Goal: Task Accomplishment & Management: Use online tool/utility

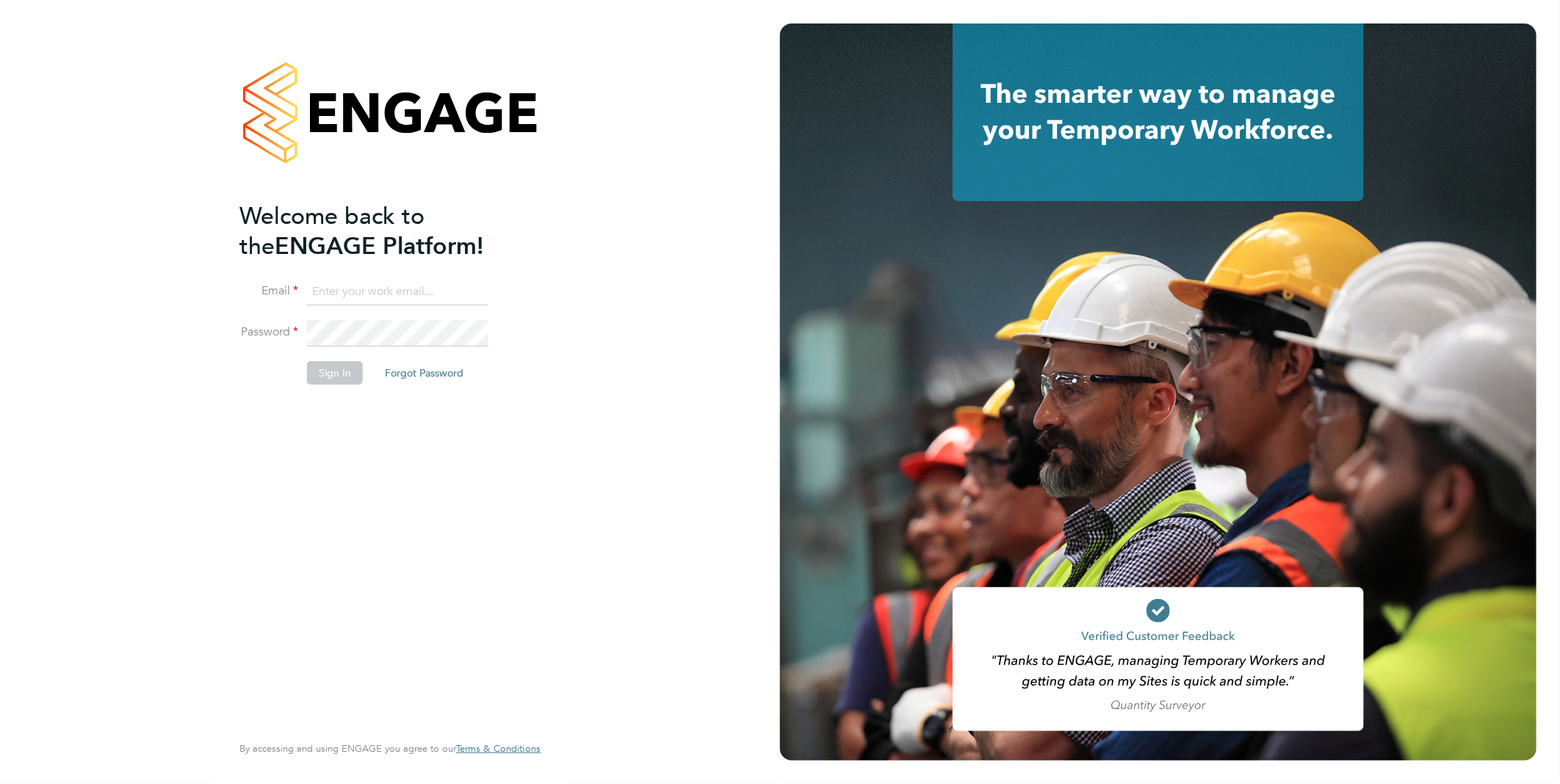
type input "Samantha.briggs@rtcgroupplc.co.uk"
click at [345, 375] on button "Sign In" at bounding box center [335, 373] width 56 height 23
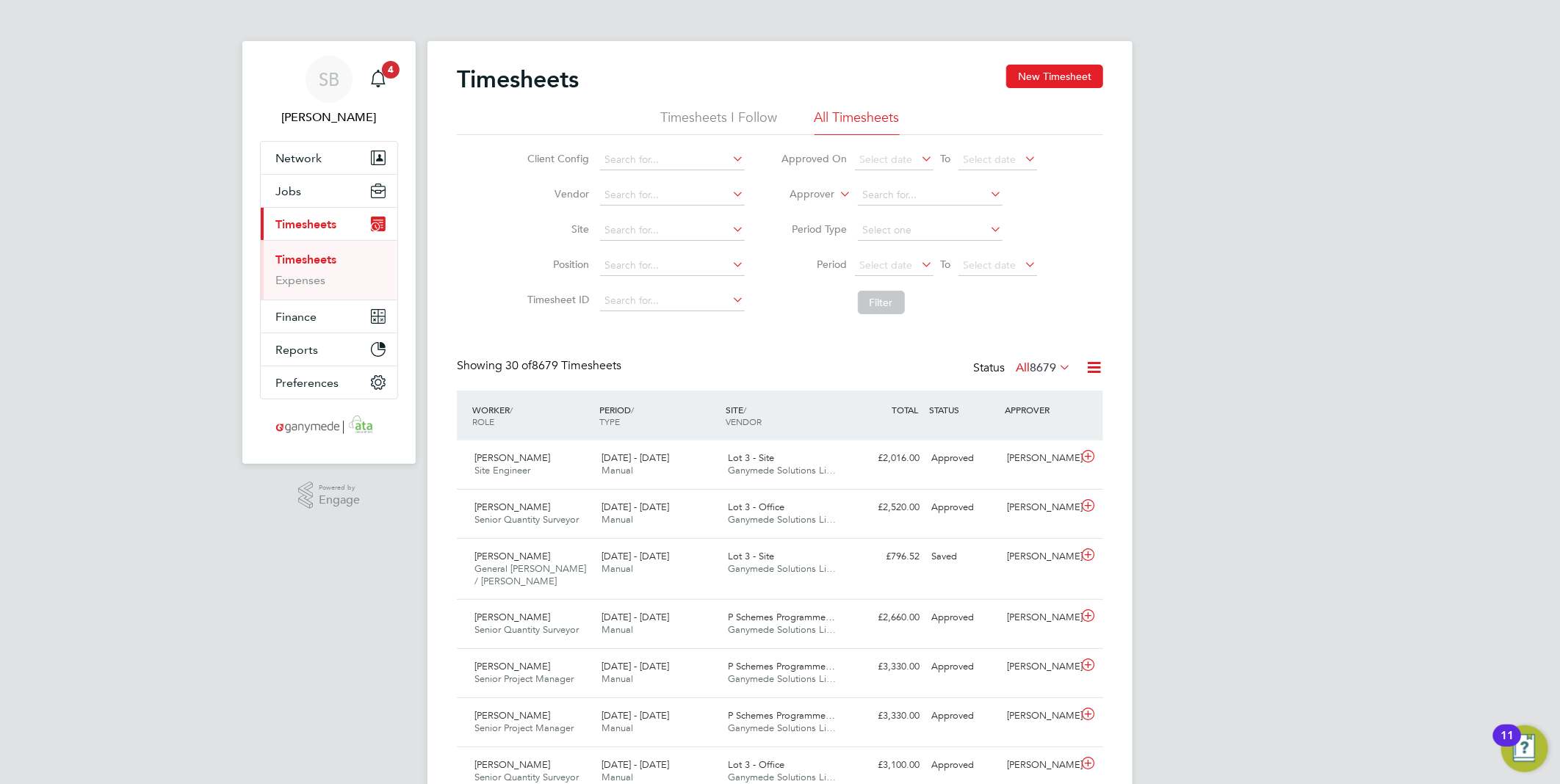
paste input "1820469"
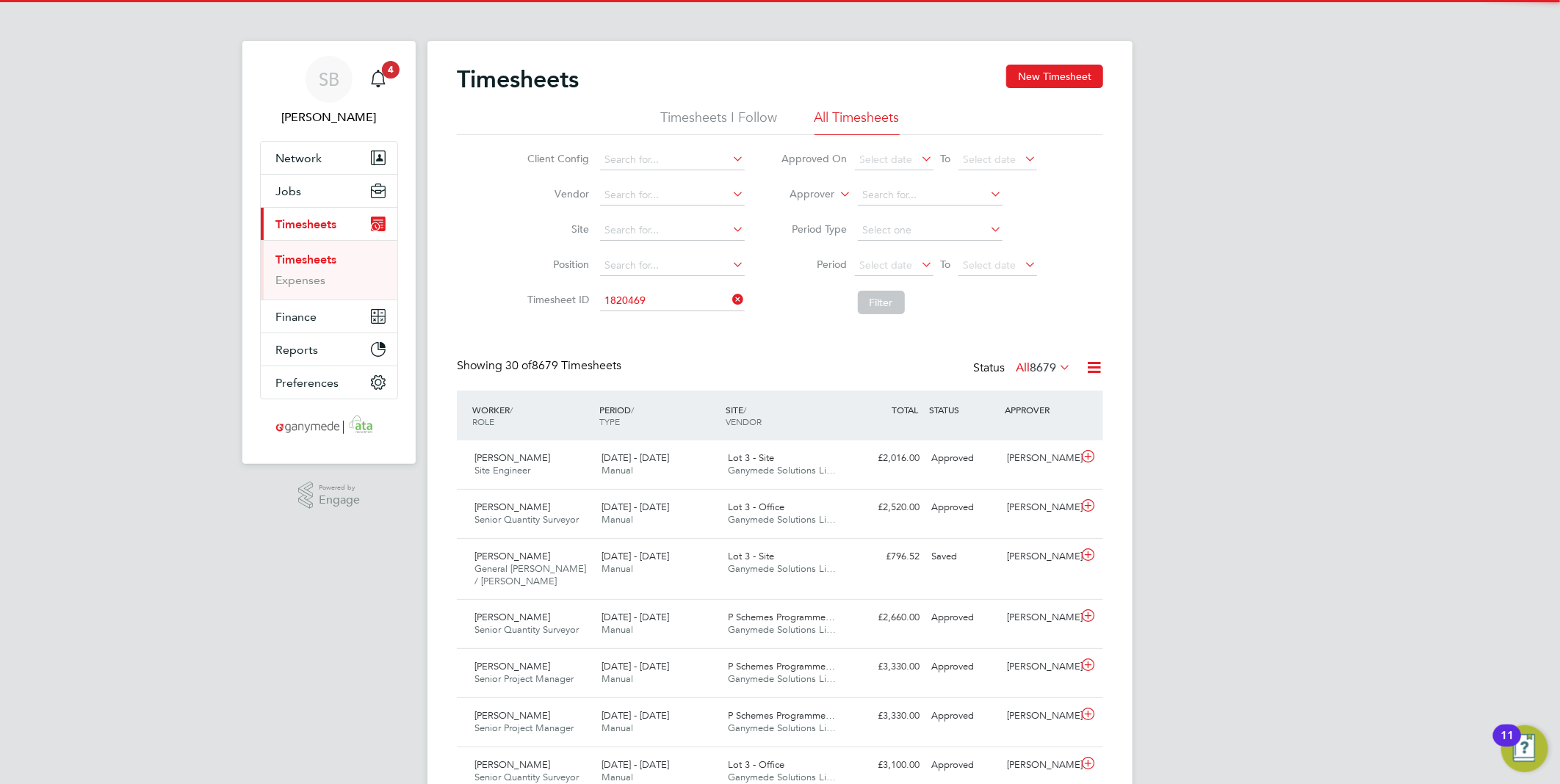
click at [685, 313] on li "TS 1820469" at bounding box center [672, 321] width 146 height 20
type input "TS1820469"
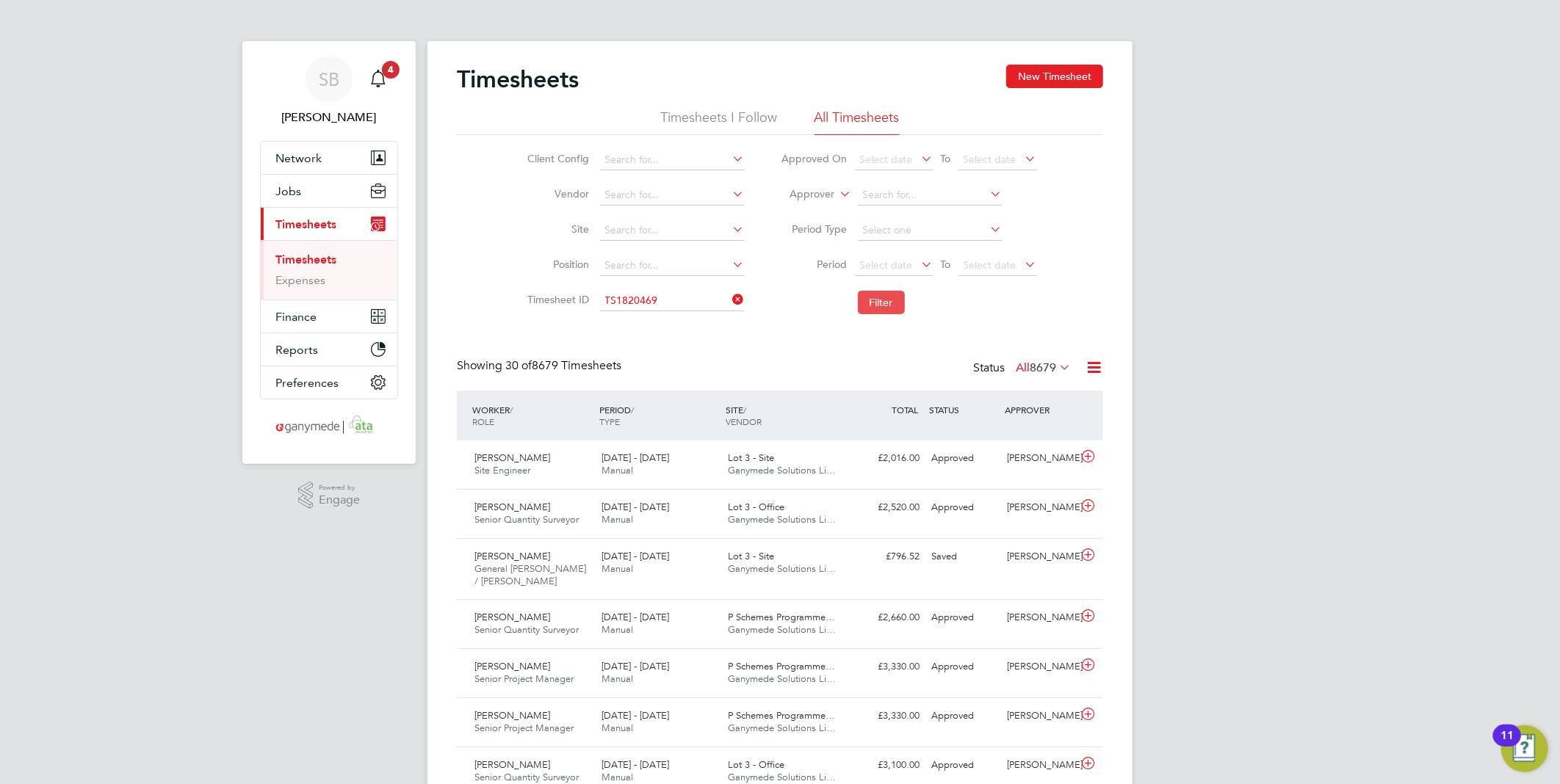
click at [884, 304] on button "Filter" at bounding box center [881, 302] width 47 height 23
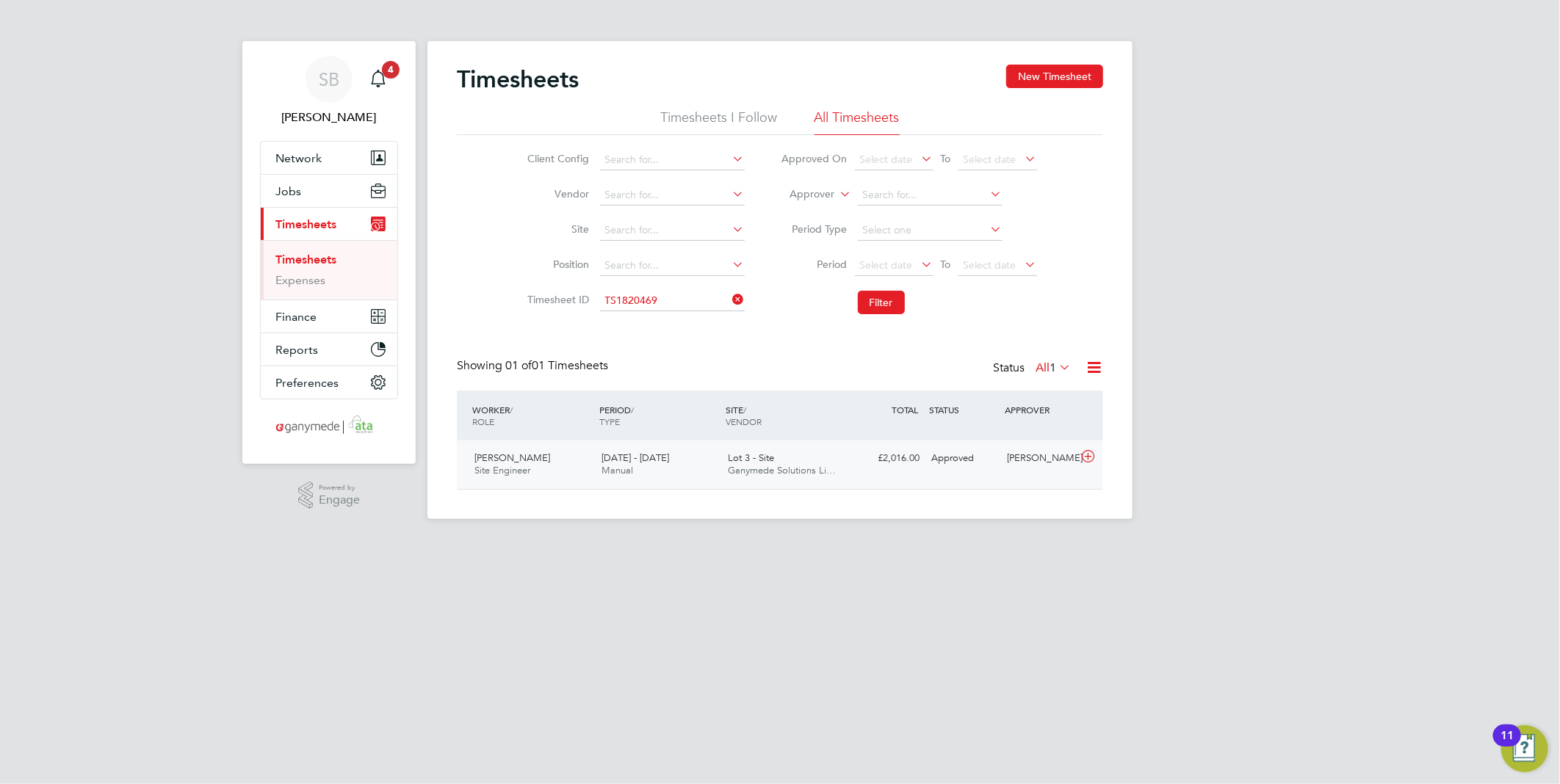
click at [1083, 452] on icon at bounding box center [1088, 457] width 18 height 12
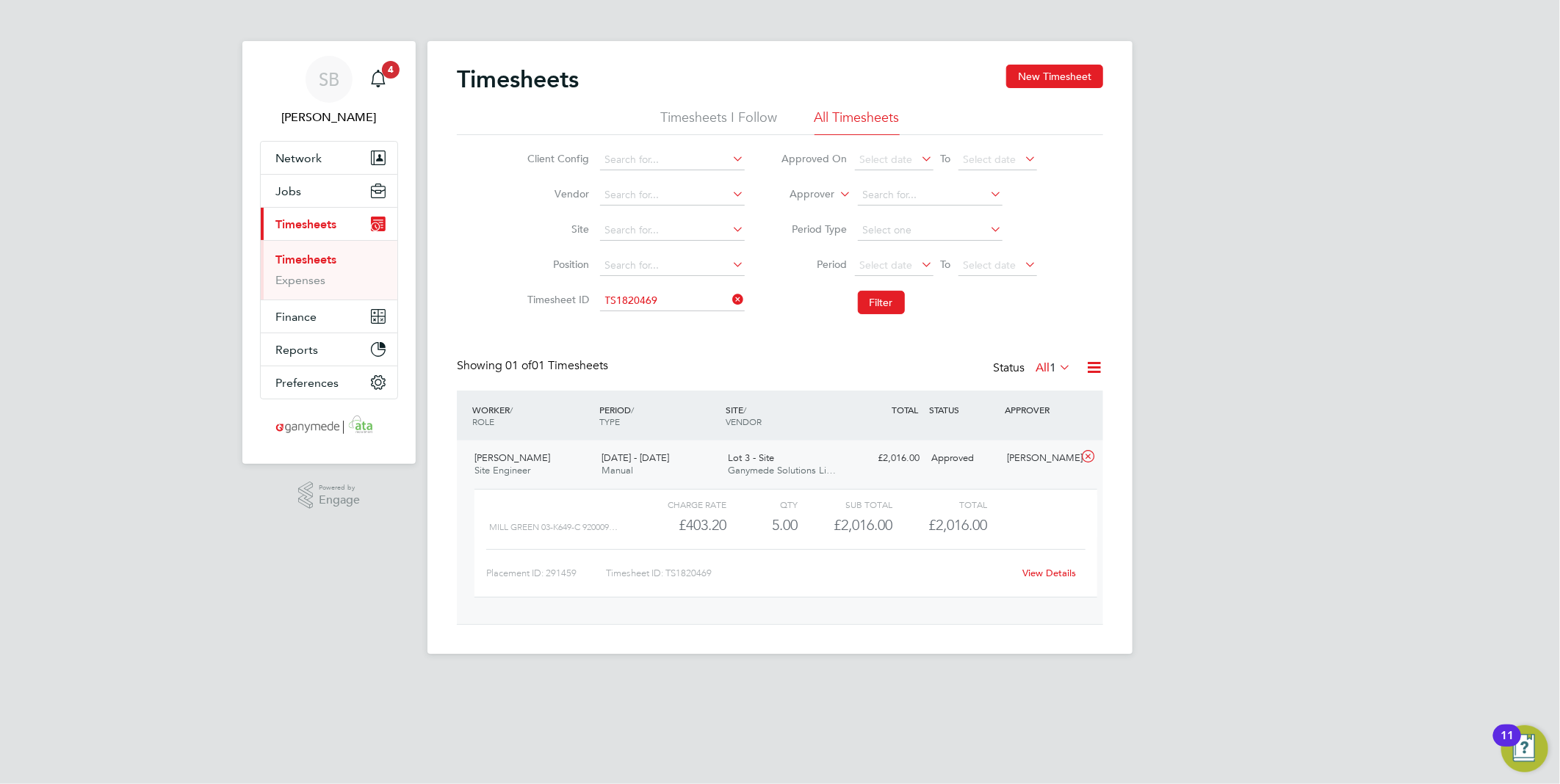
click at [1053, 570] on link "View Details" at bounding box center [1049, 573] width 53 height 13
click at [669, 299] on input at bounding box center [673, 300] width 145 height 20
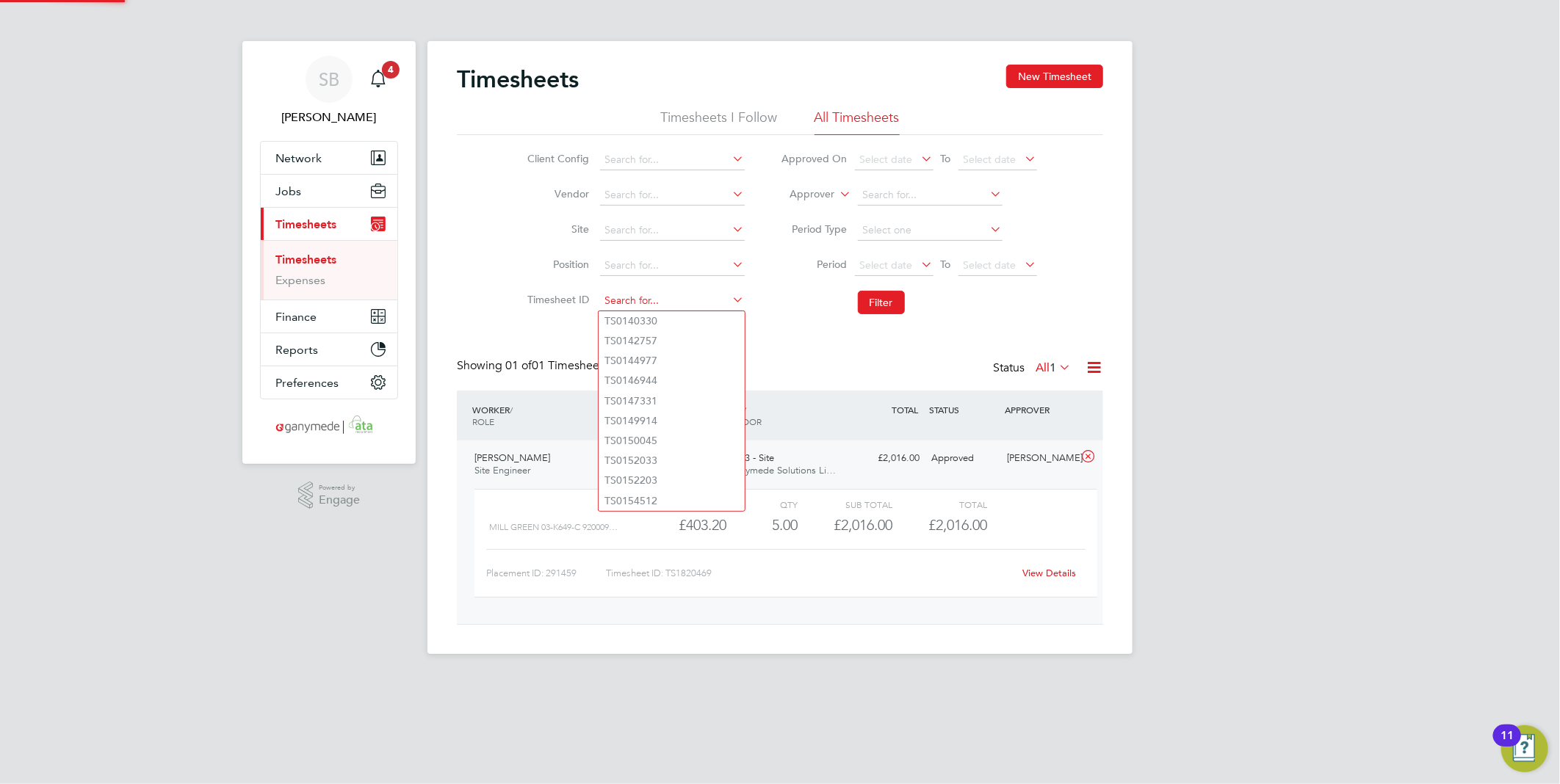
paste input "1822442"
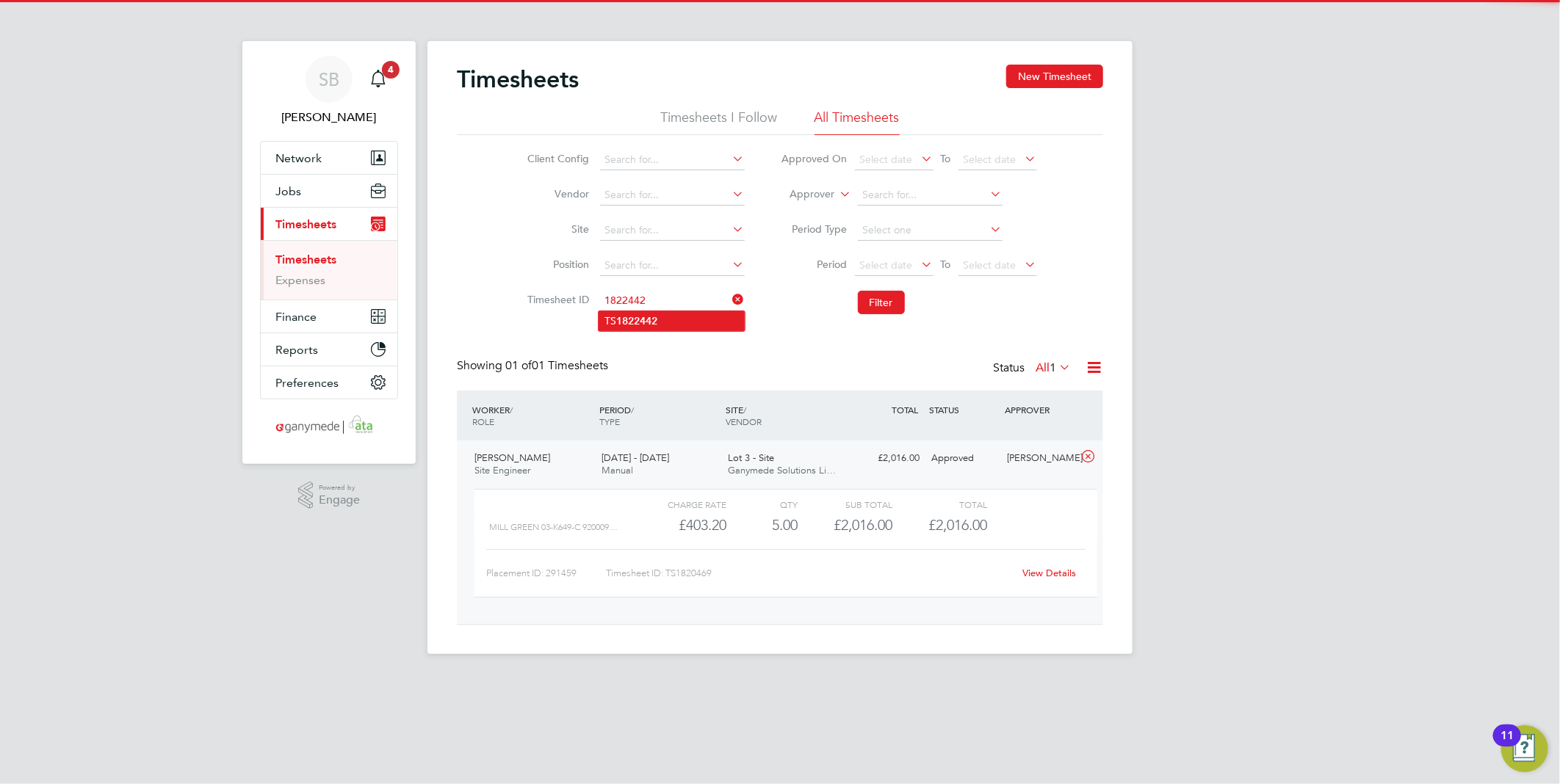
click at [674, 313] on li "TS 1822442" at bounding box center [672, 321] width 146 height 20
type input "TS1822442"
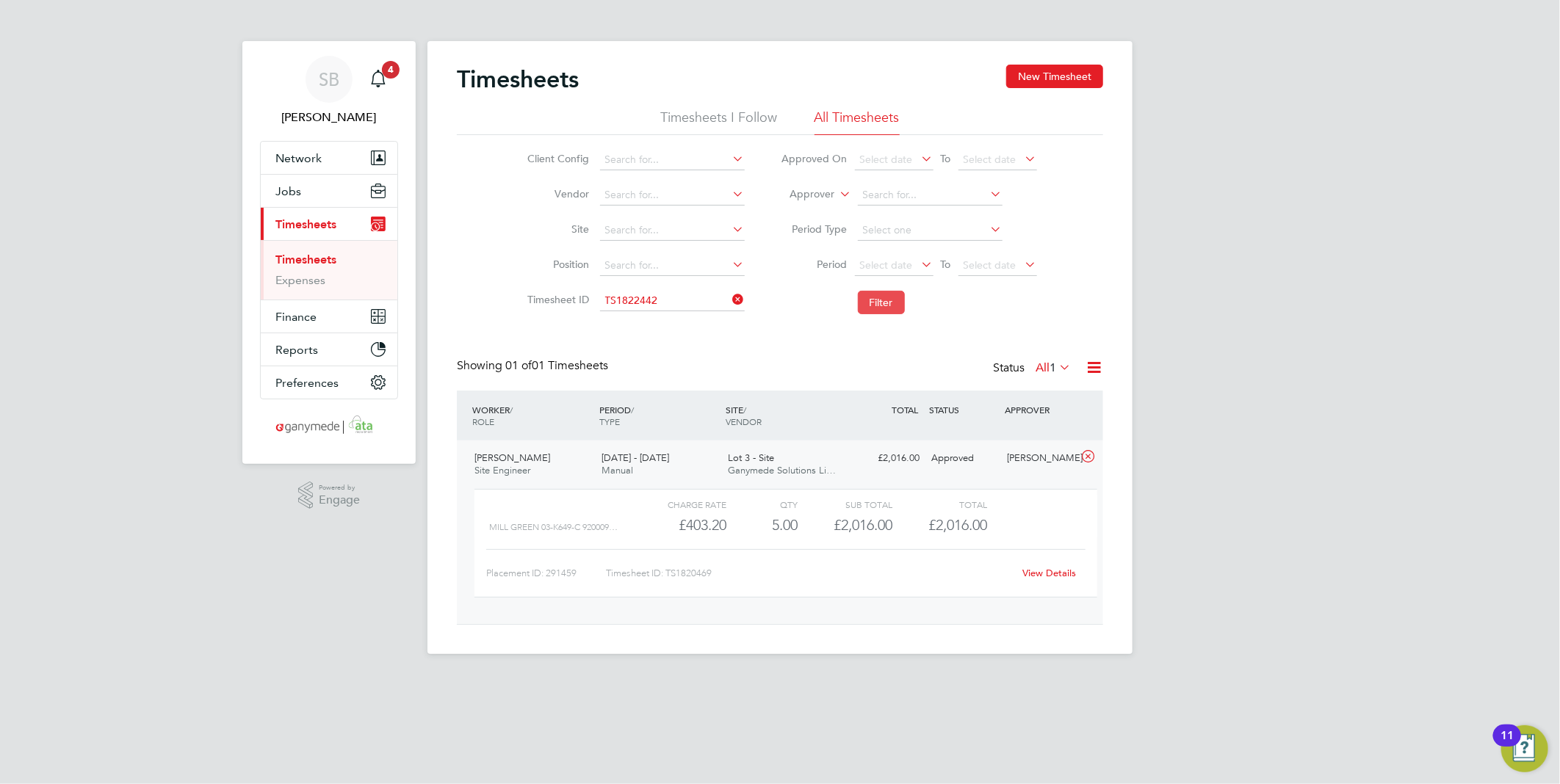
click at [890, 306] on button "Filter" at bounding box center [881, 302] width 47 height 23
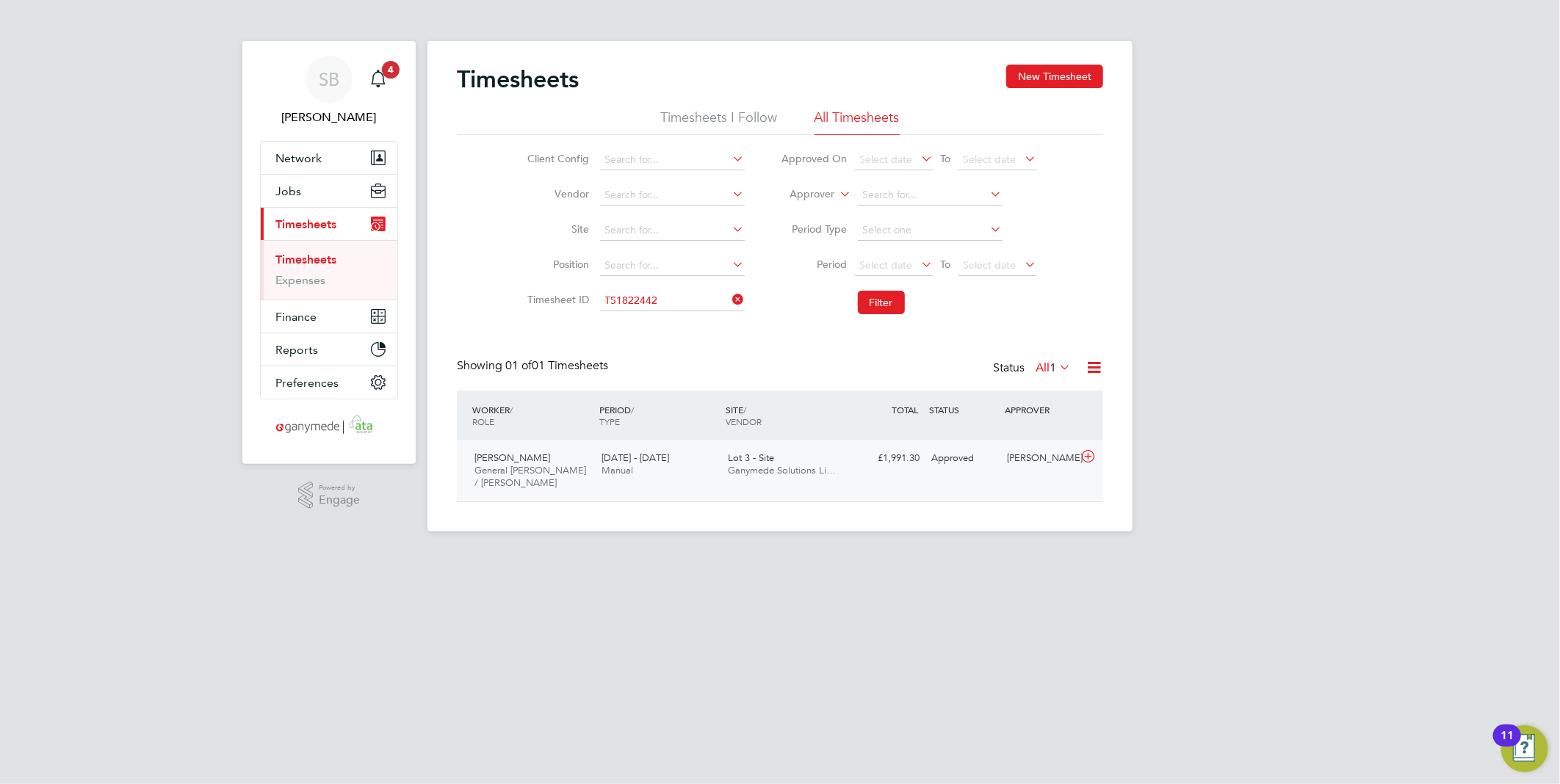
click at [1090, 456] on icon at bounding box center [1088, 457] width 18 height 12
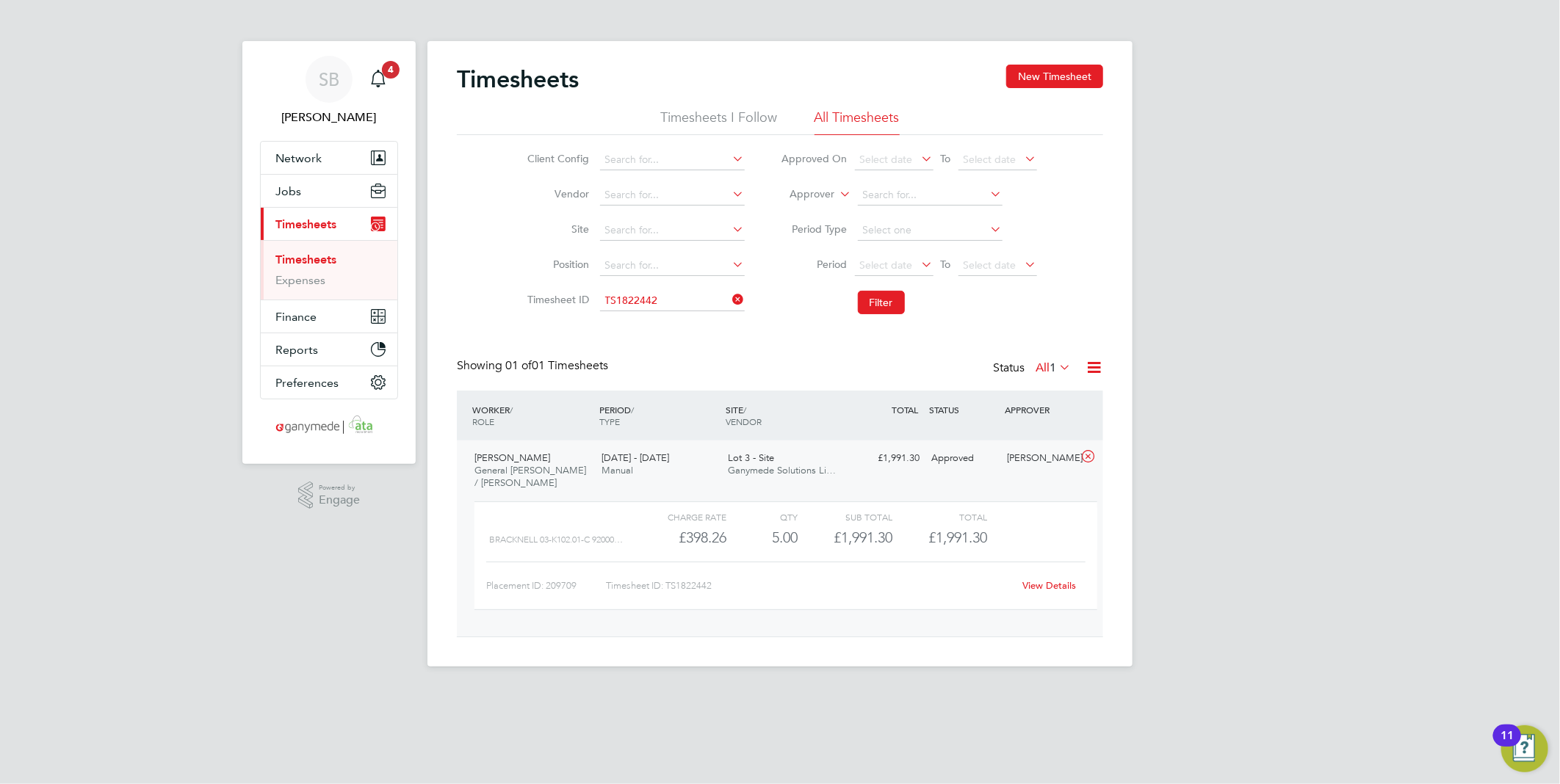
click at [1058, 586] on link "View Details" at bounding box center [1049, 585] width 53 height 13
click at [670, 302] on input at bounding box center [673, 300] width 145 height 20
paste input "1823528"
type input "1823528"
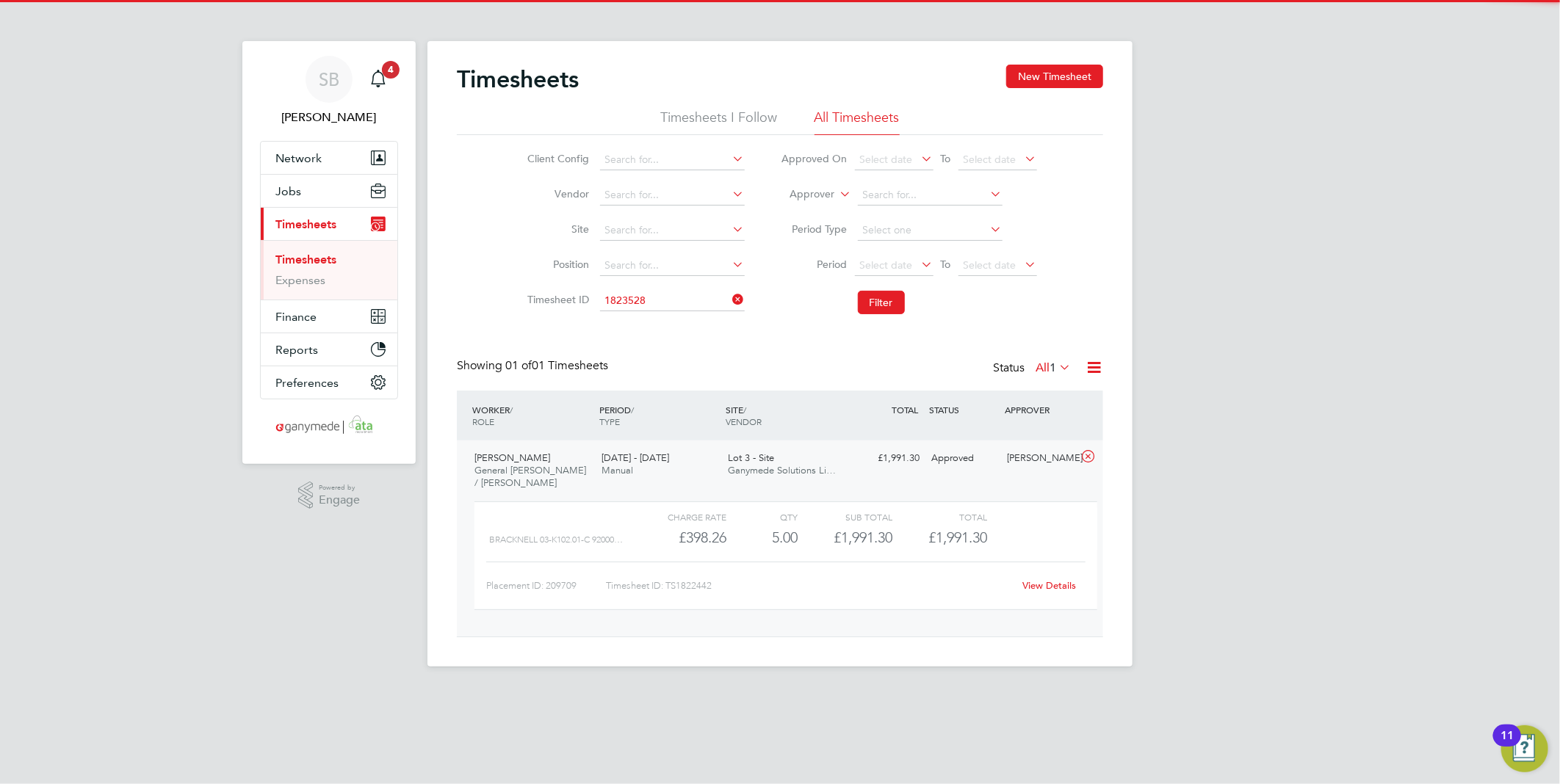
click at [670, 313] on li "No results found" at bounding box center [672, 320] width 146 height 19
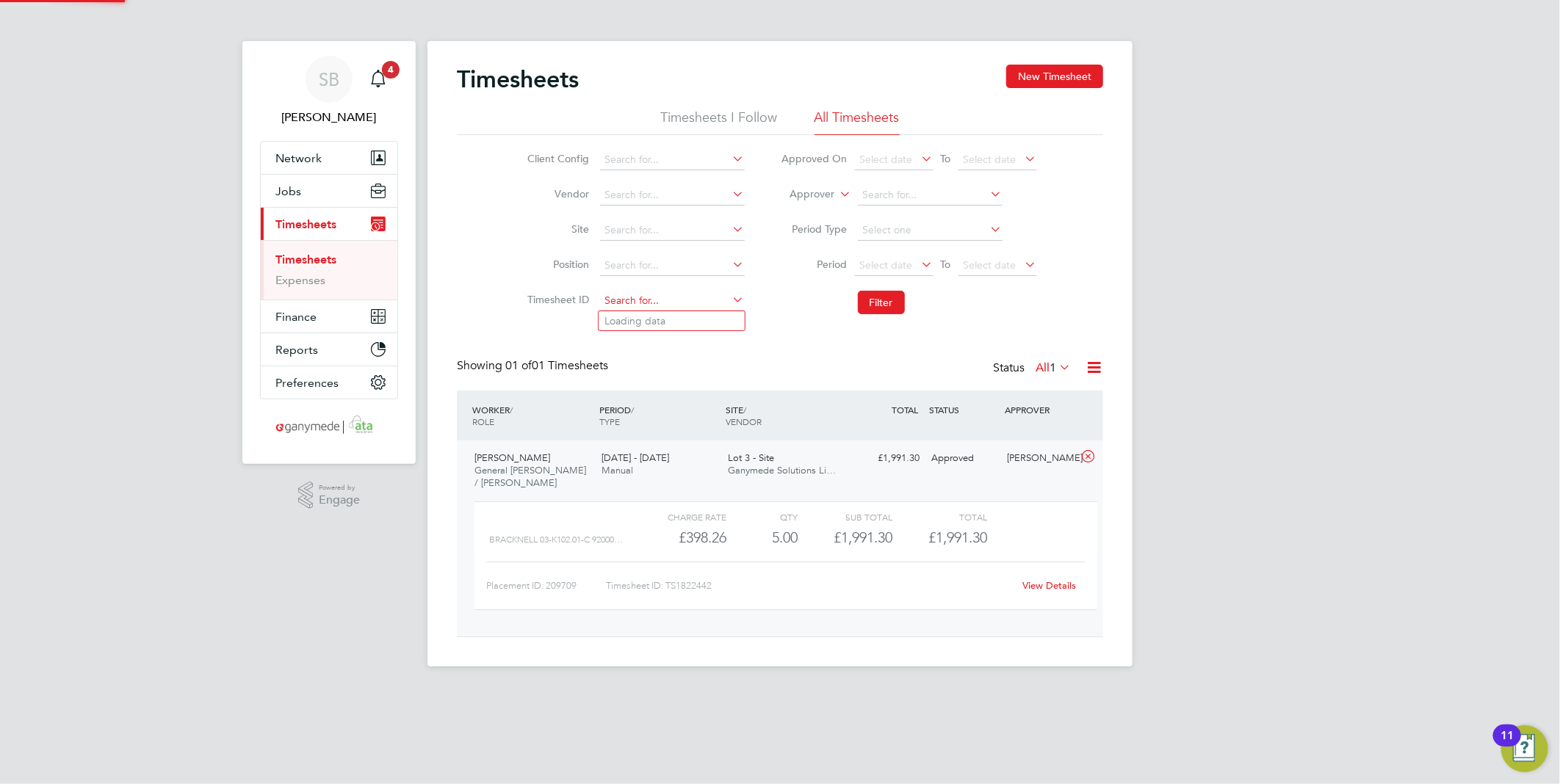
click at [703, 299] on input at bounding box center [673, 300] width 145 height 20
paste input "1823593"
click at [681, 316] on li "TS 1823593" at bounding box center [672, 321] width 146 height 20
type input "TS1823593"
click at [881, 305] on button "Filter" at bounding box center [881, 302] width 47 height 23
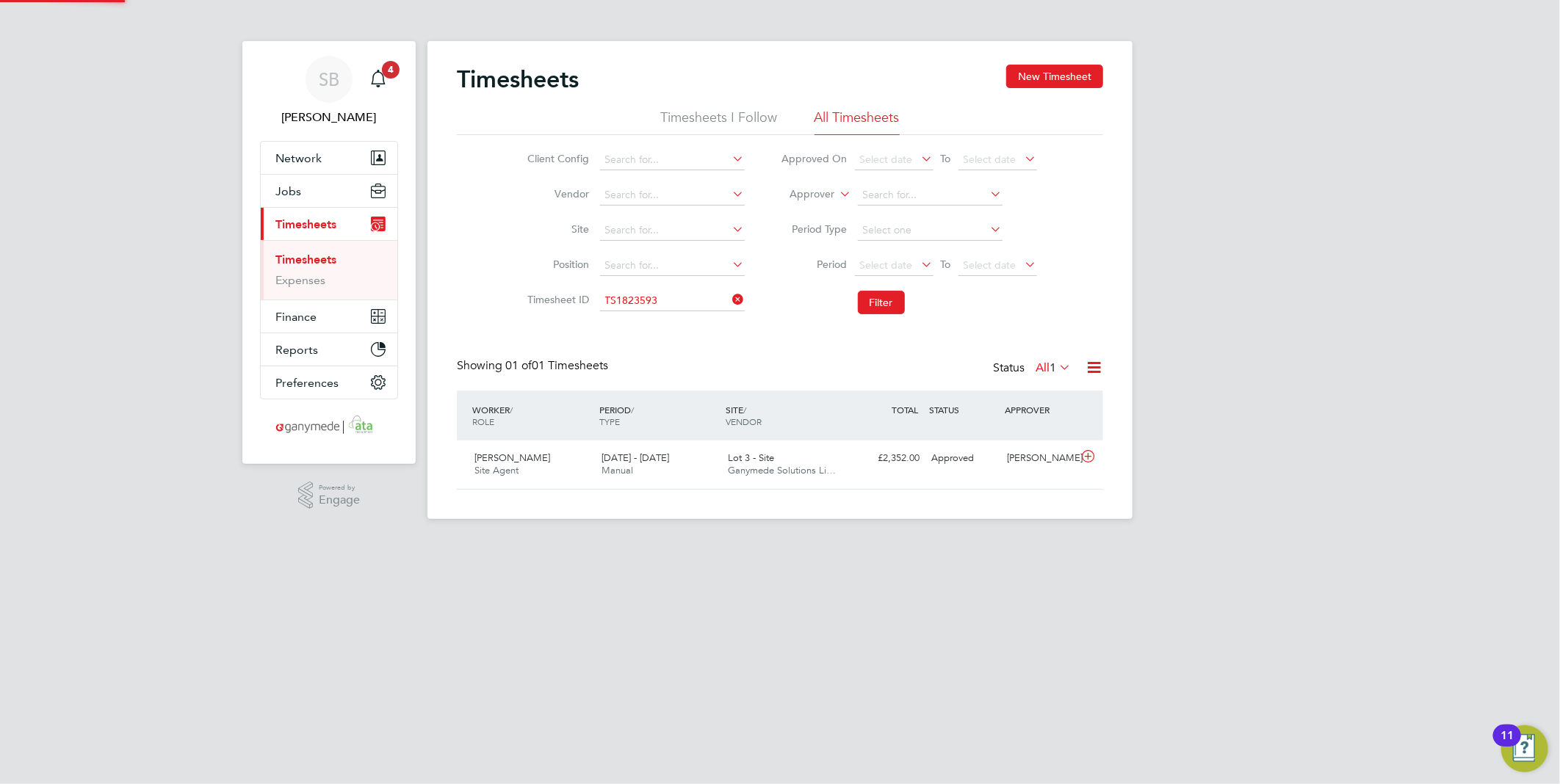
scroll to position [37, 128]
click at [1088, 453] on icon at bounding box center [1088, 457] width 18 height 12
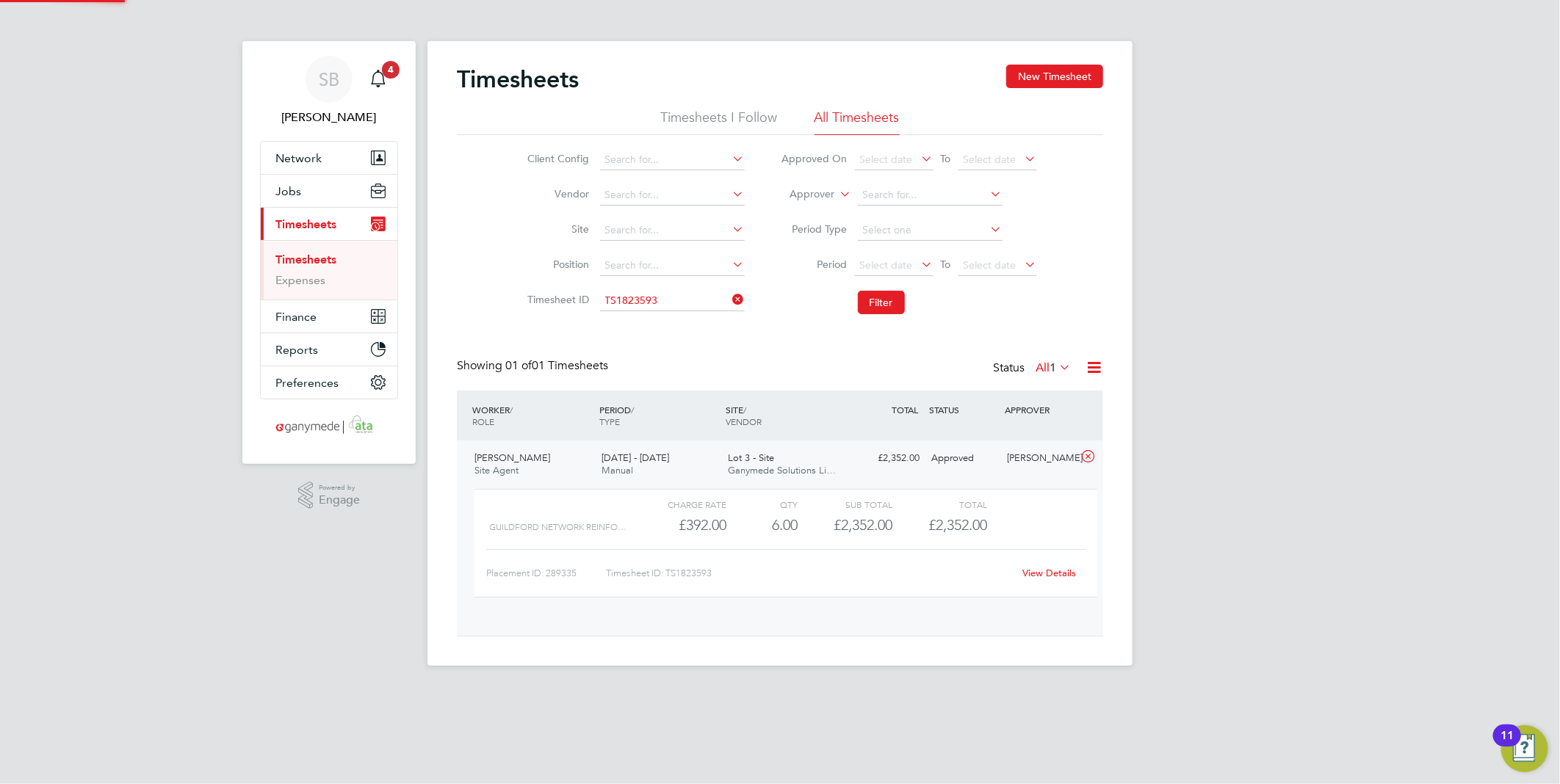
scroll to position [24, 143]
click at [1063, 572] on link "View Details" at bounding box center [1049, 573] width 53 height 13
click at [661, 302] on input at bounding box center [673, 300] width 145 height 20
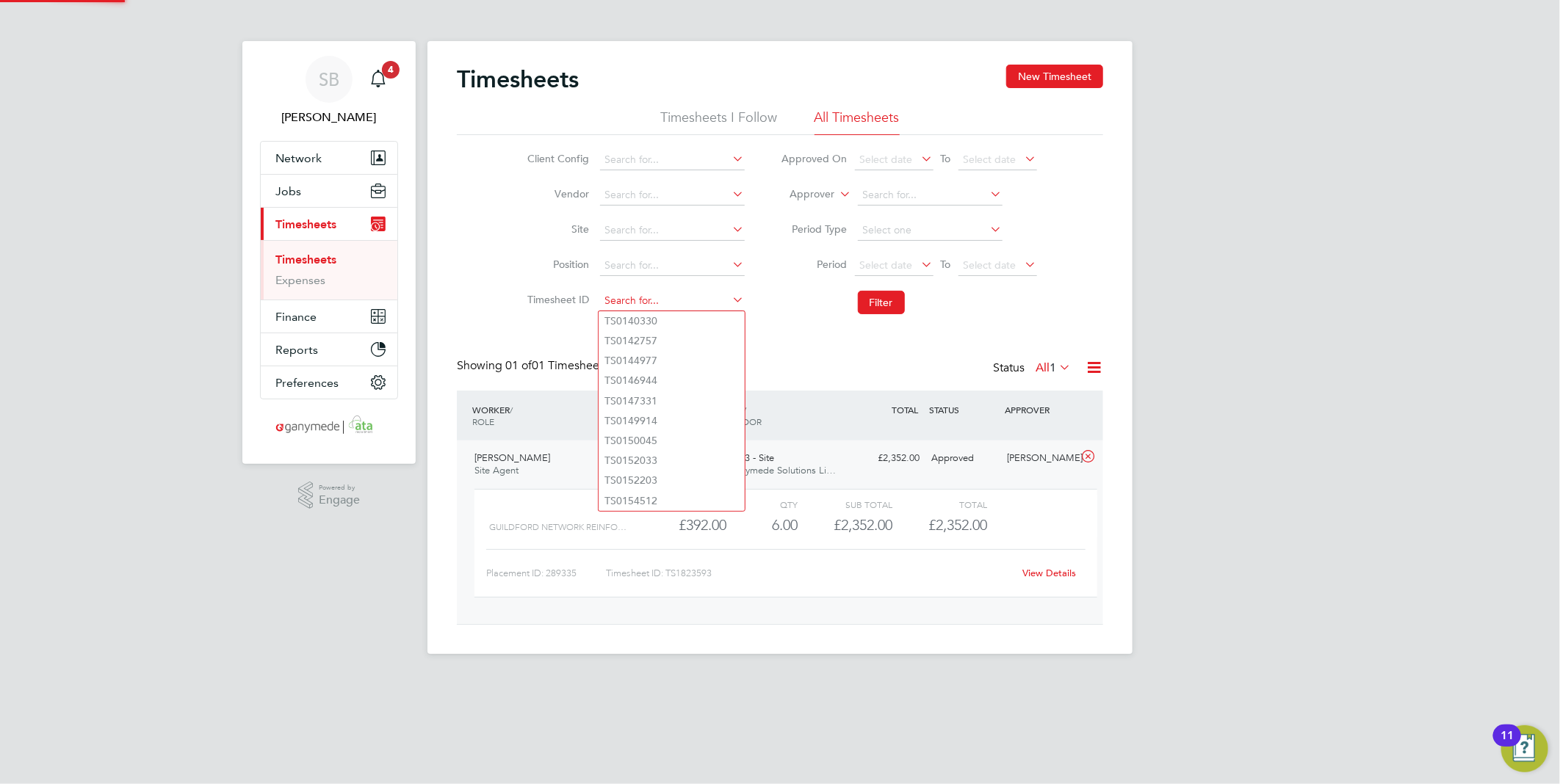
paste input "1823594"
drag, startPoint x: 661, startPoint y: 313, endPoint x: 723, endPoint y: 312, distance: 62.0
click at [661, 316] on li "TS 1823594" at bounding box center [672, 321] width 146 height 20
type input "TS1823594"
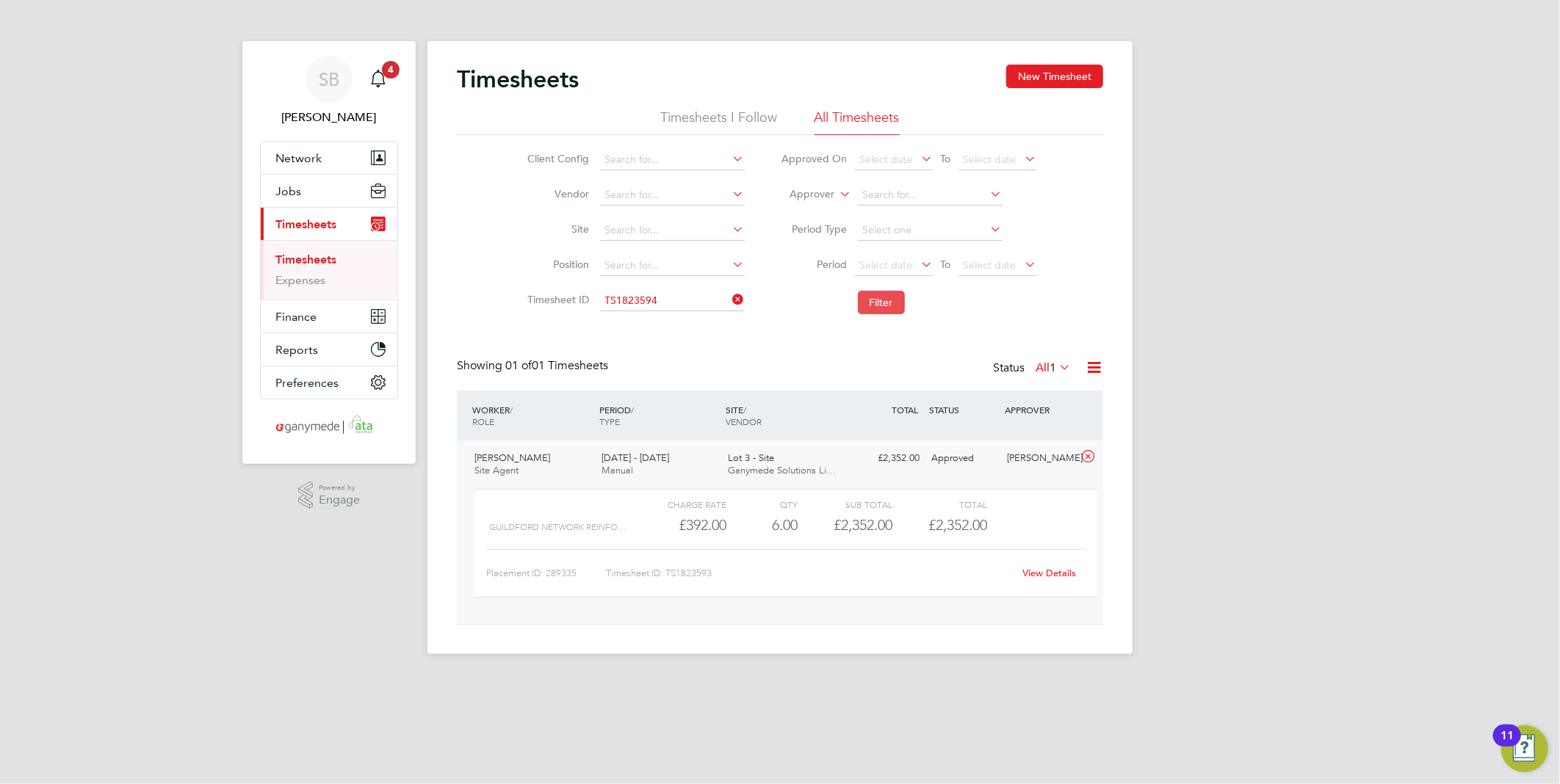
click at [883, 304] on button "Filter" at bounding box center [881, 302] width 47 height 23
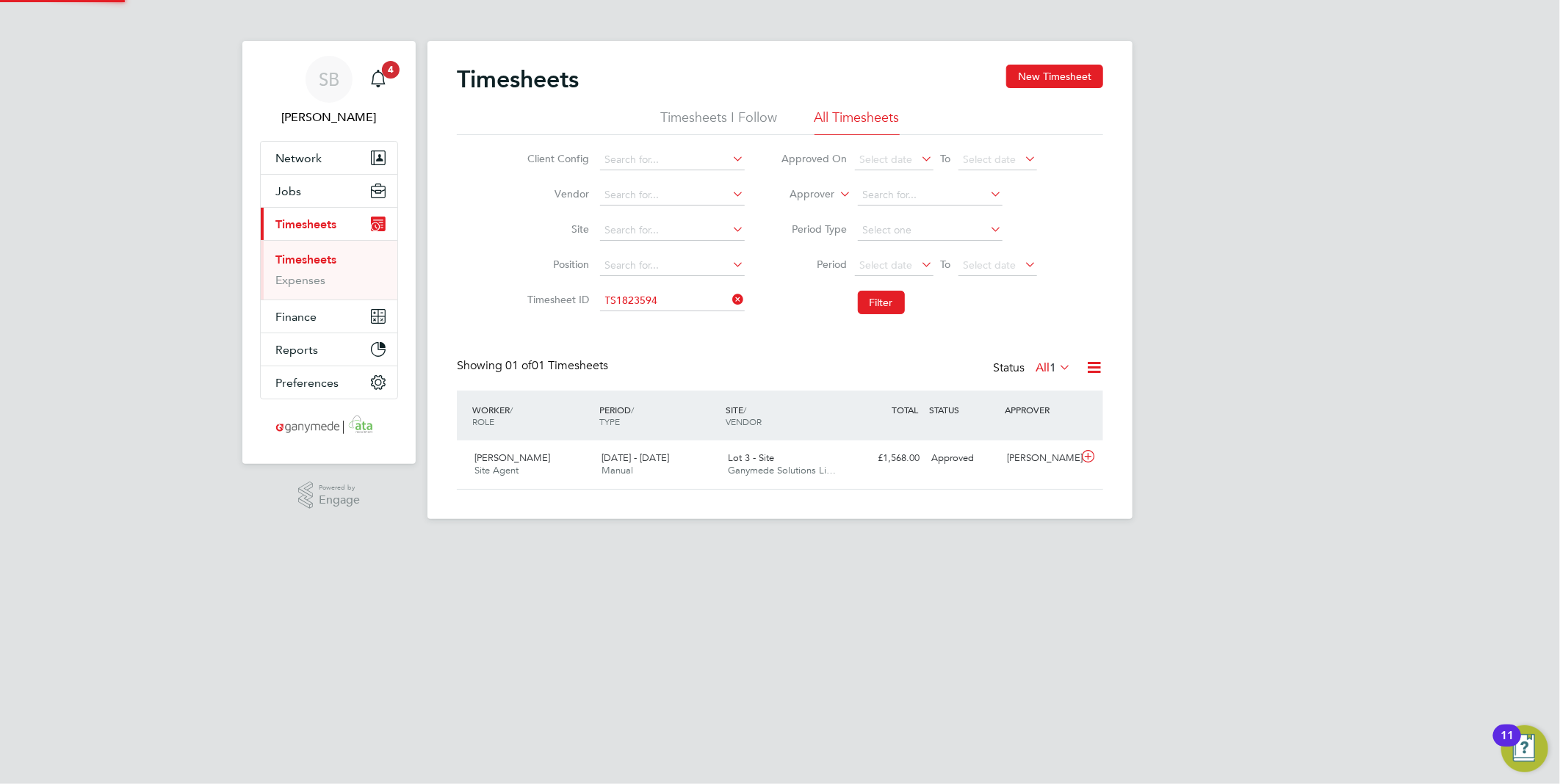
scroll to position [37, 128]
click at [1088, 456] on icon at bounding box center [1088, 457] width 18 height 12
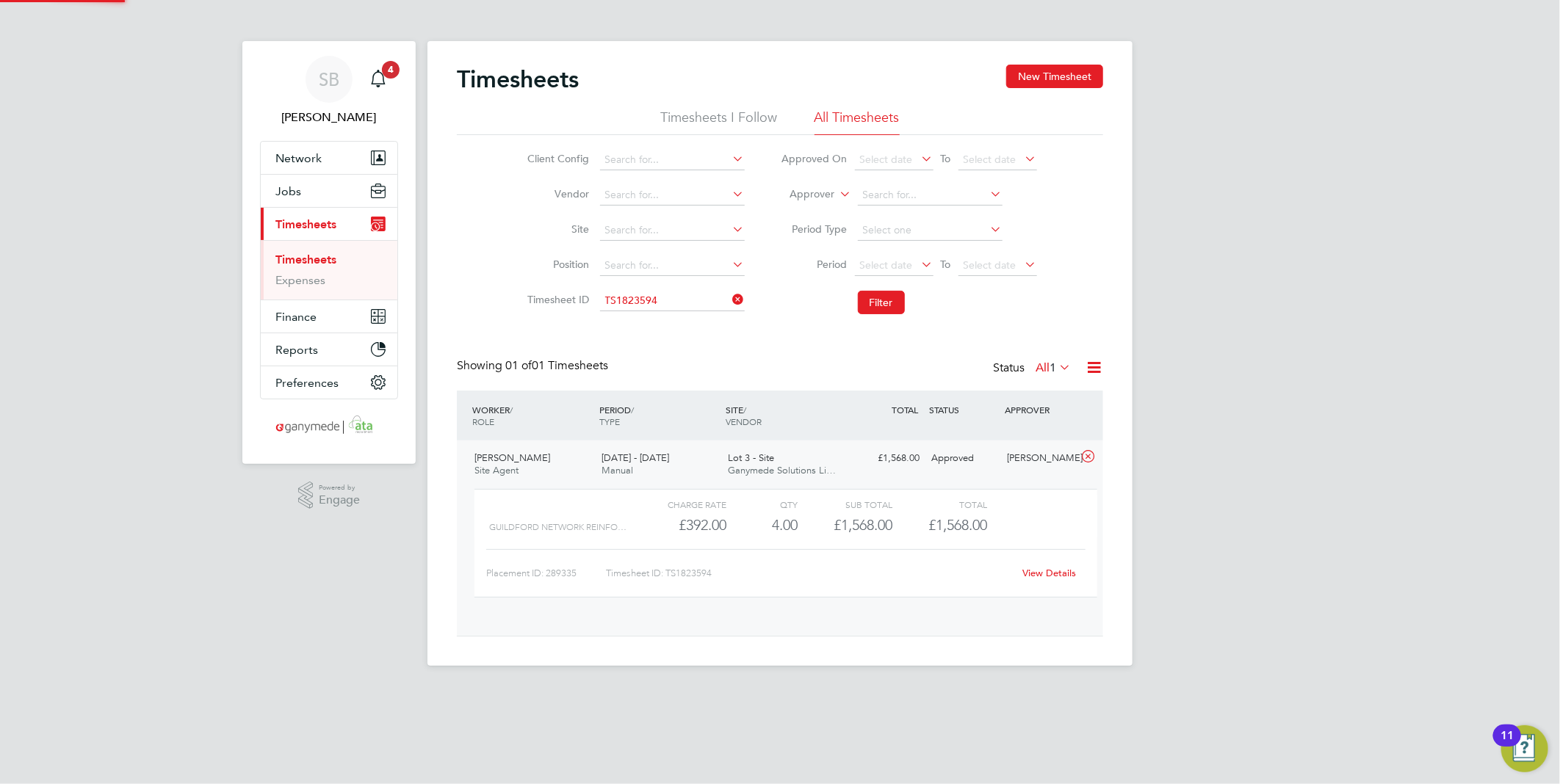
scroll to position [24, 143]
click at [1054, 567] on div "View Details" at bounding box center [1049, 573] width 72 height 23
click at [1053, 571] on link "View Details" at bounding box center [1049, 573] width 53 height 13
click at [671, 288] on li "Timesheet ID" at bounding box center [634, 300] width 258 height 35
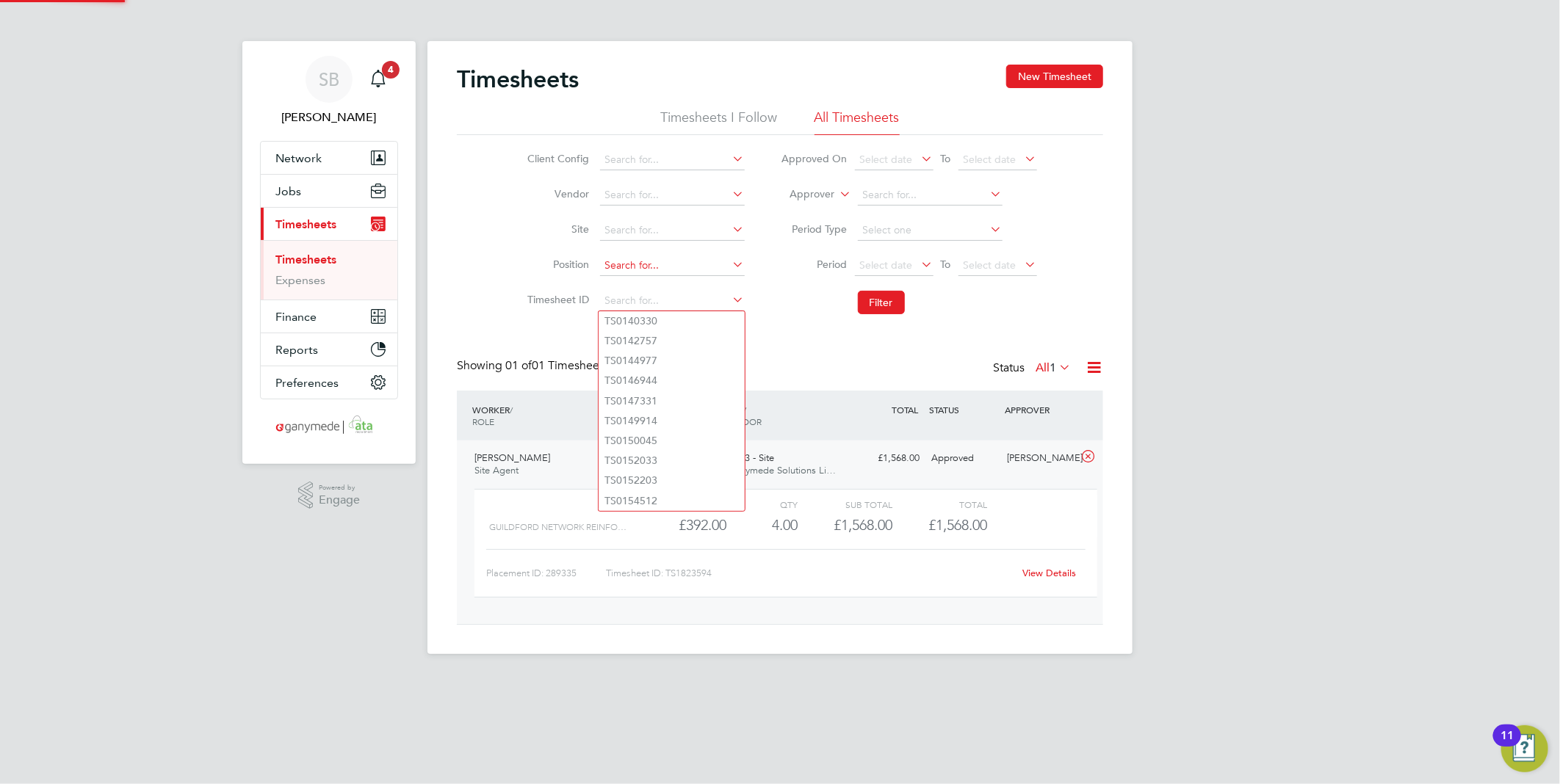
paste input "1823595"
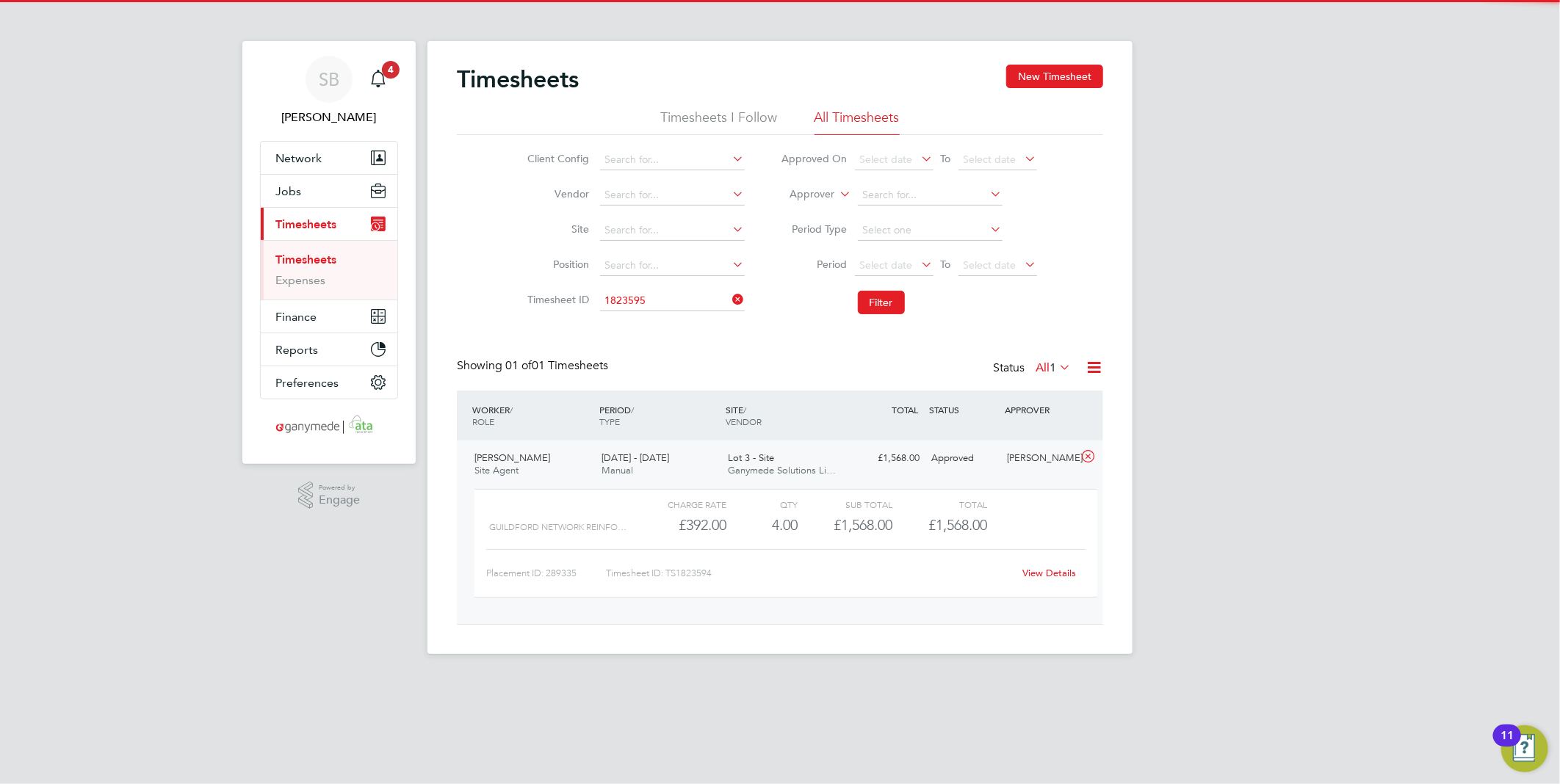
click at [667, 321] on li "TS 1823595" at bounding box center [672, 321] width 146 height 20
type input "TS1823595"
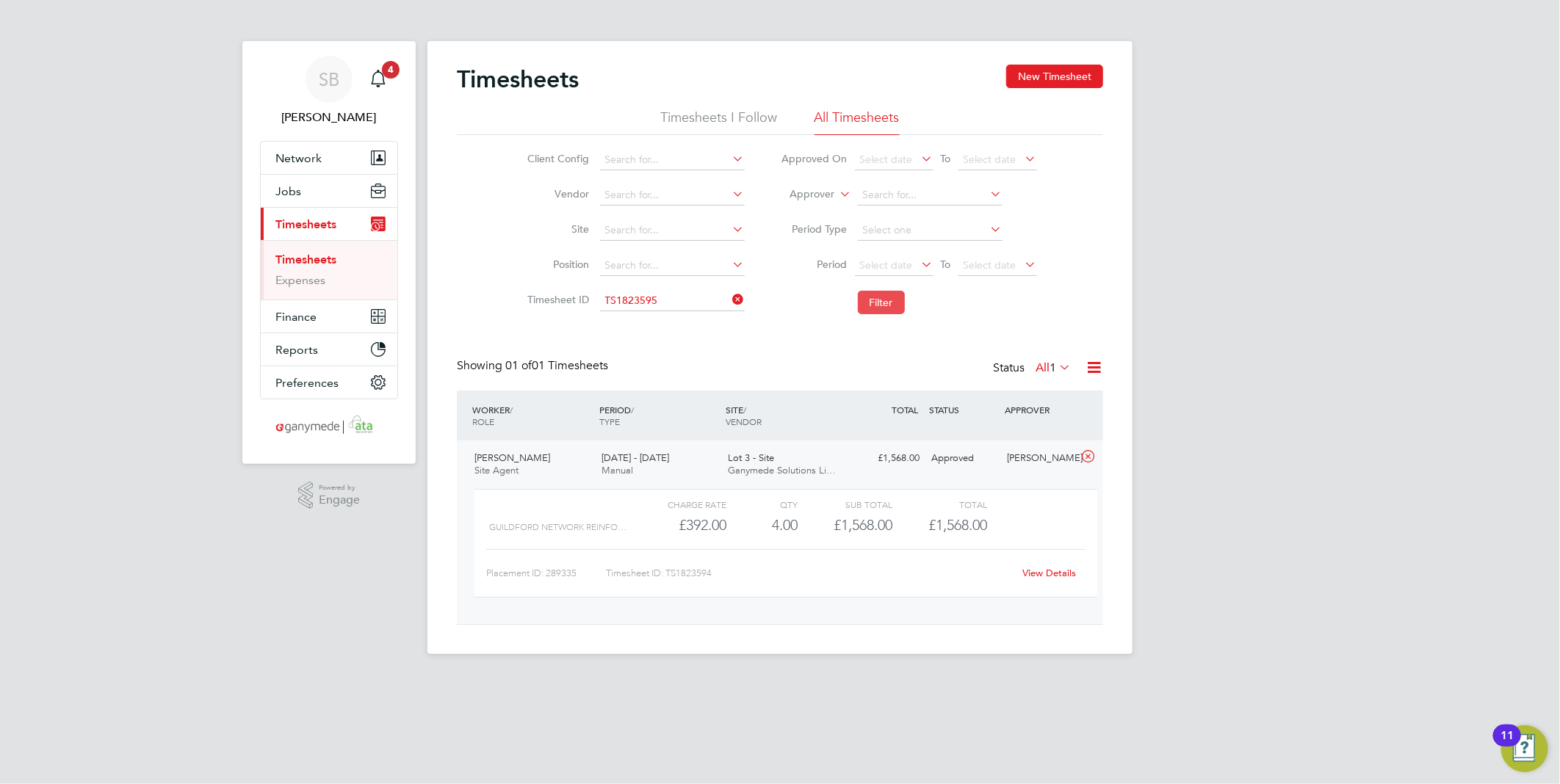
click at [875, 299] on button "Filter" at bounding box center [881, 302] width 47 height 23
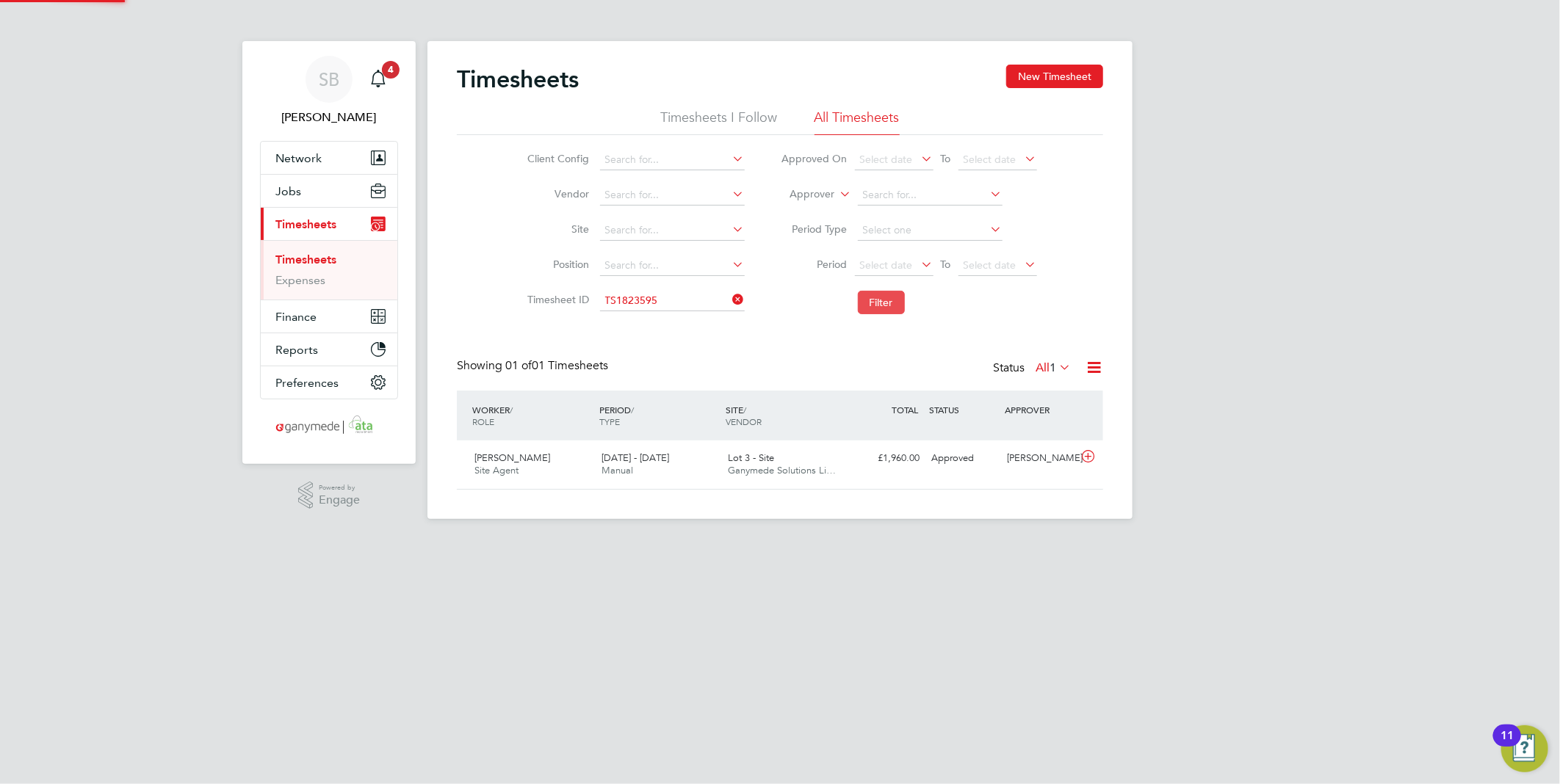
scroll to position [37, 128]
click at [1093, 457] on icon at bounding box center [1088, 457] width 18 height 12
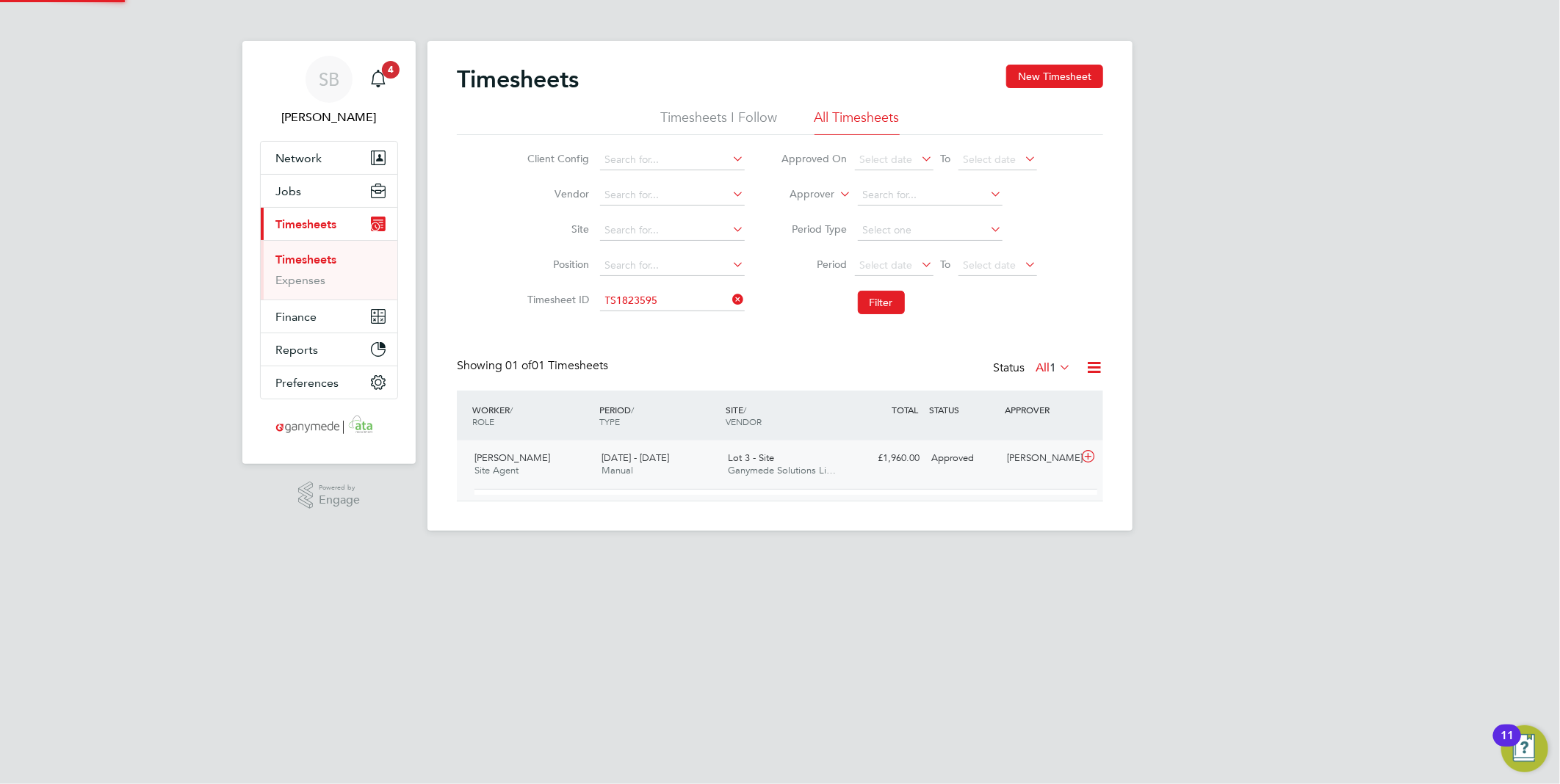
scroll to position [8, 8]
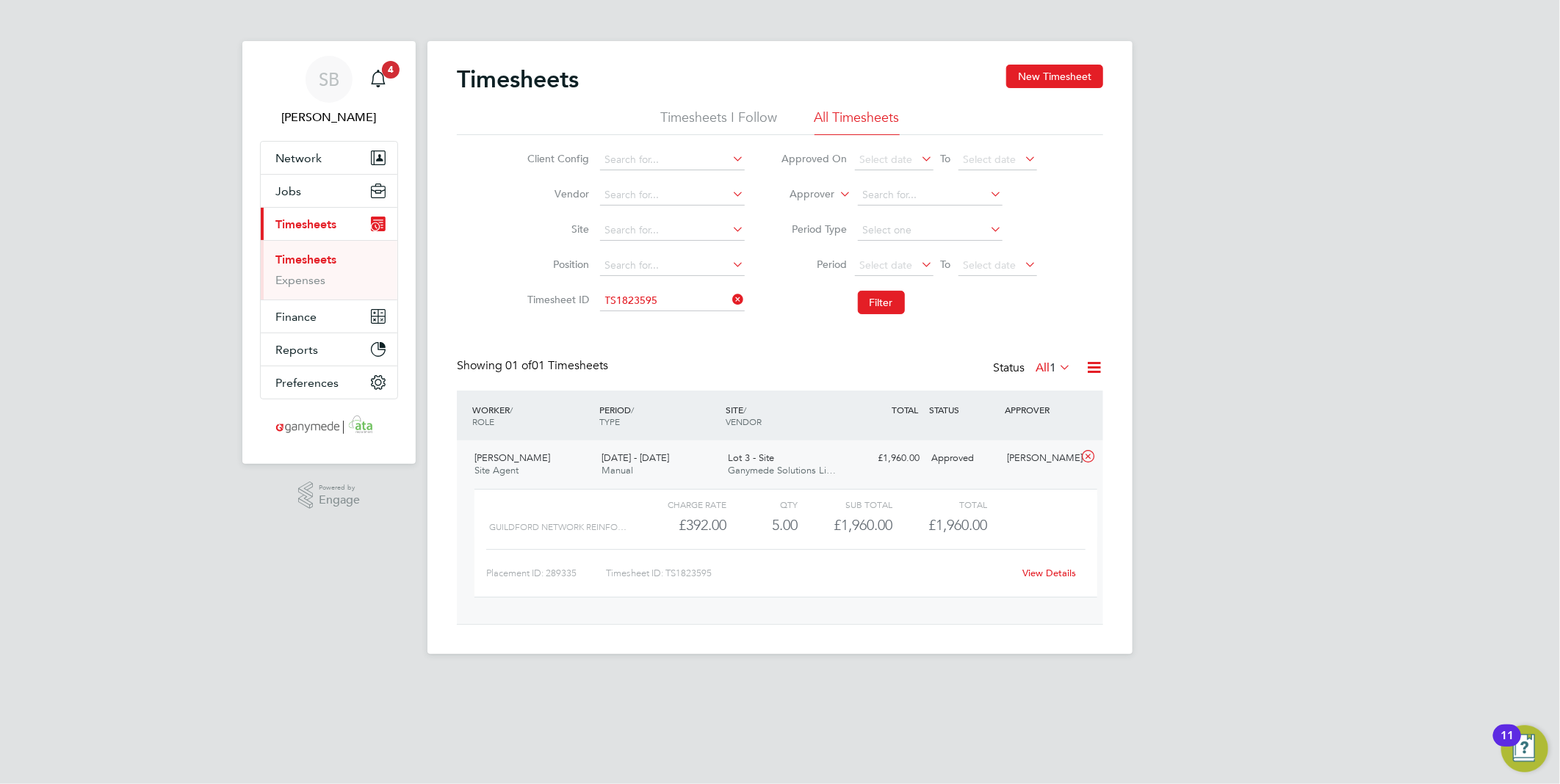
click at [1055, 573] on link "View Details" at bounding box center [1049, 573] width 53 height 13
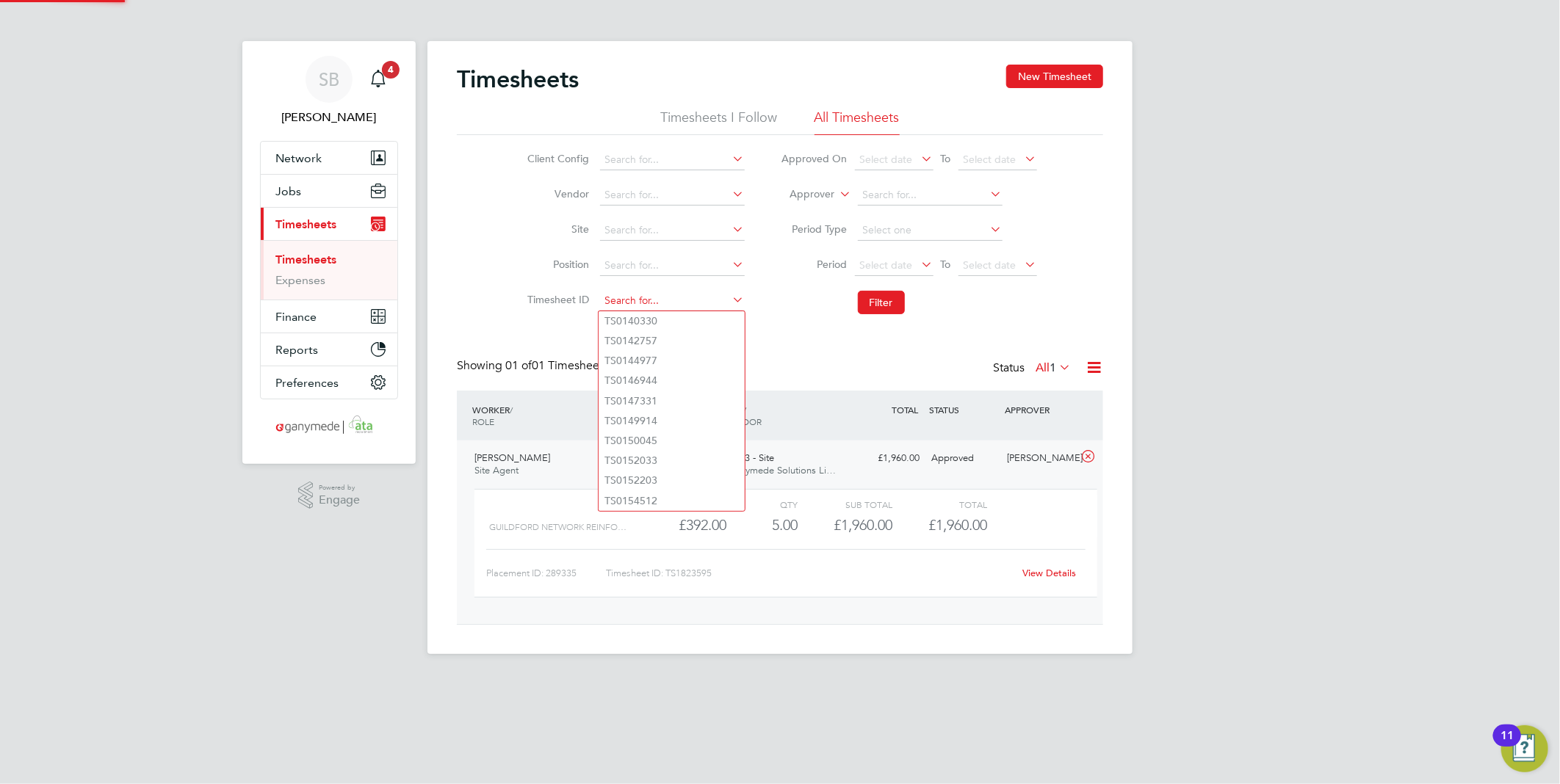
click at [692, 291] on input at bounding box center [673, 300] width 145 height 20
paste input "1823596"
click at [673, 325] on li "TS 1823596" at bounding box center [672, 321] width 146 height 20
type input "TS1823596"
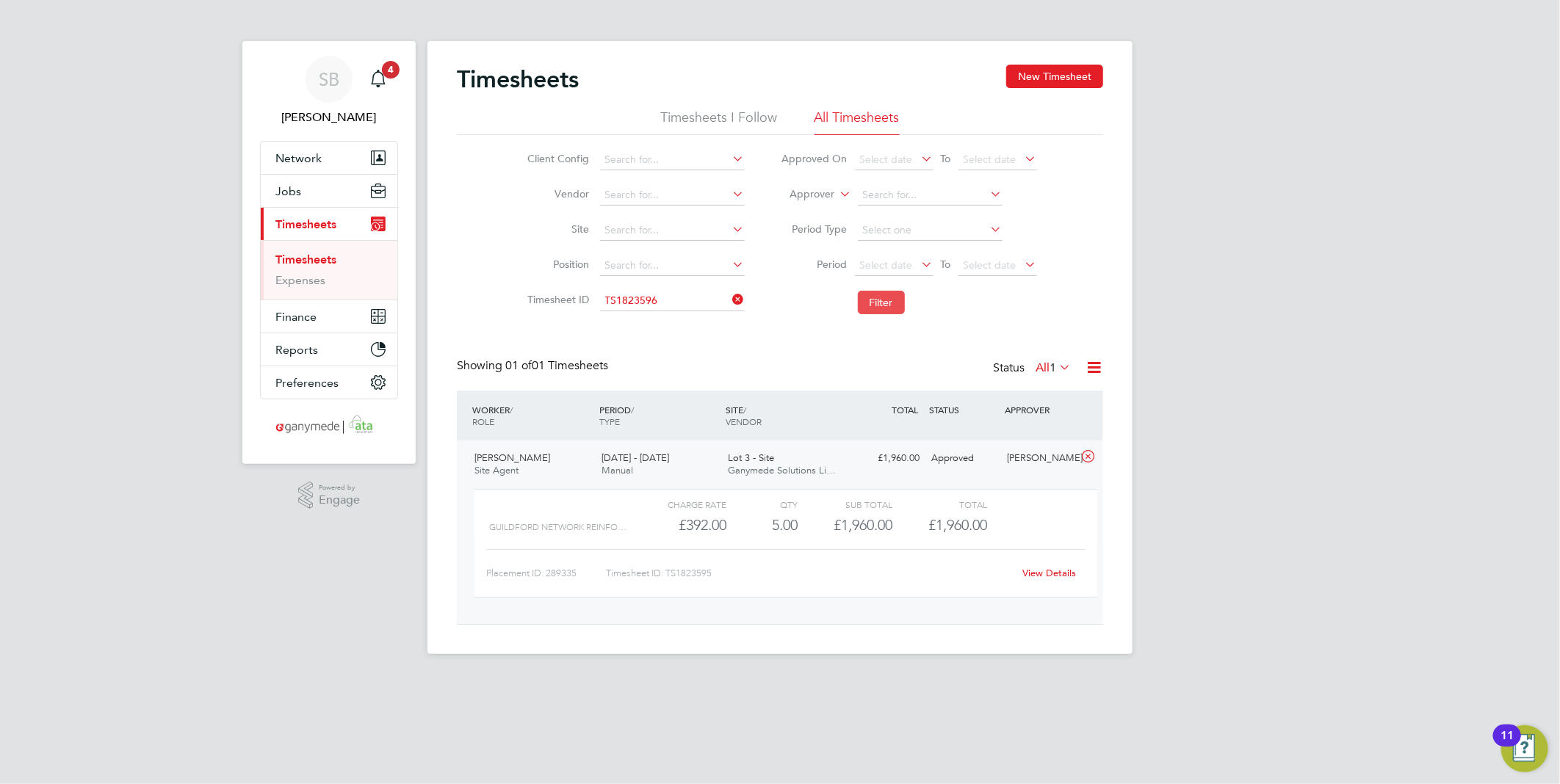
click at [891, 307] on button "Filter" at bounding box center [881, 302] width 47 height 23
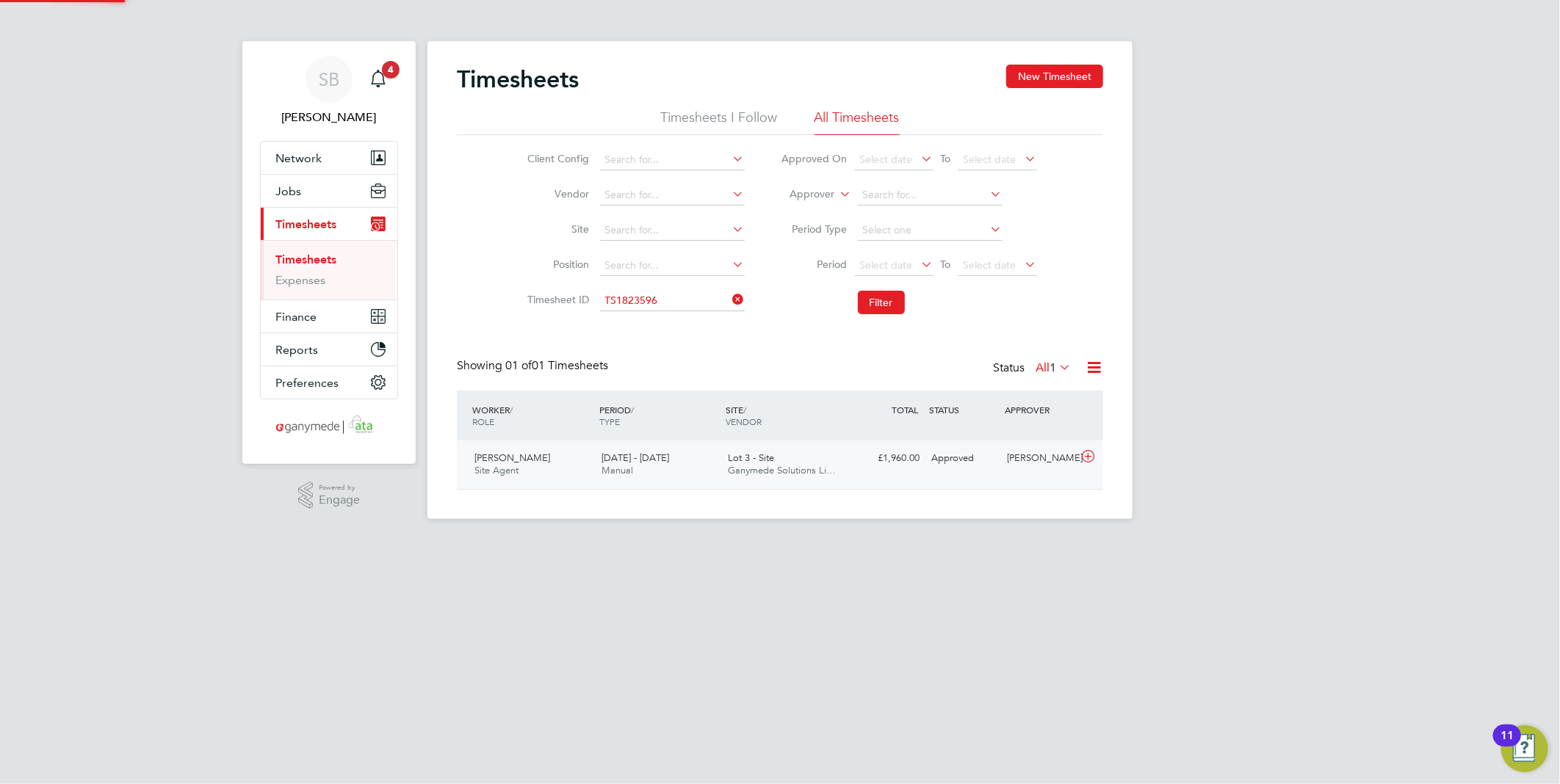
scroll to position [37, 128]
click at [1081, 459] on icon at bounding box center [1088, 457] width 18 height 12
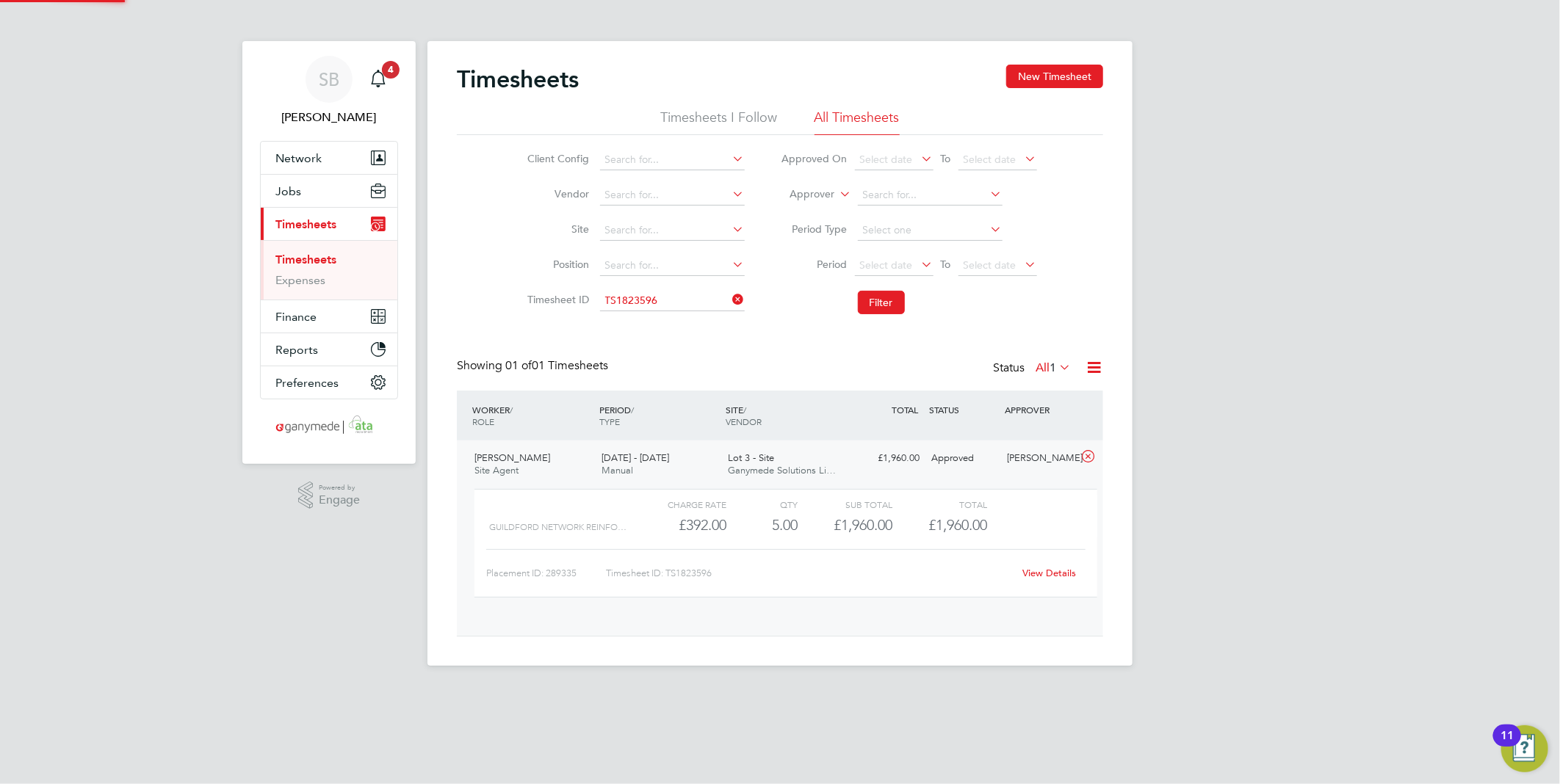
scroll to position [24, 143]
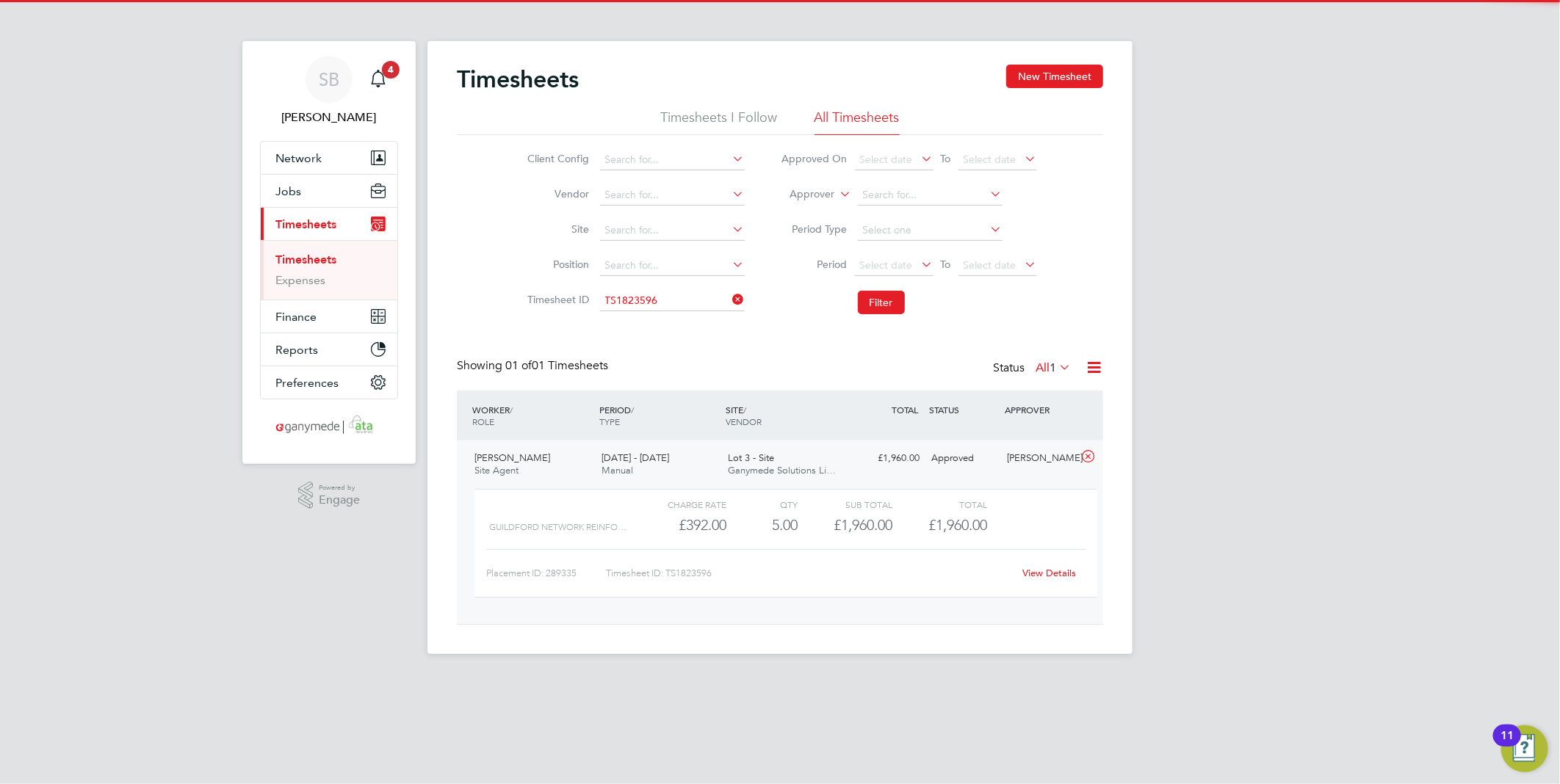
click at [1061, 571] on link "View Details" at bounding box center [1049, 573] width 53 height 13
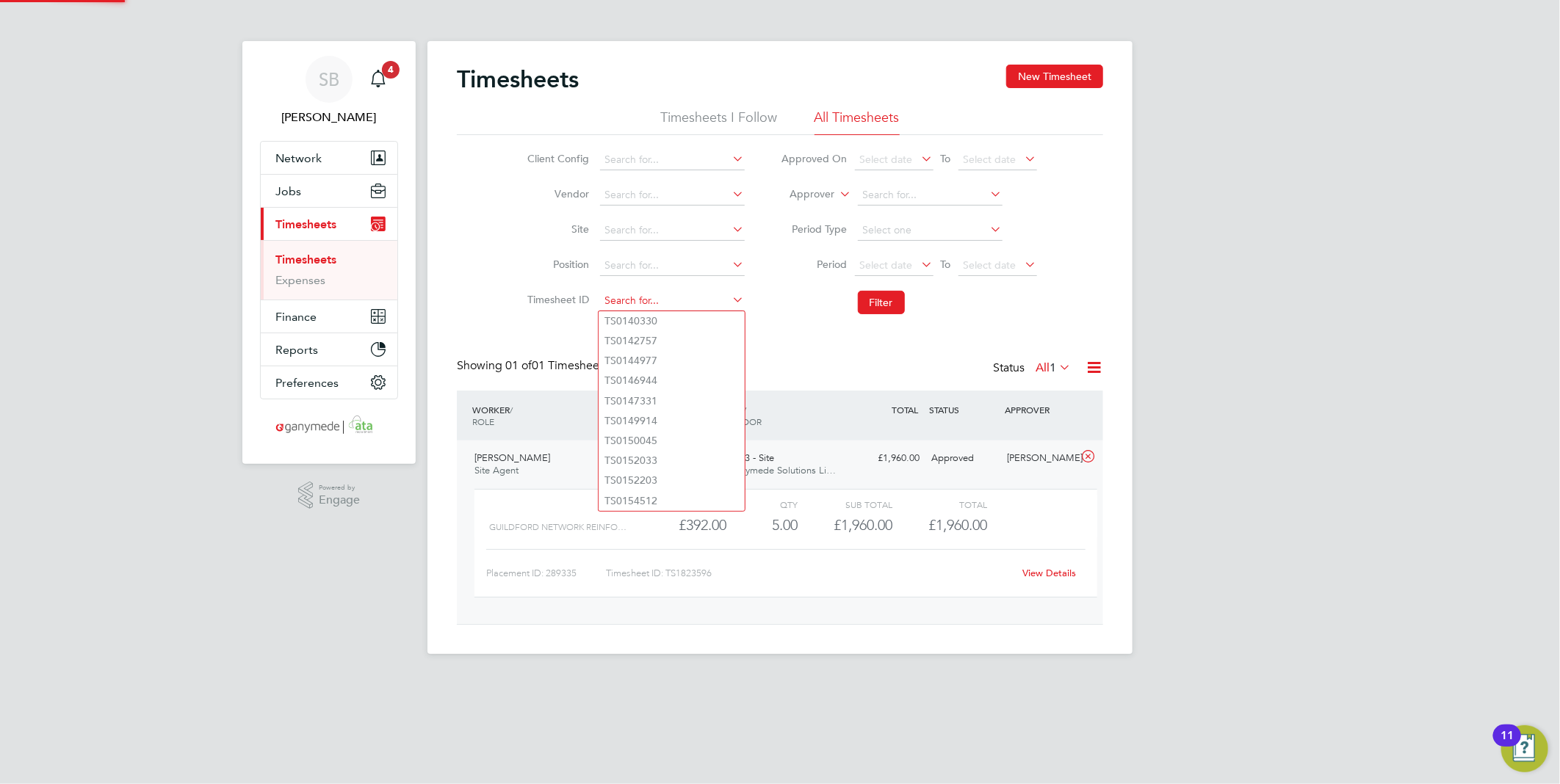
click at [661, 296] on input at bounding box center [673, 300] width 145 height 20
paste input "1823597"
drag, startPoint x: 647, startPoint y: 318, endPoint x: 696, endPoint y: 311, distance: 49.5
click at [648, 318] on b "1823597" at bounding box center [637, 321] width 41 height 13
type input "TS1823597"
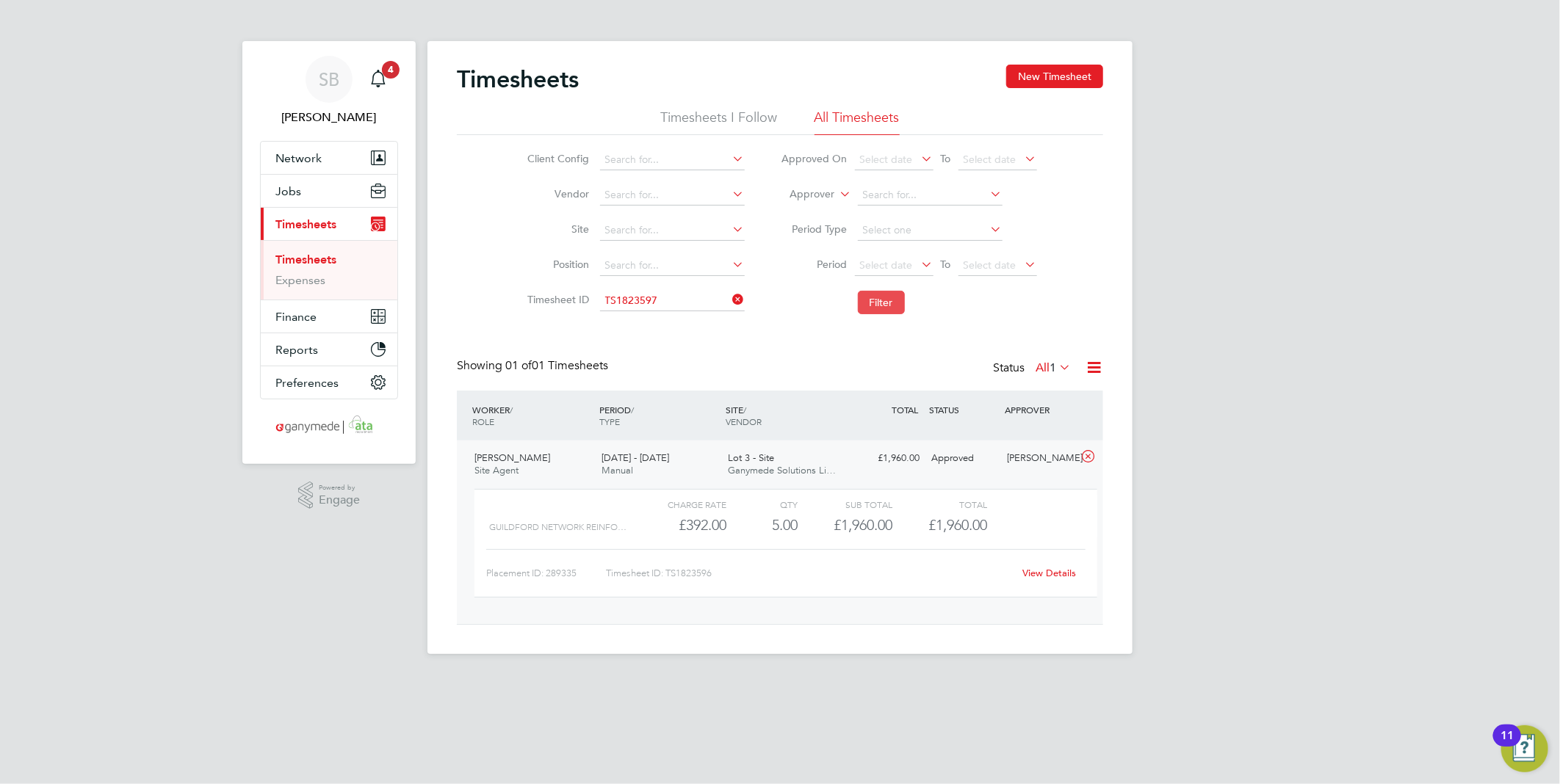
click at [884, 305] on button "Filter" at bounding box center [881, 302] width 47 height 23
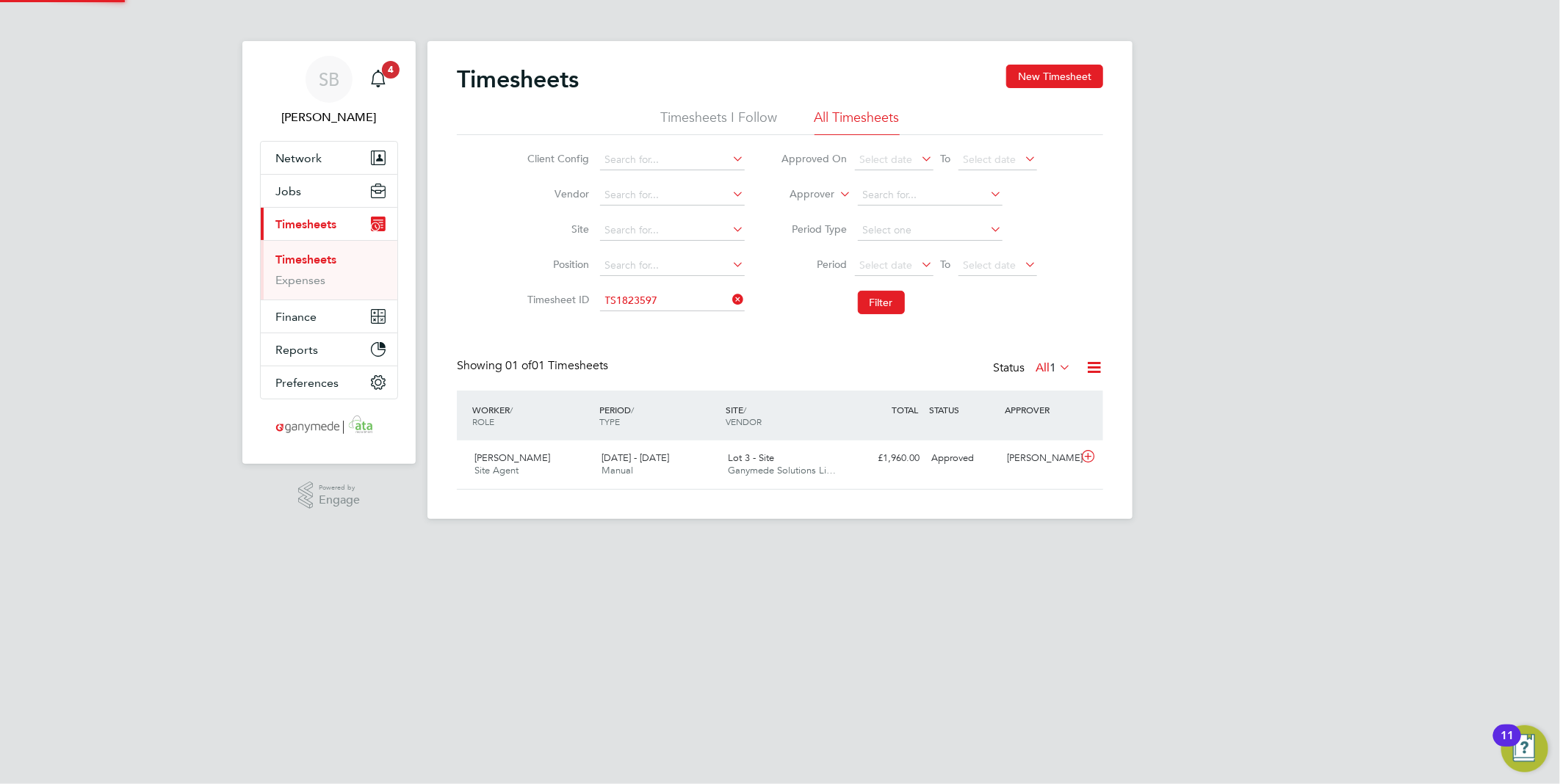
scroll to position [37, 128]
click at [1091, 462] on icon at bounding box center [1088, 457] width 18 height 12
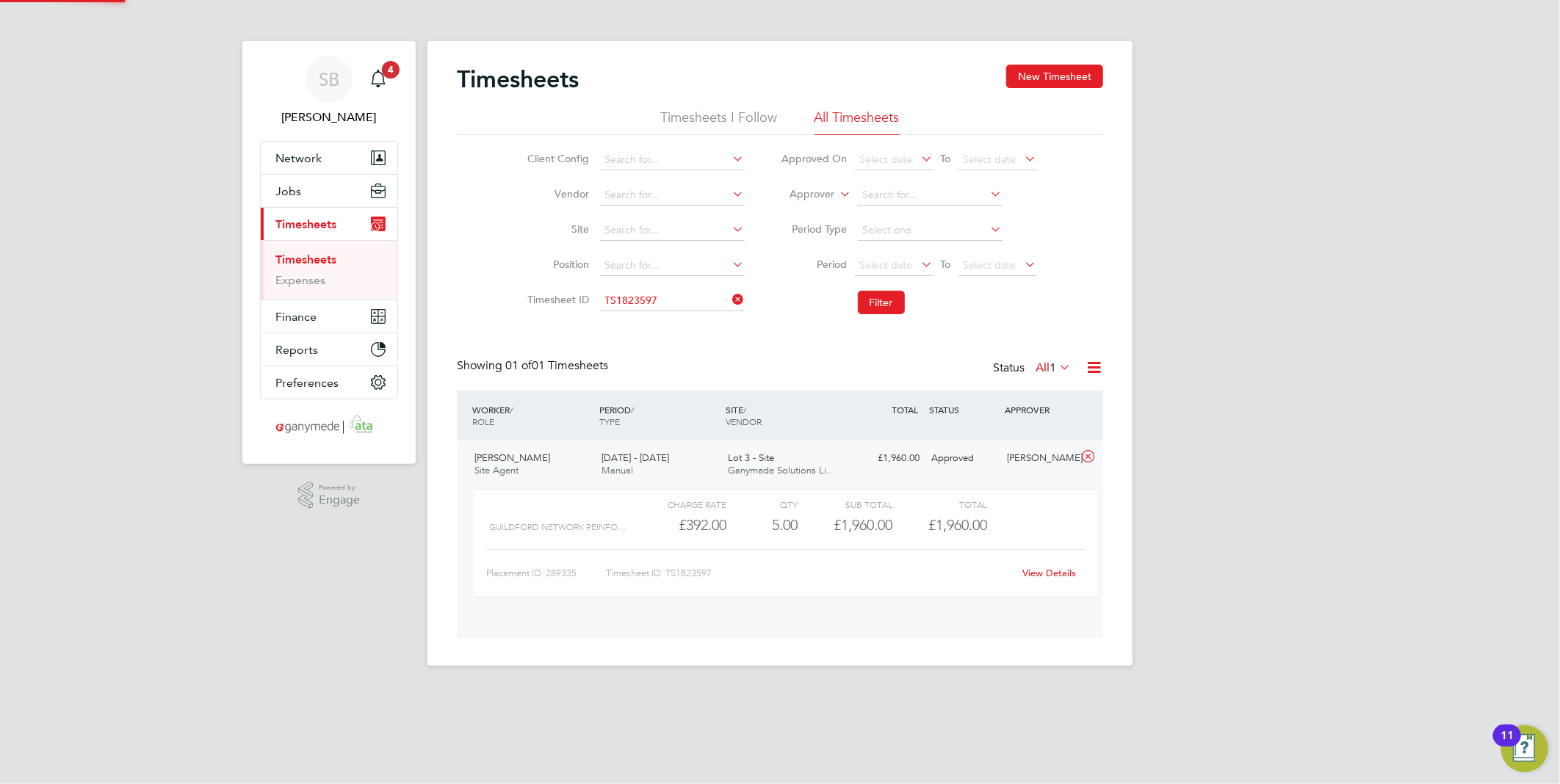
scroll to position [24, 143]
click at [1067, 573] on link "View Details" at bounding box center [1049, 573] width 53 height 13
click at [676, 308] on input at bounding box center [673, 300] width 145 height 20
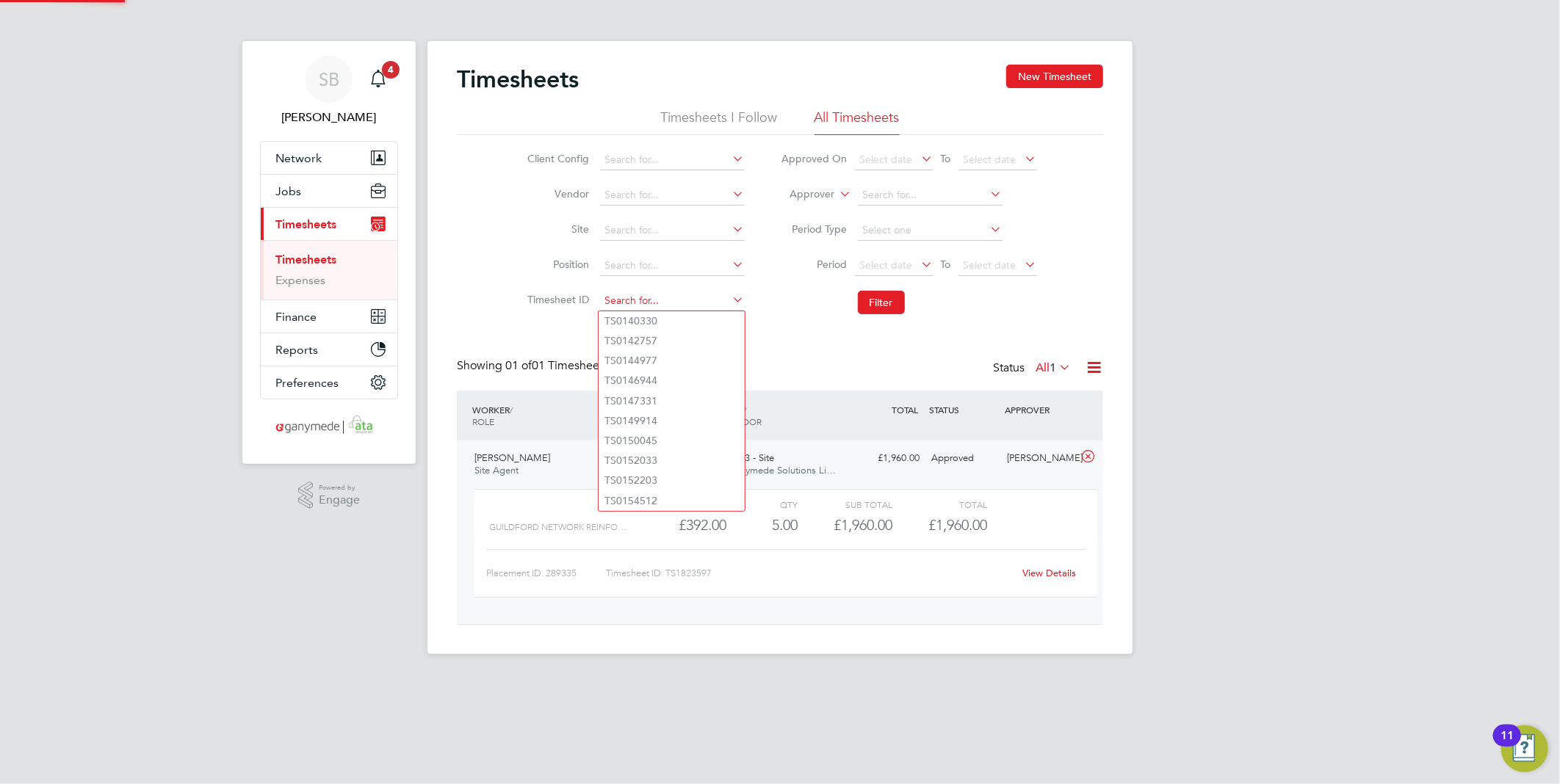
paste input "1823695"
click at [677, 317] on li "TS 1823695" at bounding box center [672, 321] width 146 height 20
type input "TS1823695"
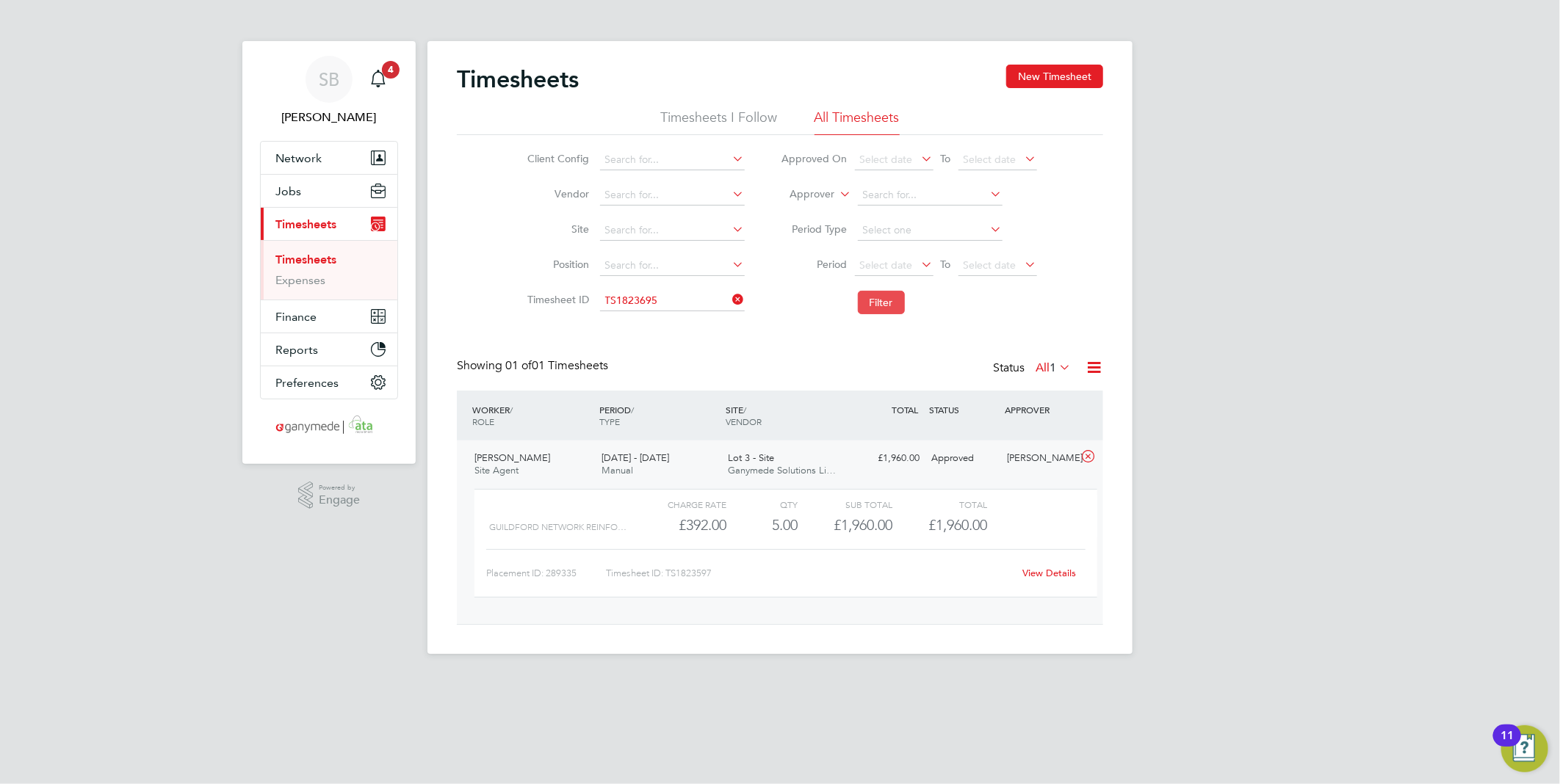
click at [882, 309] on button "Filter" at bounding box center [881, 302] width 47 height 23
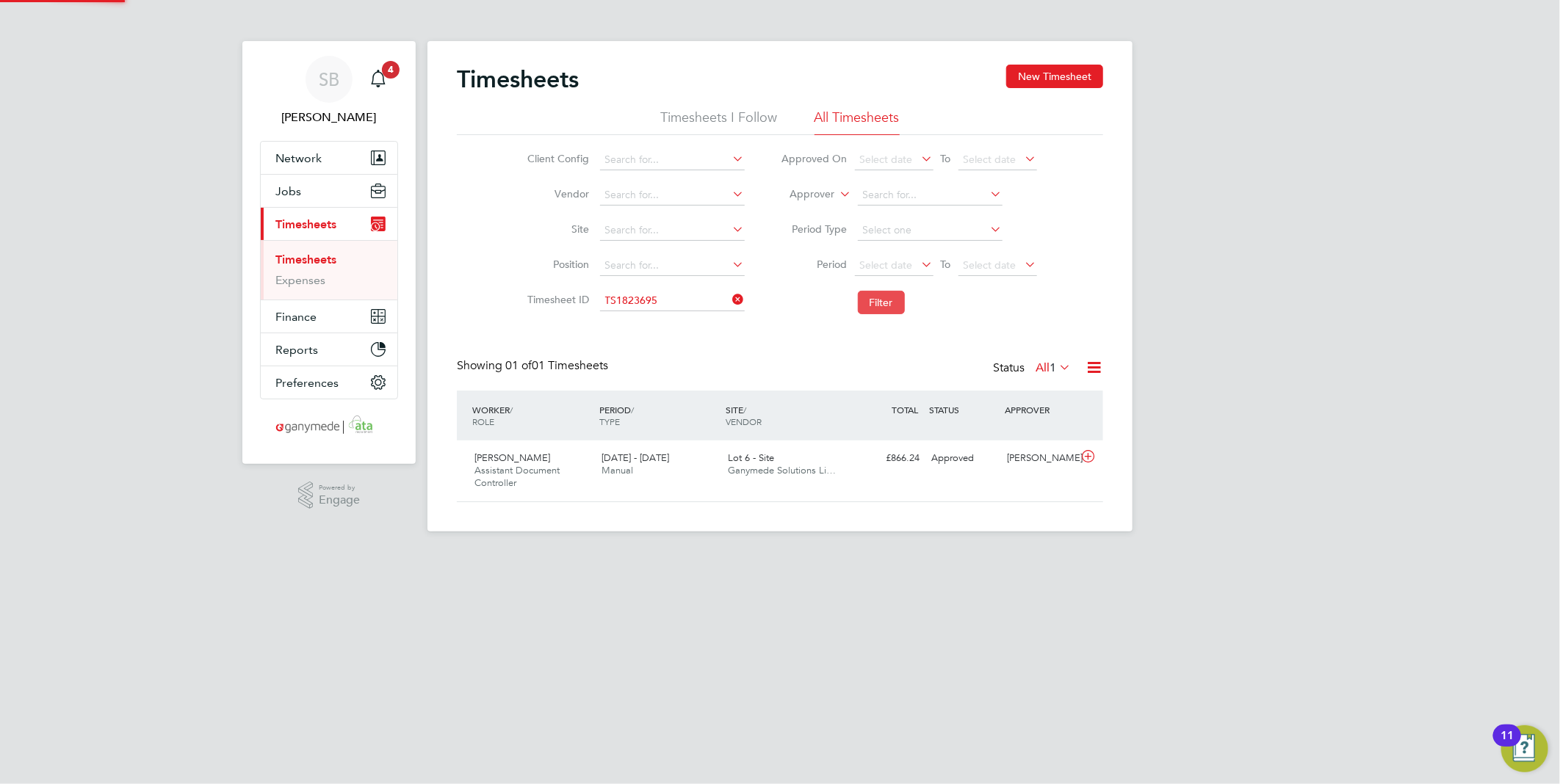
scroll to position [37, 128]
click at [1085, 455] on icon at bounding box center [1088, 457] width 18 height 12
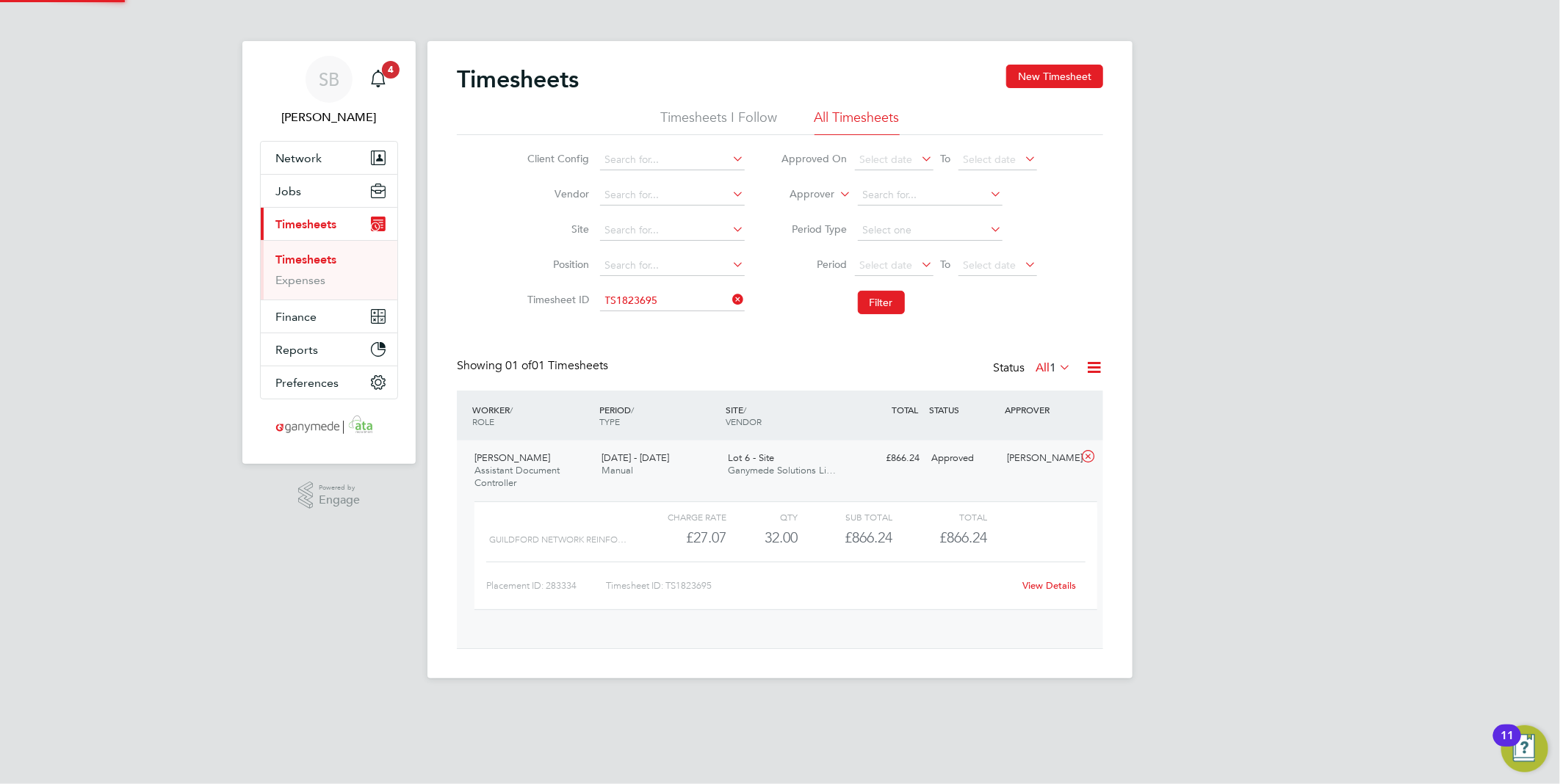
scroll to position [24, 143]
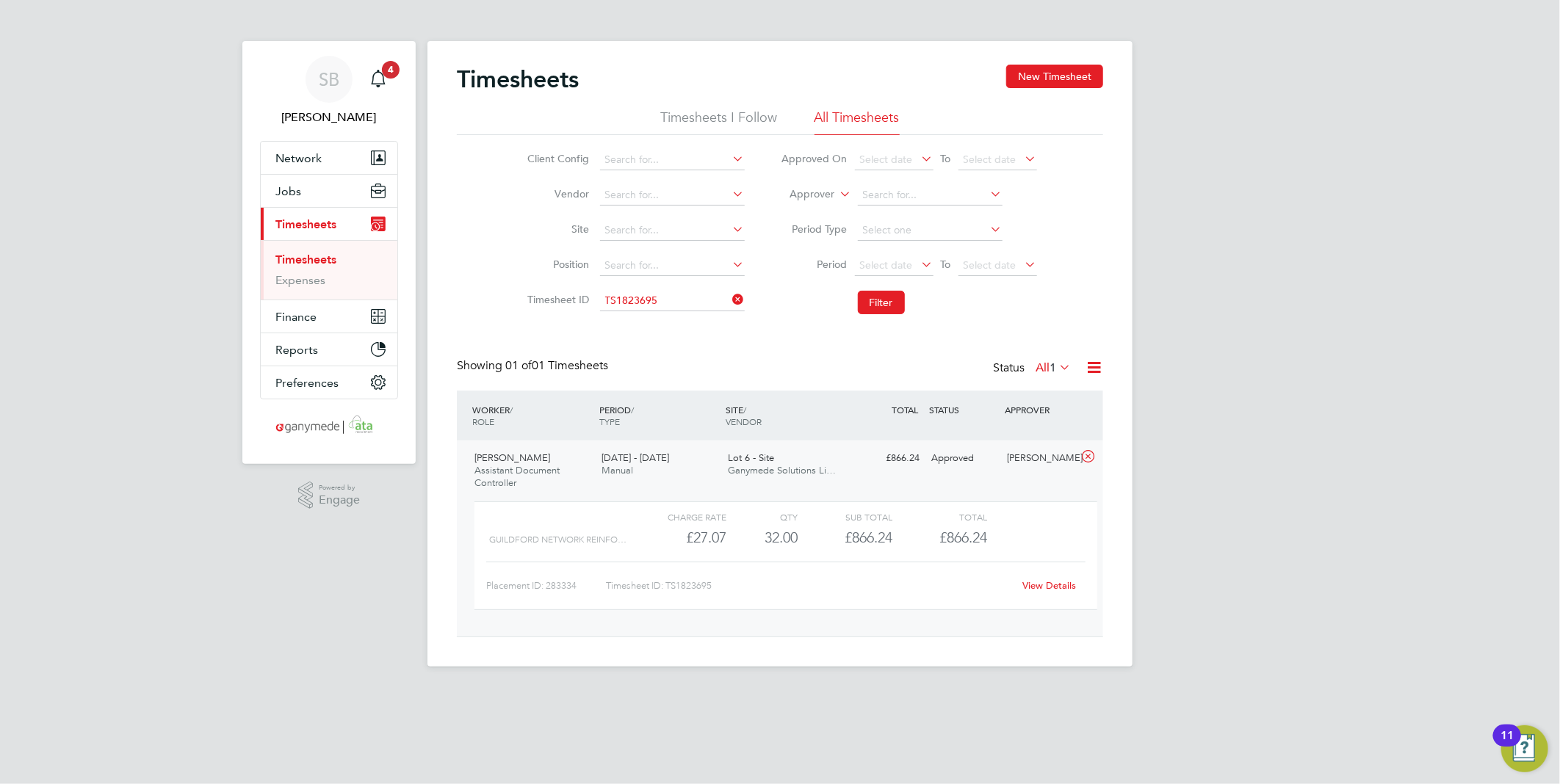
click at [1058, 584] on link "View Details" at bounding box center [1049, 585] width 53 height 13
click at [676, 291] on input at bounding box center [673, 300] width 145 height 20
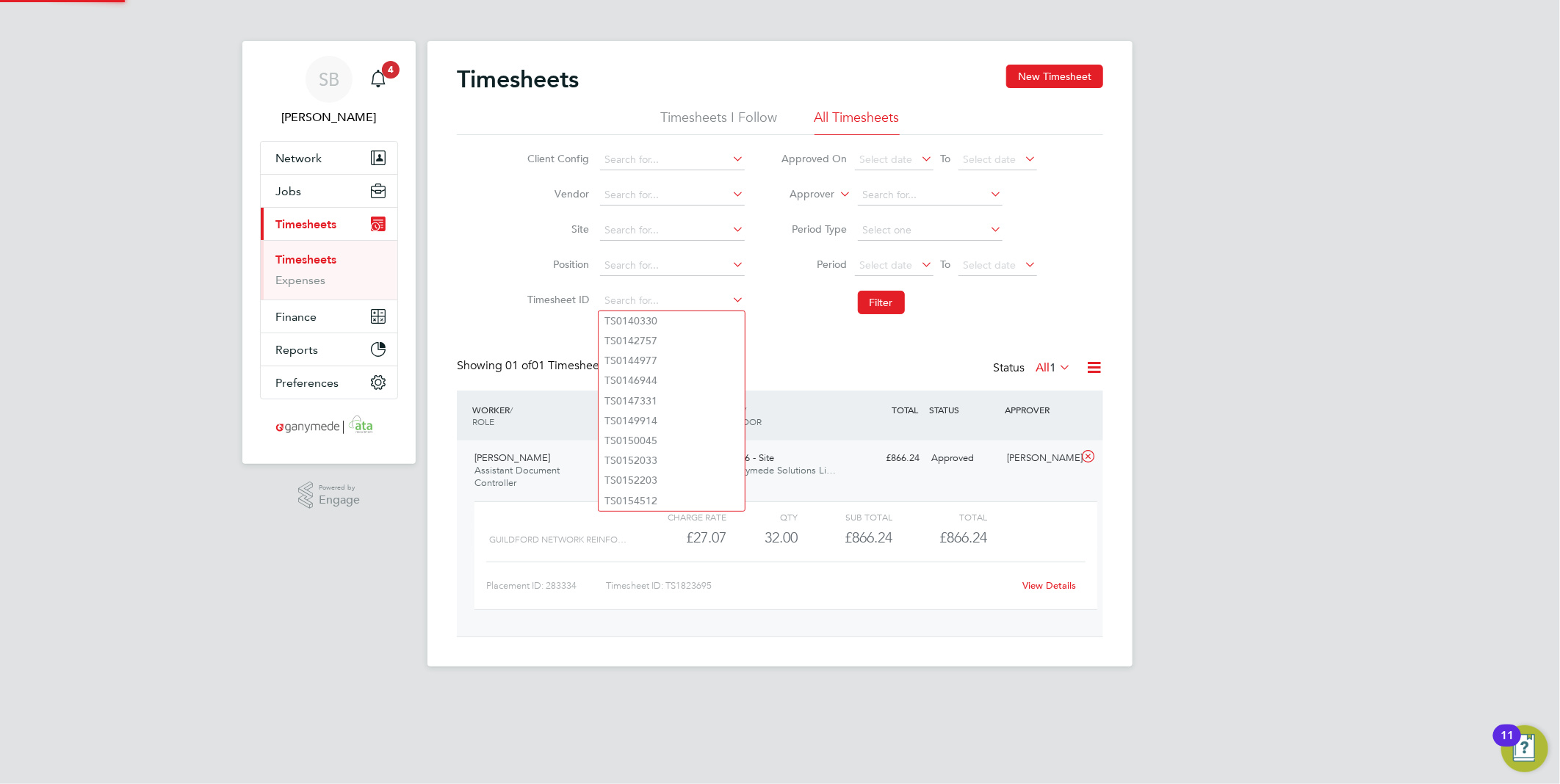
paste input "1823786"
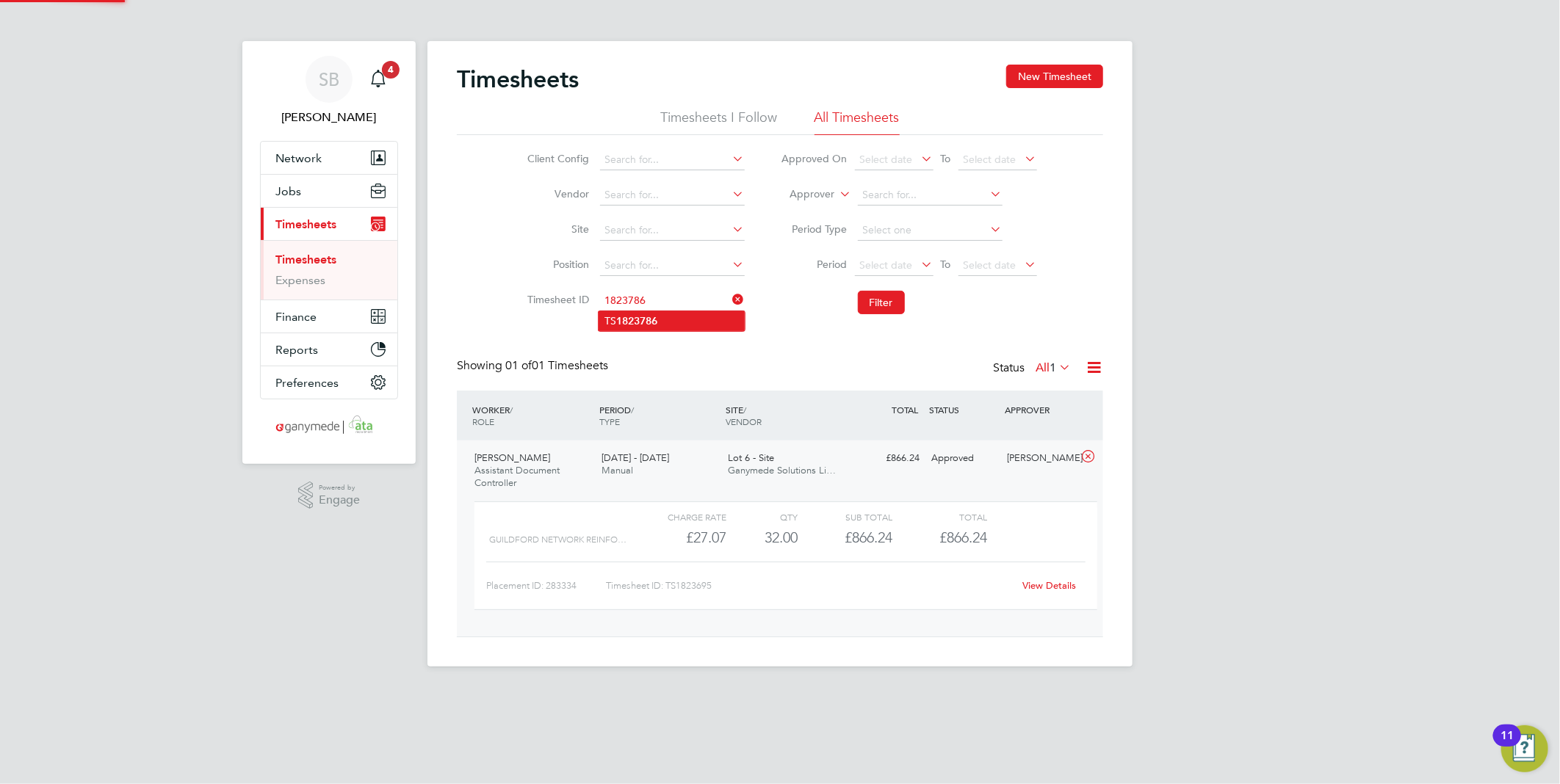
drag, startPoint x: 663, startPoint y: 316, endPoint x: 678, endPoint y: 316, distance: 15.0
click at [665, 316] on li "TS 1823786" at bounding box center [672, 321] width 146 height 20
type input "TS1823786"
click at [870, 300] on button "Filter" at bounding box center [881, 302] width 47 height 23
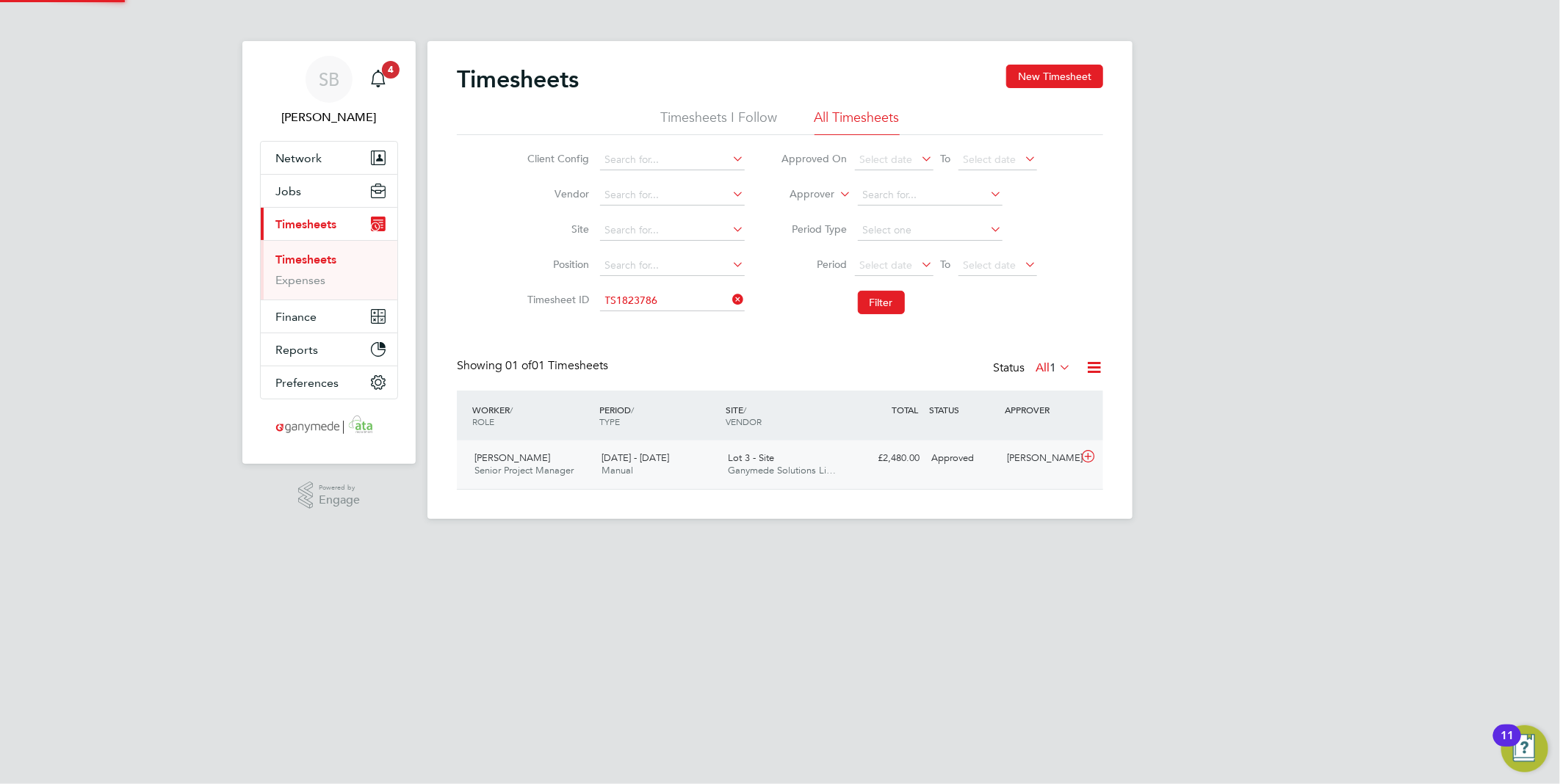
scroll to position [37, 128]
click at [1089, 457] on icon at bounding box center [1088, 457] width 18 height 12
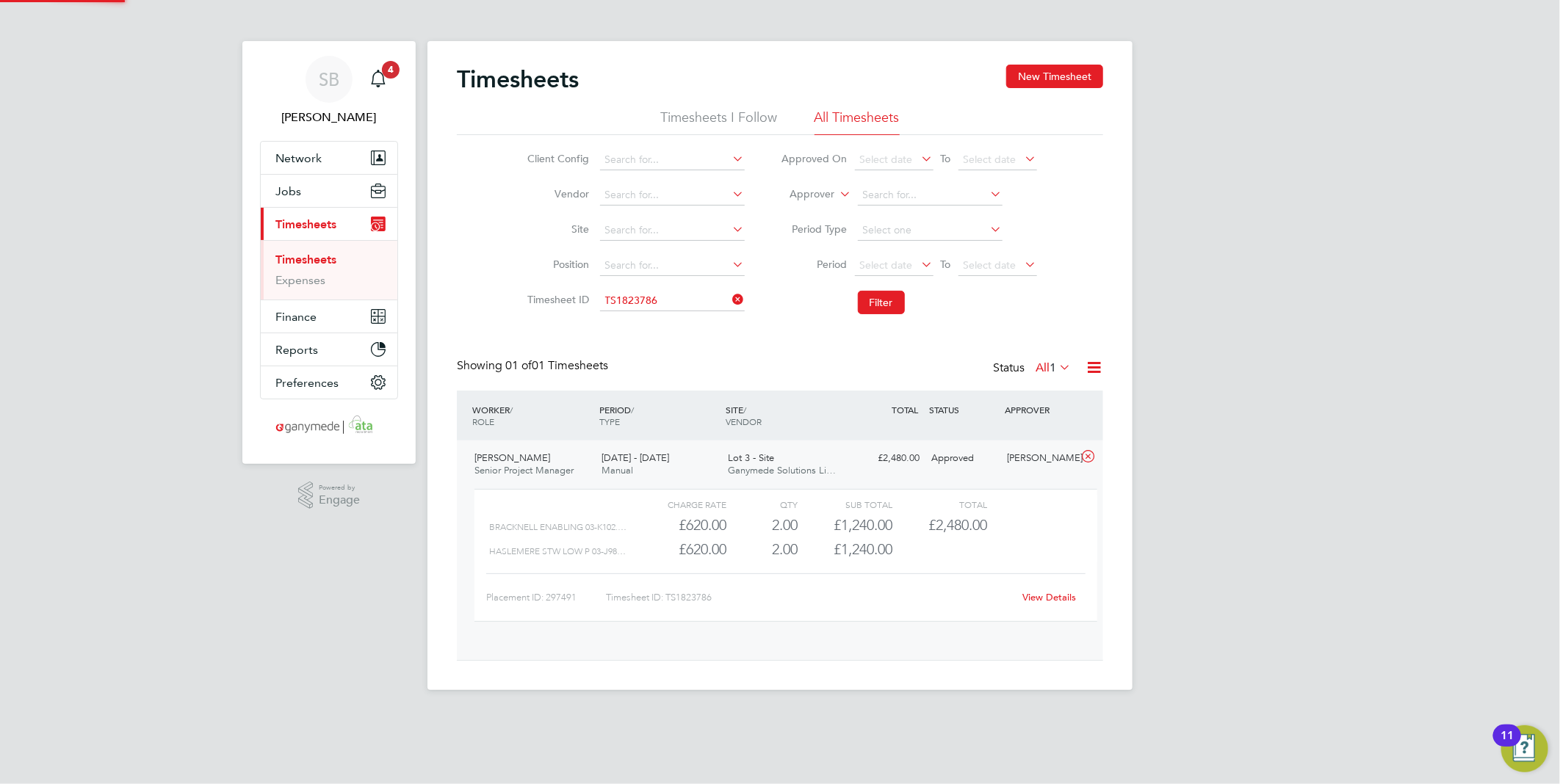
scroll to position [24, 143]
click at [1043, 601] on link "View Details" at bounding box center [1049, 597] width 53 height 13
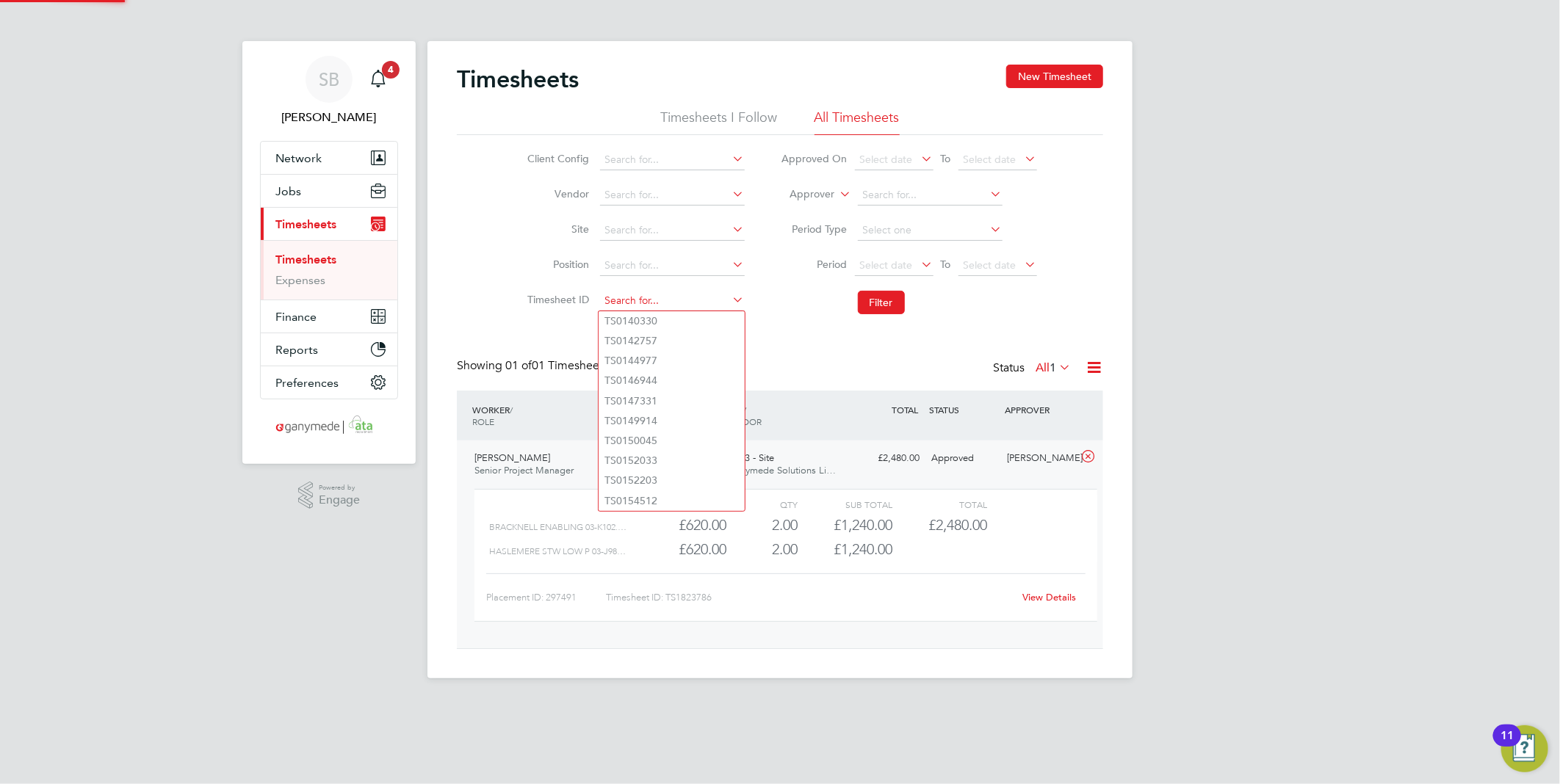
click at [682, 306] on input at bounding box center [673, 300] width 145 height 20
paste input "1823791"
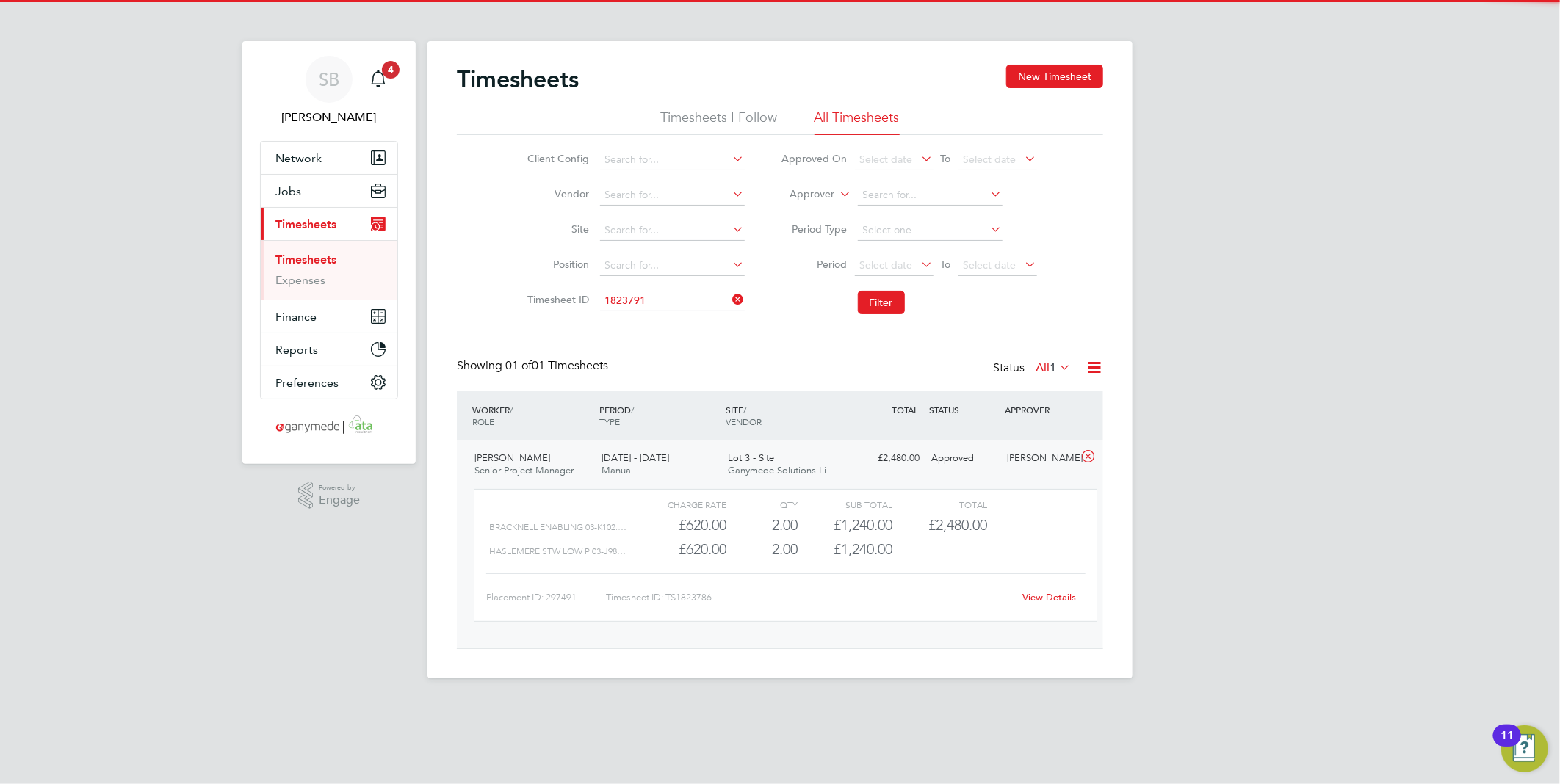
click at [679, 314] on li "TS 1823791" at bounding box center [672, 321] width 146 height 20
type input "TS1823791"
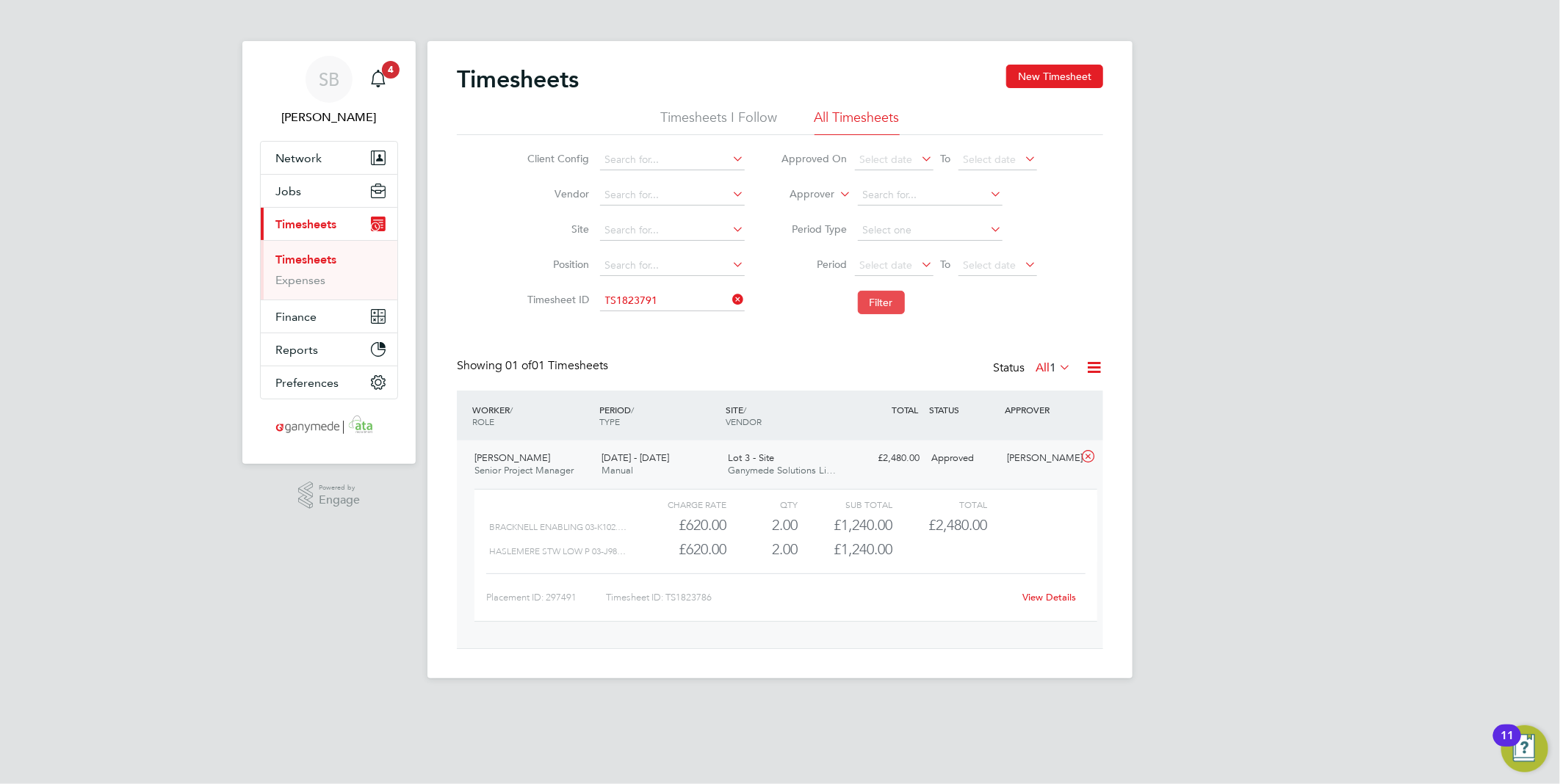
click at [879, 306] on button "Filter" at bounding box center [881, 302] width 47 height 23
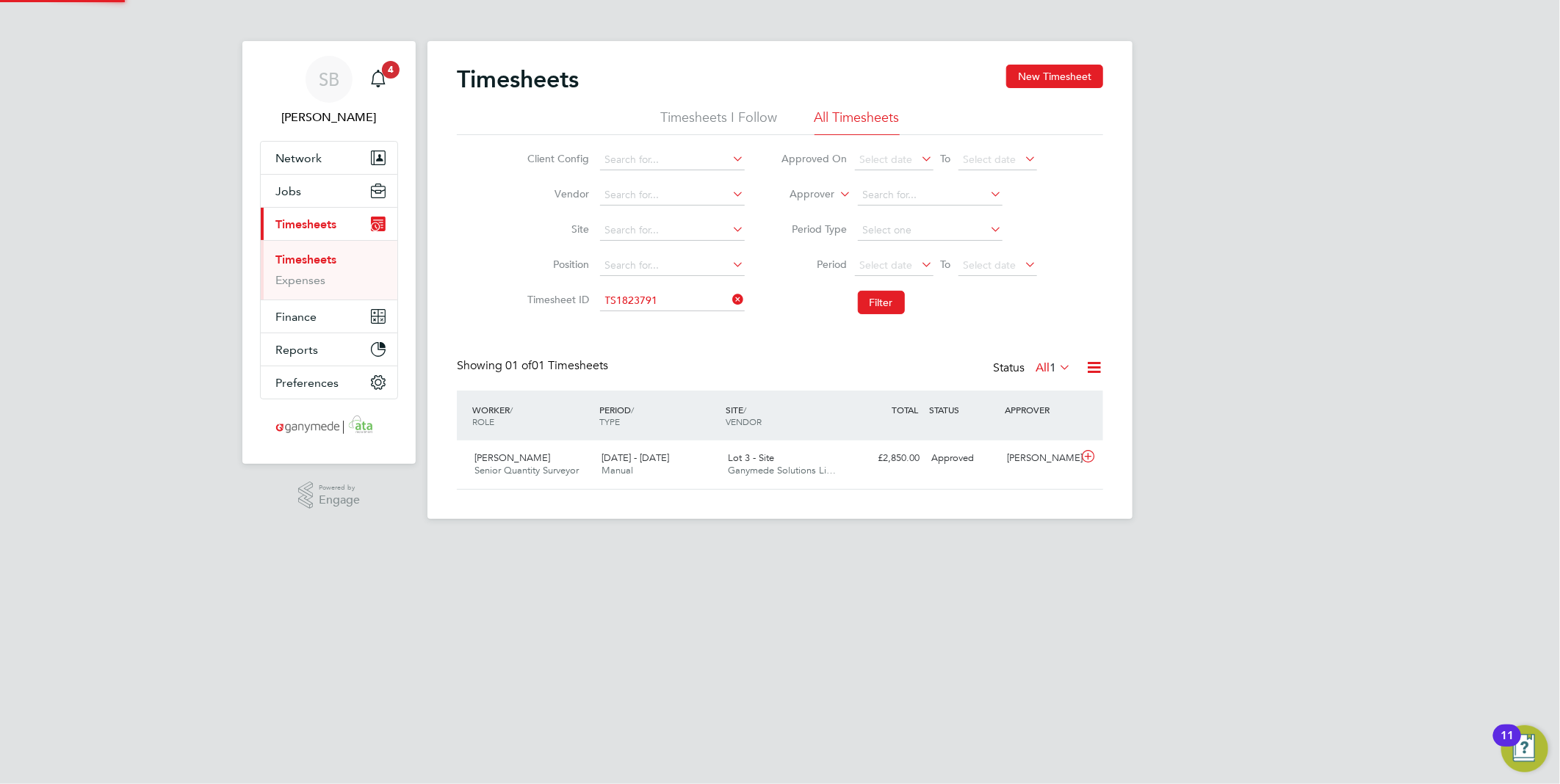
scroll to position [37, 128]
click at [1091, 460] on icon at bounding box center [1088, 457] width 18 height 12
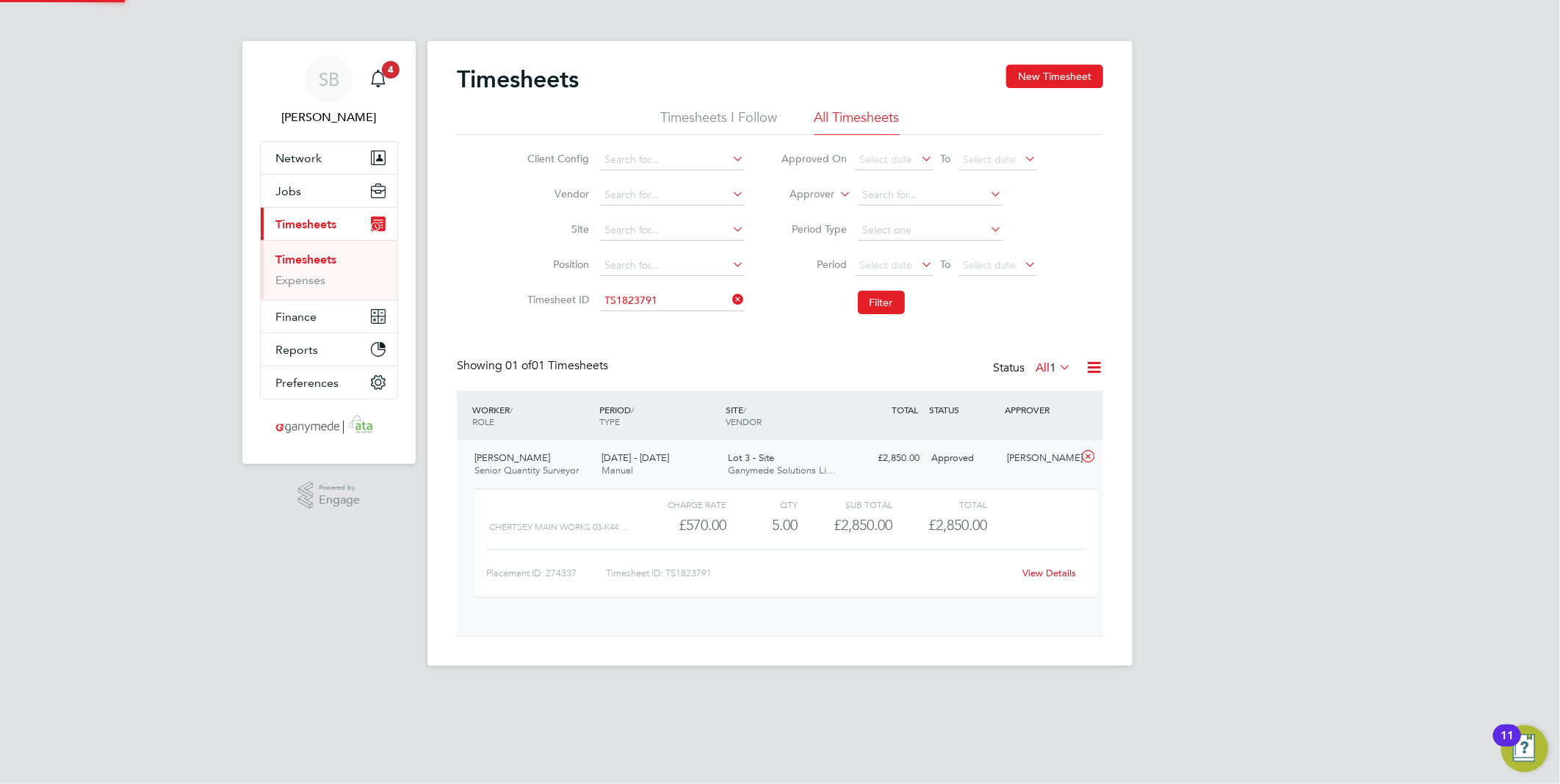
scroll to position [24, 143]
click at [1049, 567] on link "View Details" at bounding box center [1049, 573] width 53 height 13
click at [670, 313] on li "Timesheet ID TS1823791" at bounding box center [634, 300] width 258 height 35
click at [673, 301] on input at bounding box center [673, 300] width 145 height 20
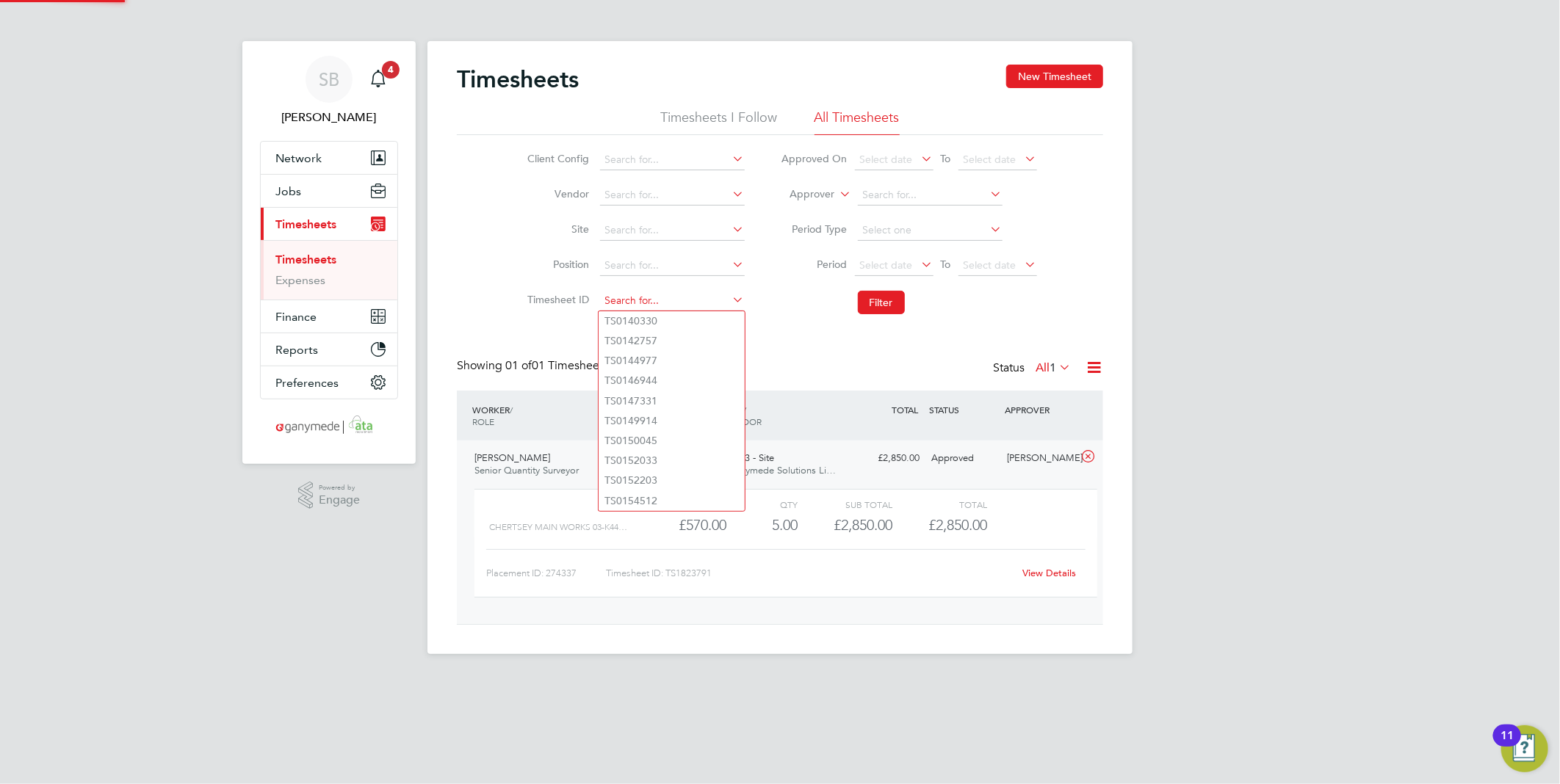
paste input "1823818"
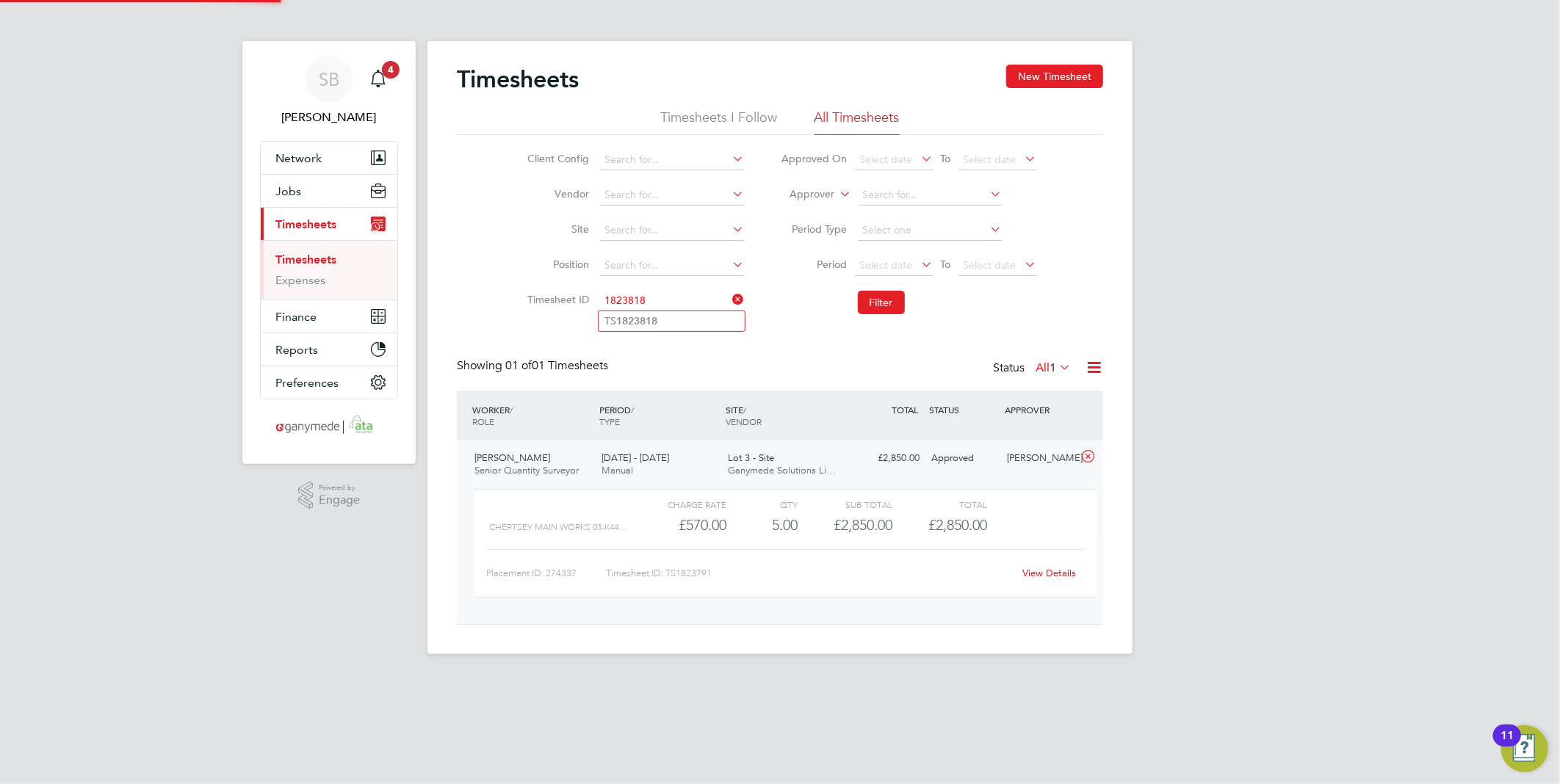
click at [672, 313] on li "TS 1823818" at bounding box center [672, 321] width 146 height 20
type input "TS1823818"
click at [875, 302] on button "Filter" at bounding box center [881, 302] width 47 height 23
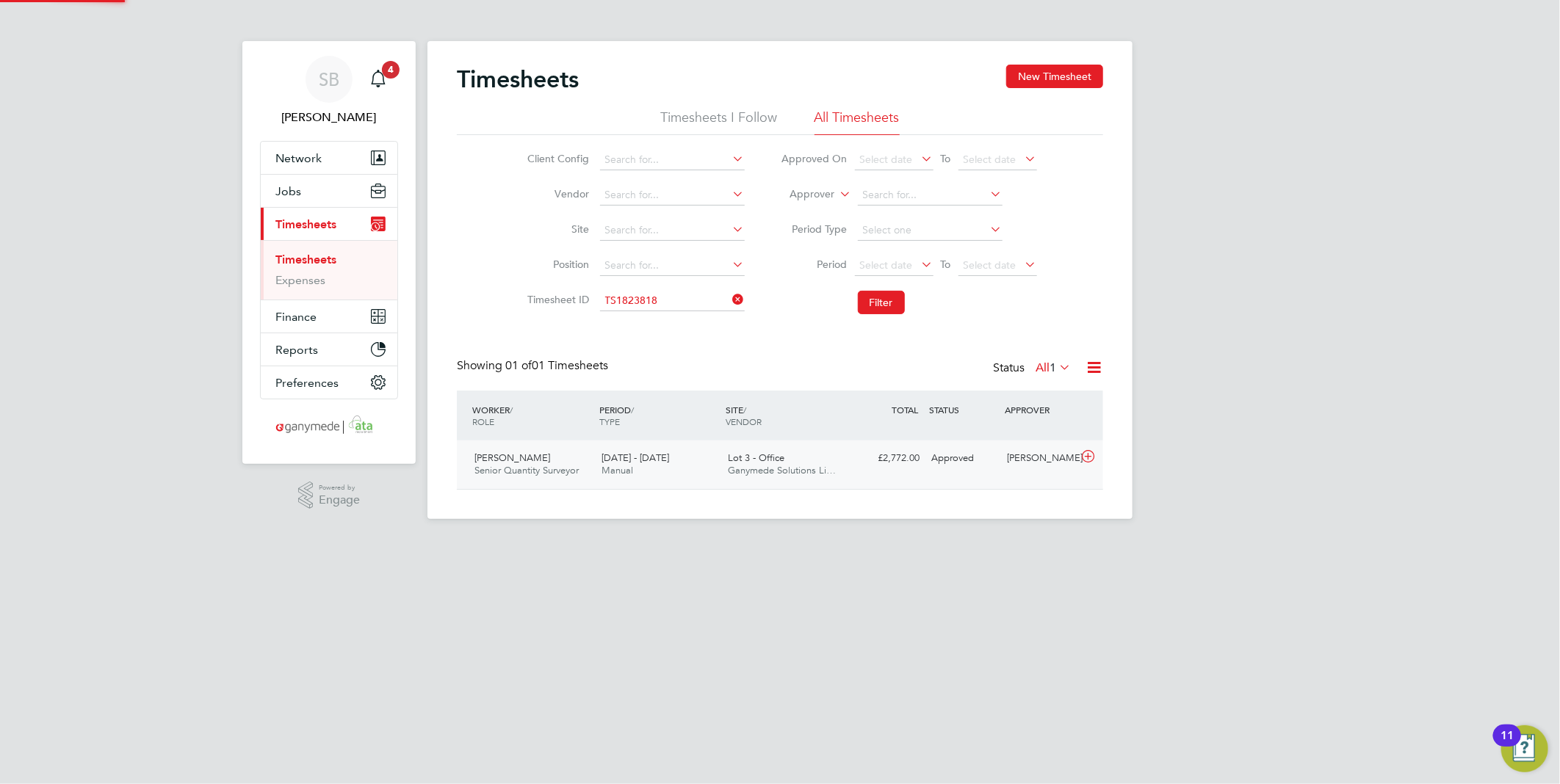
scroll to position [37, 128]
click at [1082, 462] on icon at bounding box center [1088, 457] width 18 height 12
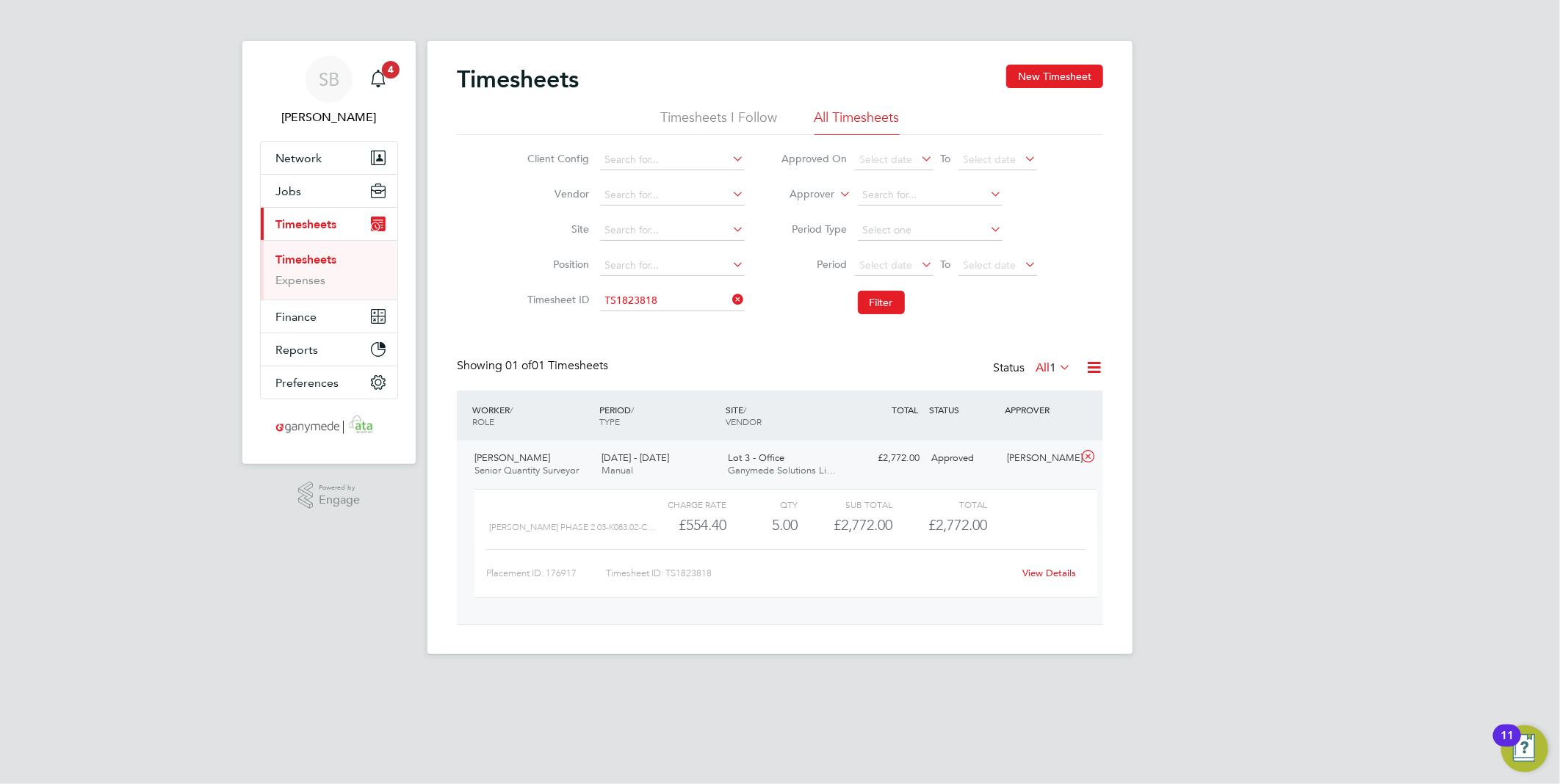
click at [1061, 570] on link "View Details" at bounding box center [1049, 573] width 53 height 13
click at [665, 303] on input at bounding box center [673, 300] width 145 height 20
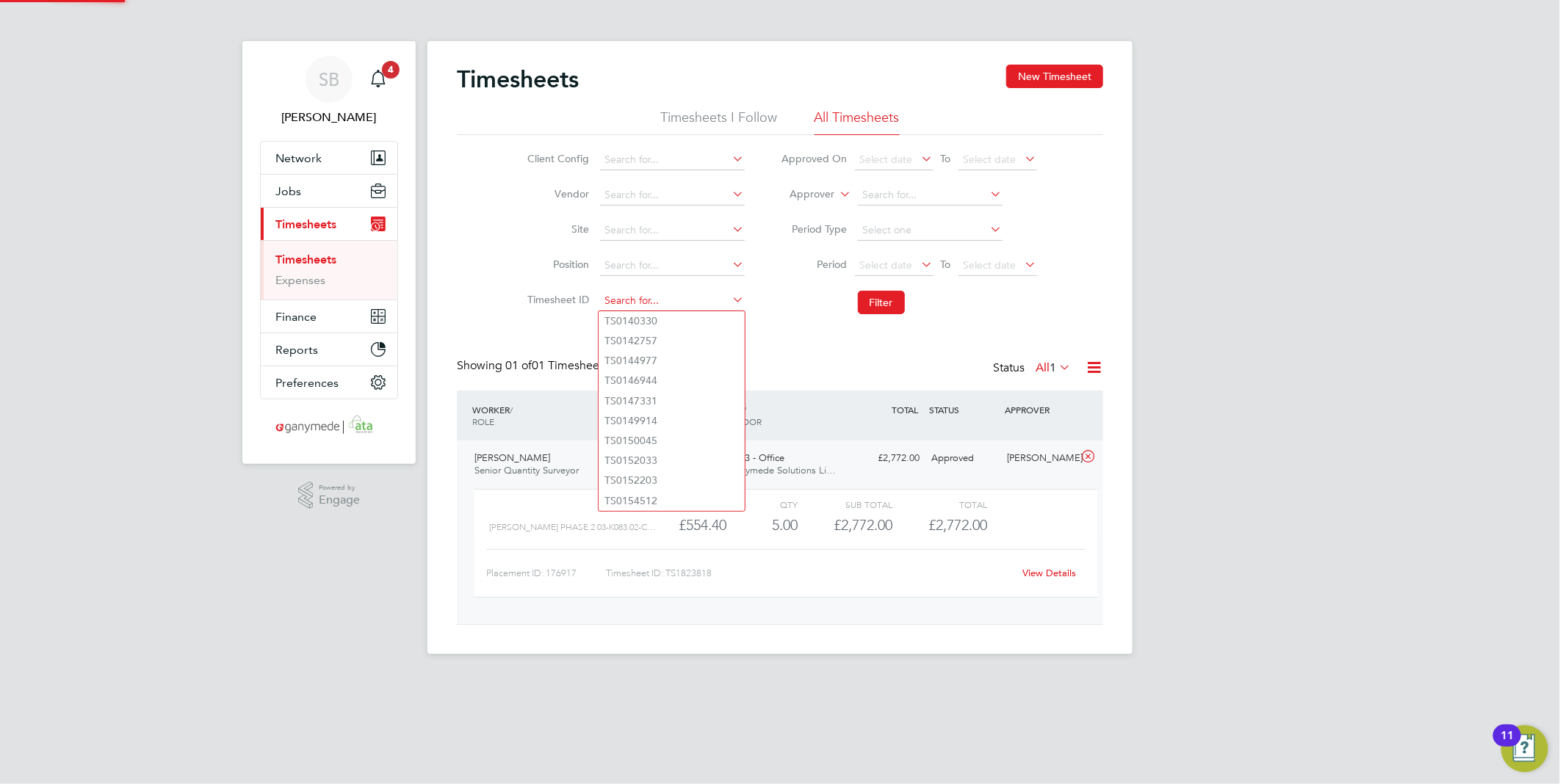
paste input "1824047"
click at [676, 316] on li "TS 1824047" at bounding box center [672, 321] width 146 height 20
type input "TS1824047"
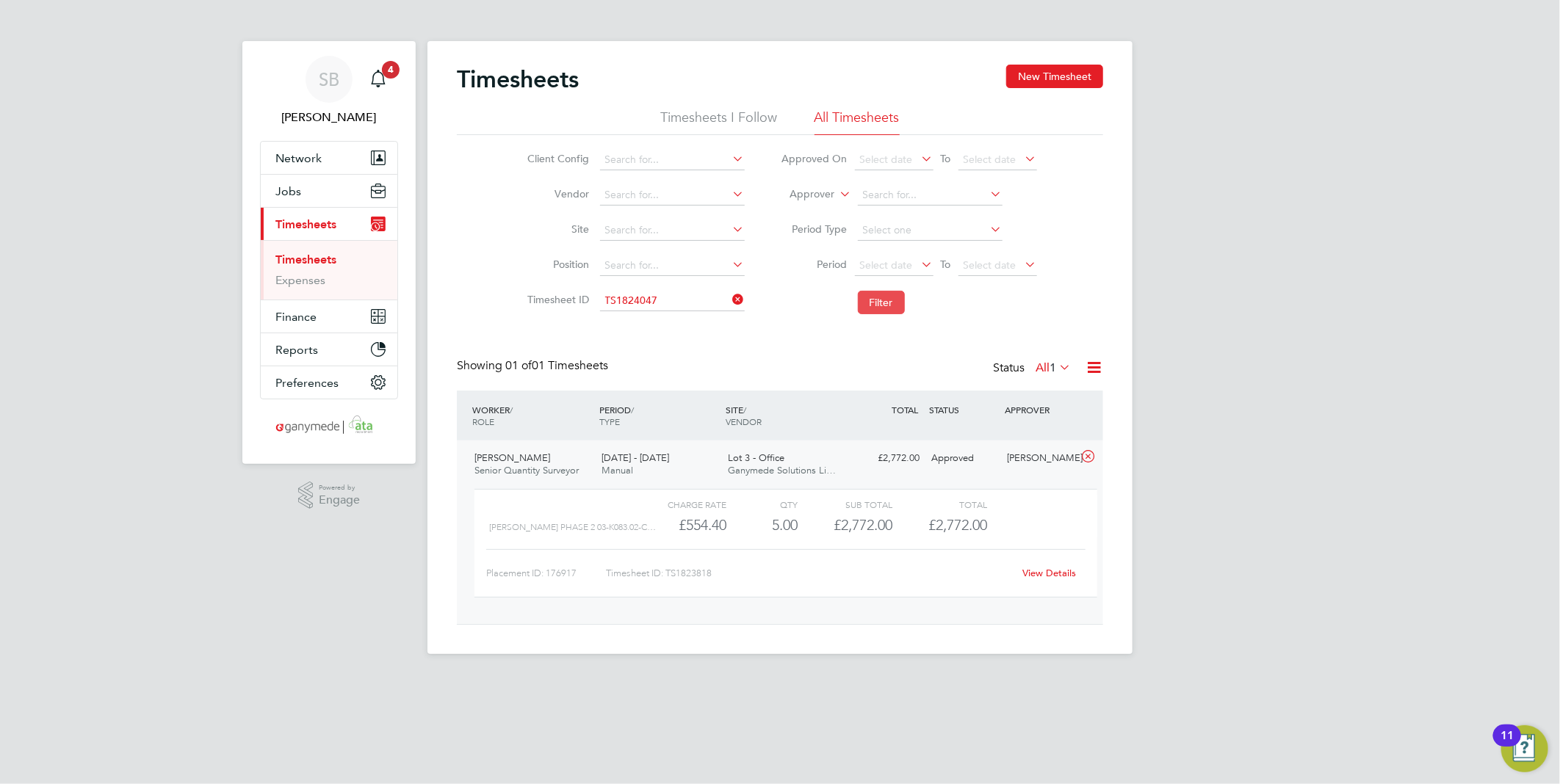
click at [889, 302] on button "Filter" at bounding box center [881, 302] width 47 height 23
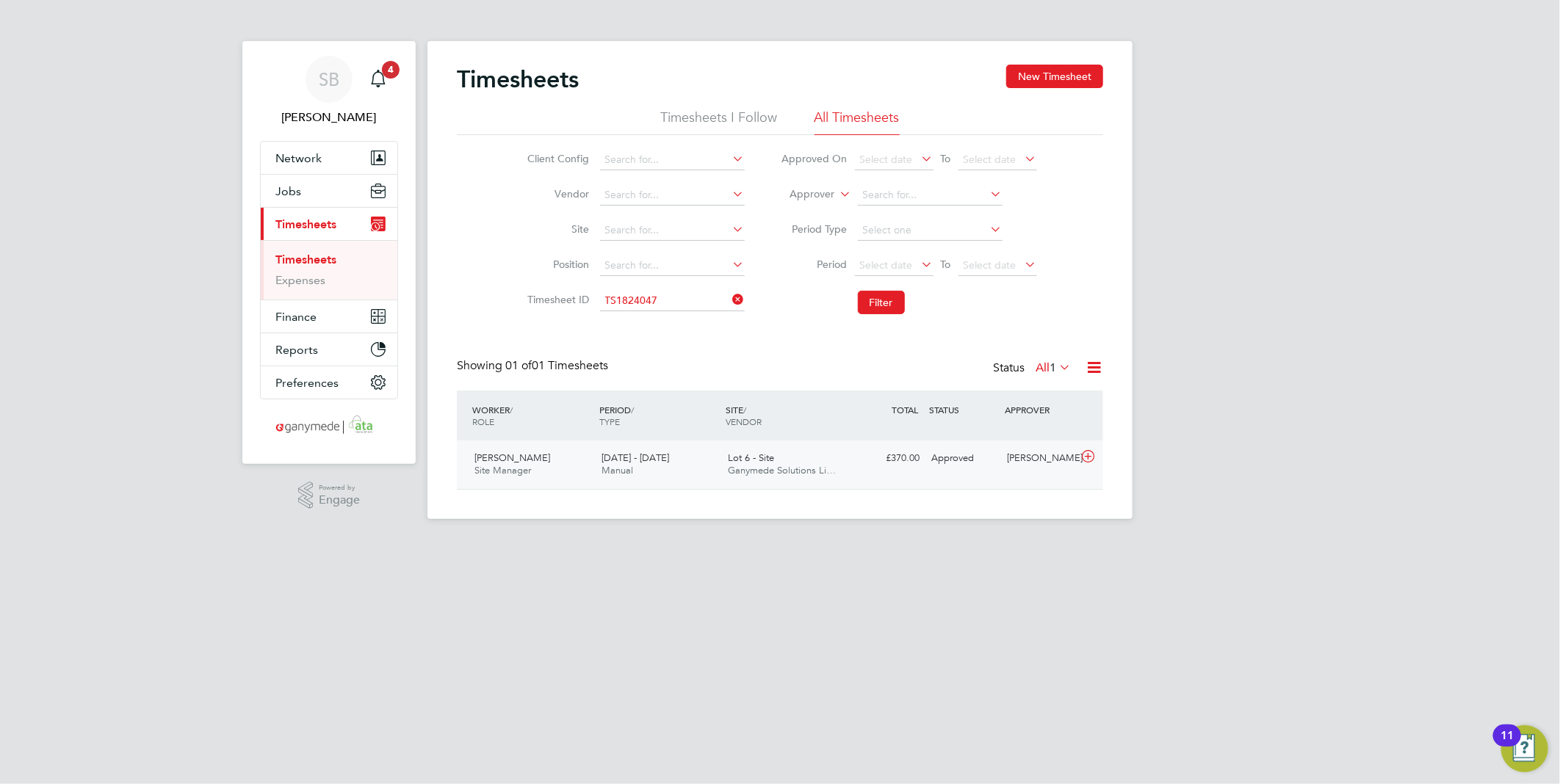
click at [1087, 455] on icon at bounding box center [1088, 457] width 18 height 12
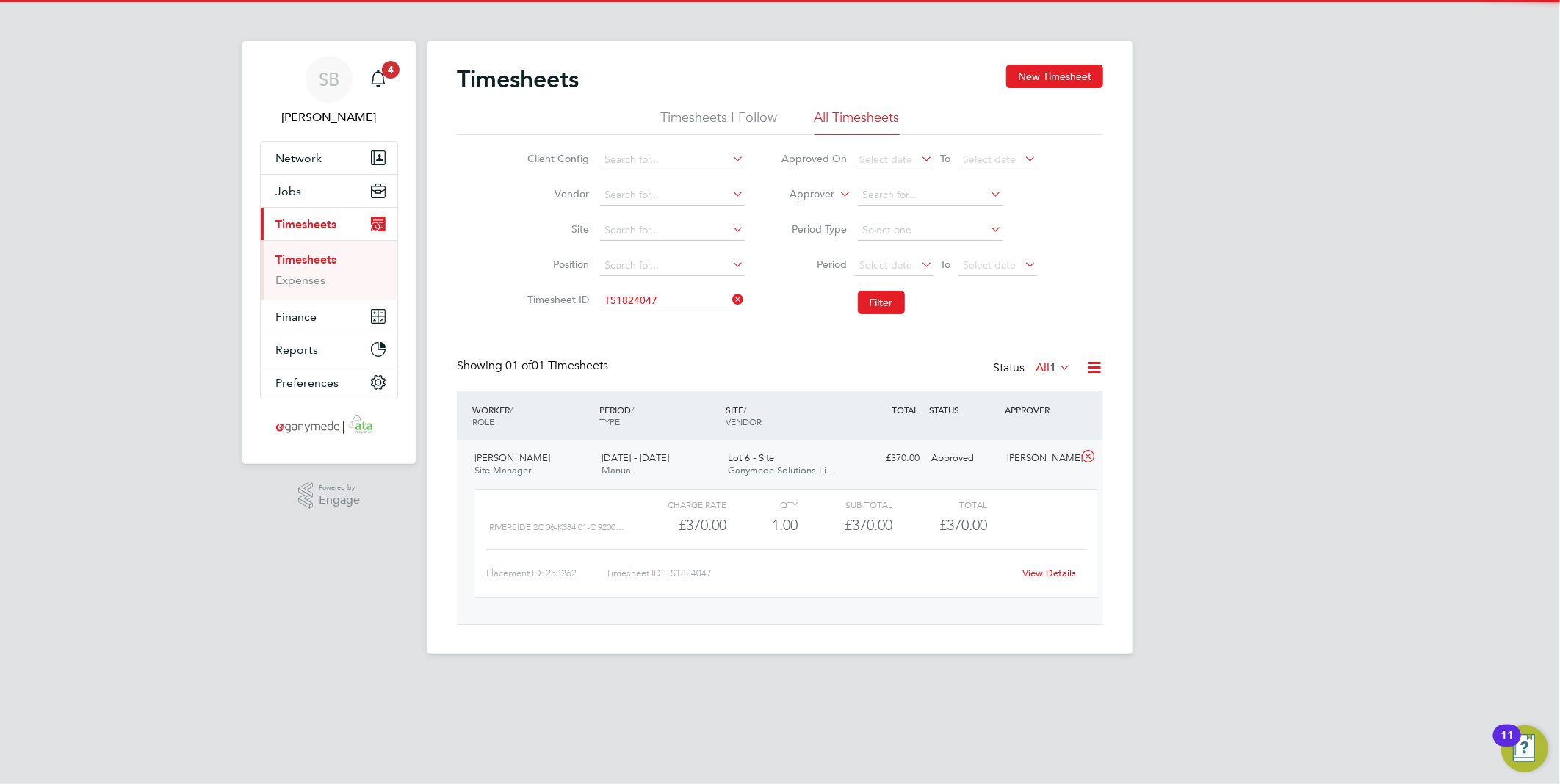
click at [1054, 572] on link "View Details" at bounding box center [1049, 573] width 53 height 13
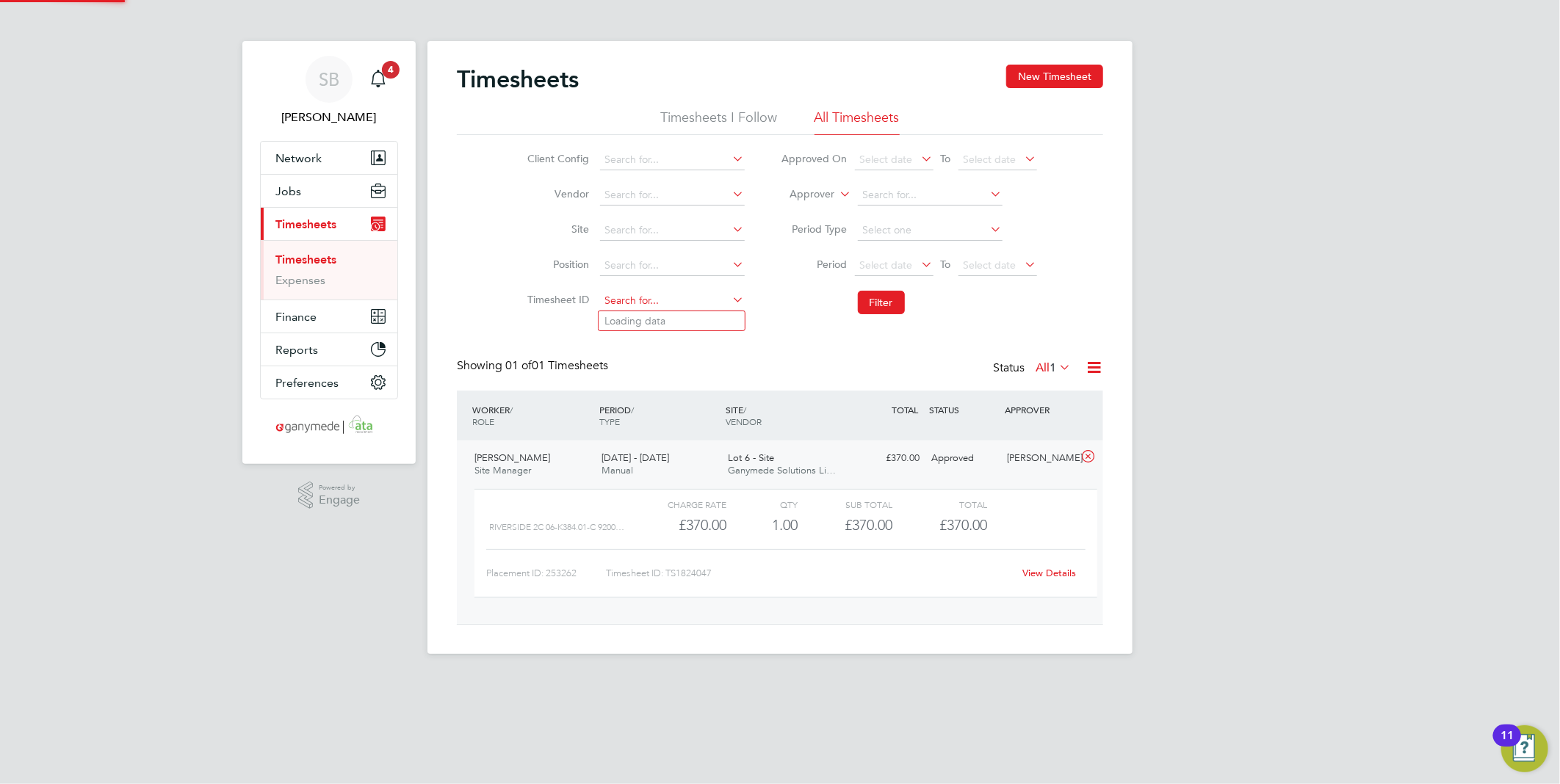
click at [661, 306] on input at bounding box center [673, 300] width 145 height 20
paste input "1824161"
drag, startPoint x: 663, startPoint y: 322, endPoint x: 794, endPoint y: 323, distance: 131.0
click at [667, 322] on li "TS 1824161" at bounding box center [672, 321] width 146 height 20
type input "TS1824161"
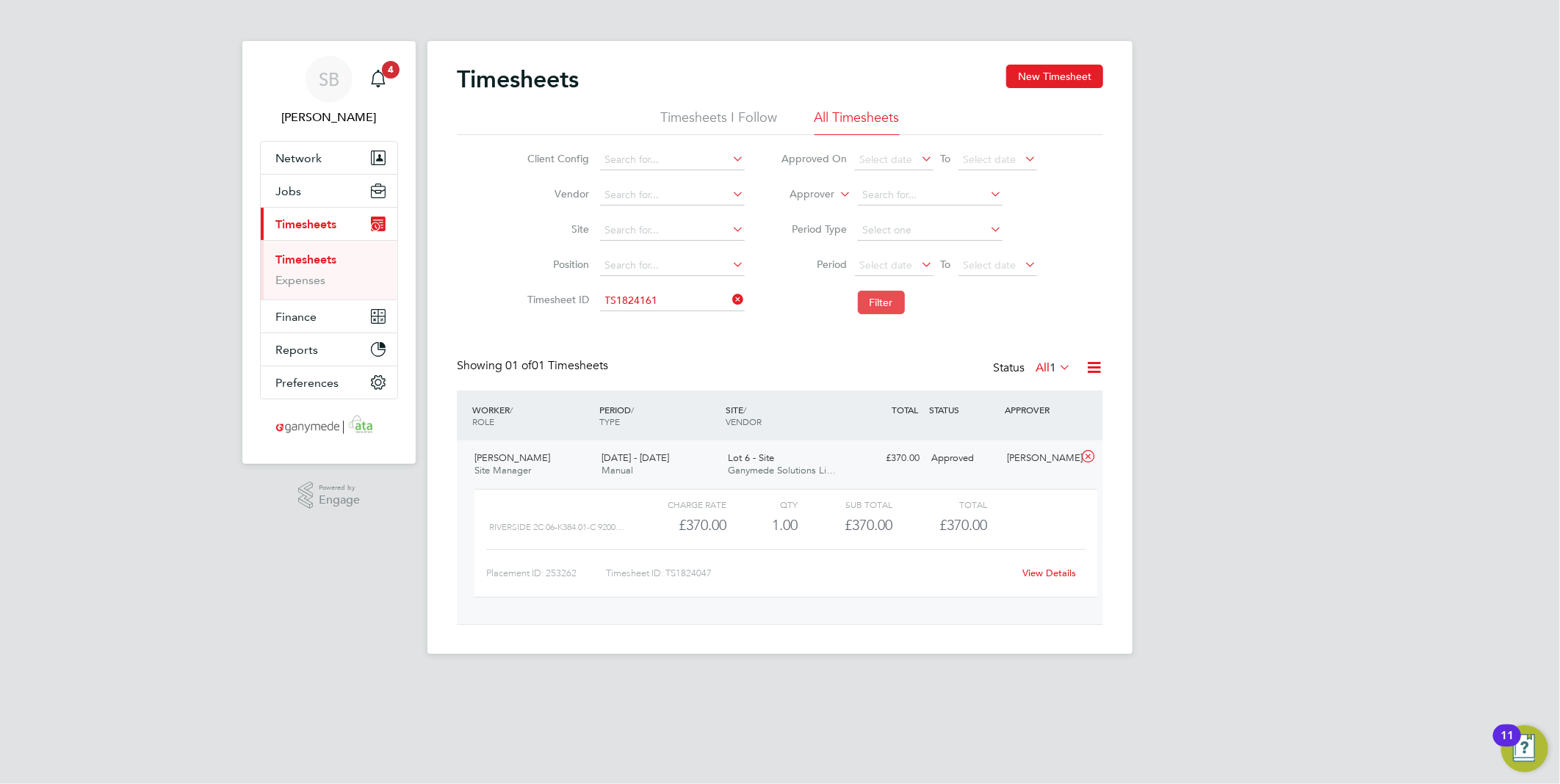
click at [885, 310] on button "Filter" at bounding box center [881, 302] width 47 height 23
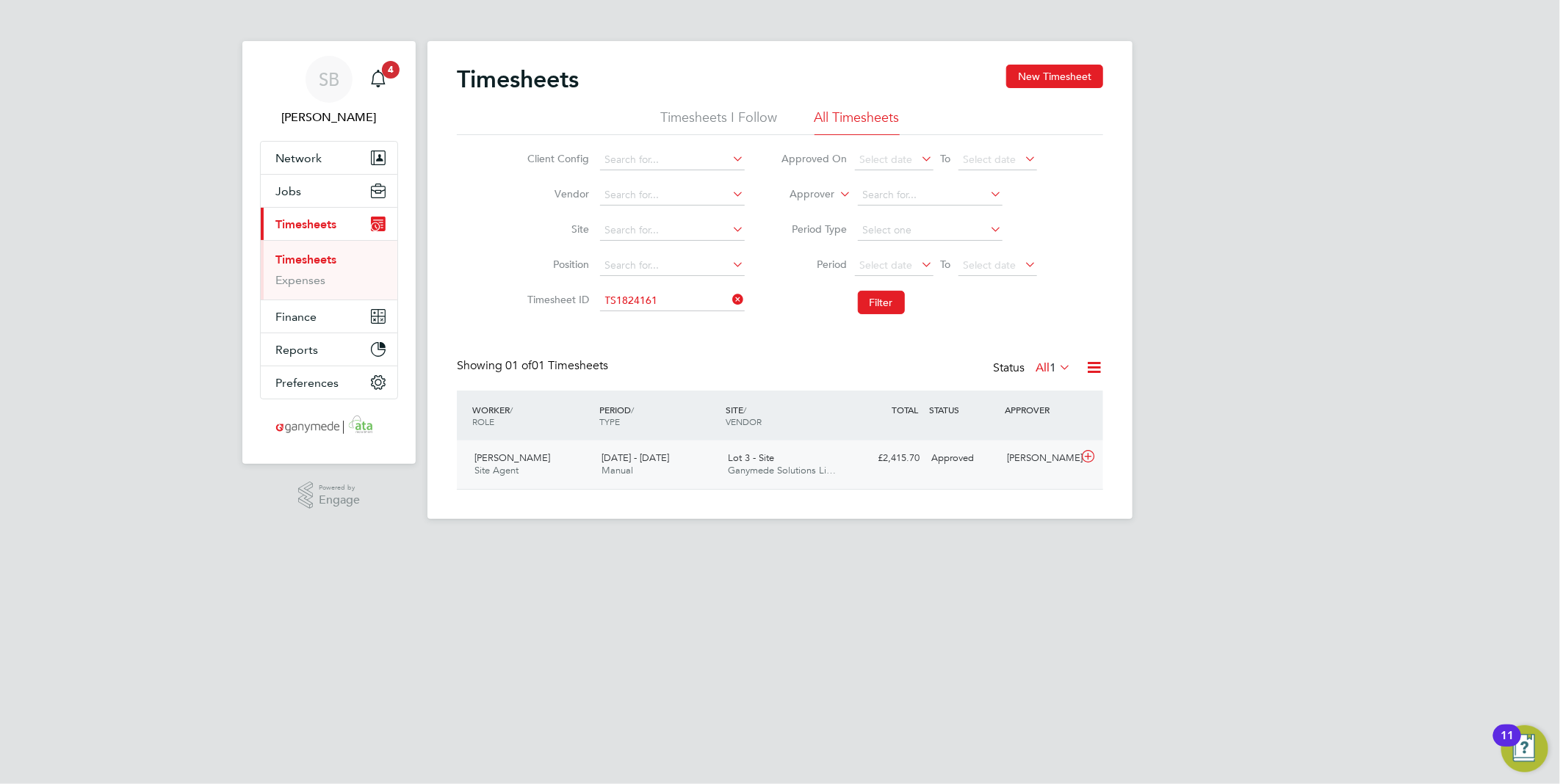
click at [1090, 459] on icon at bounding box center [1088, 457] width 18 height 12
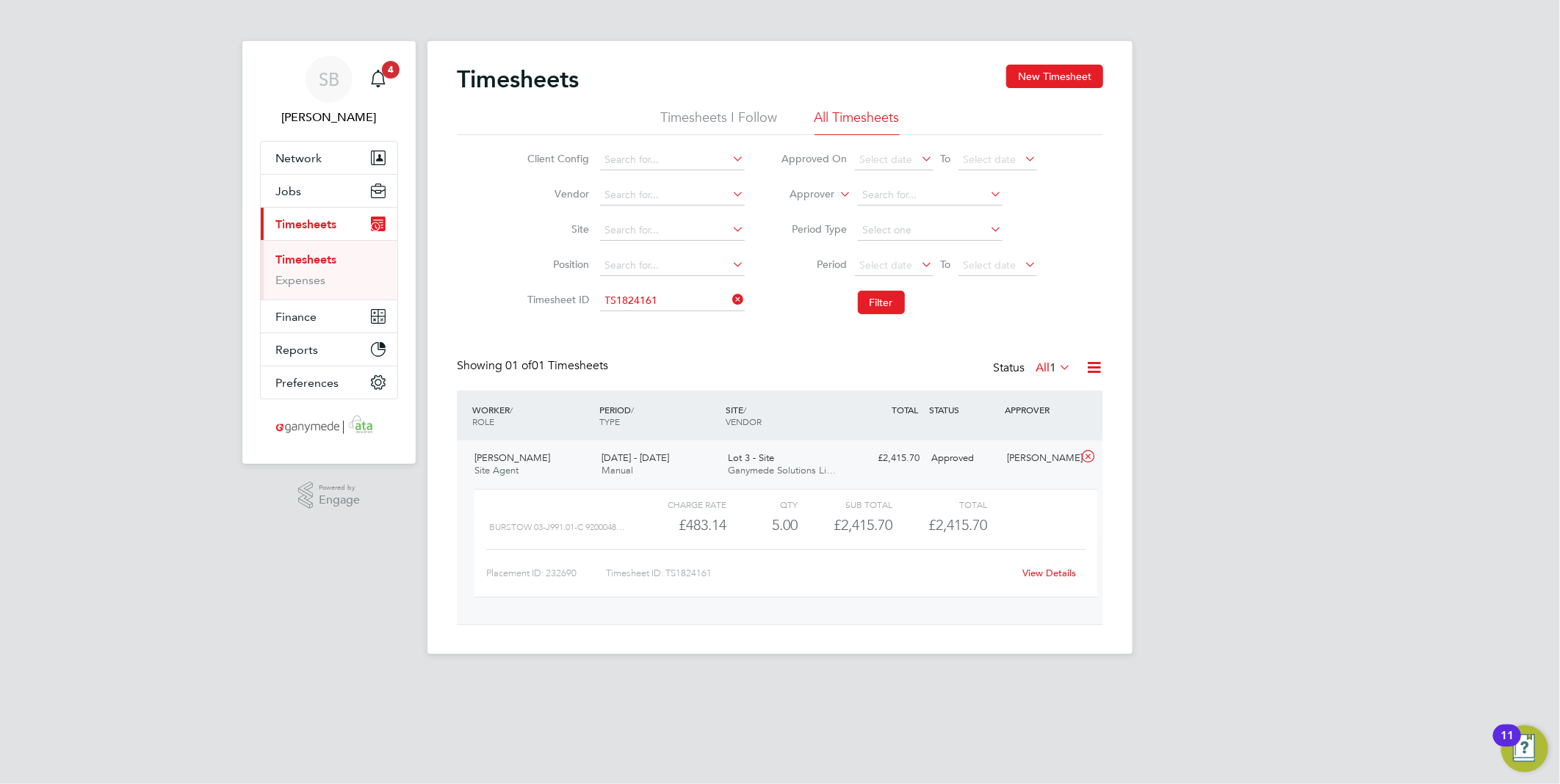
click at [1064, 575] on link "View Details" at bounding box center [1049, 573] width 53 height 13
click at [669, 298] on input at bounding box center [673, 300] width 145 height 20
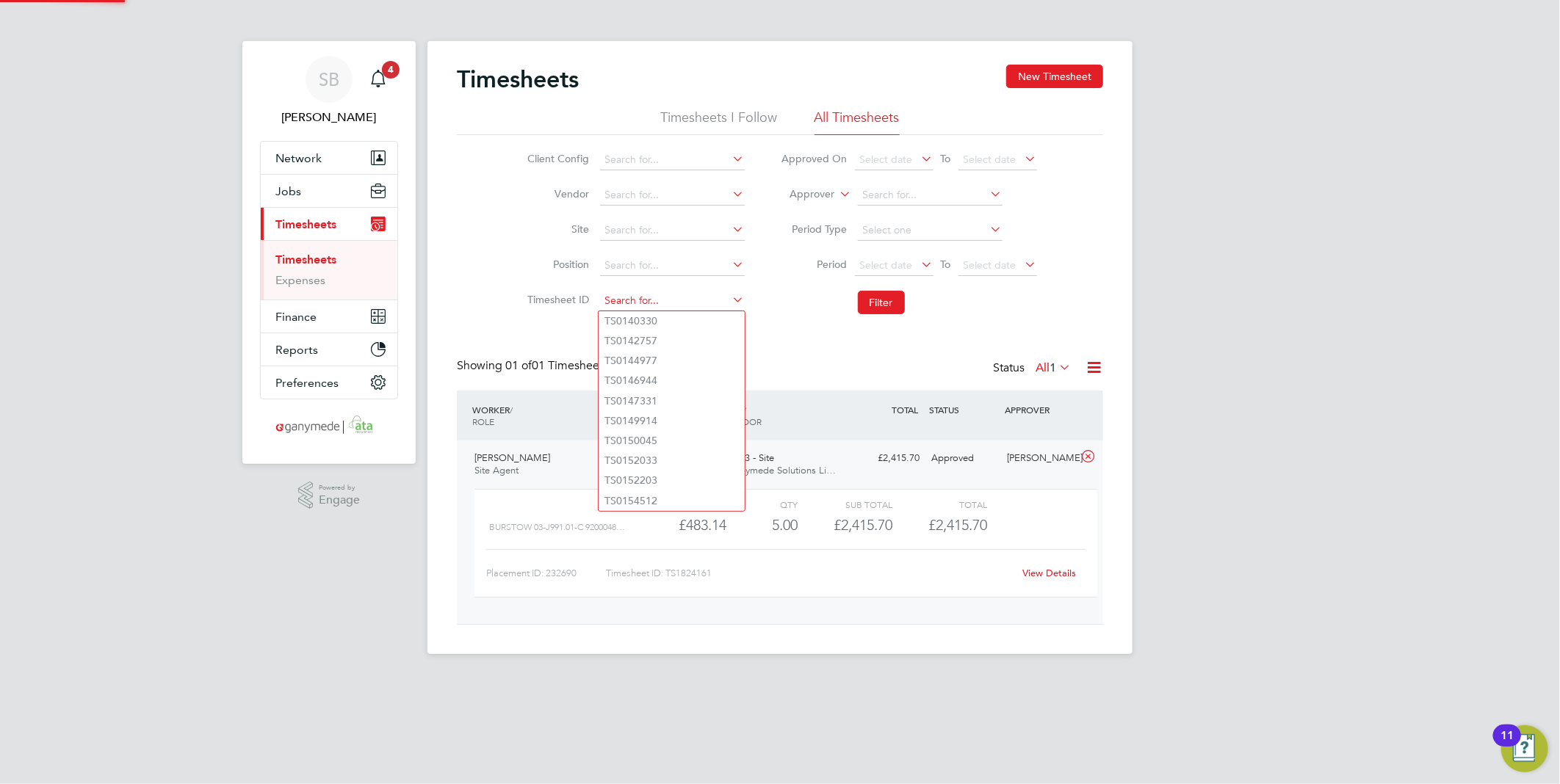
paste input "1824383"
click at [678, 319] on li "TS 1824383" at bounding box center [672, 321] width 146 height 20
type input "TS1824383"
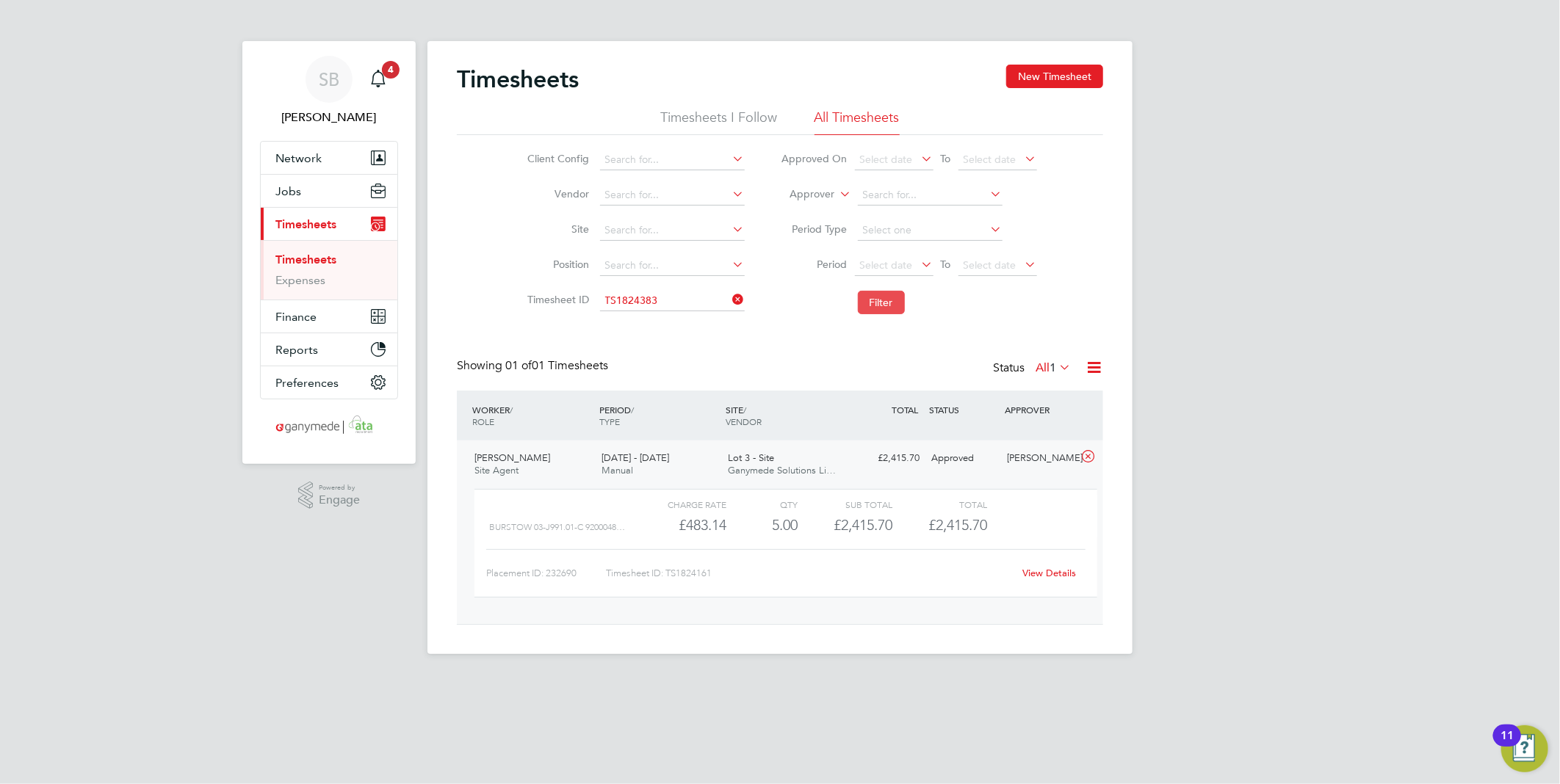
click at [875, 306] on button "Filter" at bounding box center [881, 302] width 47 height 23
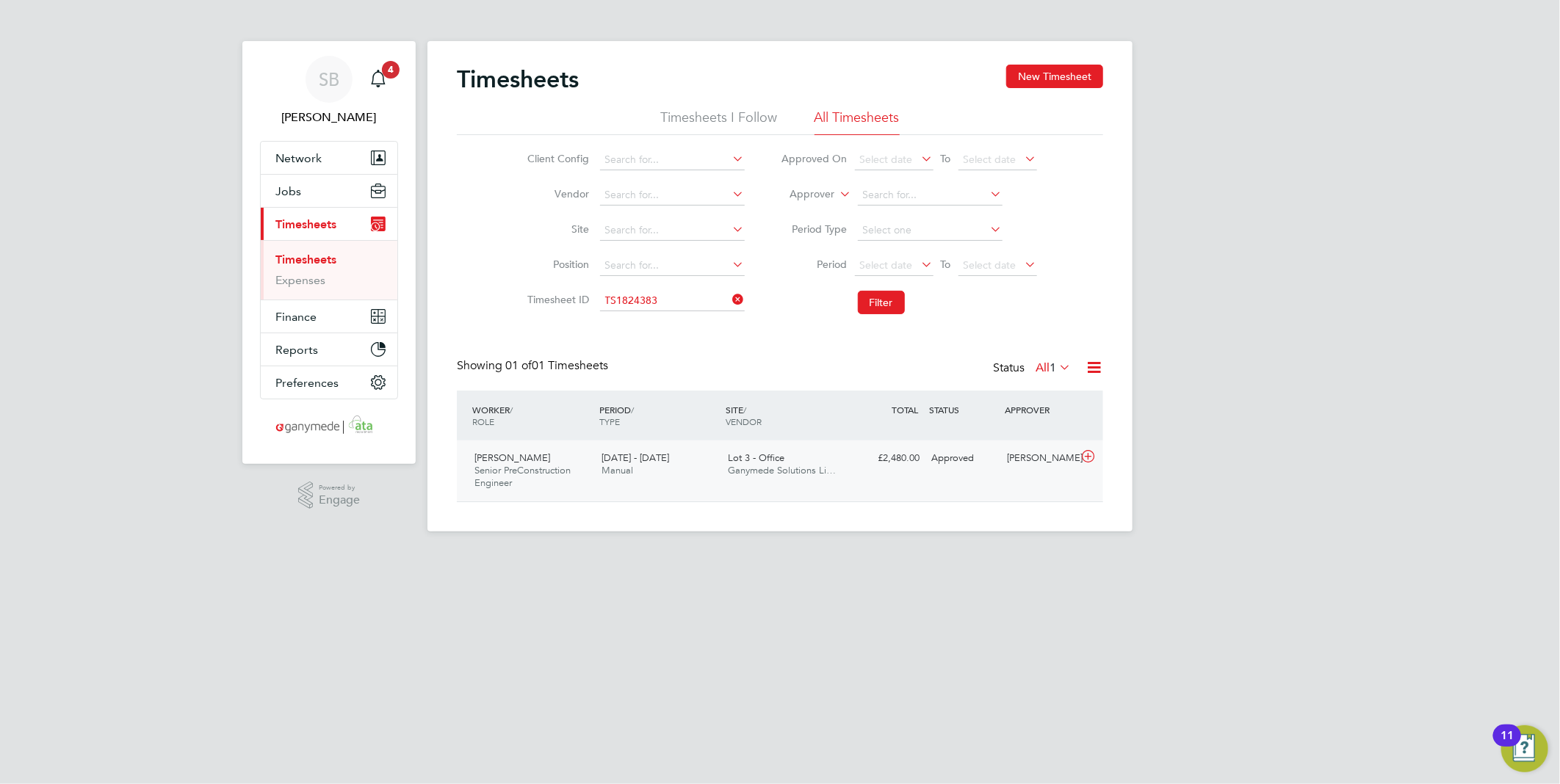
click at [1095, 459] on icon at bounding box center [1088, 457] width 18 height 12
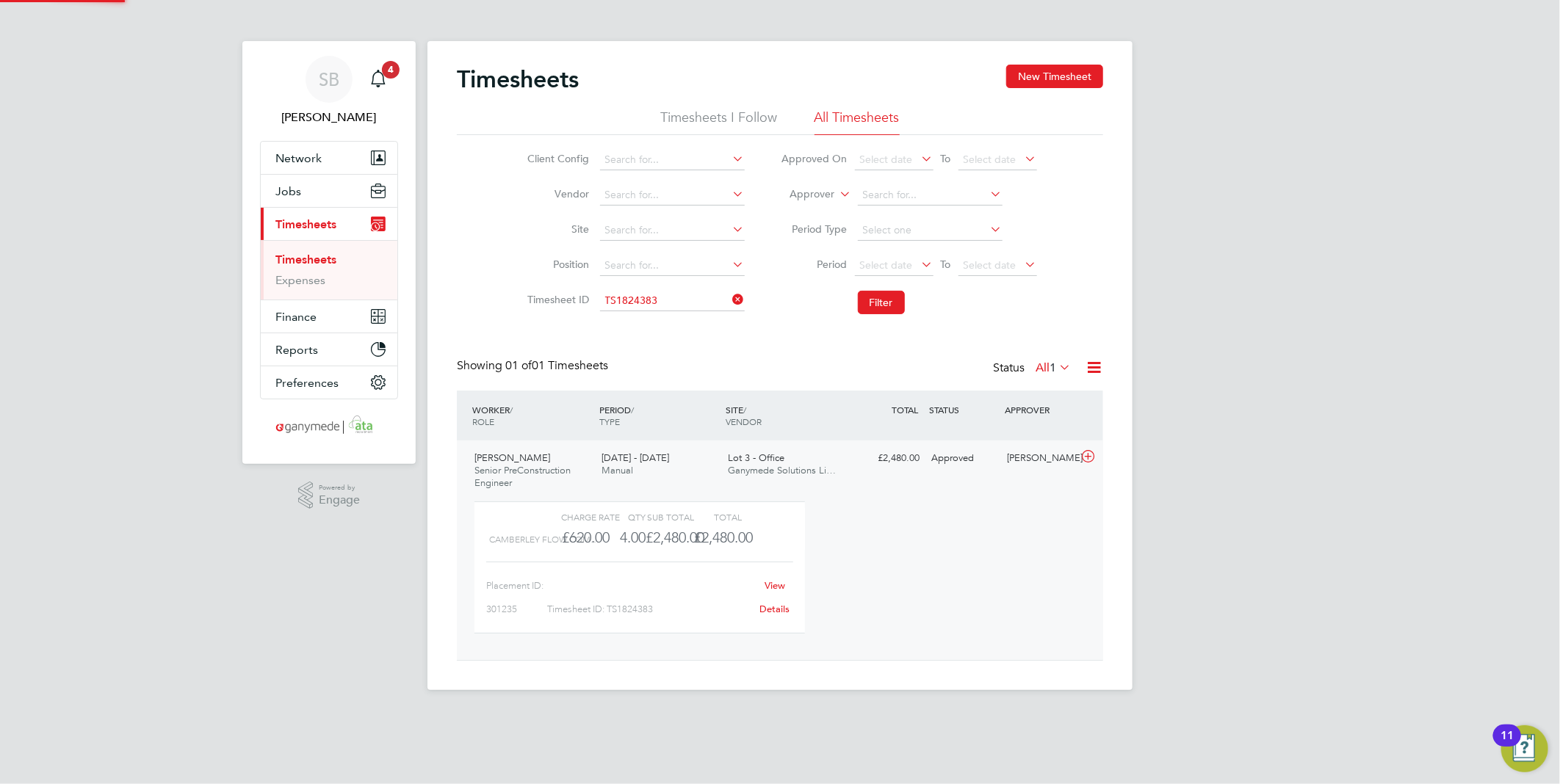
scroll to position [24, 143]
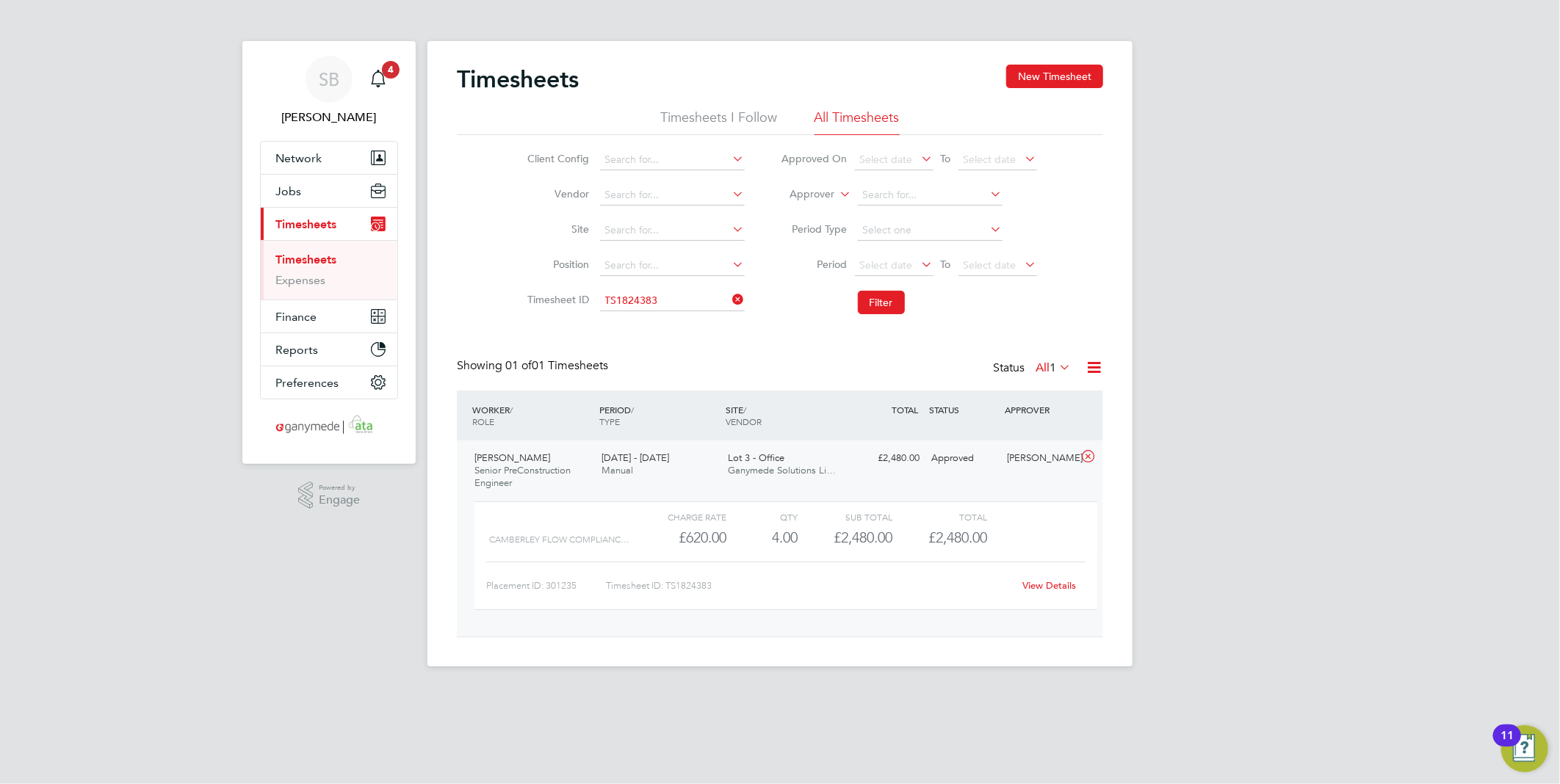
click at [1055, 581] on link "View Details" at bounding box center [1049, 585] width 53 height 13
click at [665, 305] on input at bounding box center [673, 300] width 145 height 20
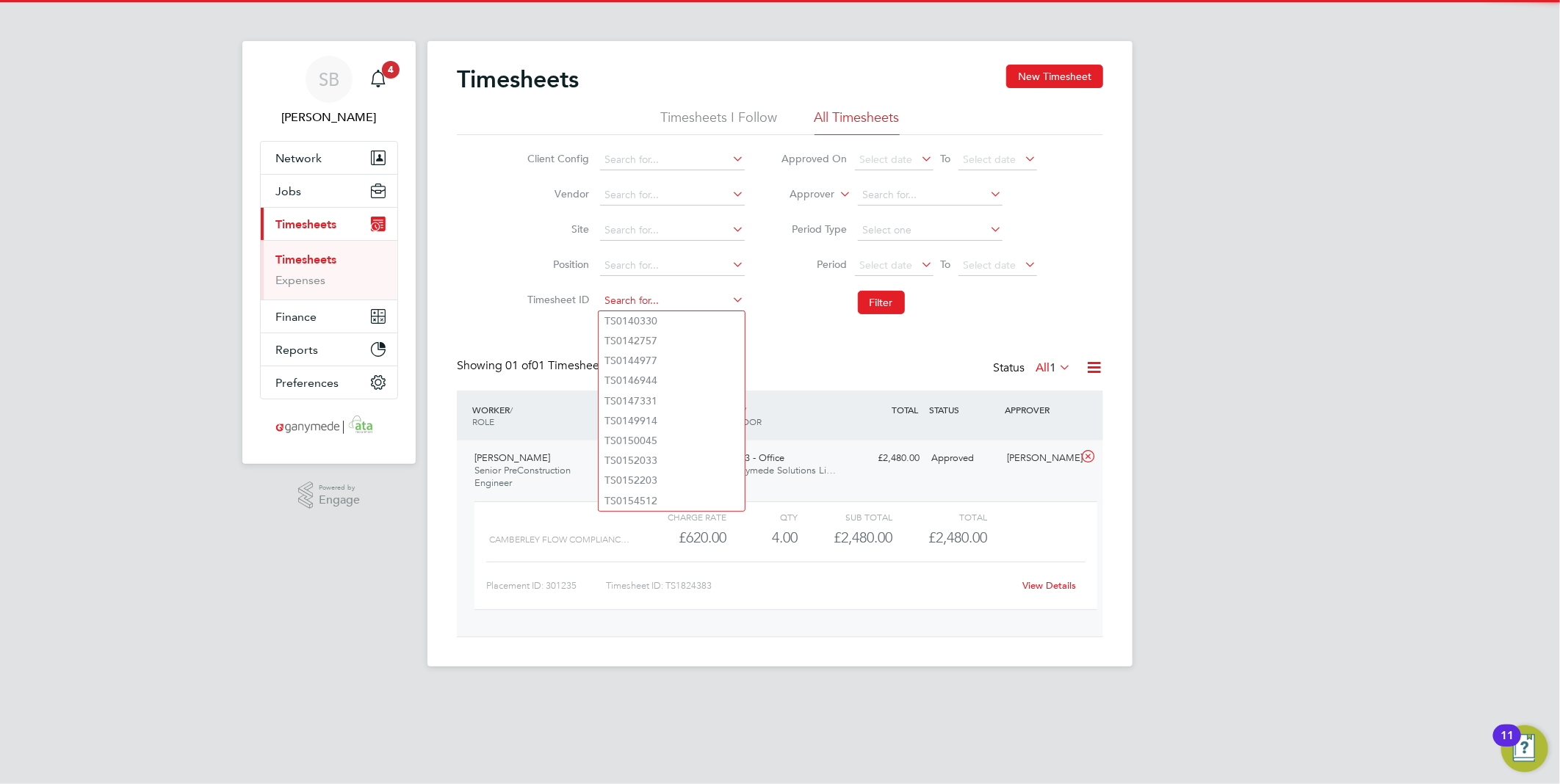
paste input "1824634"
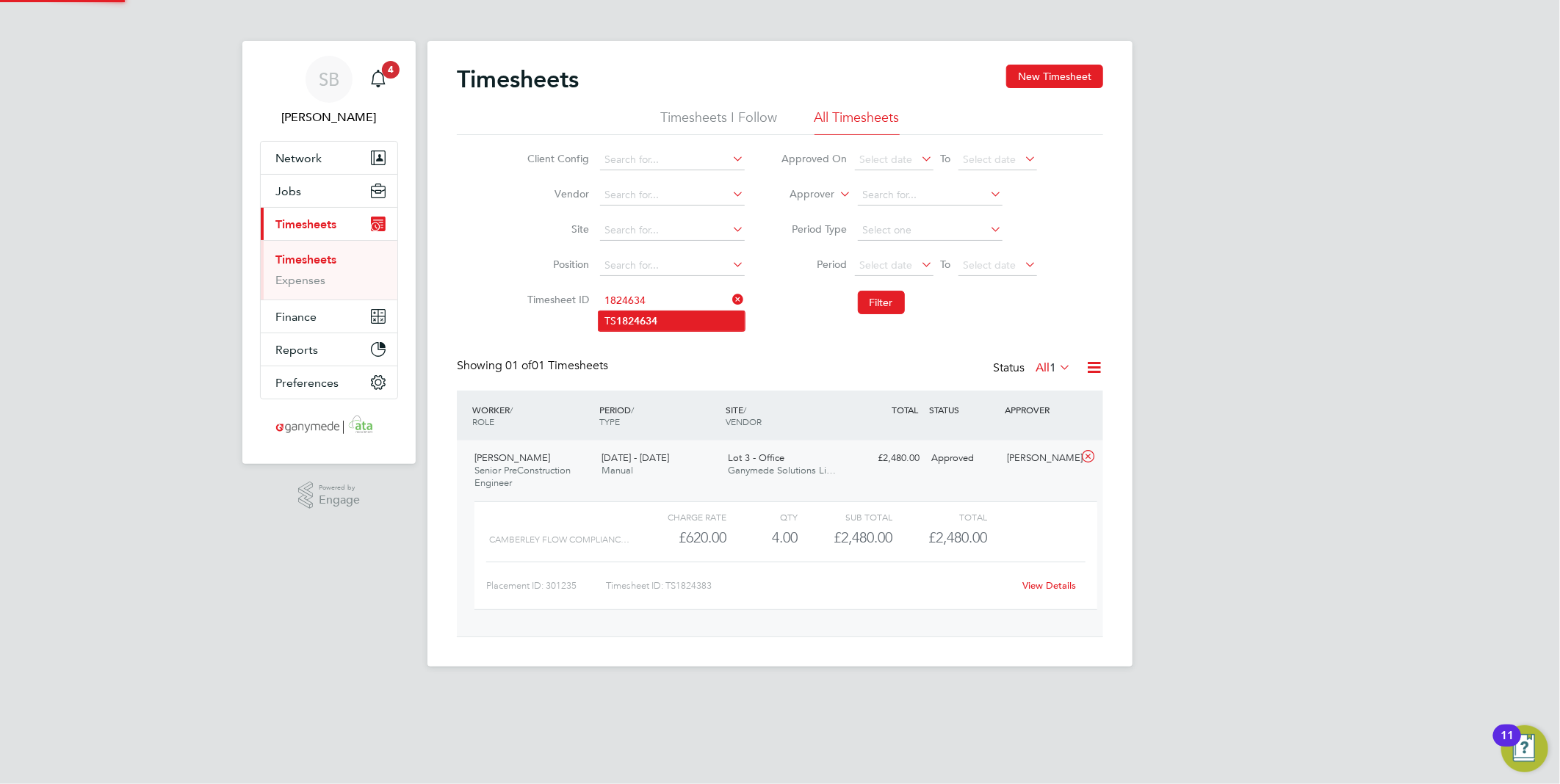
click at [664, 320] on li "TS 1824634" at bounding box center [672, 321] width 146 height 20
type input "TS1824634"
click at [874, 307] on button "Filter" at bounding box center [881, 302] width 47 height 23
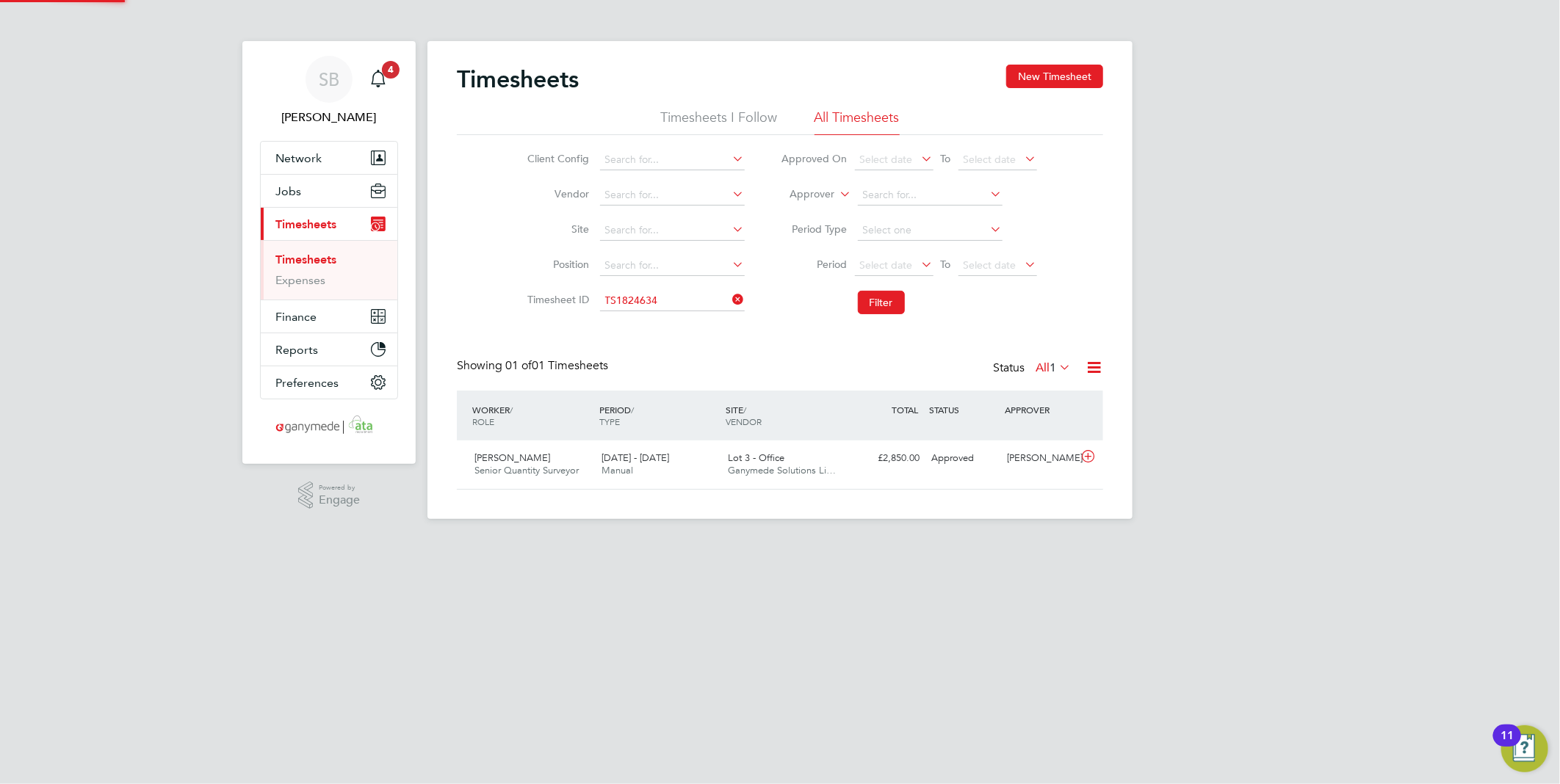
scroll to position [37, 128]
click at [1090, 460] on icon at bounding box center [1088, 457] width 18 height 12
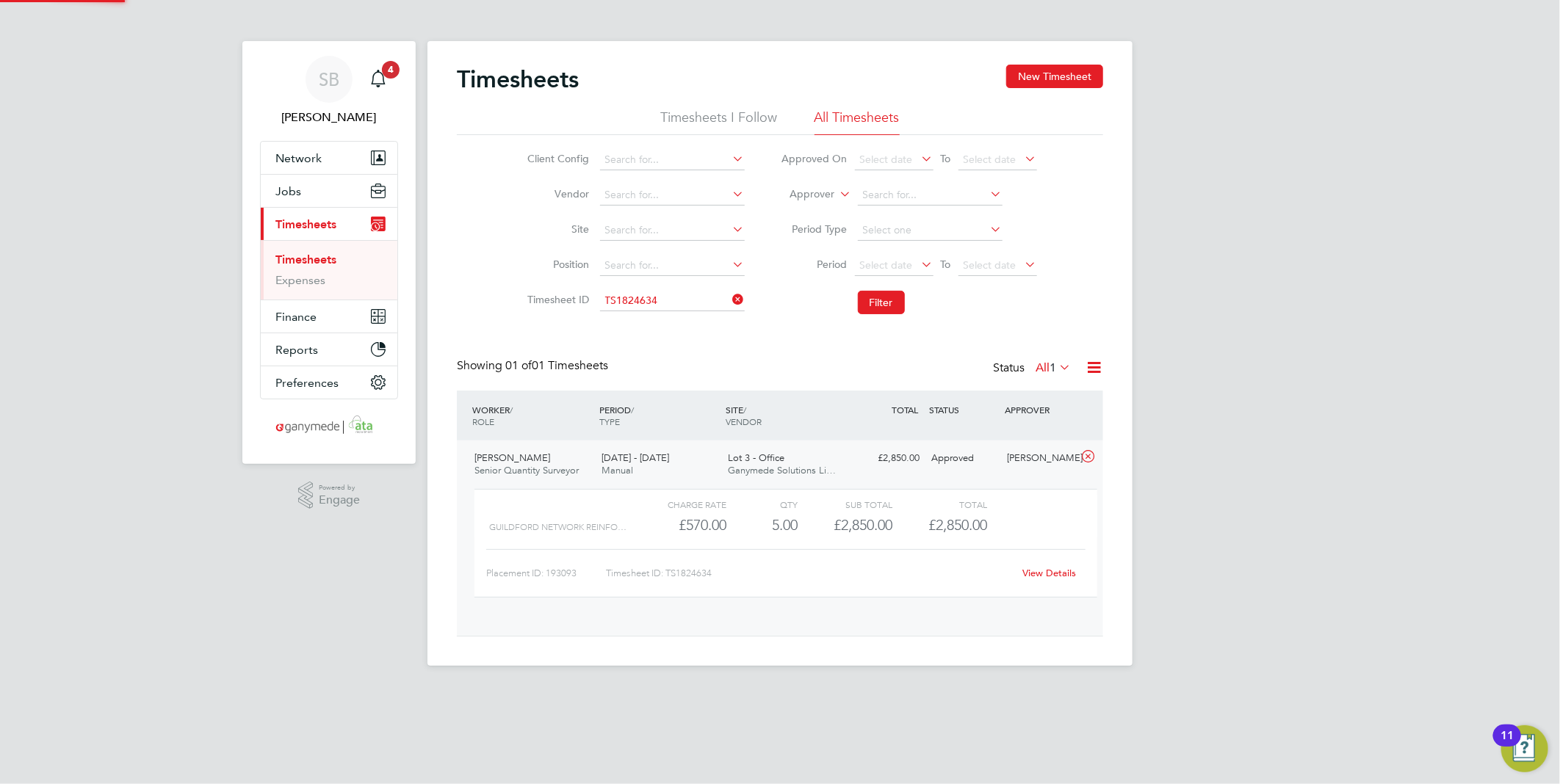
scroll to position [24, 143]
click at [1073, 570] on link "View Details" at bounding box center [1049, 573] width 53 height 13
click at [680, 305] on input at bounding box center [673, 300] width 145 height 20
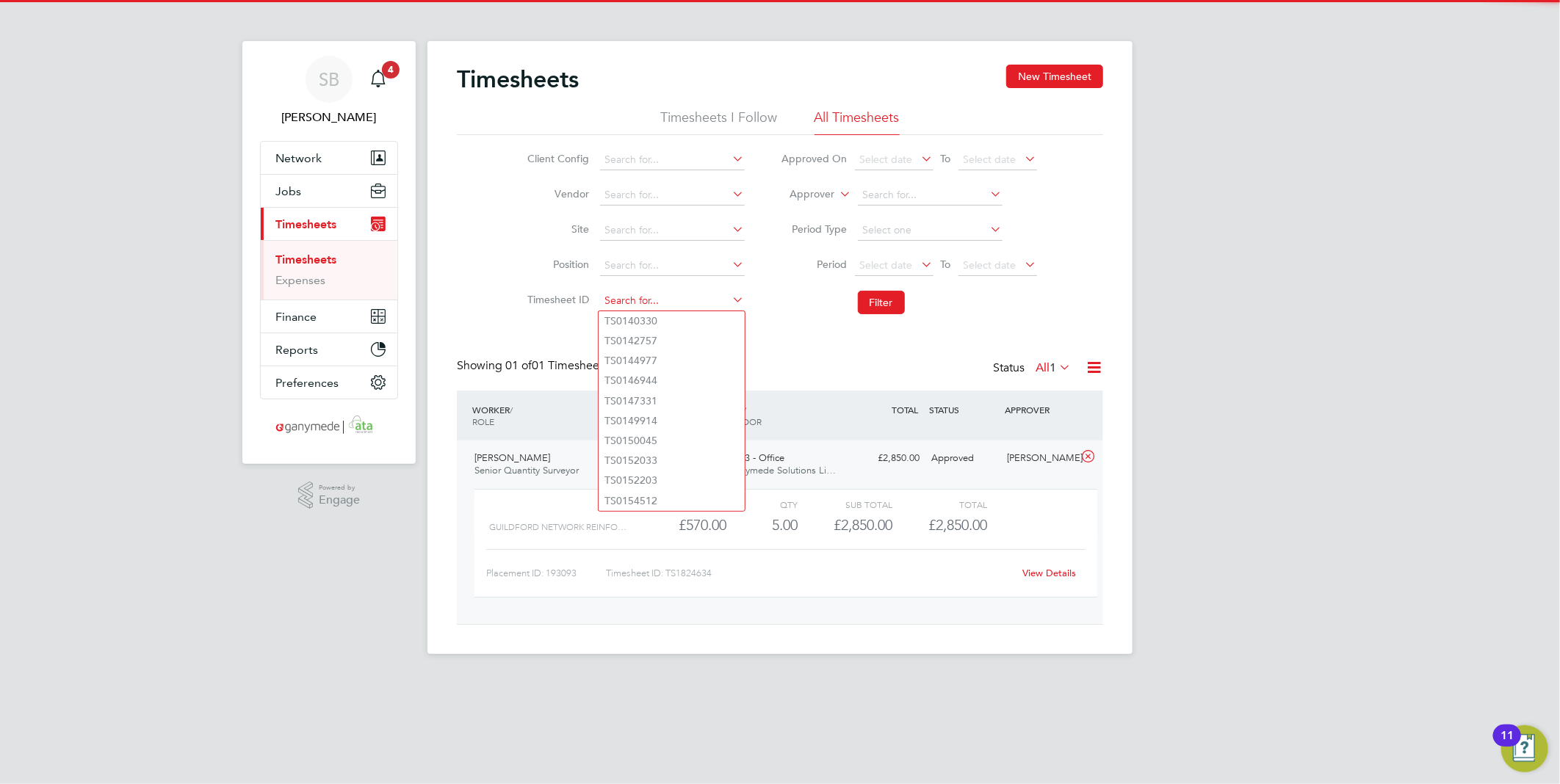
paste input "1824823"
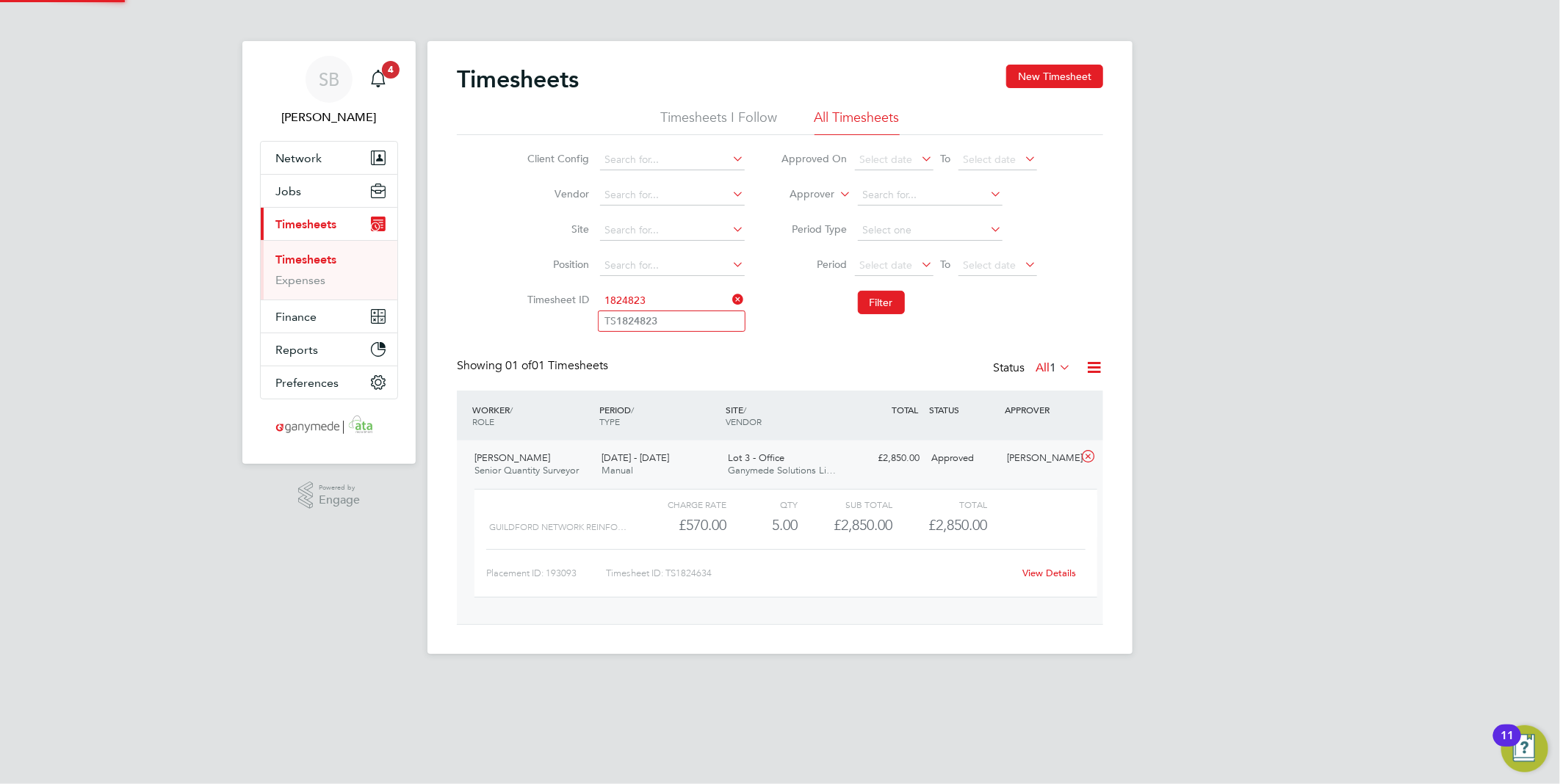
click at [676, 317] on li "TS 1824823" at bounding box center [672, 321] width 146 height 20
type input "TS1824823"
click at [889, 307] on button "Filter" at bounding box center [881, 302] width 47 height 23
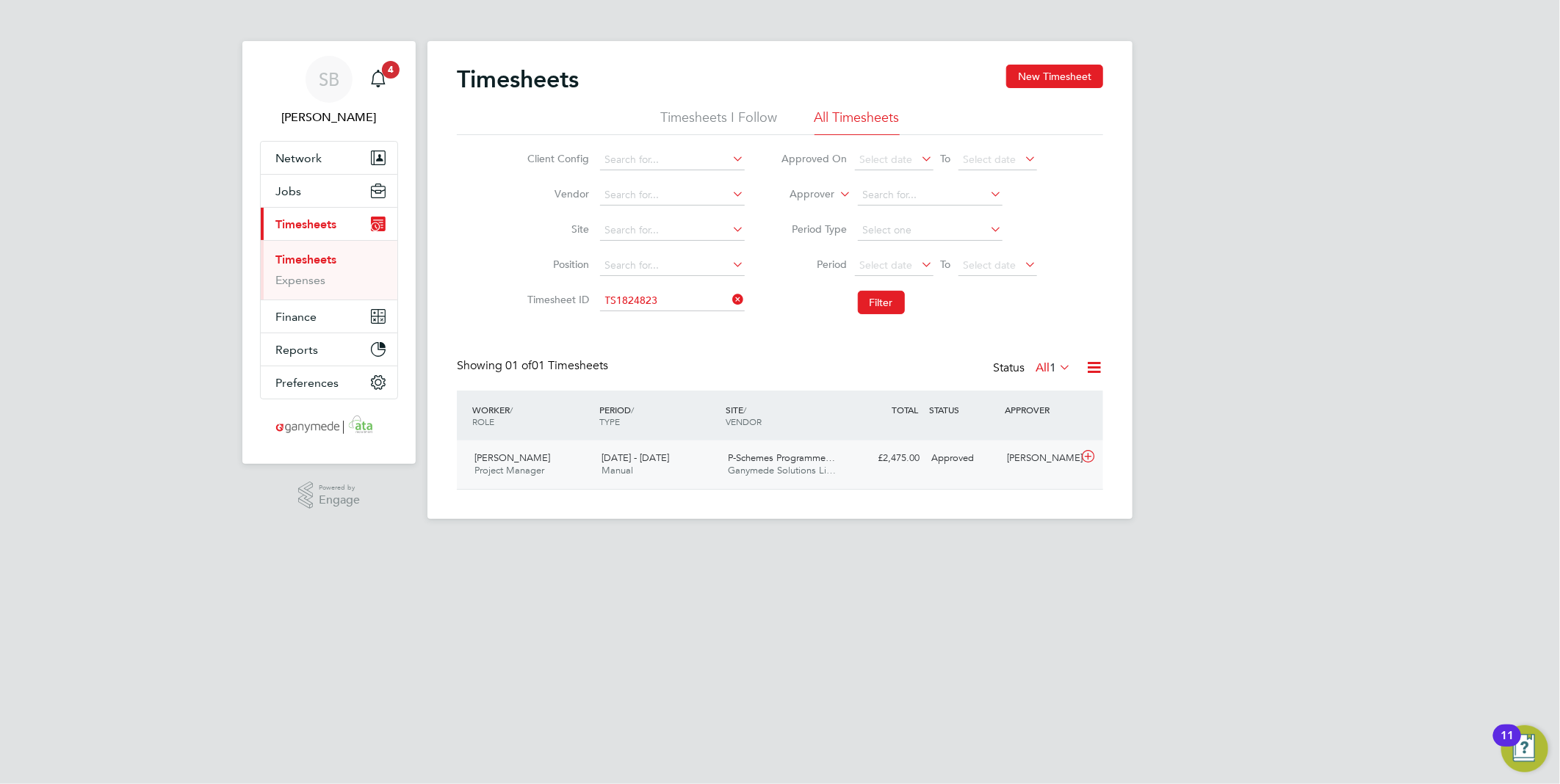
click at [1088, 459] on icon at bounding box center [1088, 457] width 18 height 12
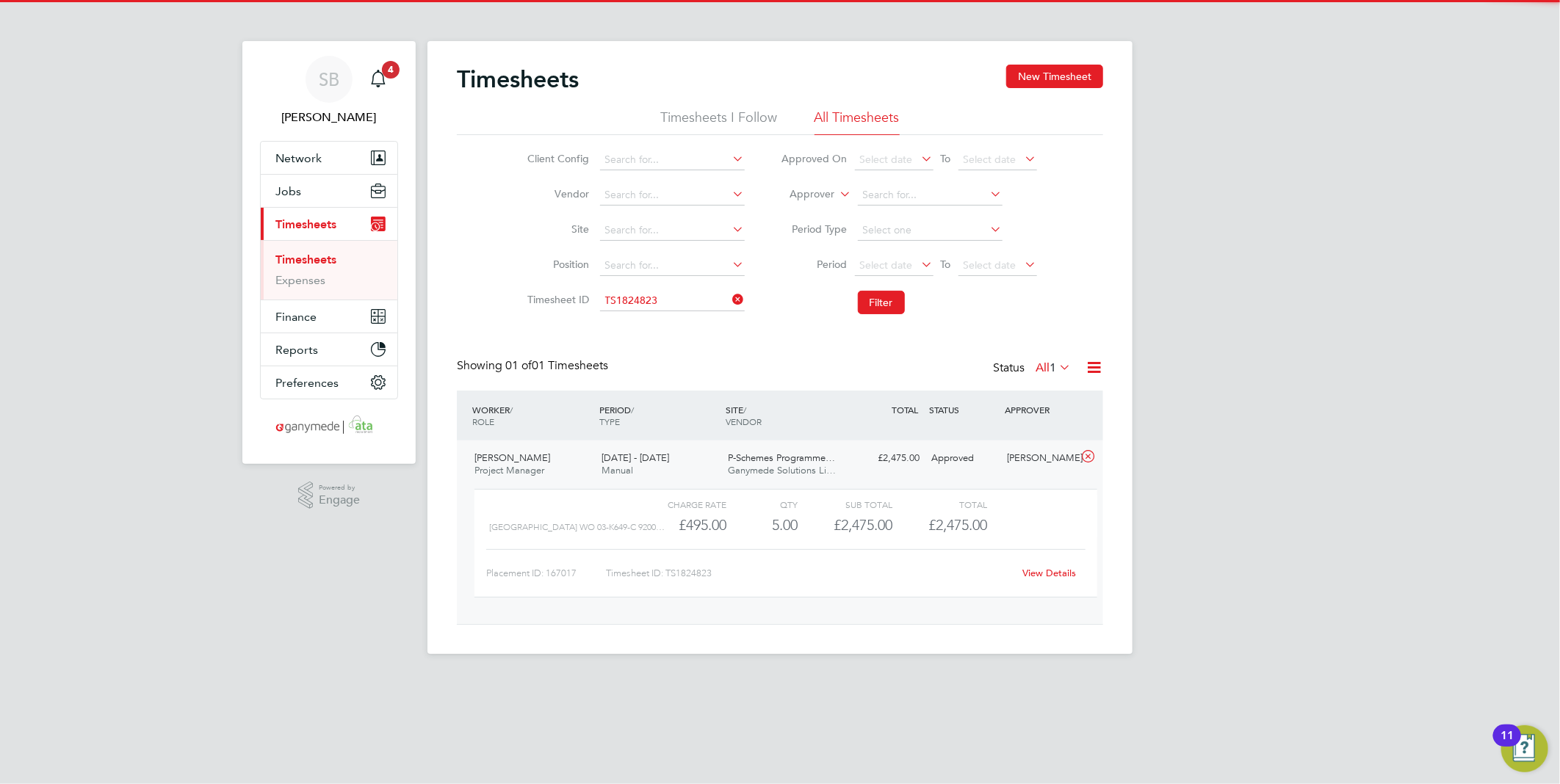
click at [1069, 578] on link "View Details" at bounding box center [1049, 573] width 53 height 13
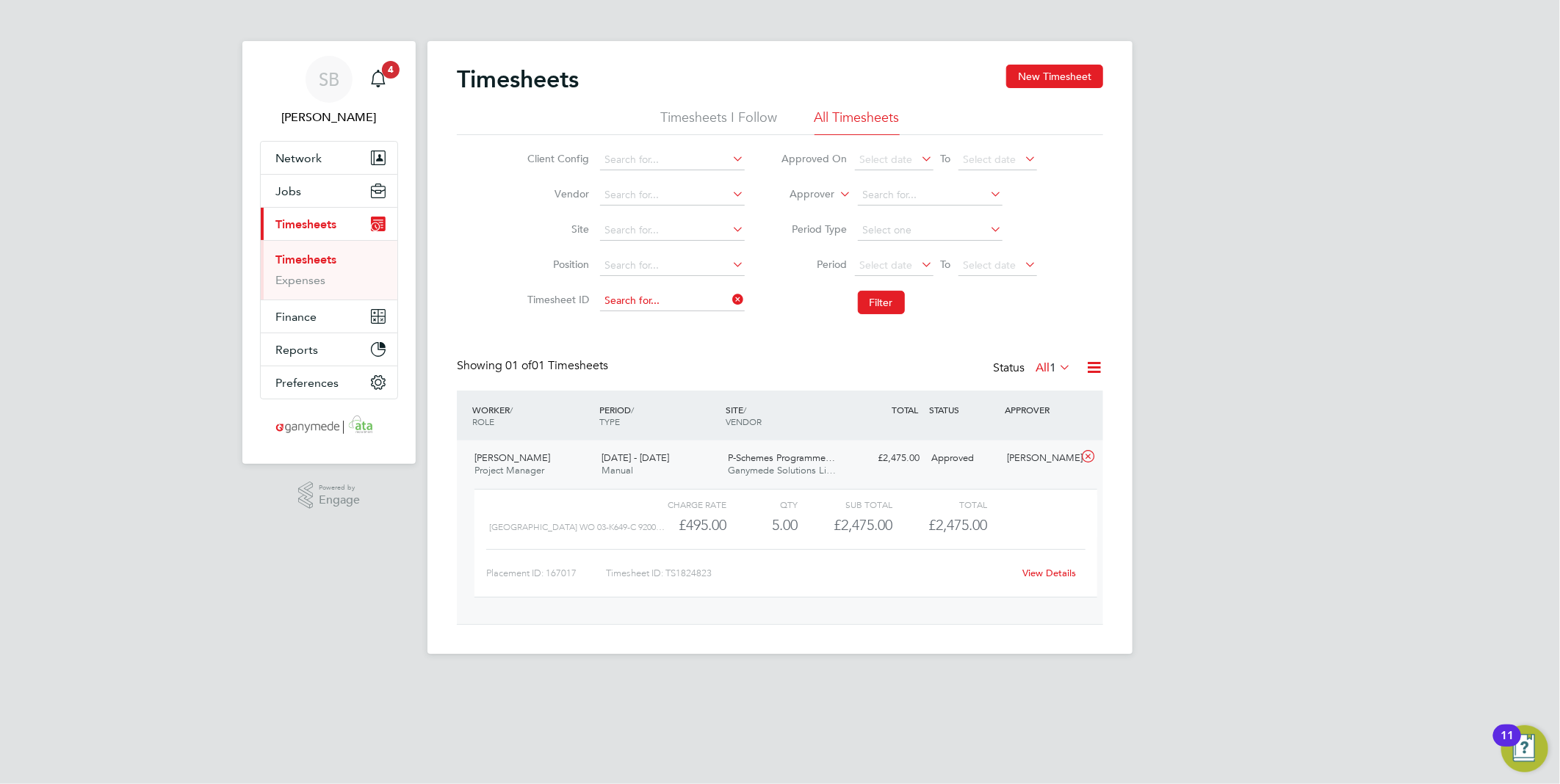
click at [635, 302] on input at bounding box center [673, 300] width 145 height 20
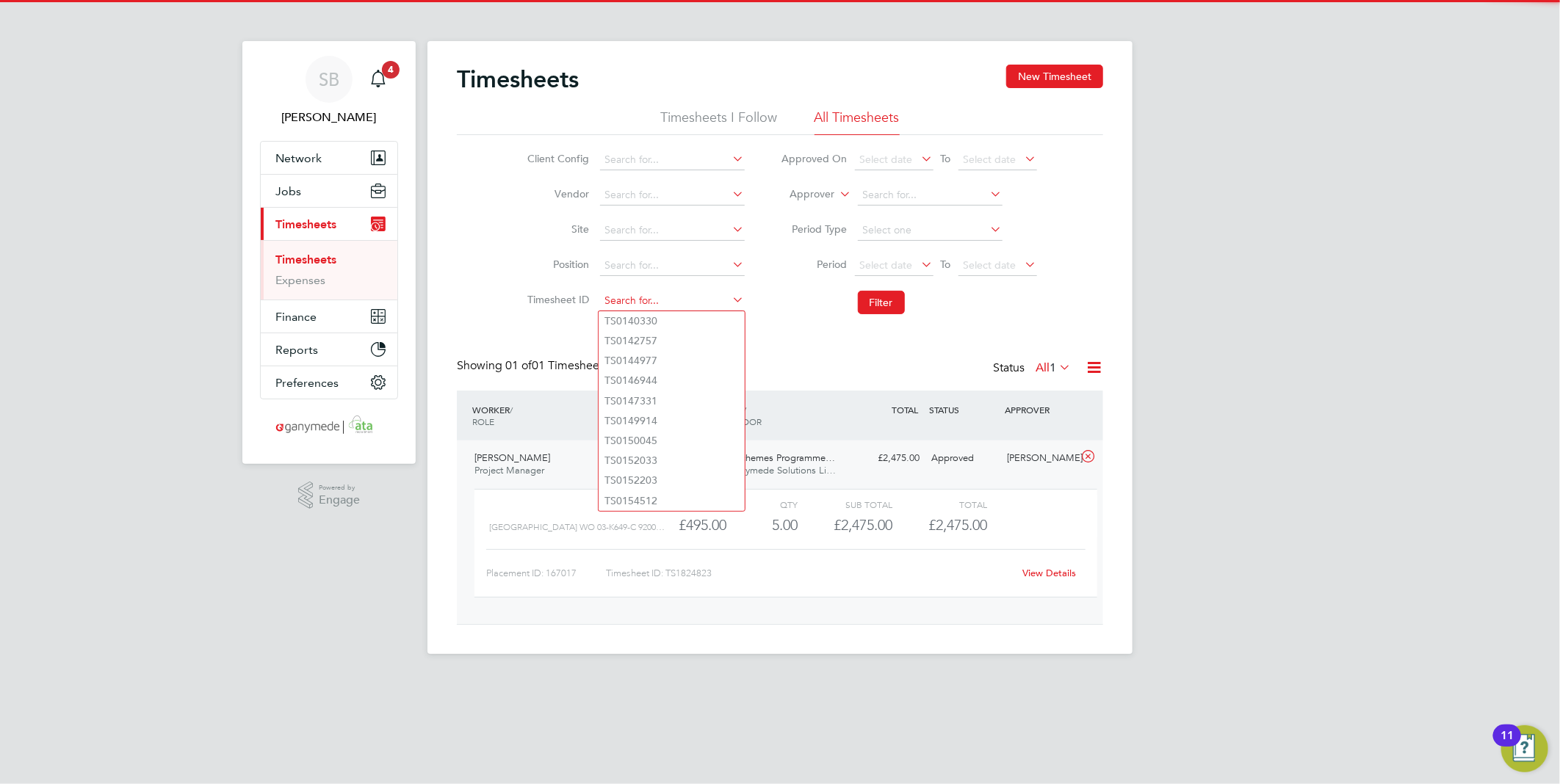
paste input "1824882"
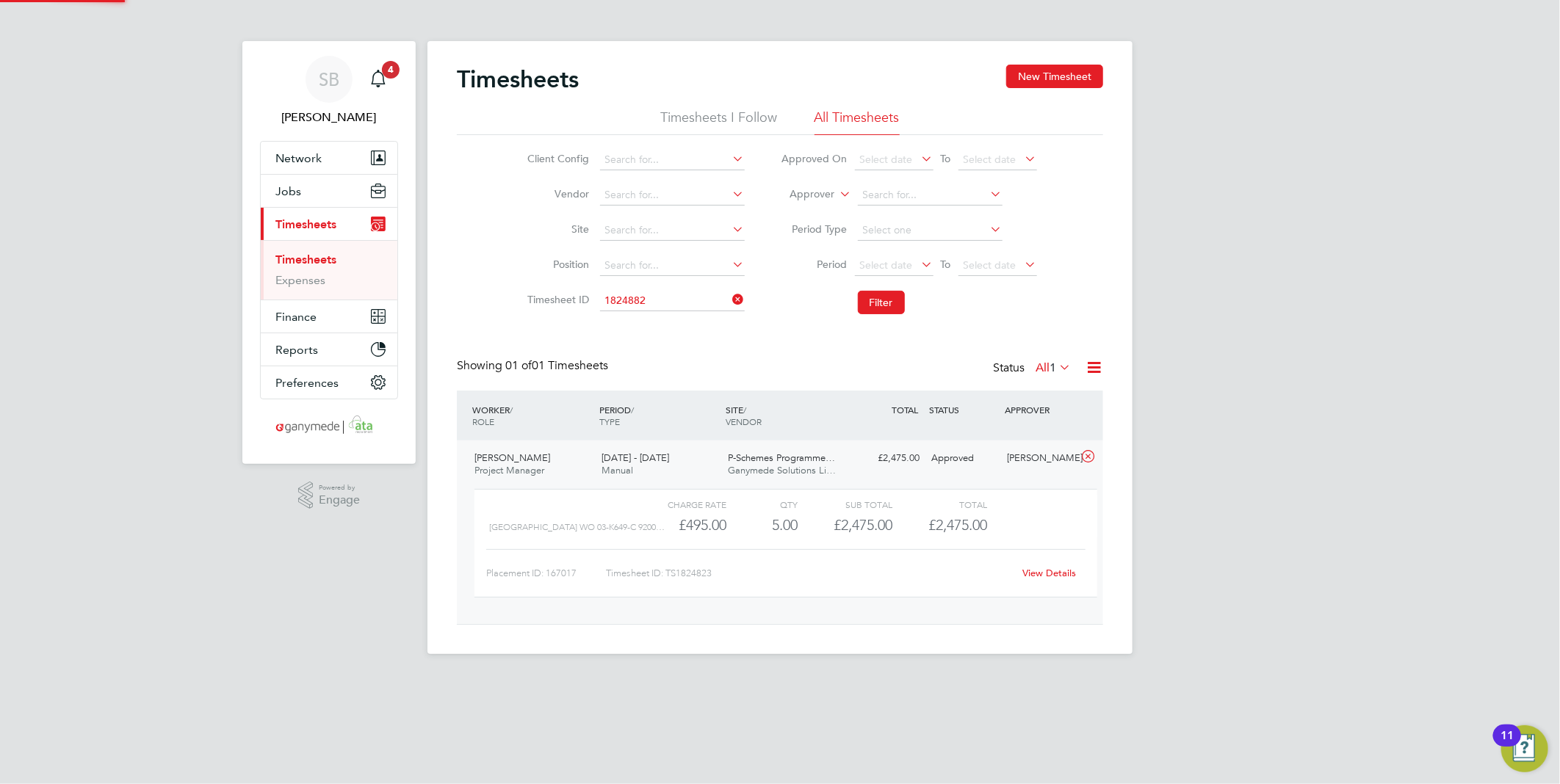
click at [655, 323] on b "1824882" at bounding box center [637, 321] width 41 height 13
type input "TS1824882"
click at [882, 301] on button "Filter" at bounding box center [881, 302] width 47 height 23
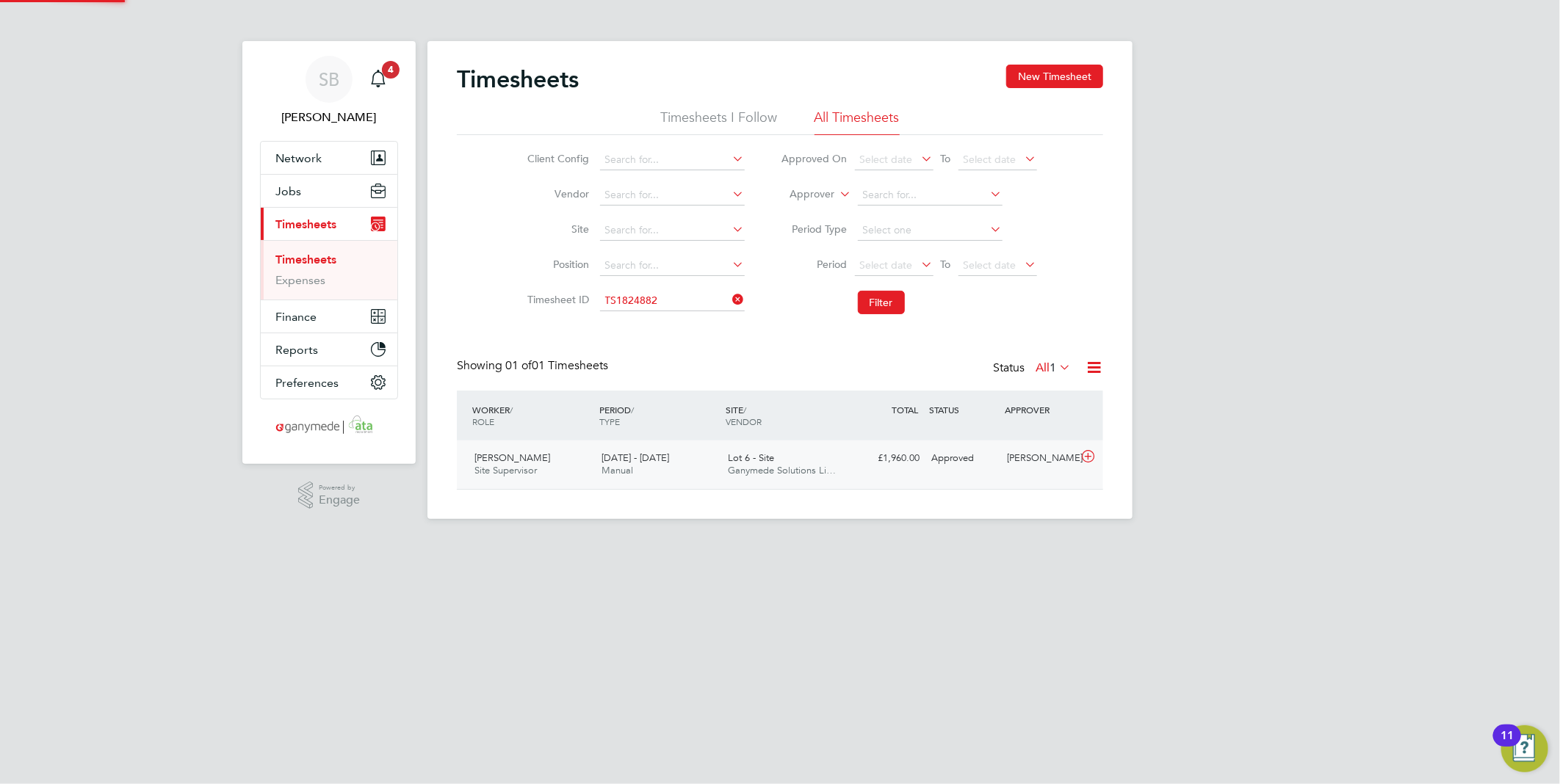
scroll to position [37, 128]
click at [1094, 459] on icon at bounding box center [1088, 457] width 18 height 12
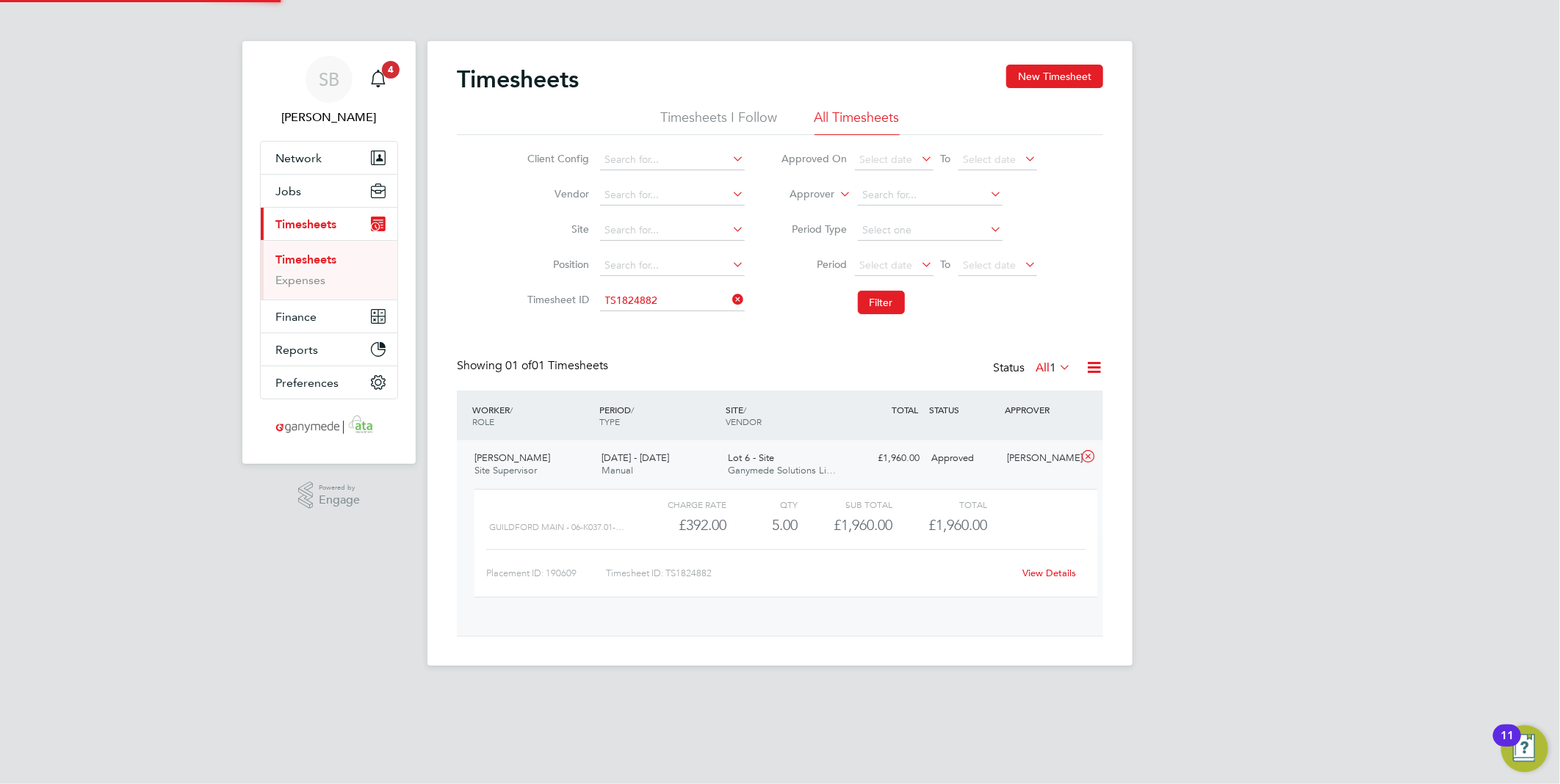
scroll to position [24, 143]
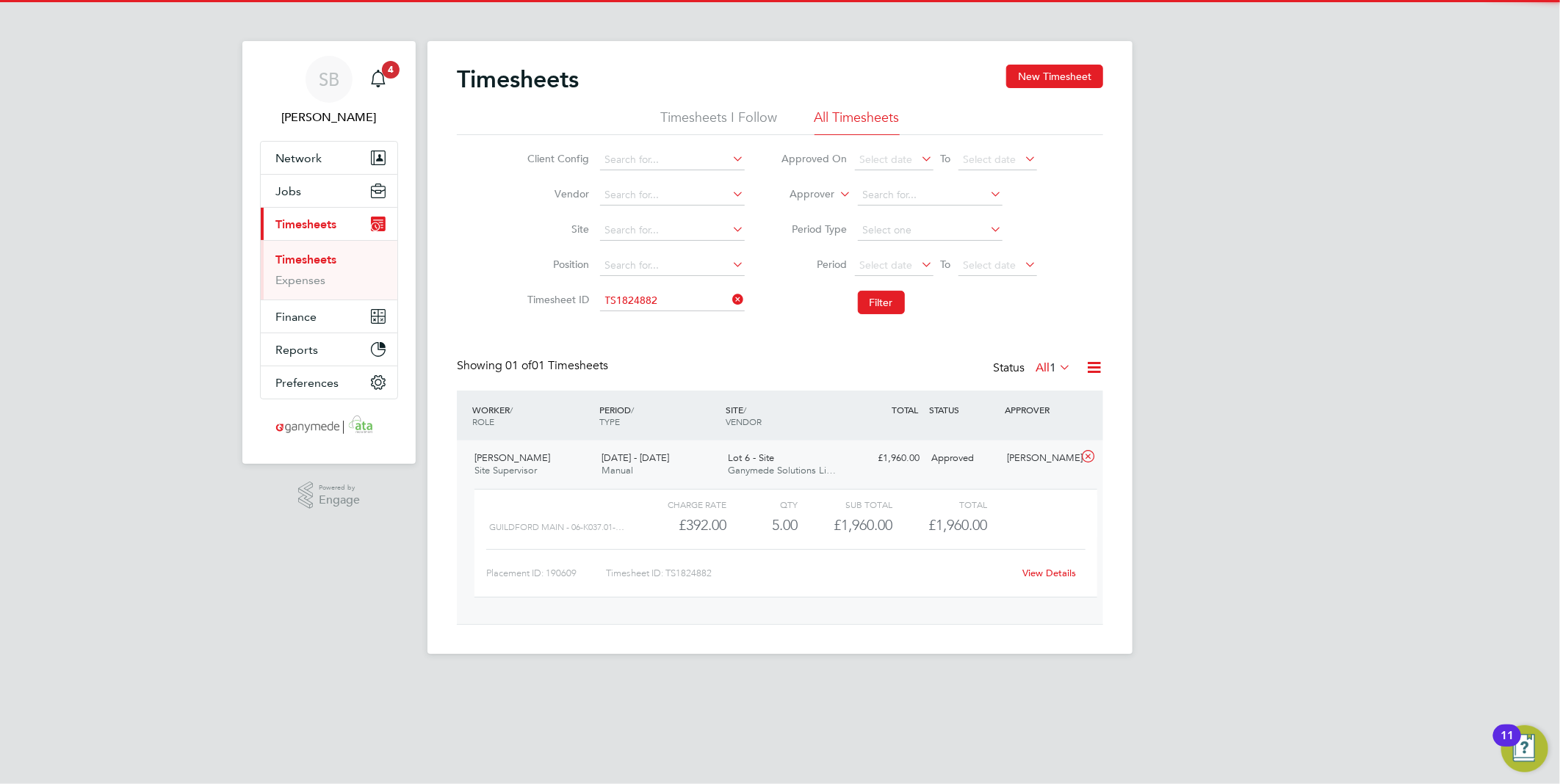
click at [1046, 570] on link "View Details" at bounding box center [1049, 573] width 53 height 13
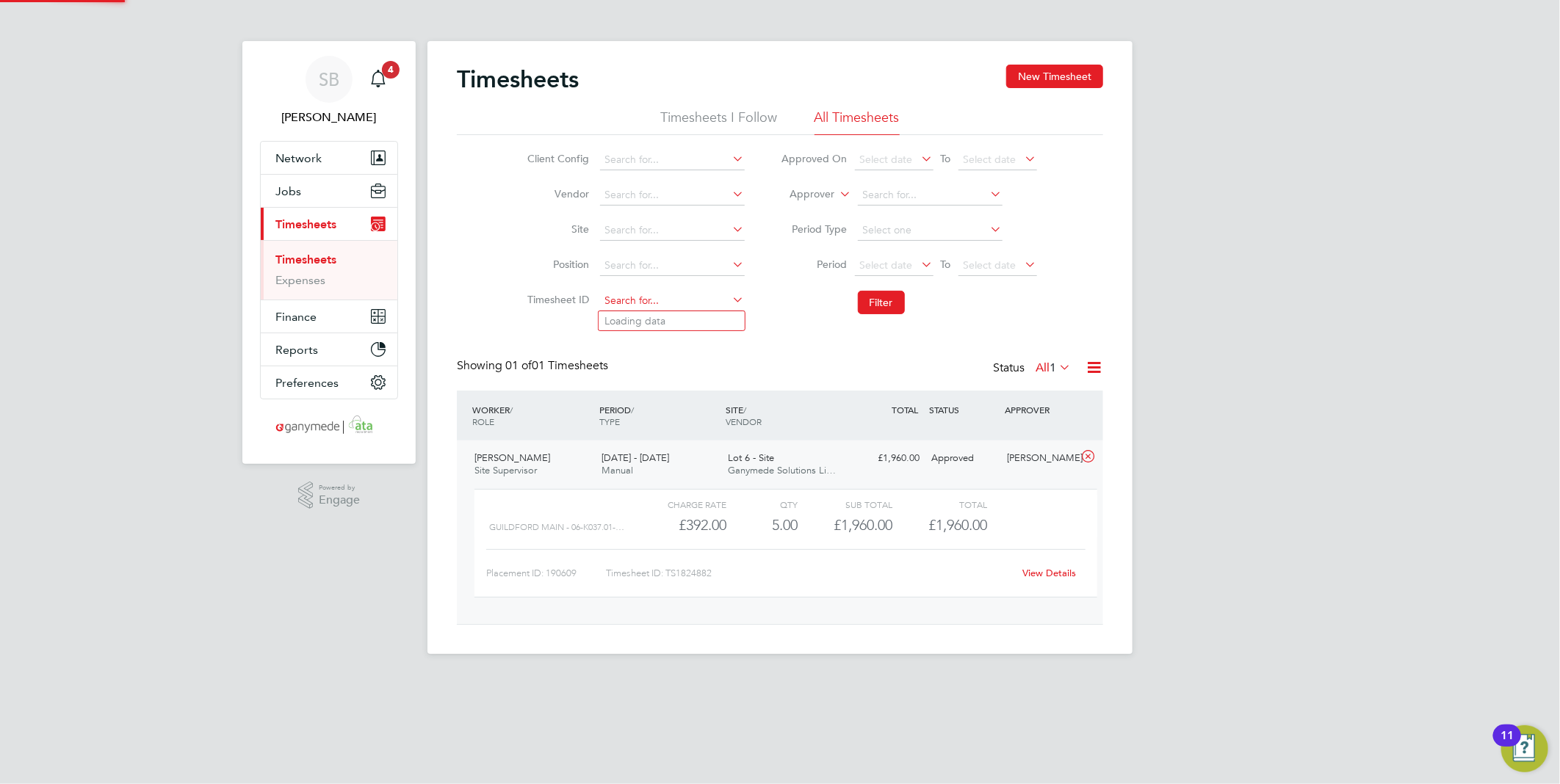
click at [658, 307] on input at bounding box center [673, 300] width 145 height 20
paste input "1825018"
drag, startPoint x: 661, startPoint y: 321, endPoint x: 761, endPoint y: 307, distance: 101.0
click at [664, 319] on li "TS 1825018" at bounding box center [672, 321] width 146 height 20
type input "TS1825018"
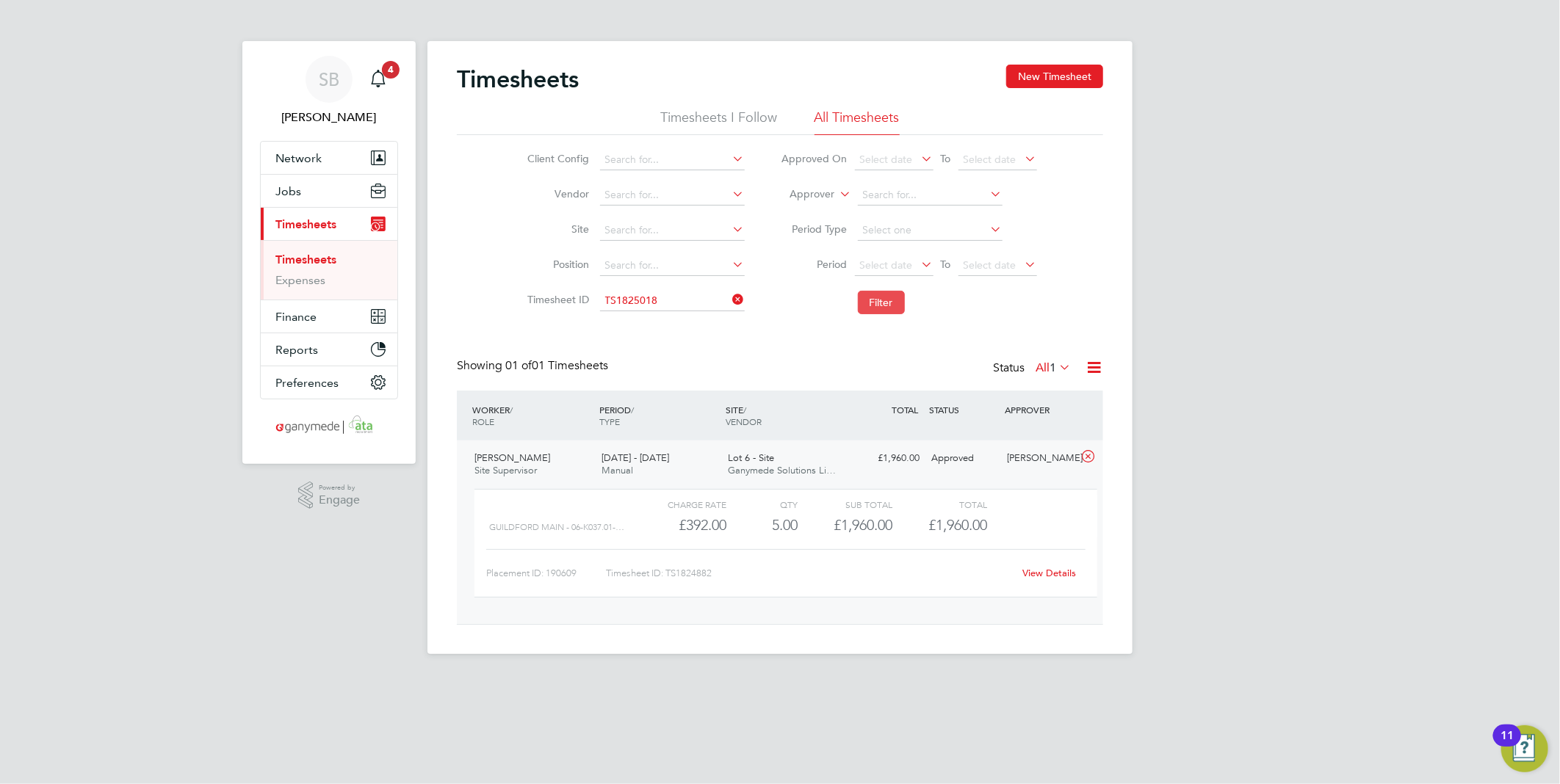
click at [874, 303] on button "Filter" at bounding box center [881, 302] width 47 height 23
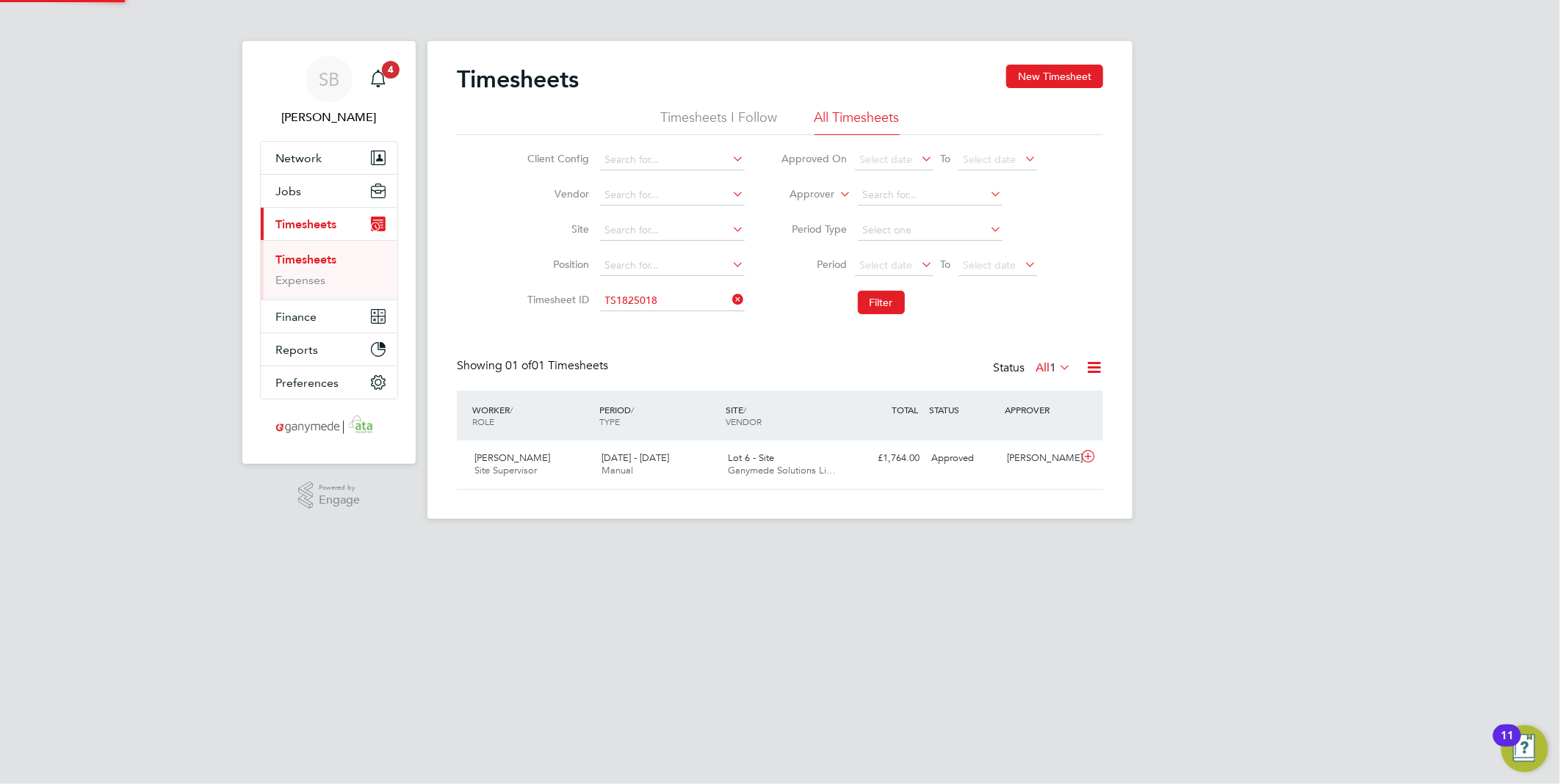
scroll to position [37, 128]
click at [1088, 459] on icon at bounding box center [1088, 457] width 18 height 12
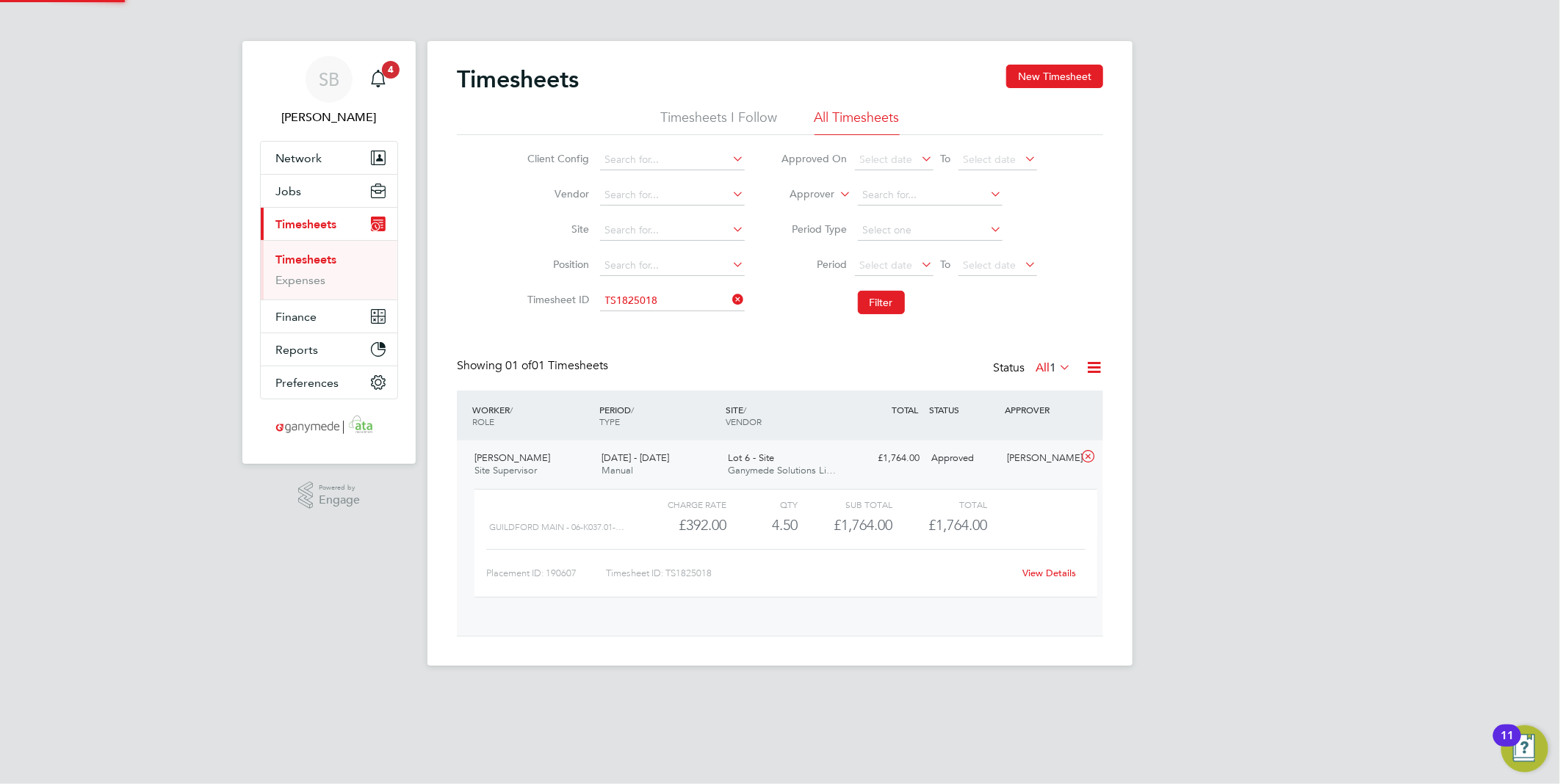
scroll to position [24, 143]
click at [1048, 575] on link "View Details" at bounding box center [1049, 573] width 53 height 13
drag, startPoint x: 678, startPoint y: 296, endPoint x: 688, endPoint y: 299, distance: 10.4
click at [682, 298] on input at bounding box center [673, 300] width 145 height 20
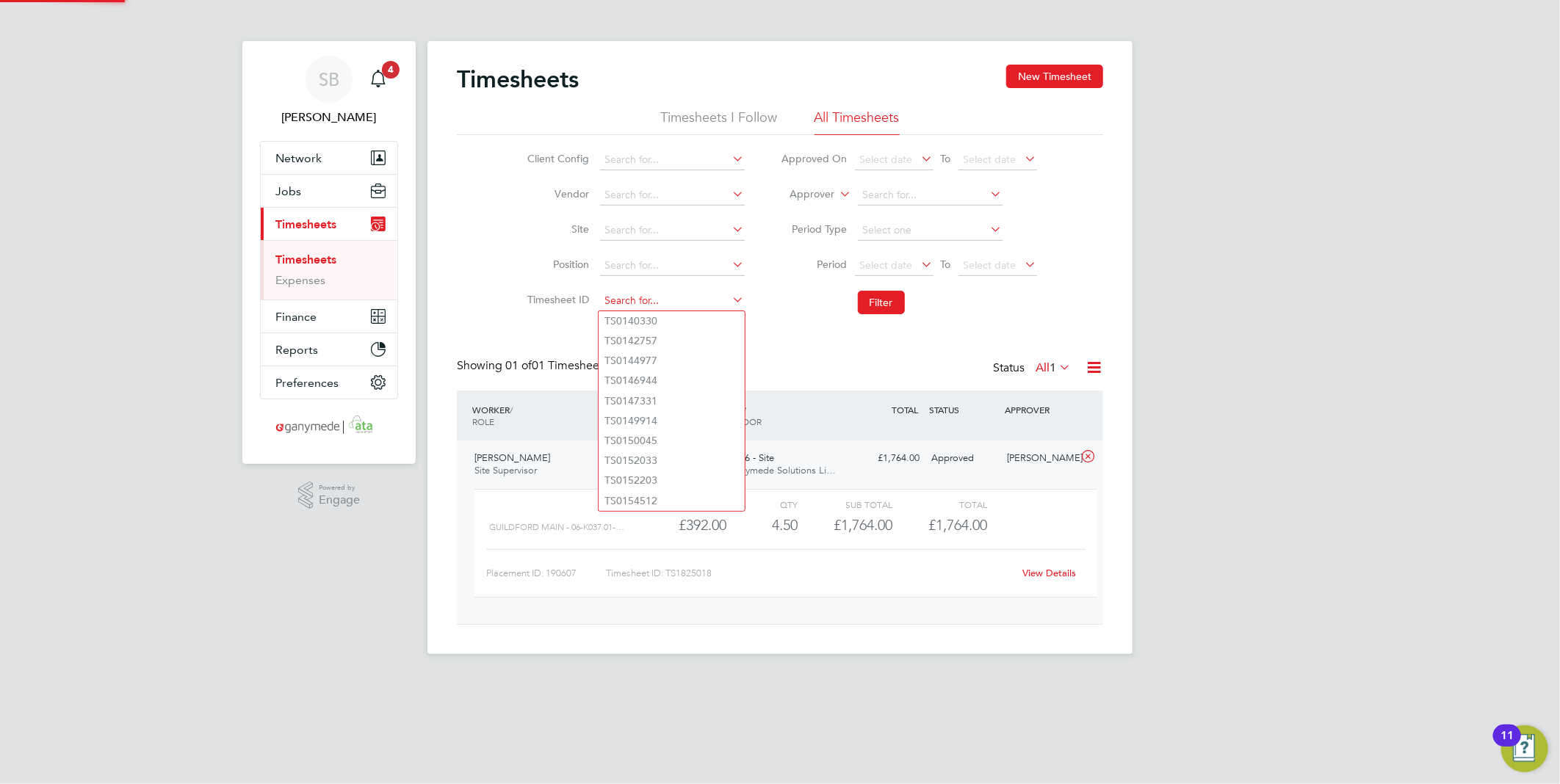
paste input "1825036"
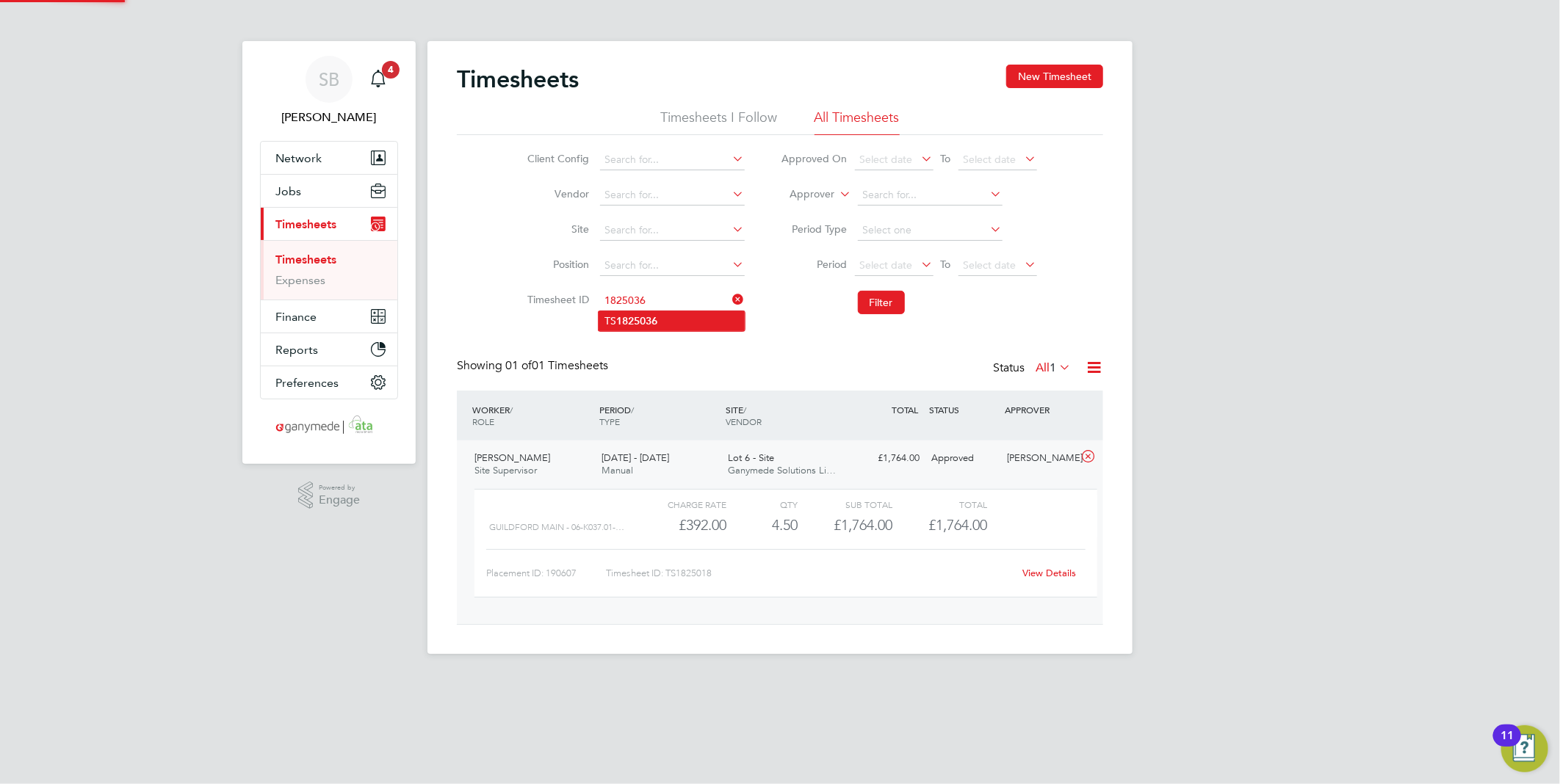
drag, startPoint x: 686, startPoint y: 312, endPoint x: 715, endPoint y: 312, distance: 29.0
click at [686, 311] on li "TS 1825036" at bounding box center [672, 321] width 146 height 20
type input "TS1825036"
click at [890, 297] on button "Filter" at bounding box center [881, 302] width 47 height 23
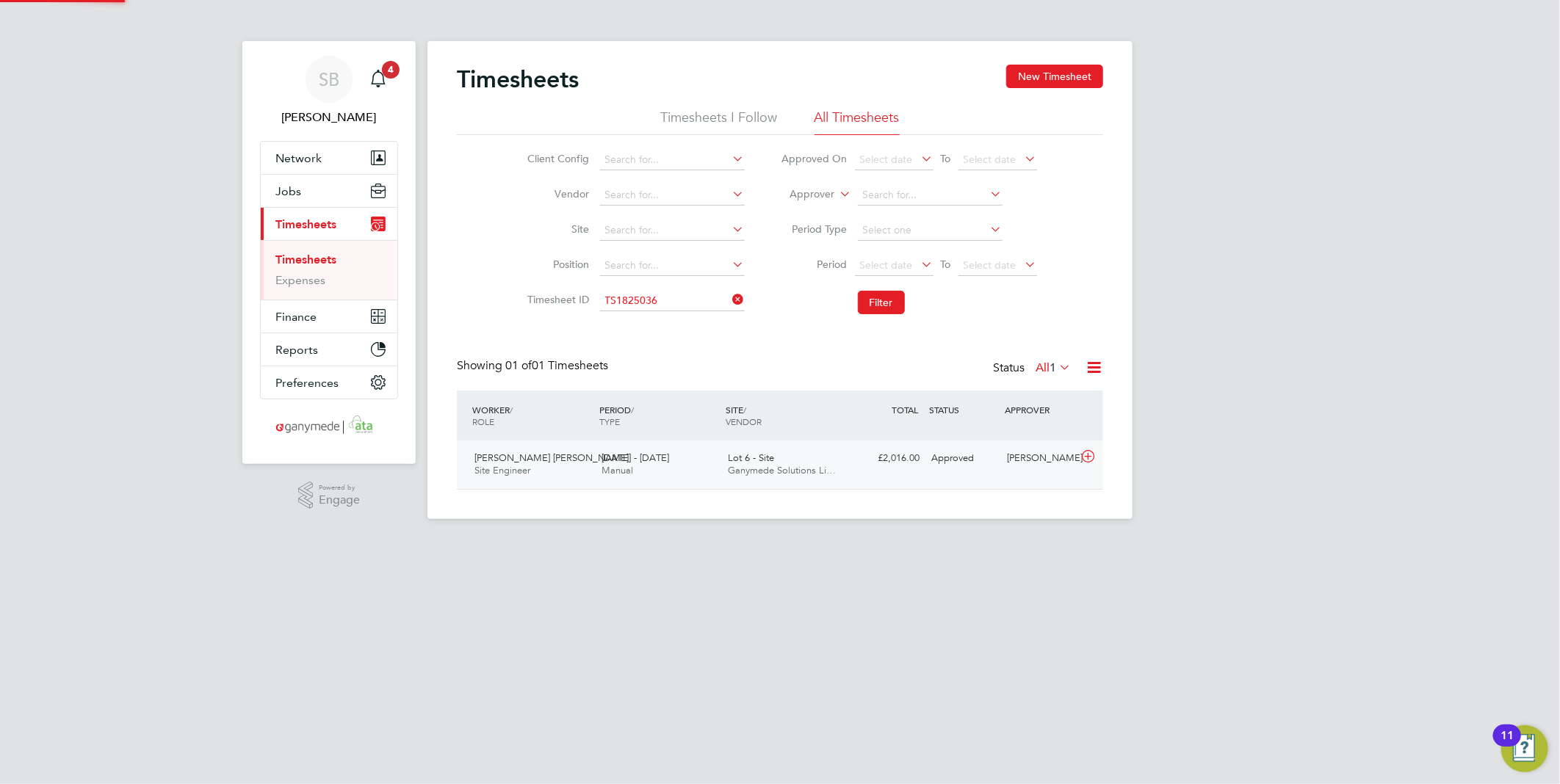
scroll to position [37, 128]
click at [1088, 457] on icon at bounding box center [1088, 457] width 18 height 12
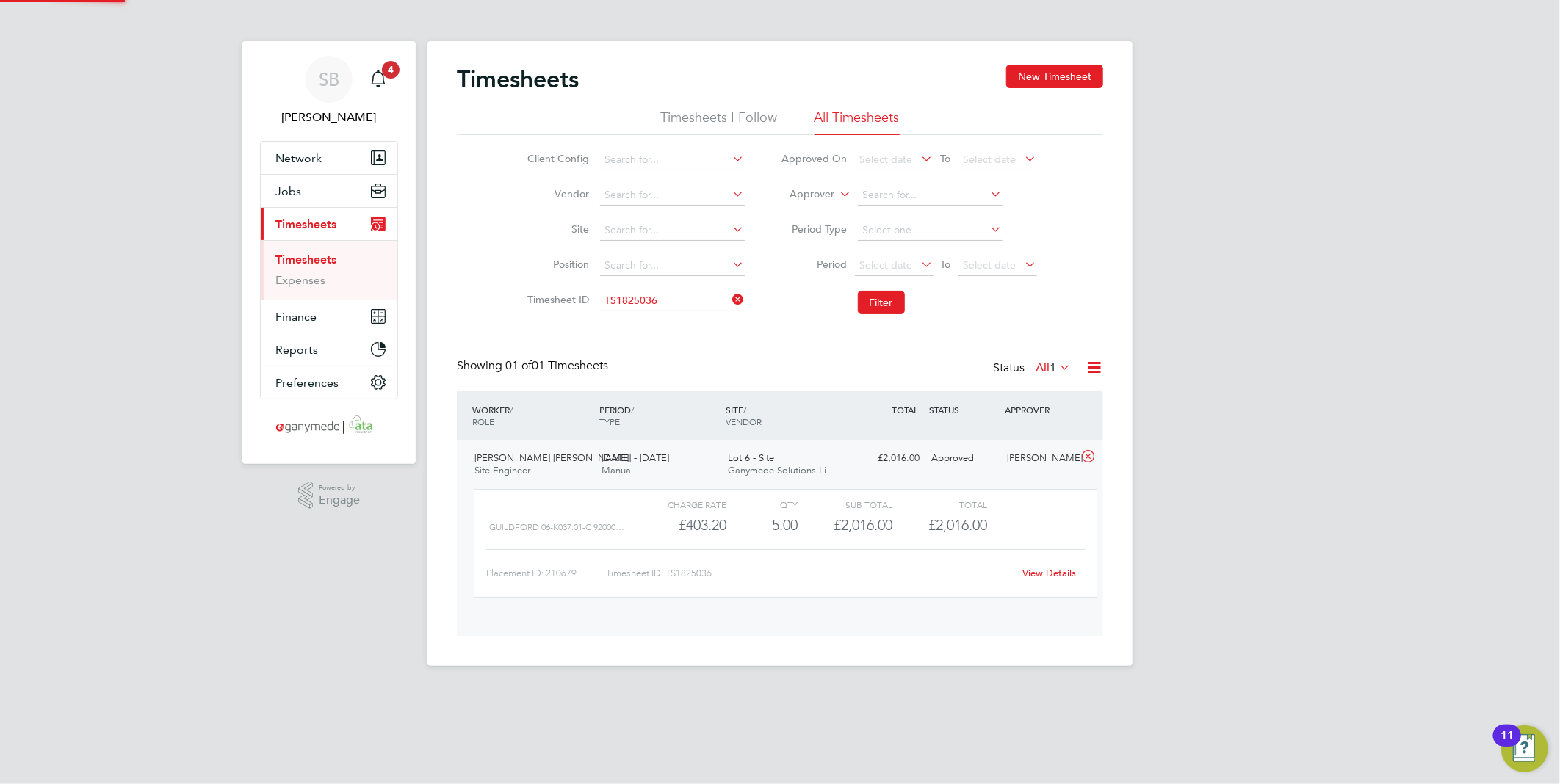
scroll to position [24, 143]
click at [1062, 575] on link "View Details" at bounding box center [1049, 573] width 53 height 13
click at [661, 307] on input at bounding box center [673, 300] width 145 height 20
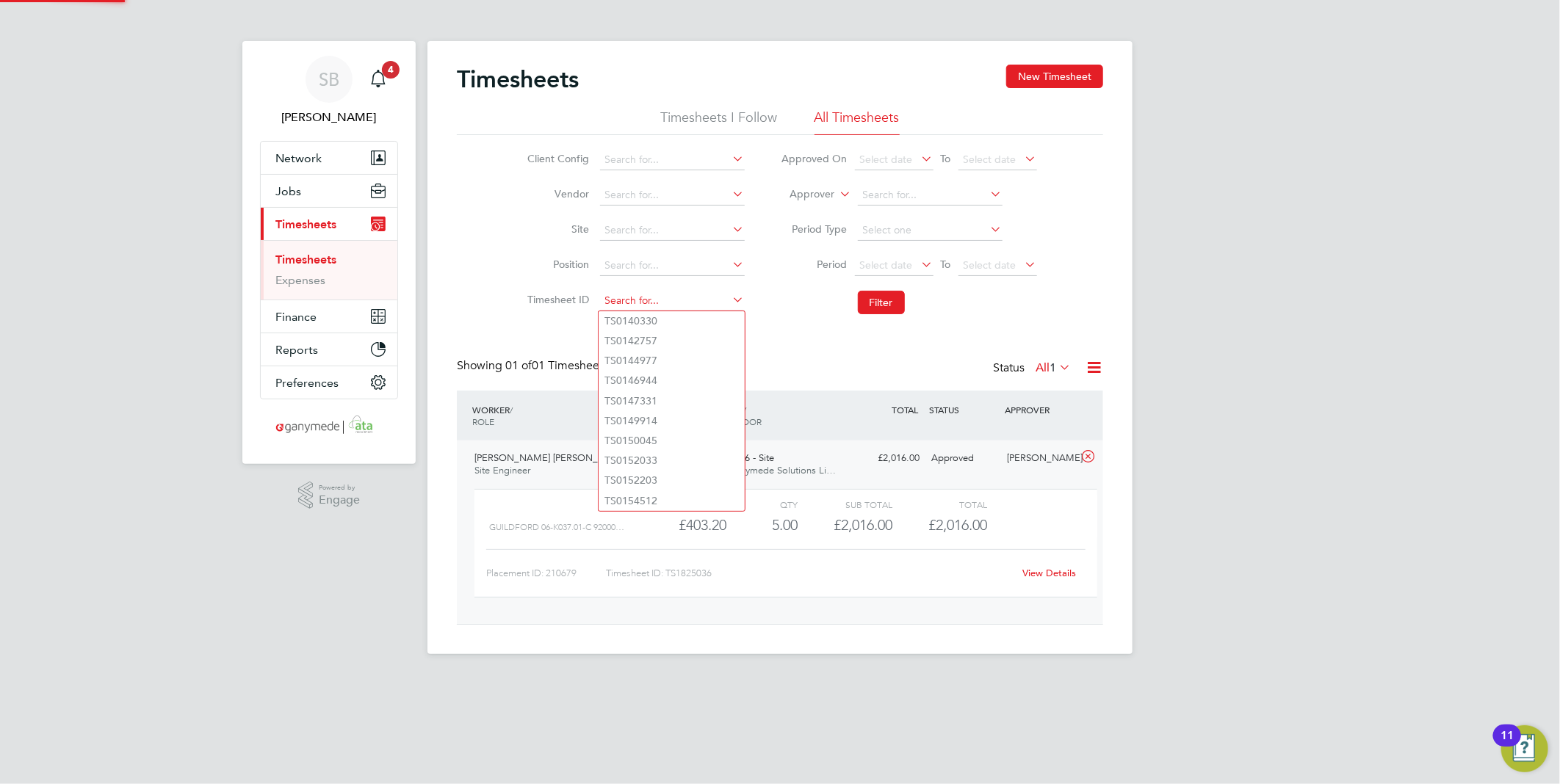
paste input "1825040"
click at [661, 321] on li "TS 1825040" at bounding box center [672, 321] width 146 height 20
type input "TS1825040"
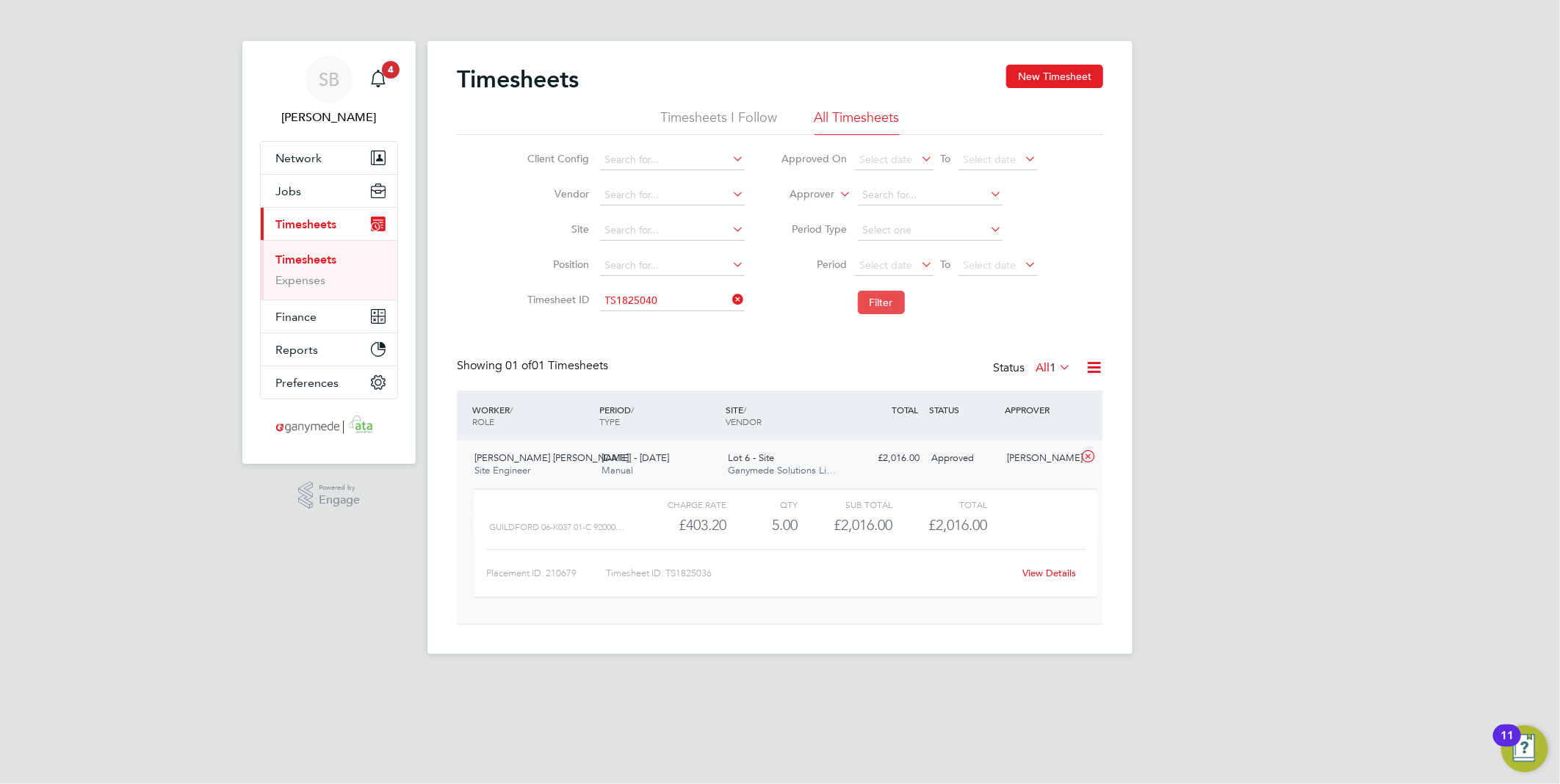
click at [881, 303] on button "Filter" at bounding box center [881, 302] width 47 height 23
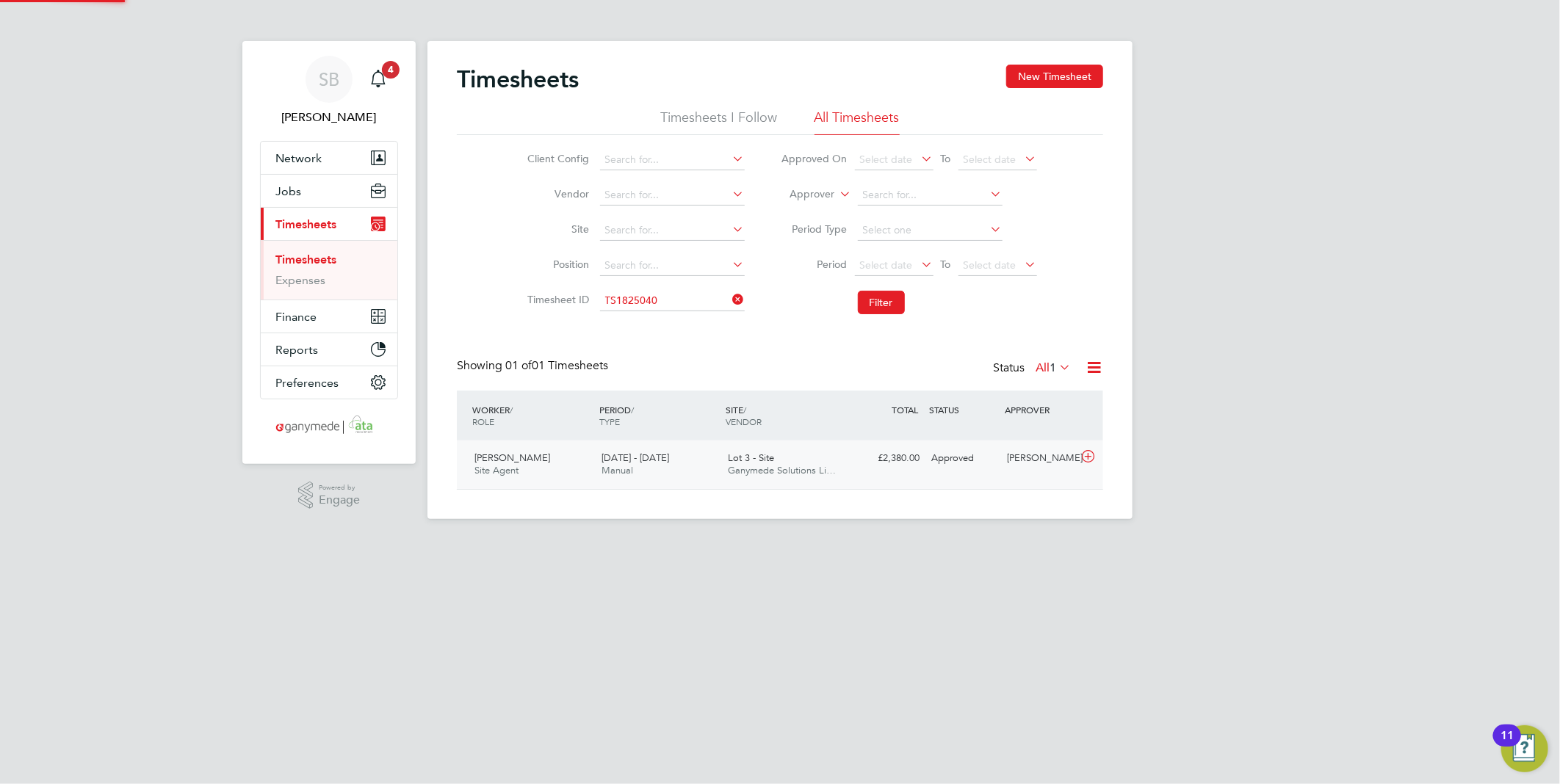
scroll to position [37, 128]
click at [1093, 459] on icon at bounding box center [1088, 457] width 18 height 12
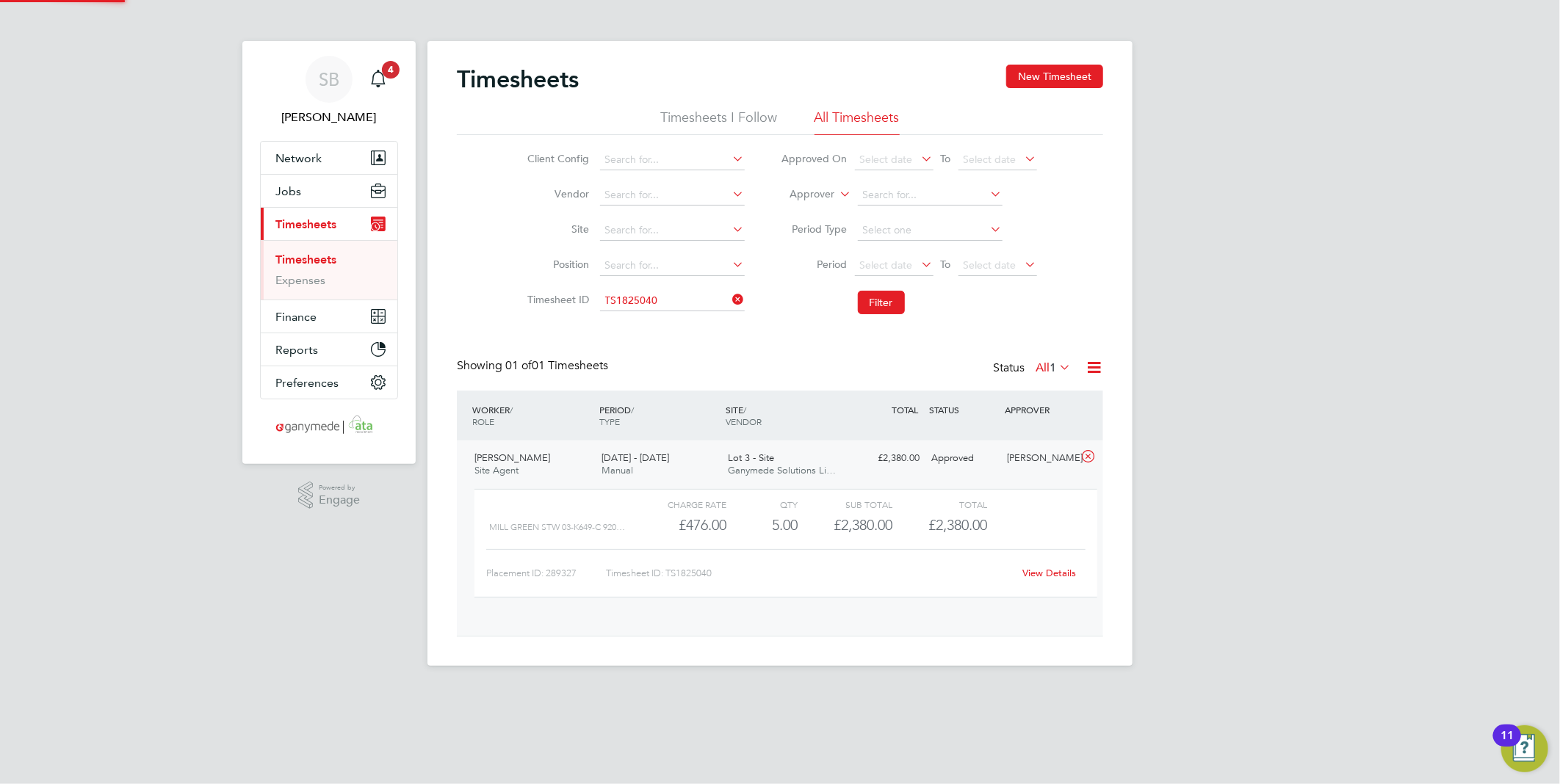
scroll to position [24, 143]
click at [1047, 575] on link "View Details" at bounding box center [1049, 573] width 53 height 13
click at [688, 300] on input at bounding box center [673, 300] width 145 height 20
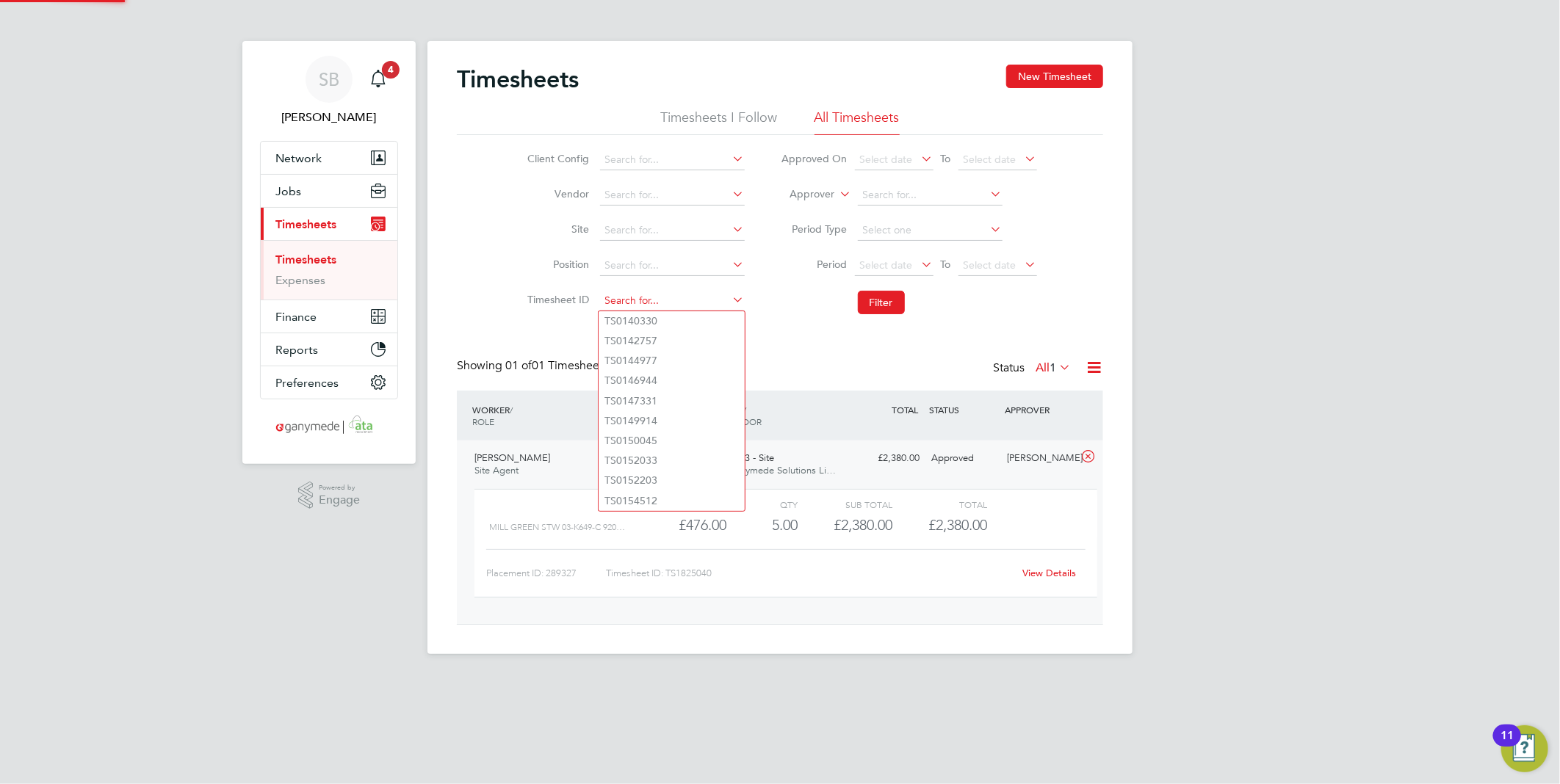
paste input "1825042"
drag, startPoint x: 688, startPoint y: 317, endPoint x: 820, endPoint y: 309, distance: 132.2
click at [696, 316] on li "TS 1825042" at bounding box center [672, 321] width 146 height 20
type input "TS1825042"
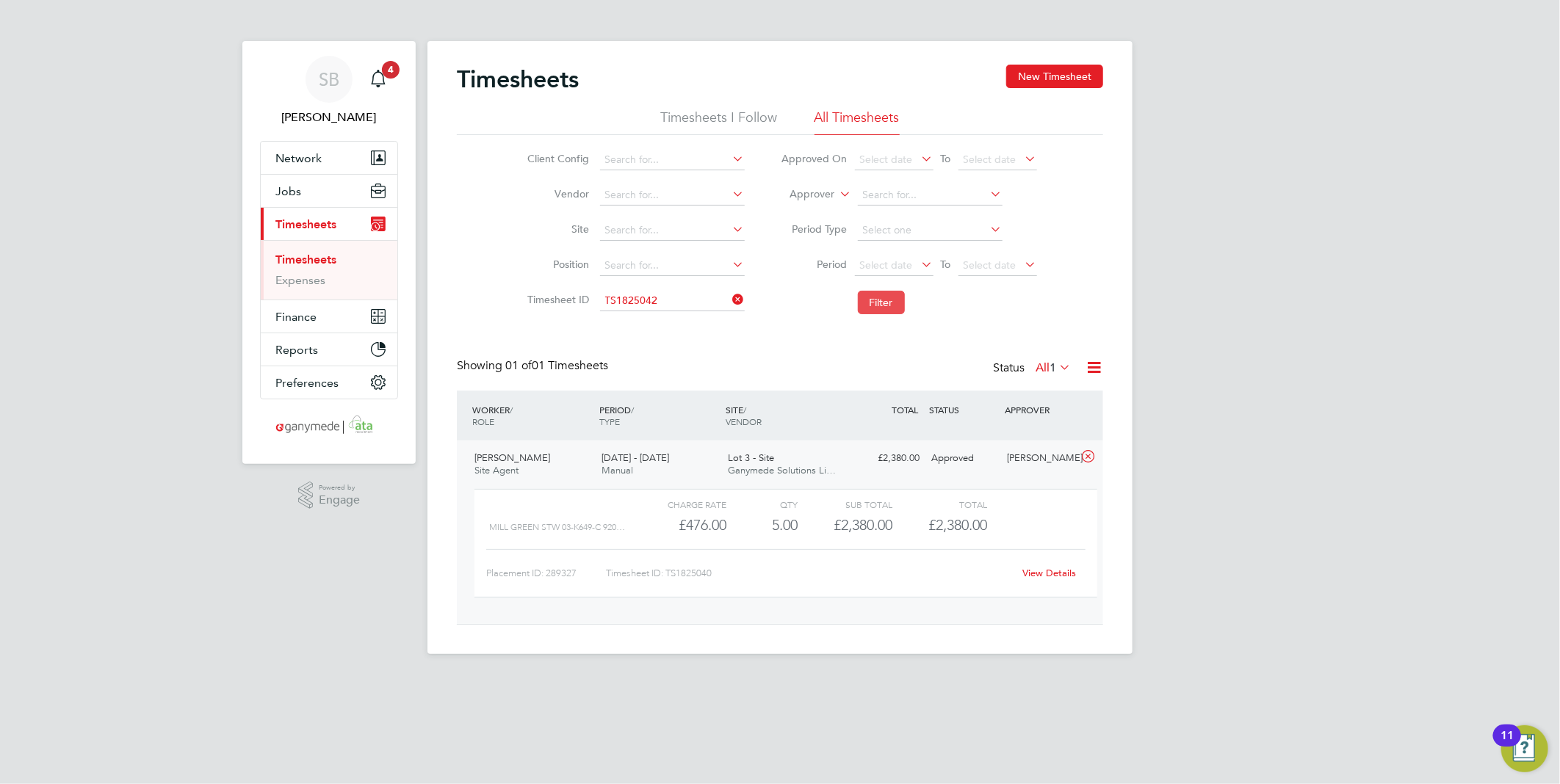
click at [879, 305] on button "Filter" at bounding box center [881, 302] width 47 height 23
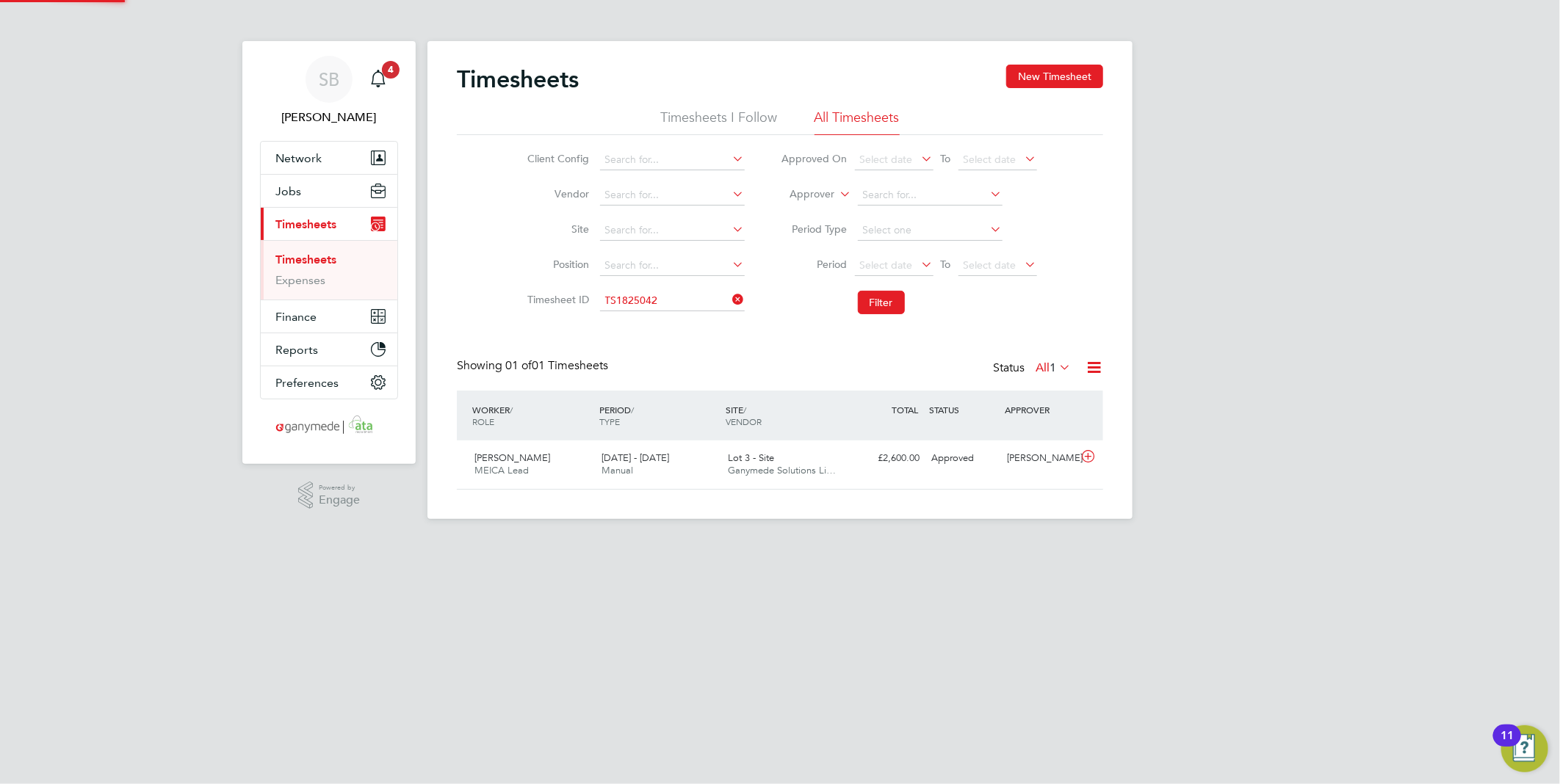
scroll to position [37, 128]
click at [1091, 462] on icon at bounding box center [1088, 457] width 18 height 12
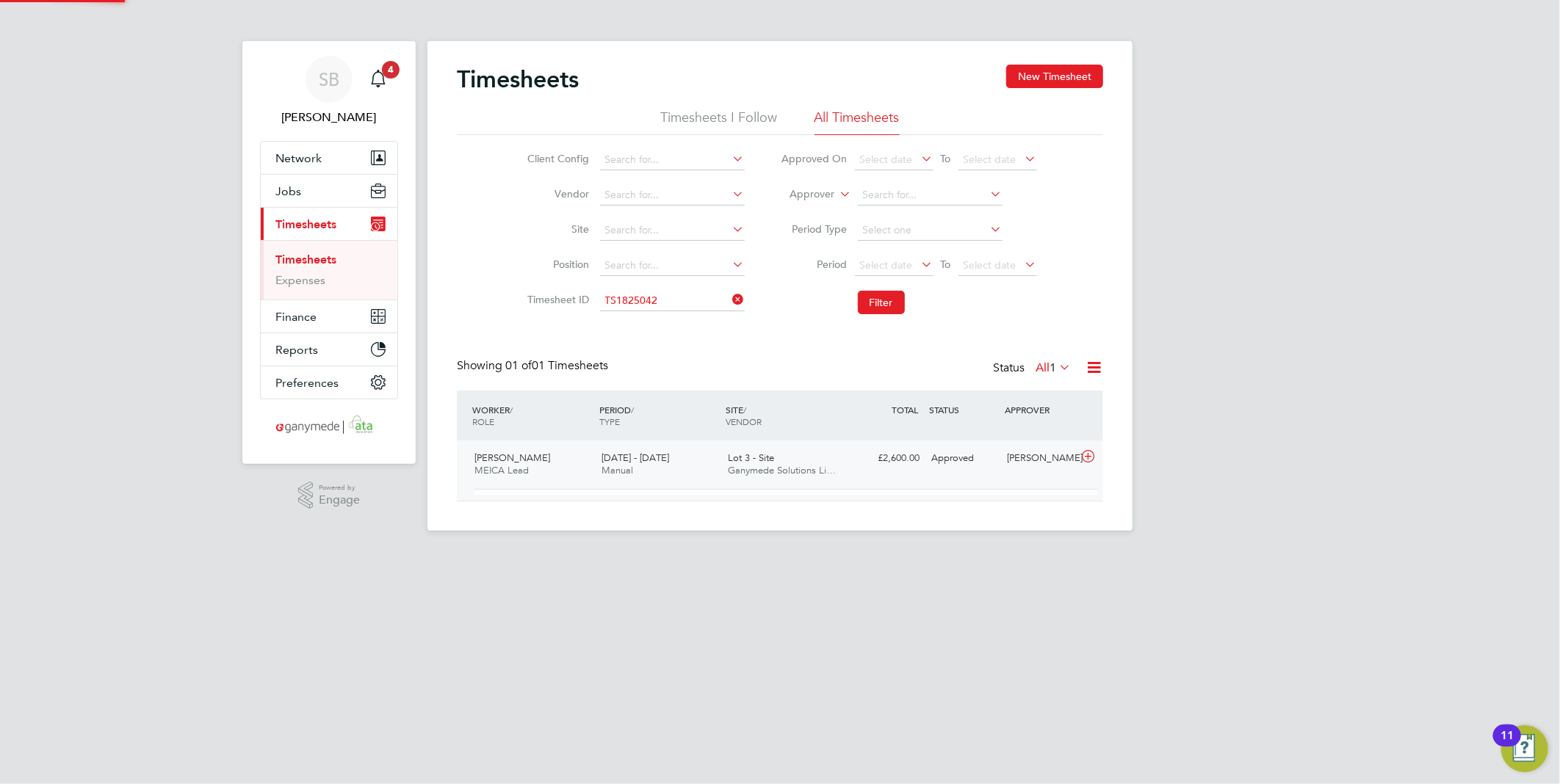
scroll to position [24, 143]
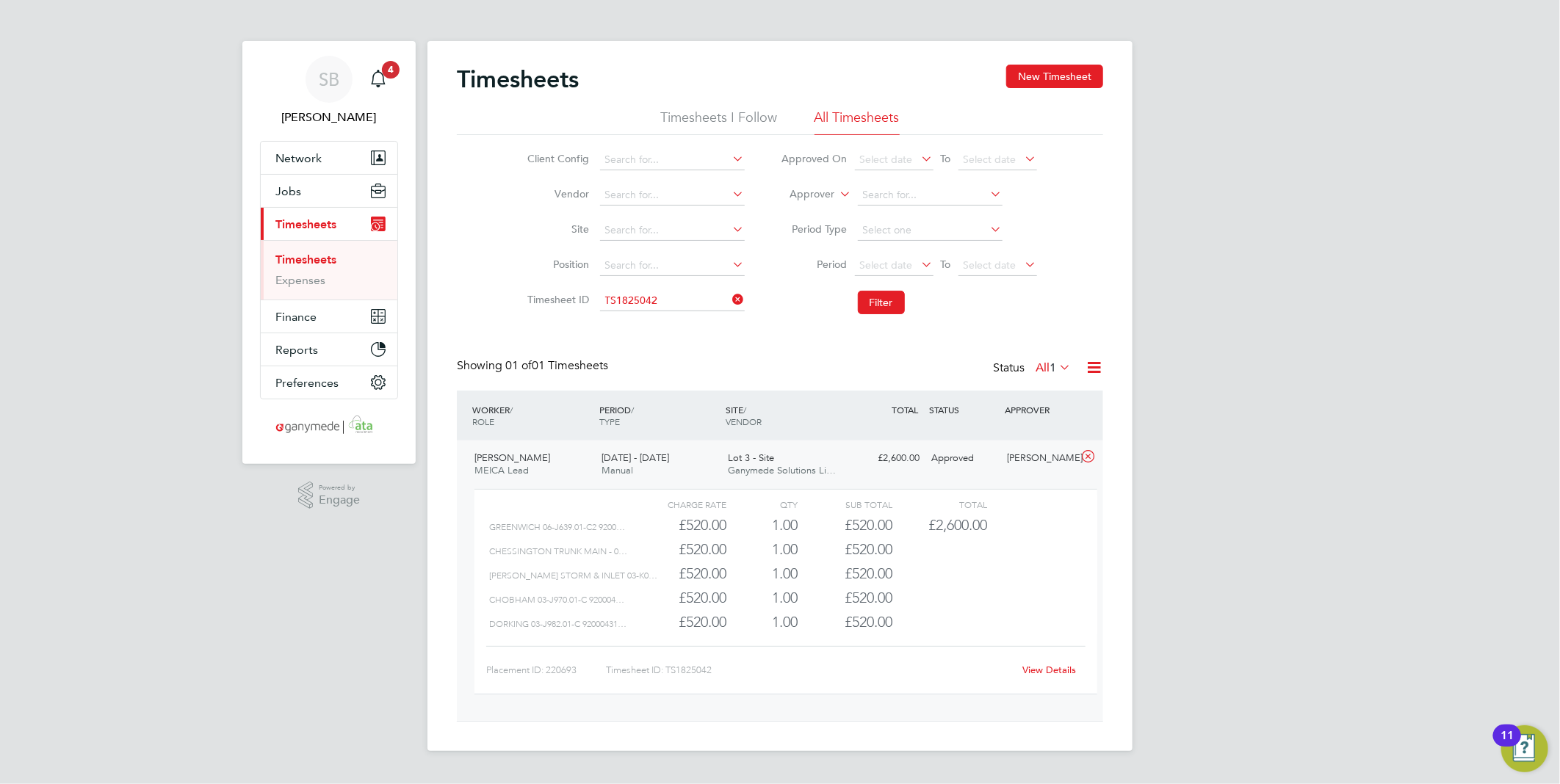
click at [1060, 660] on div "View Details" at bounding box center [1049, 670] width 72 height 23
click at [1061, 663] on div "View Details" at bounding box center [1049, 670] width 72 height 23
click at [1055, 664] on link "View Details" at bounding box center [1049, 670] width 53 height 13
click at [677, 310] on div "Timesheets New Timesheet Timesheets I Follow All Timesheets Client Config Vendo…" at bounding box center [780, 396] width 705 height 710
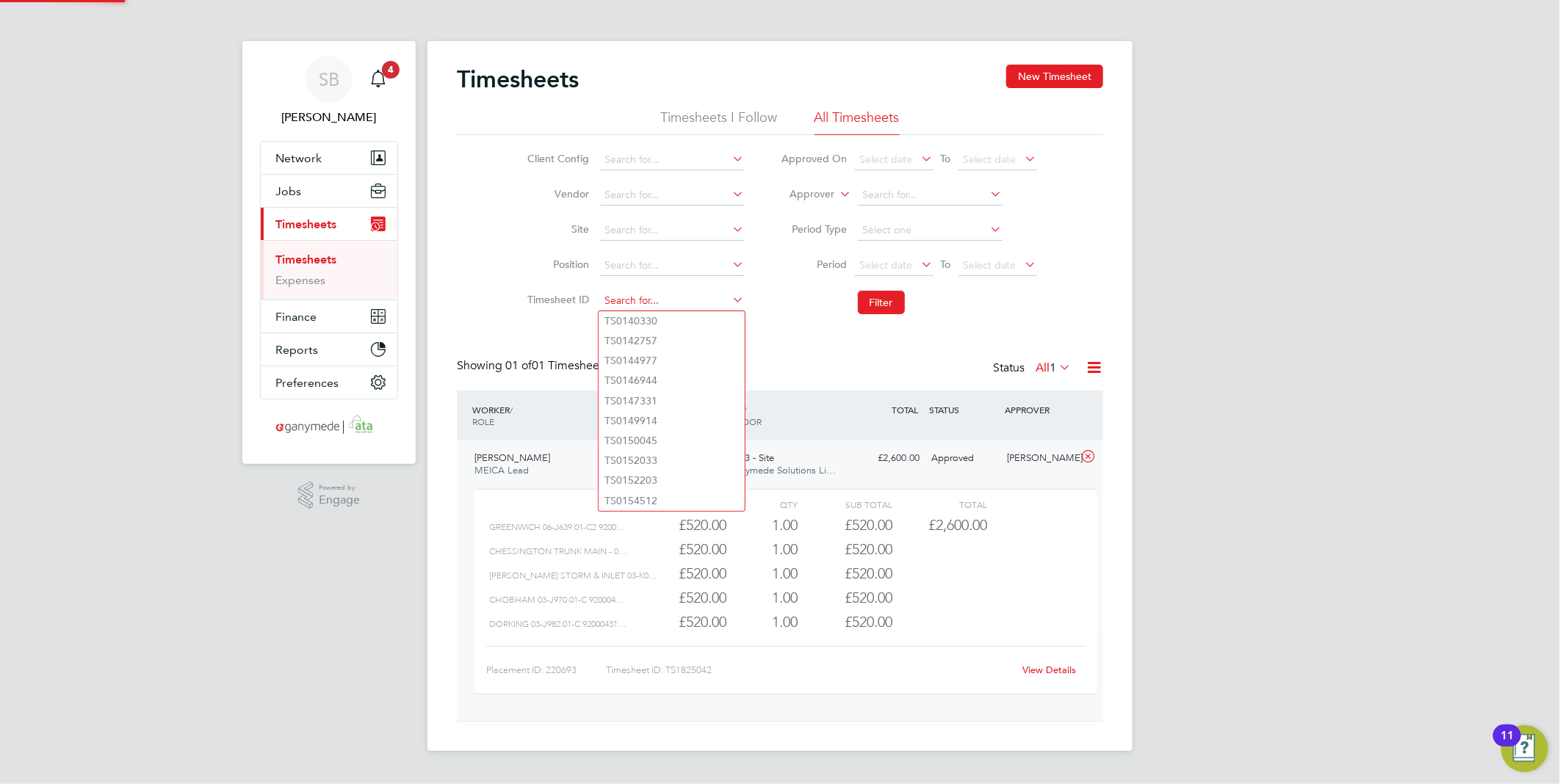
paste input "1825088"
drag, startPoint x: 679, startPoint y: 322, endPoint x: 745, endPoint y: 313, distance: 66.6
click at [689, 316] on li "TS 1825088" at bounding box center [672, 321] width 146 height 20
type input "TS1825088"
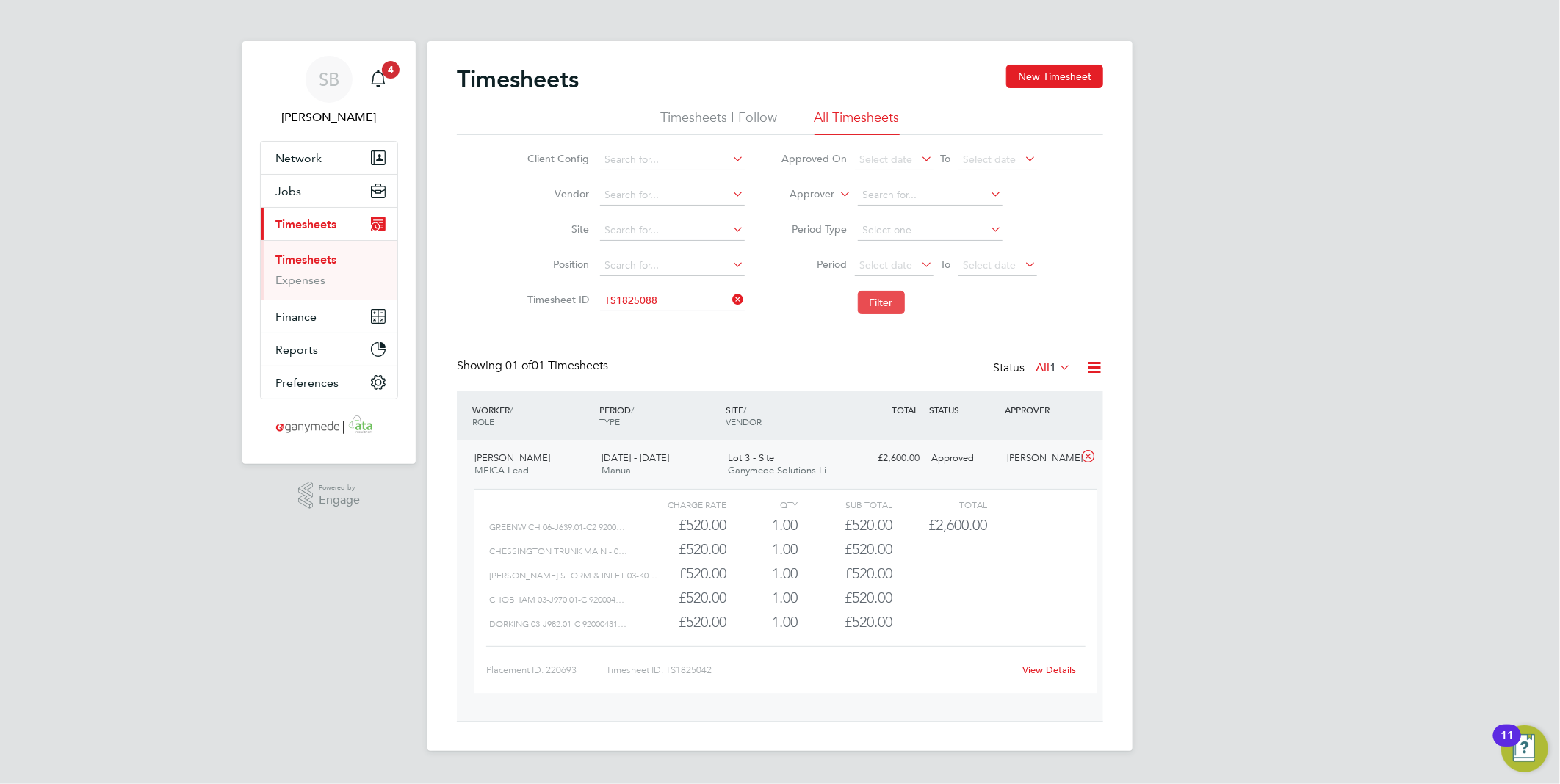
click at [890, 304] on button "Filter" at bounding box center [881, 302] width 47 height 23
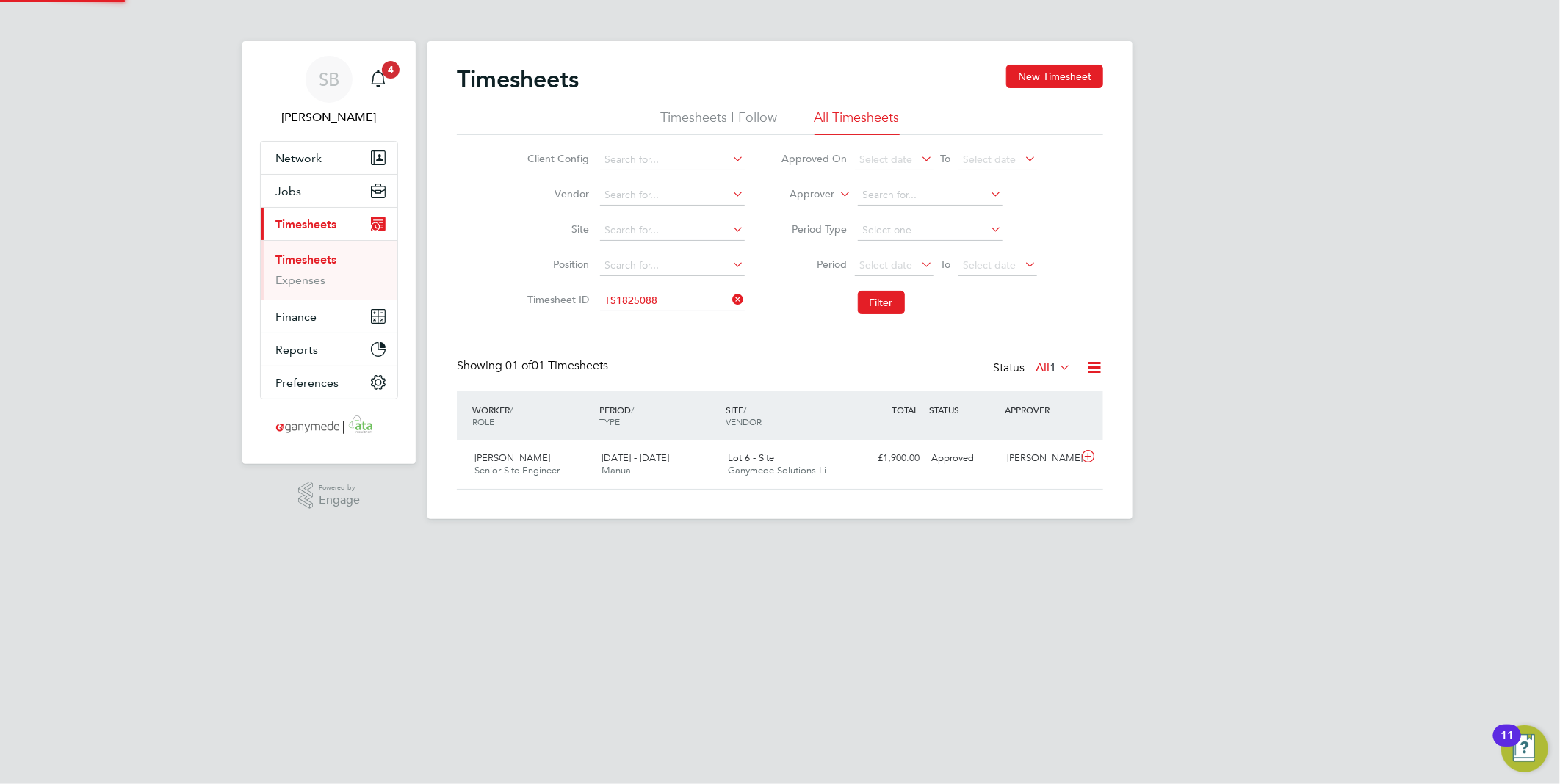
scroll to position [37, 128]
click at [1093, 458] on icon at bounding box center [1088, 457] width 18 height 12
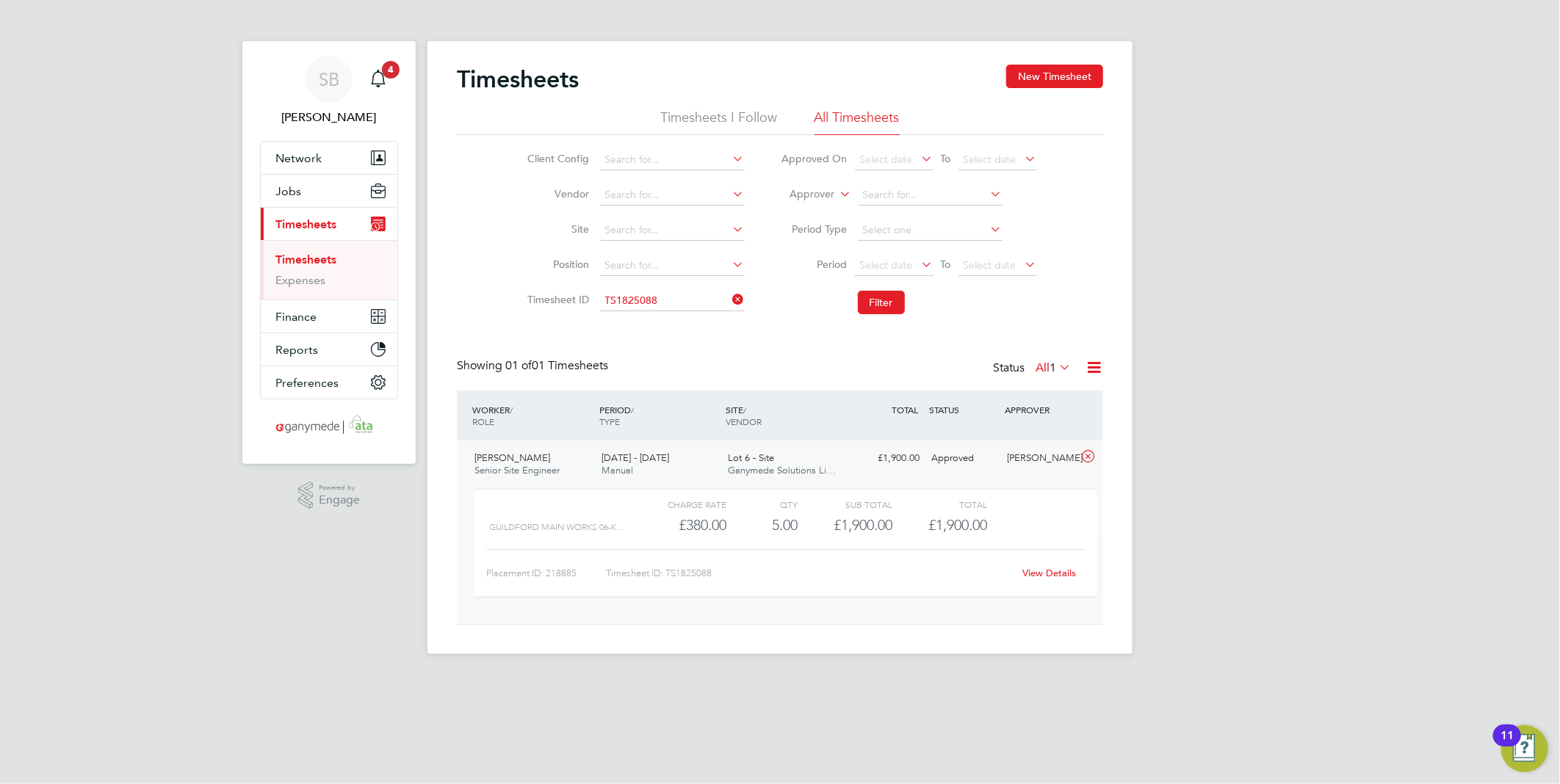
click at [1067, 572] on link "View Details" at bounding box center [1049, 573] width 53 height 13
click at [657, 309] on input at bounding box center [673, 300] width 145 height 20
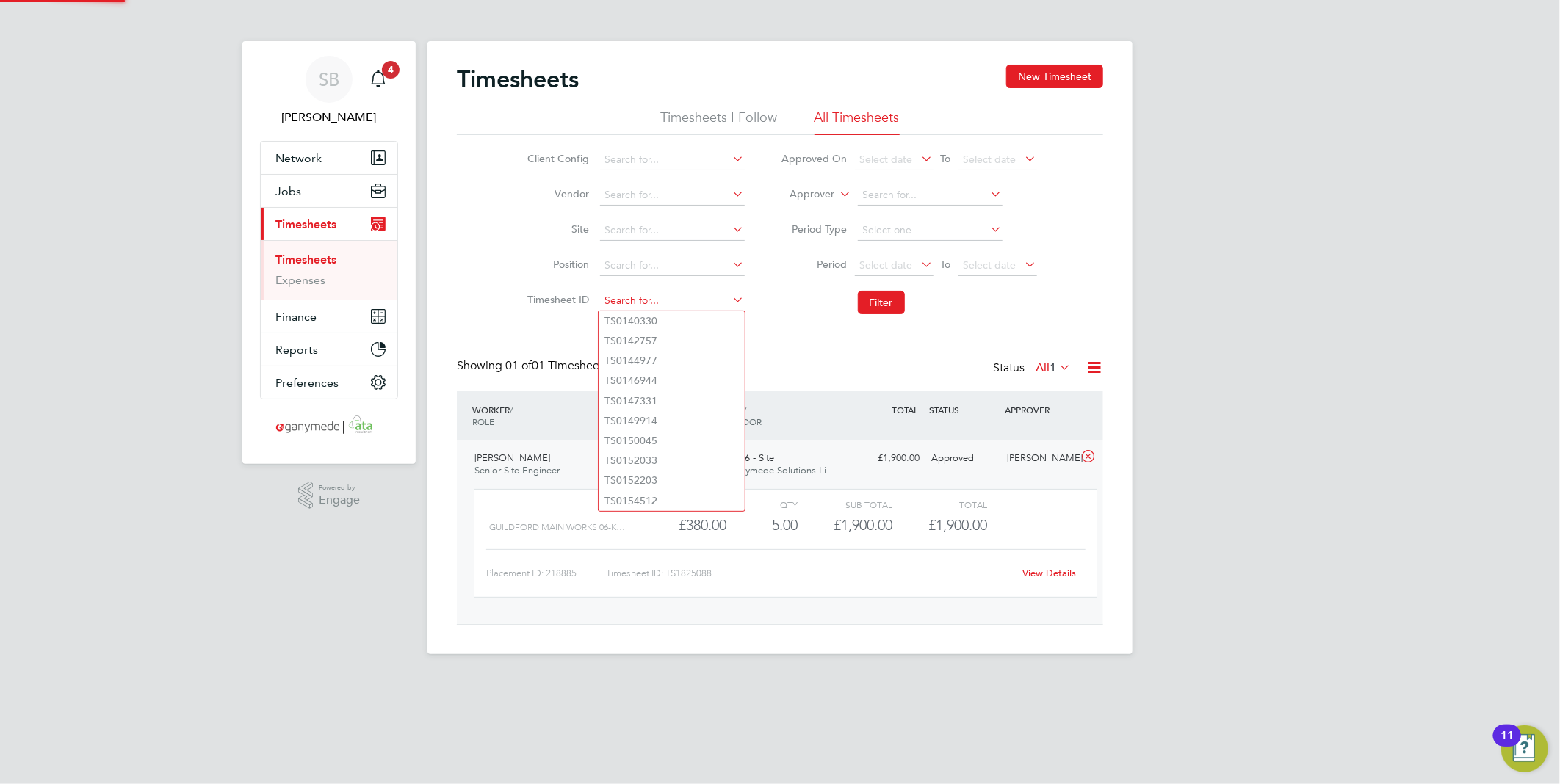
paste input "1825143"
drag, startPoint x: 679, startPoint y: 323, endPoint x: 764, endPoint y: 324, distance: 85.0
click at [685, 322] on li "TS 1825143" at bounding box center [672, 321] width 146 height 20
type input "TS1825143"
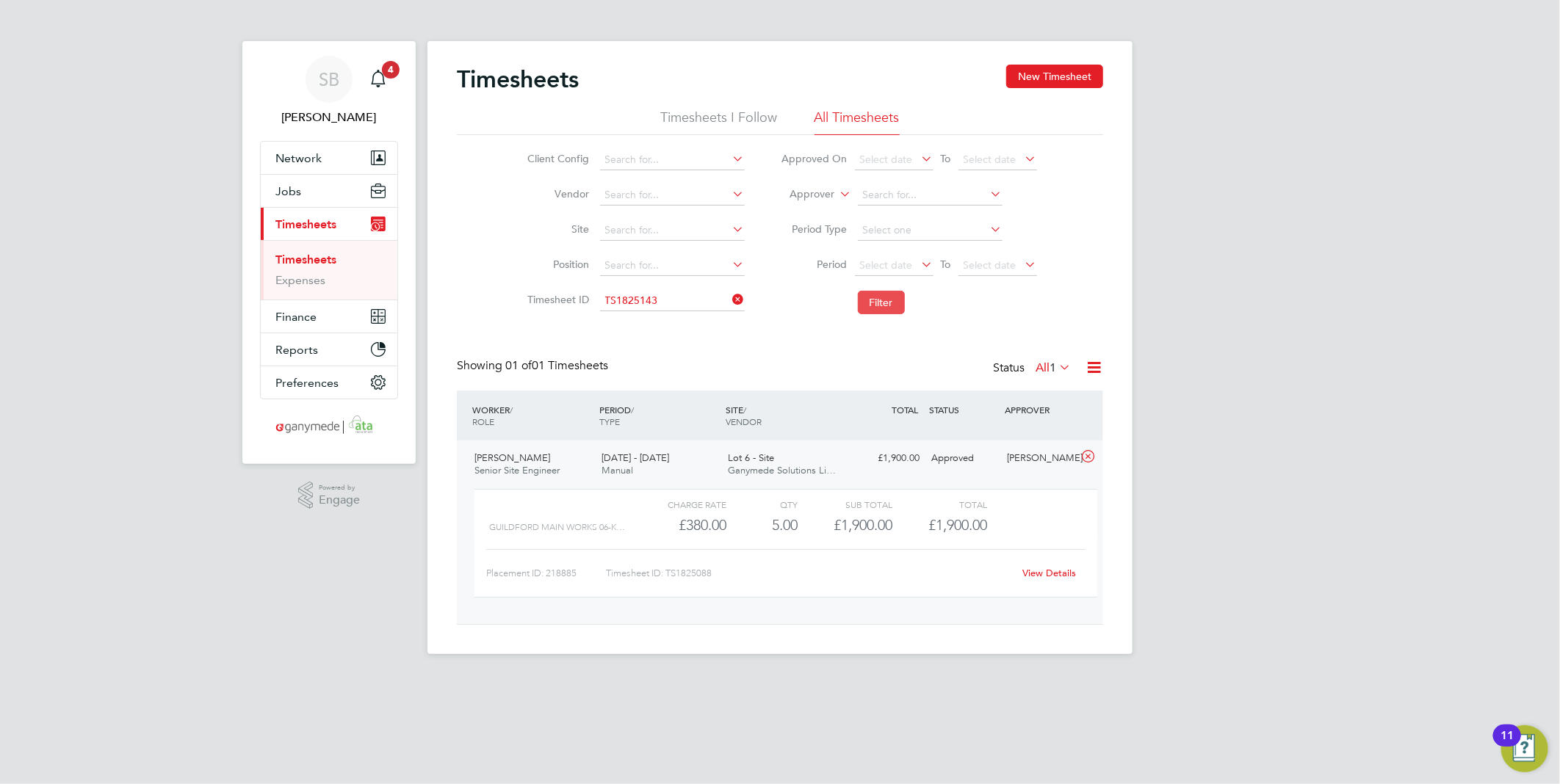
click at [882, 307] on button "Filter" at bounding box center [881, 302] width 47 height 23
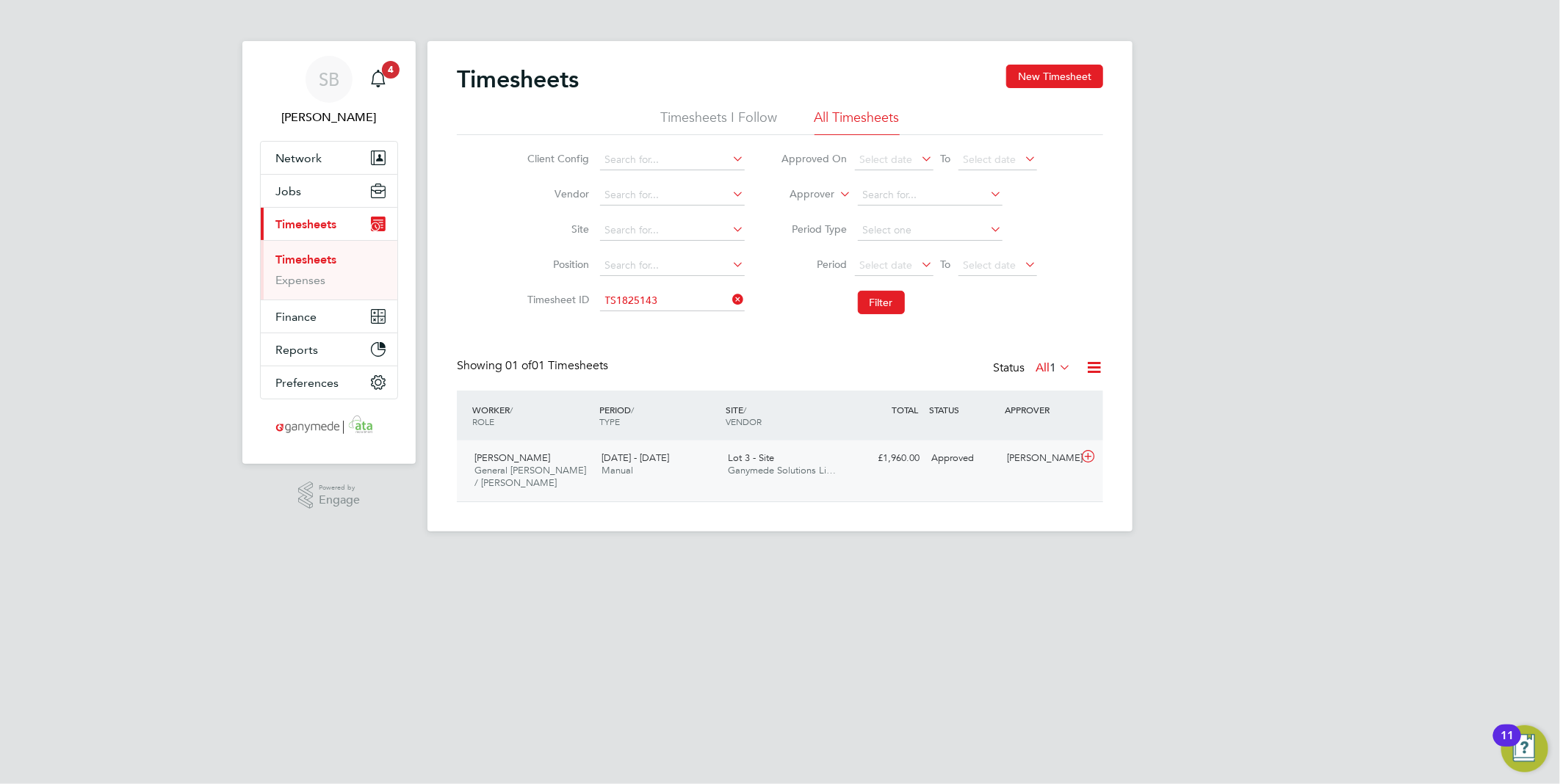
click at [1084, 457] on icon at bounding box center [1088, 457] width 18 height 12
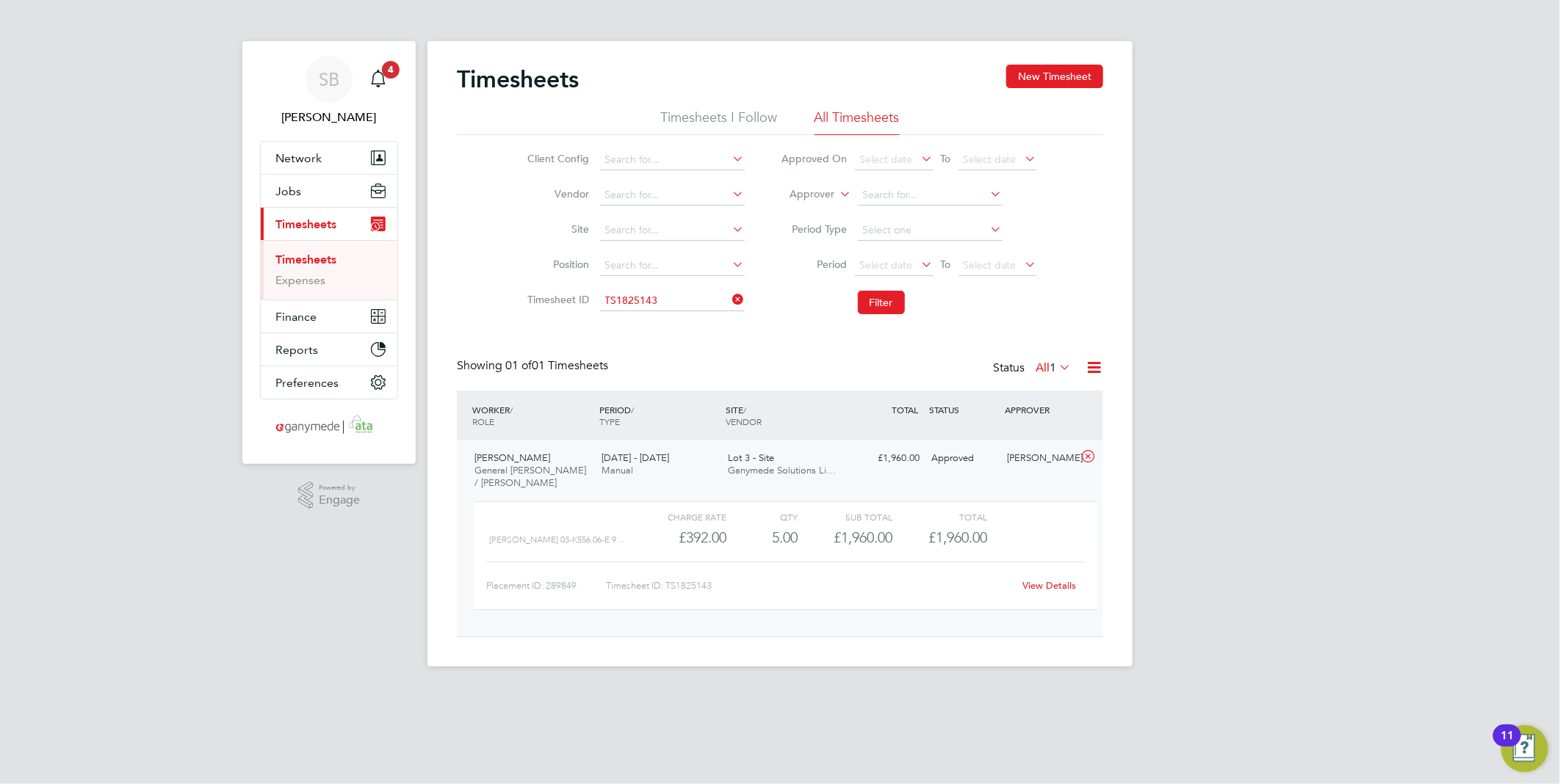
click at [1051, 580] on link "View Details" at bounding box center [1049, 585] width 53 height 13
click at [678, 303] on input at bounding box center [673, 300] width 145 height 20
paste input "1825146"
drag, startPoint x: 674, startPoint y: 318, endPoint x: 764, endPoint y: 317, distance: 90.0
click at [676, 318] on li "TS 1825146" at bounding box center [672, 321] width 146 height 20
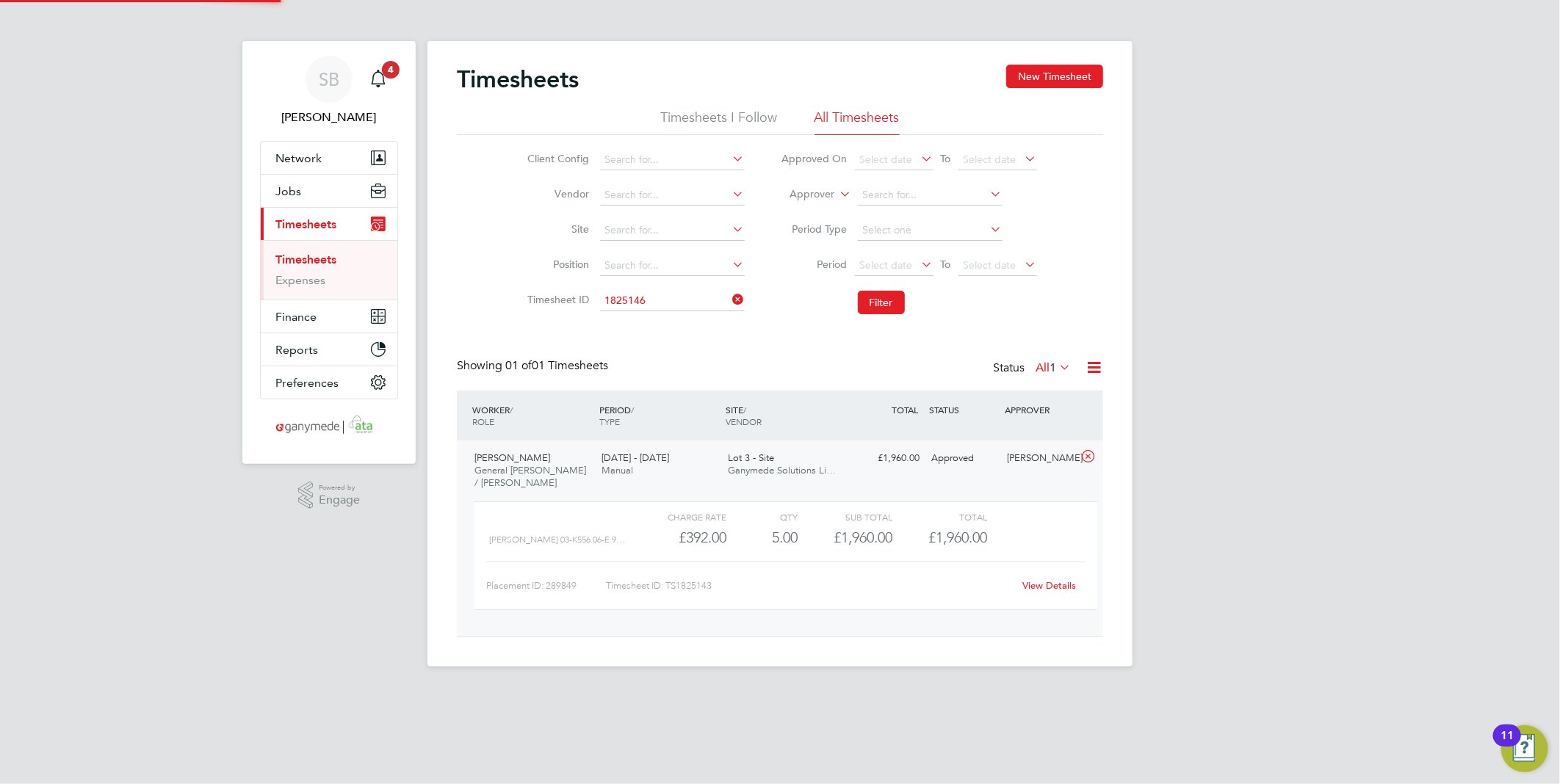
type input "TS1825146"
click at [874, 302] on button "Filter" at bounding box center [881, 302] width 47 height 23
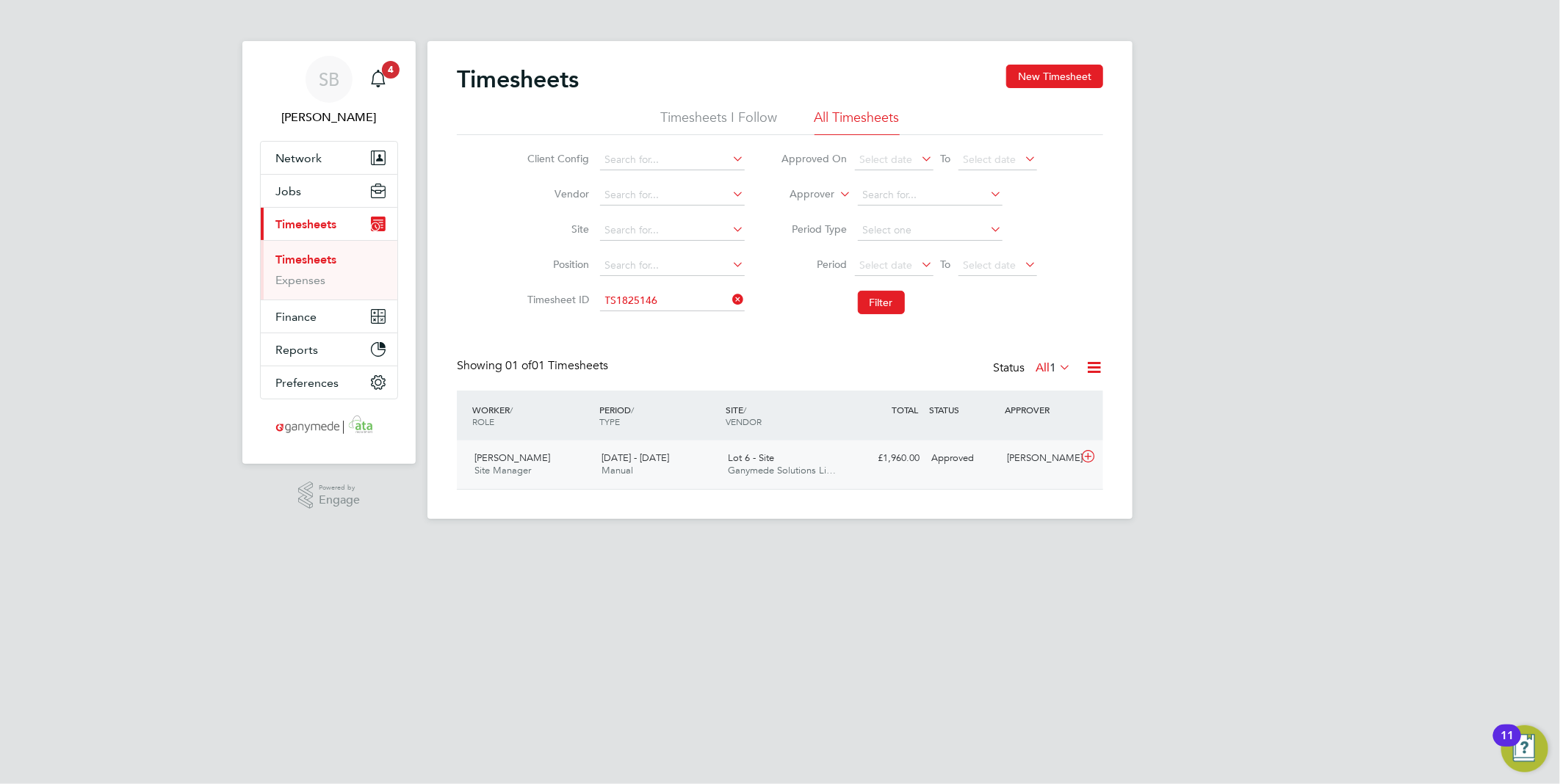
click at [1085, 460] on icon at bounding box center [1088, 457] width 18 height 12
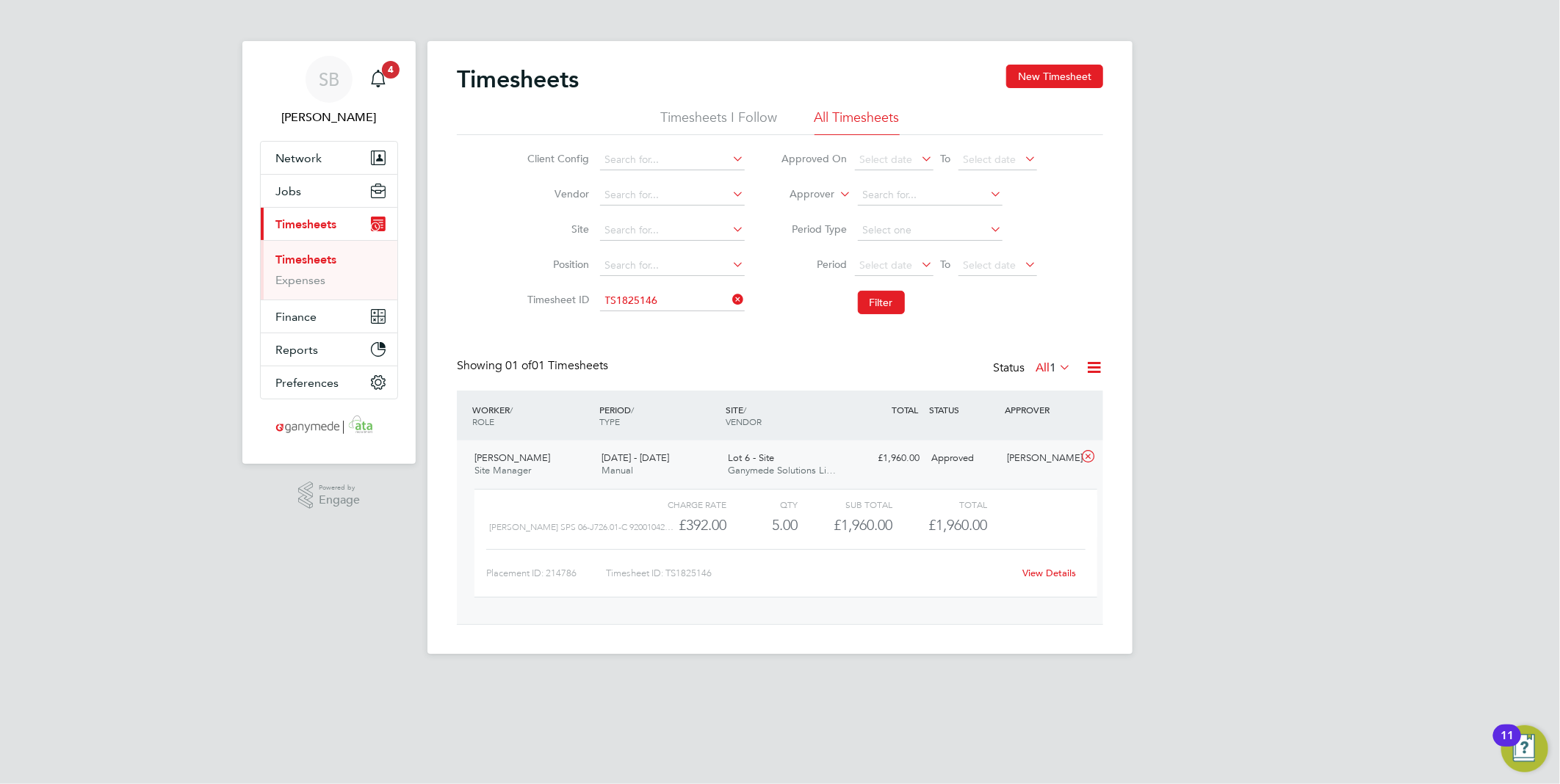
click at [1050, 572] on link "View Details" at bounding box center [1049, 573] width 53 height 13
click at [677, 307] on input at bounding box center [673, 300] width 145 height 20
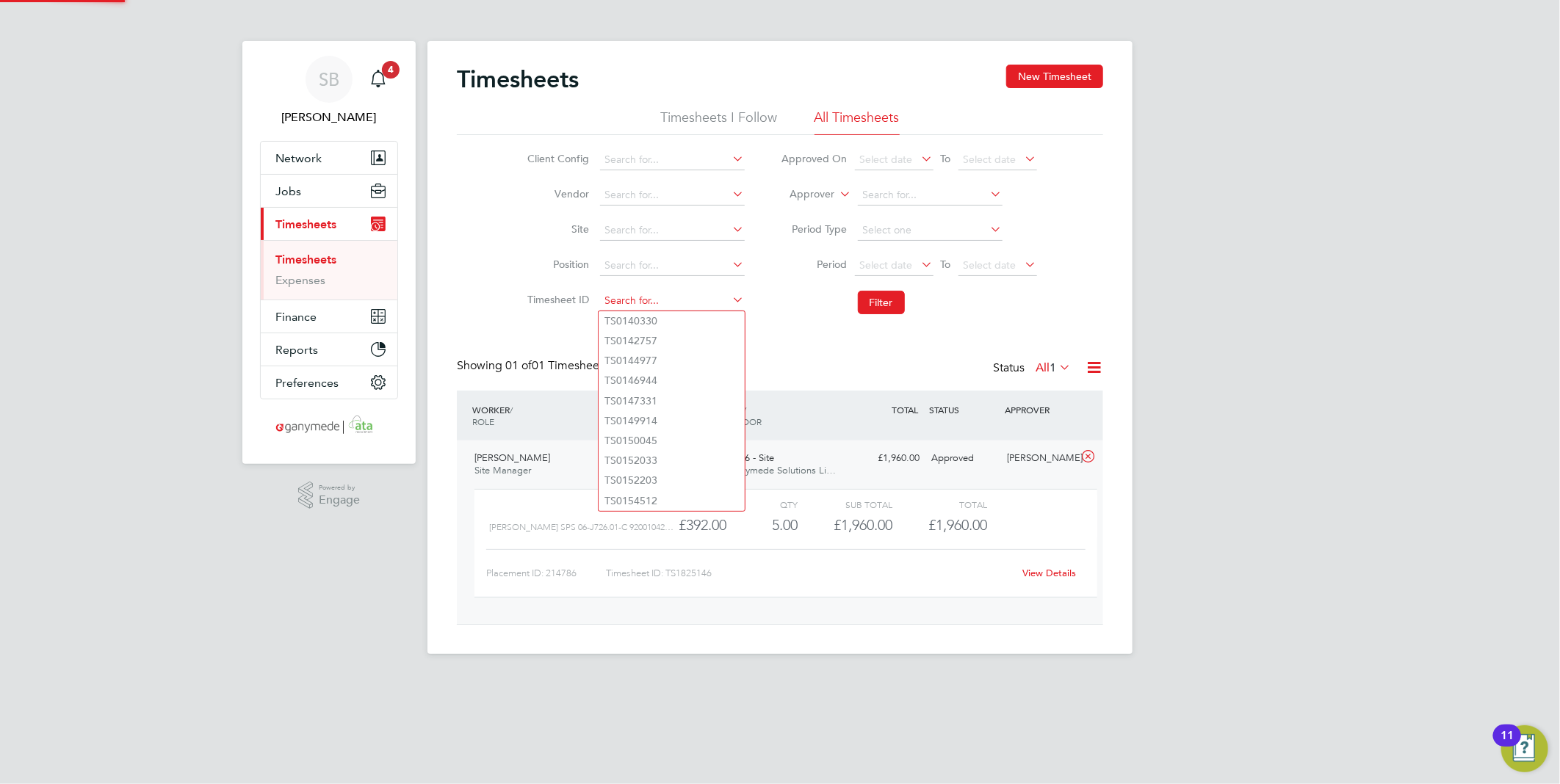
paste input "1825309"
click at [676, 322] on li "TS 1825309" at bounding box center [672, 321] width 146 height 20
type input "TS1825309"
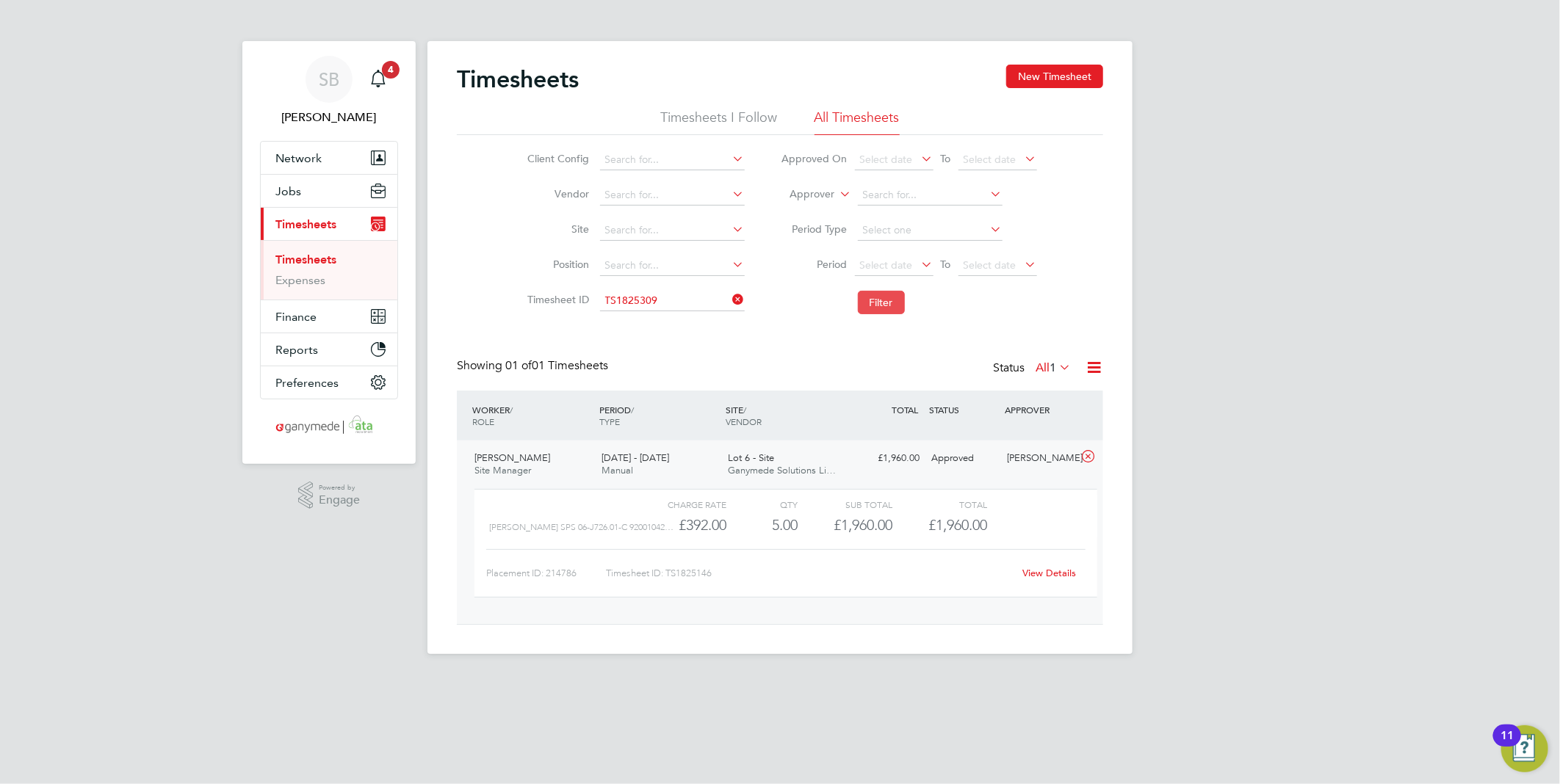
click at [875, 309] on button "Filter" at bounding box center [881, 302] width 47 height 23
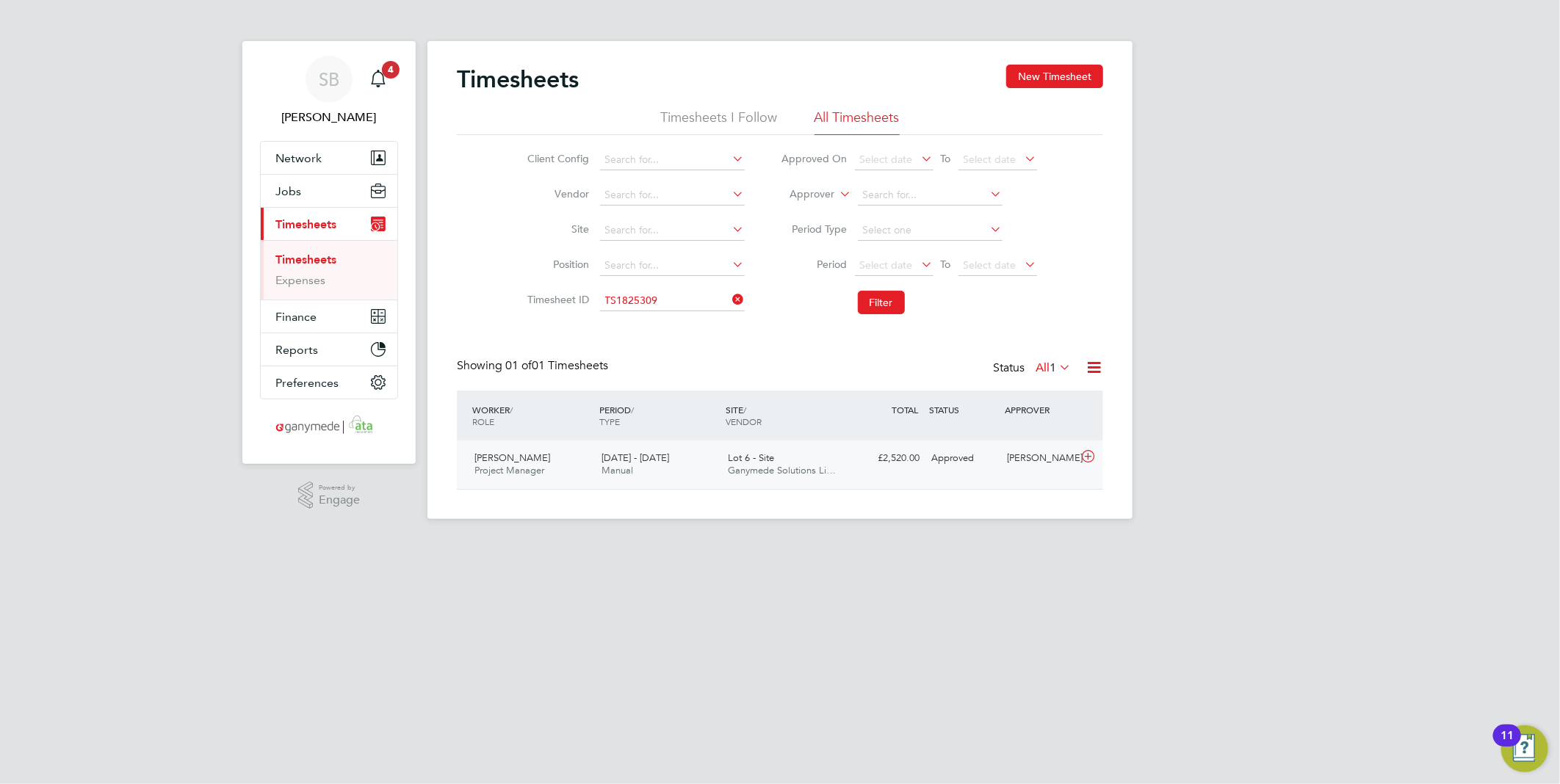
drag, startPoint x: 1091, startPoint y: 456, endPoint x: 1071, endPoint y: 480, distance: 31.2
click at [1088, 460] on icon at bounding box center [1088, 457] width 18 height 12
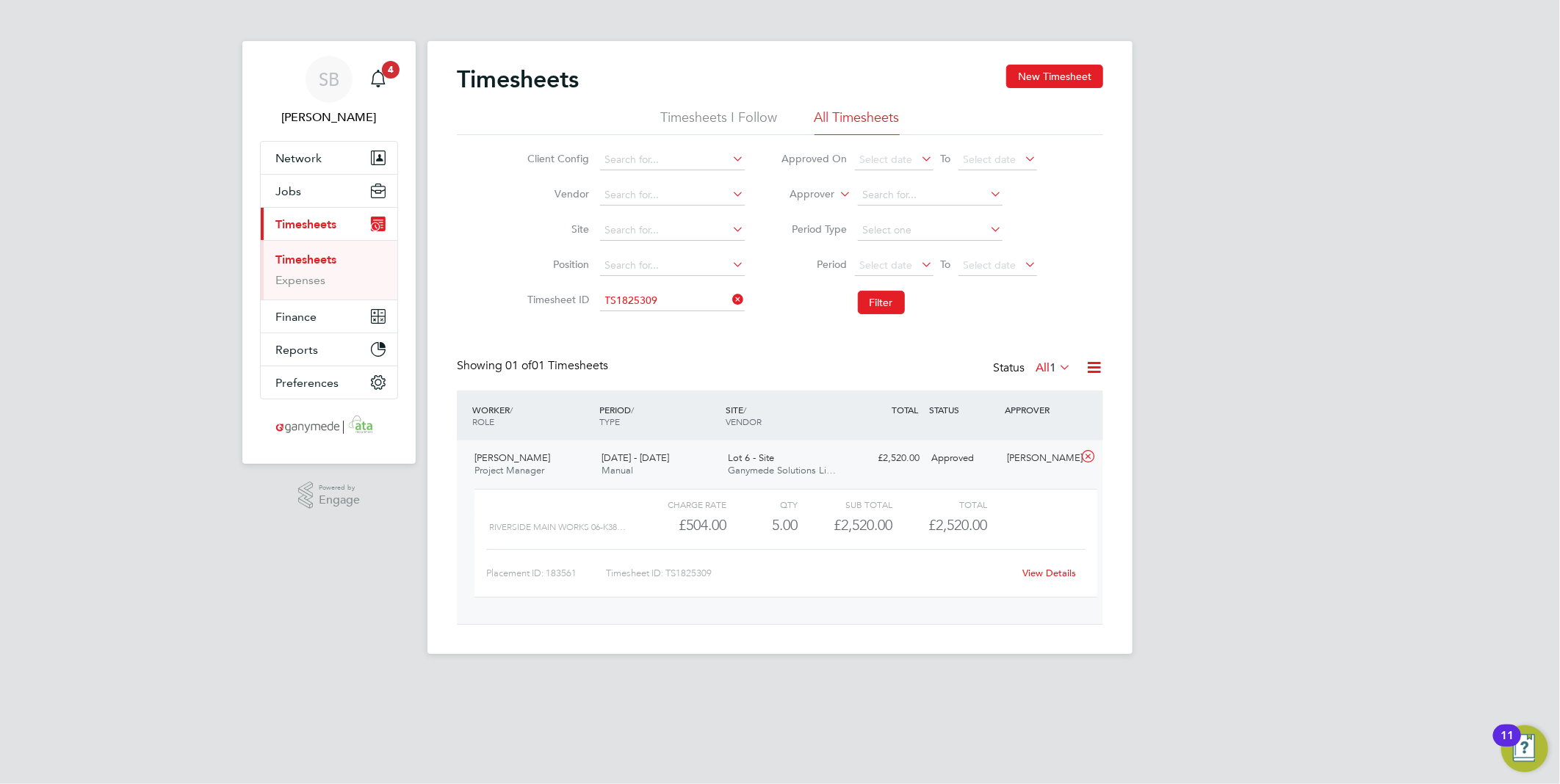
click at [1055, 566] on div "View Details" at bounding box center [1049, 573] width 72 height 23
click at [1054, 572] on link "View Details" at bounding box center [1049, 573] width 53 height 13
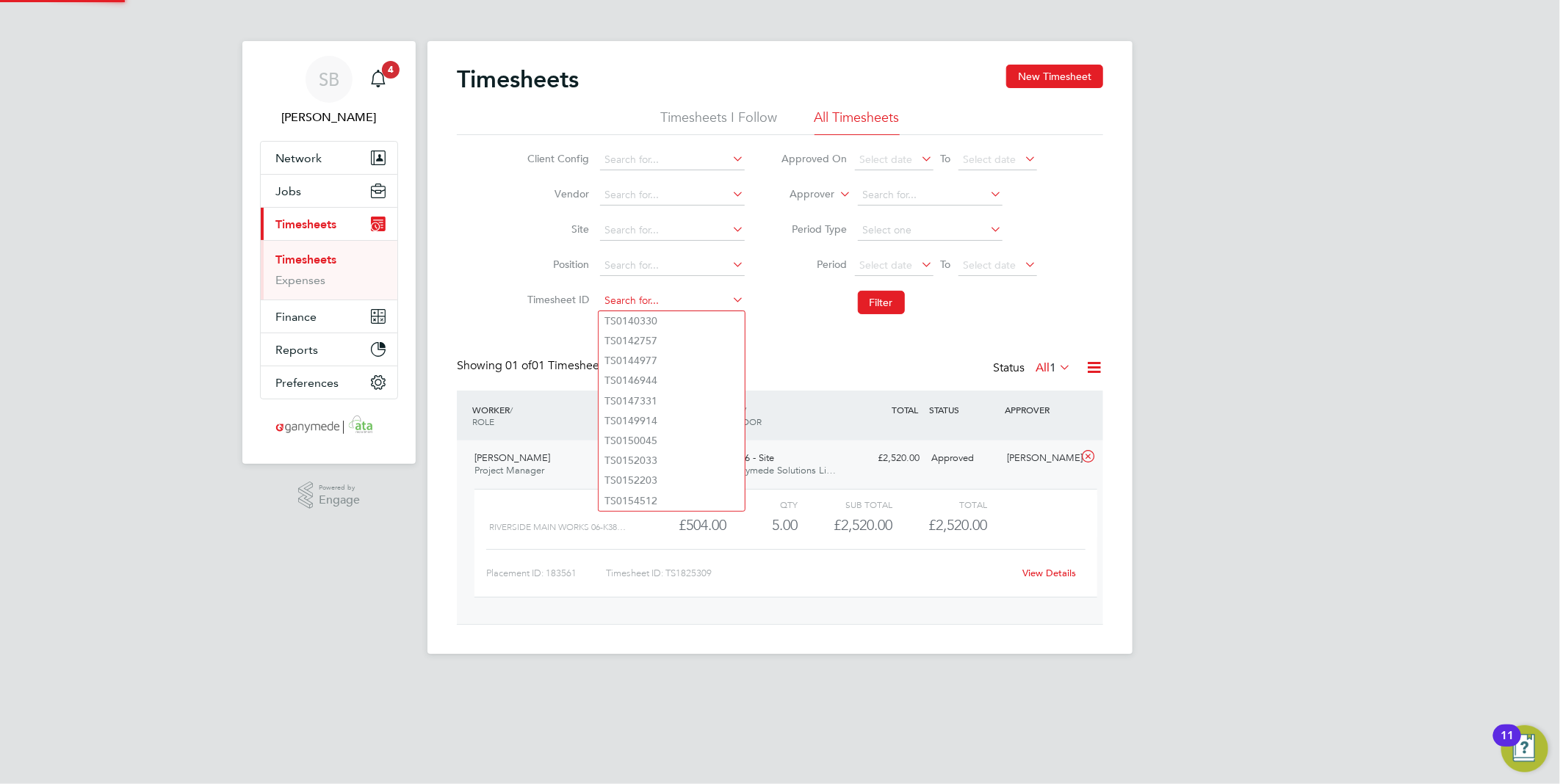
click at [670, 304] on input at bounding box center [673, 300] width 145 height 20
paste input "1825432"
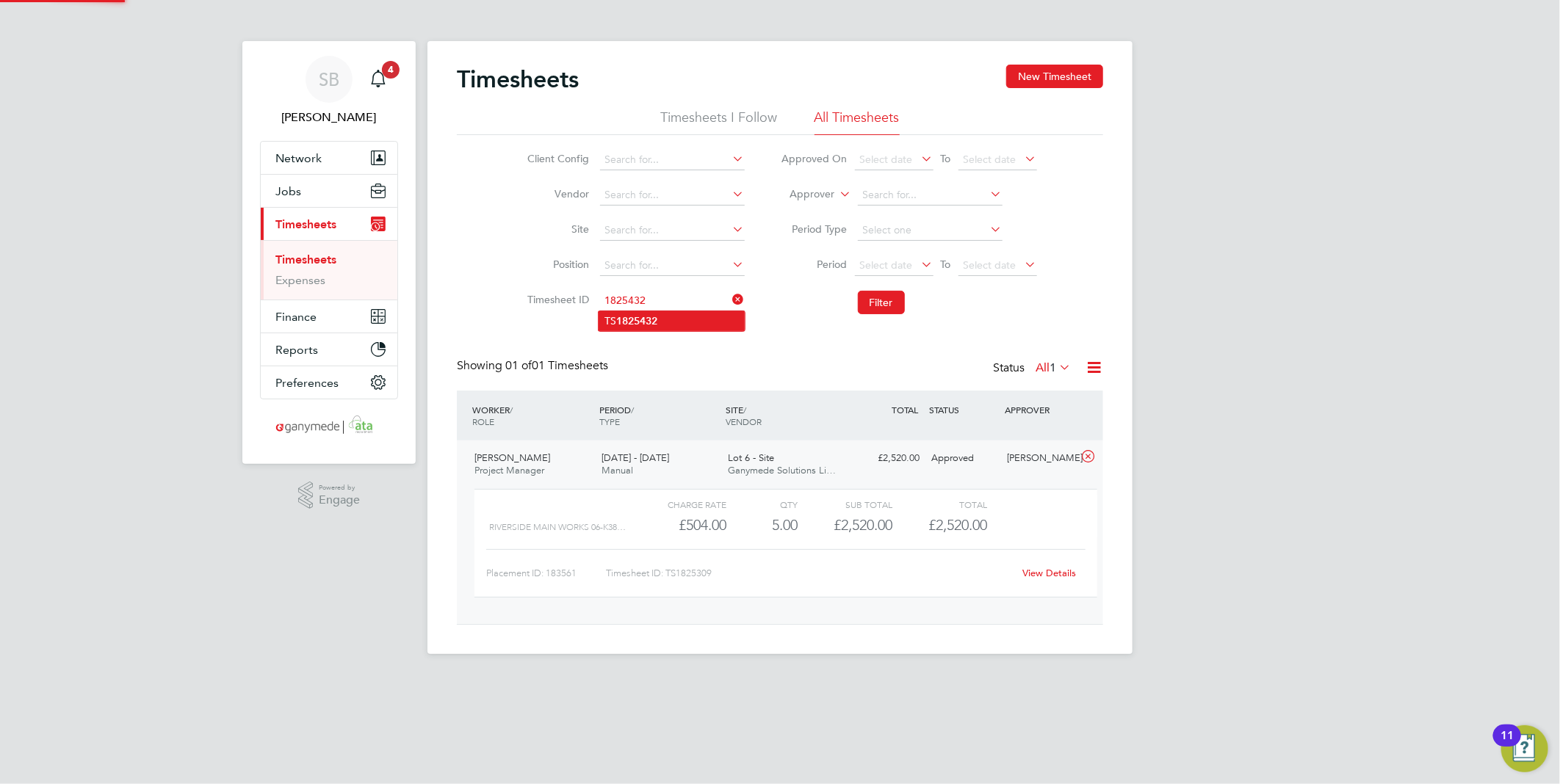
drag, startPoint x: 664, startPoint y: 314, endPoint x: 686, endPoint y: 316, distance: 22.1
click at [664, 317] on li "TS 1825432" at bounding box center [672, 321] width 146 height 20
type input "TS1825432"
drag, startPoint x: 890, startPoint y: 304, endPoint x: 896, endPoint y: 320, distance: 17.1
click at [890, 304] on button "Filter" at bounding box center [881, 302] width 47 height 23
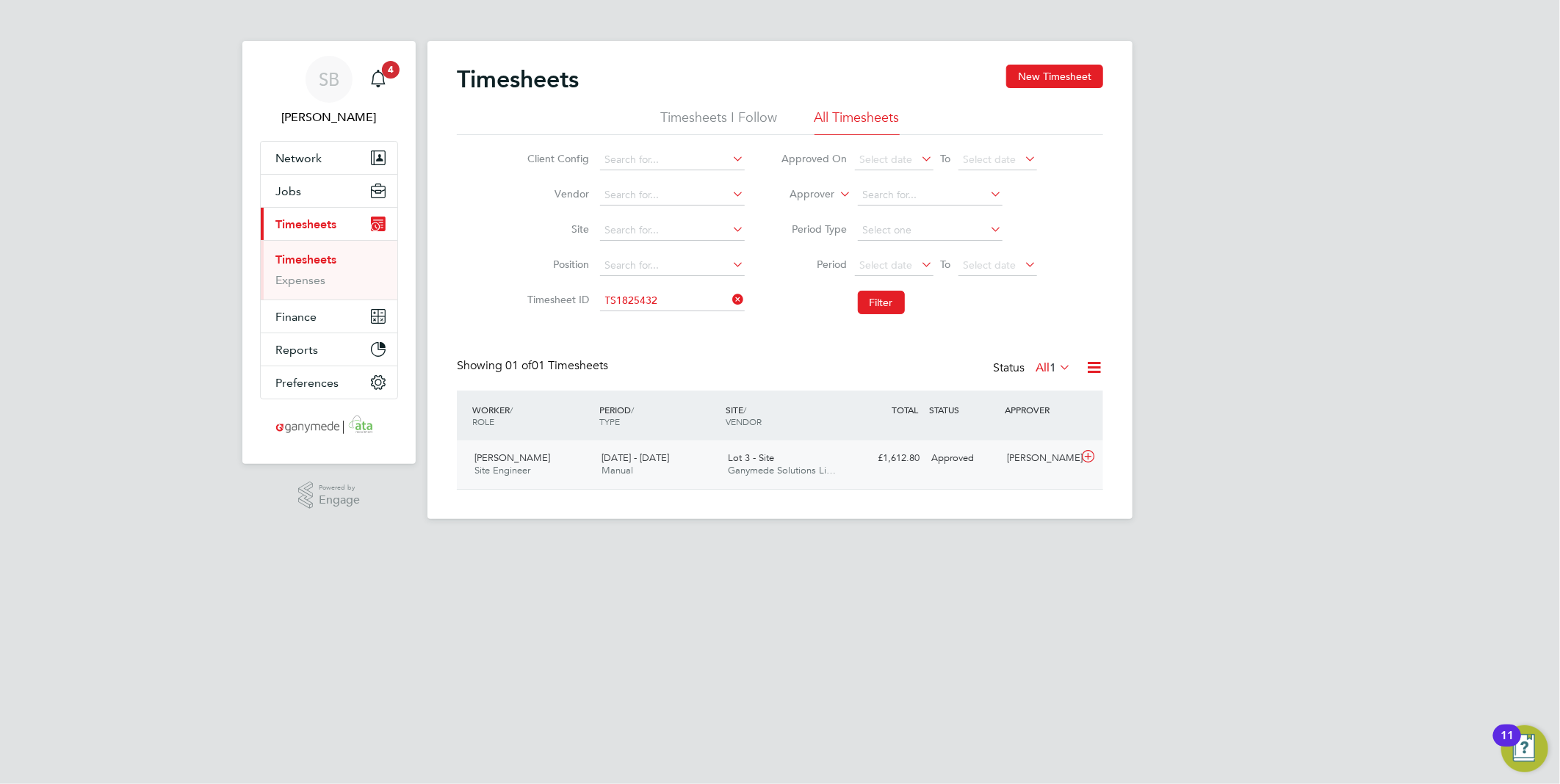
click at [1091, 457] on icon at bounding box center [1088, 457] width 18 height 12
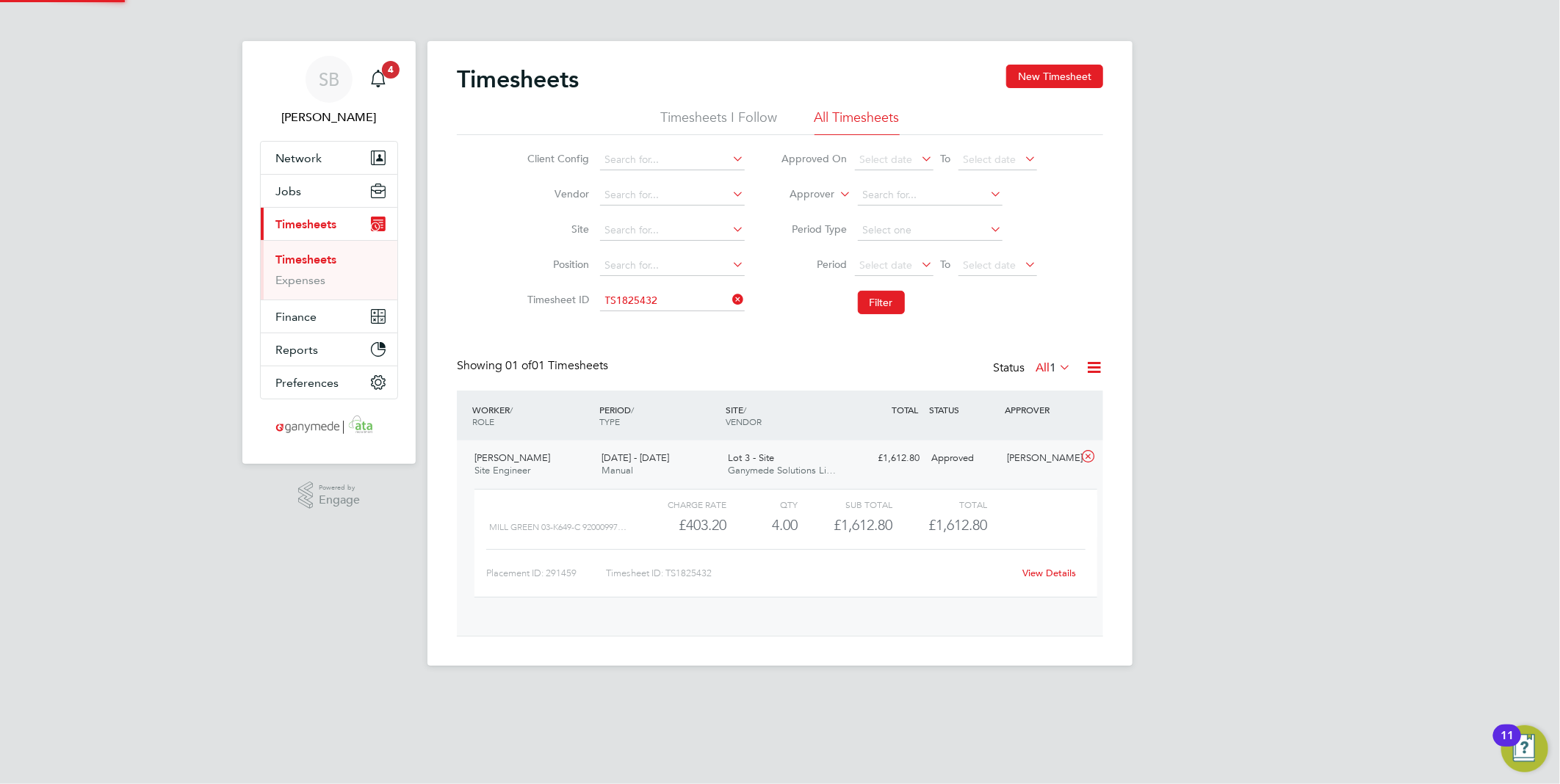
scroll to position [24, 143]
click at [1056, 574] on link "View Details" at bounding box center [1049, 573] width 53 height 13
click at [679, 306] on input at bounding box center [673, 300] width 145 height 20
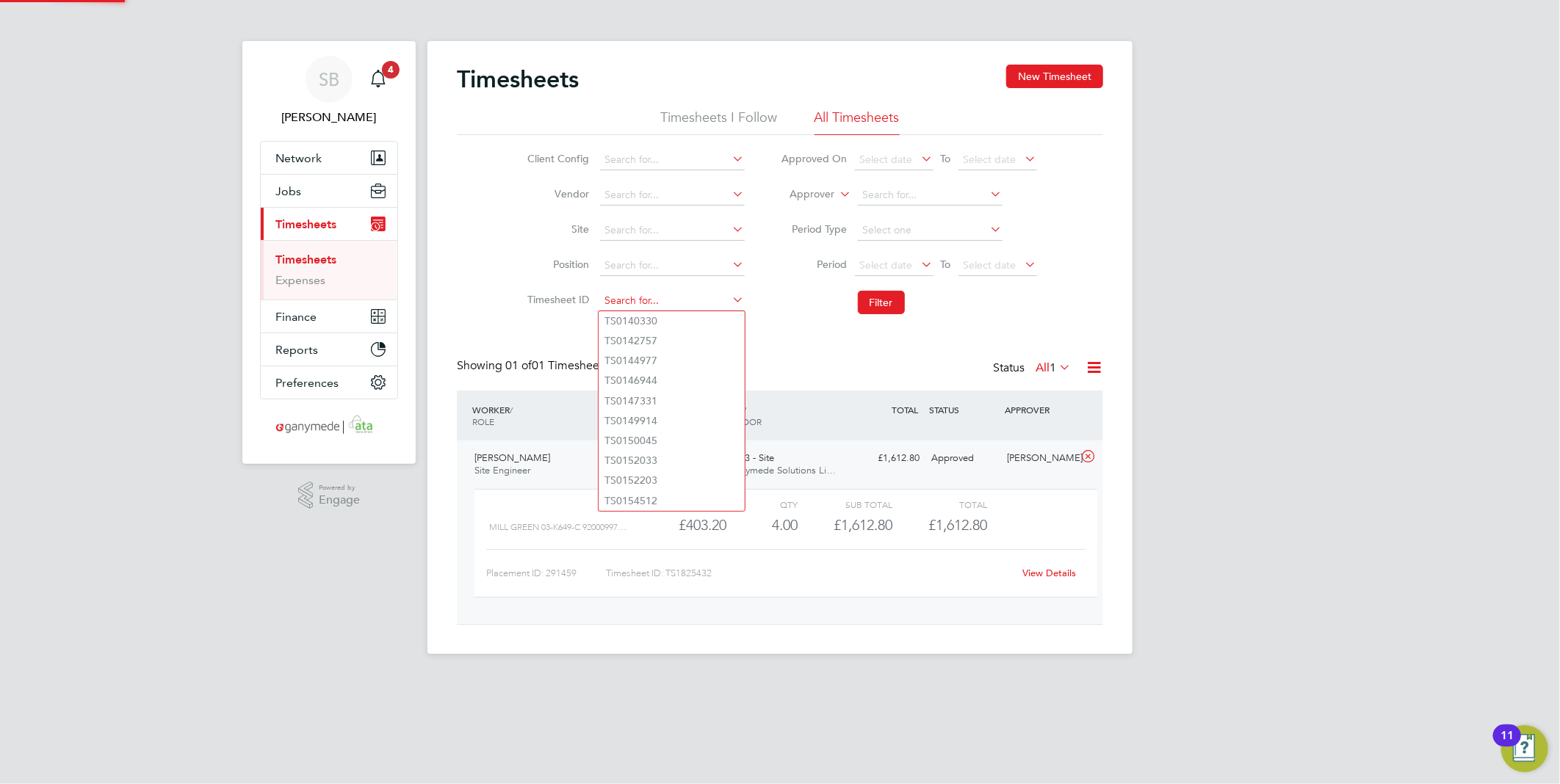
paste input "1825462"
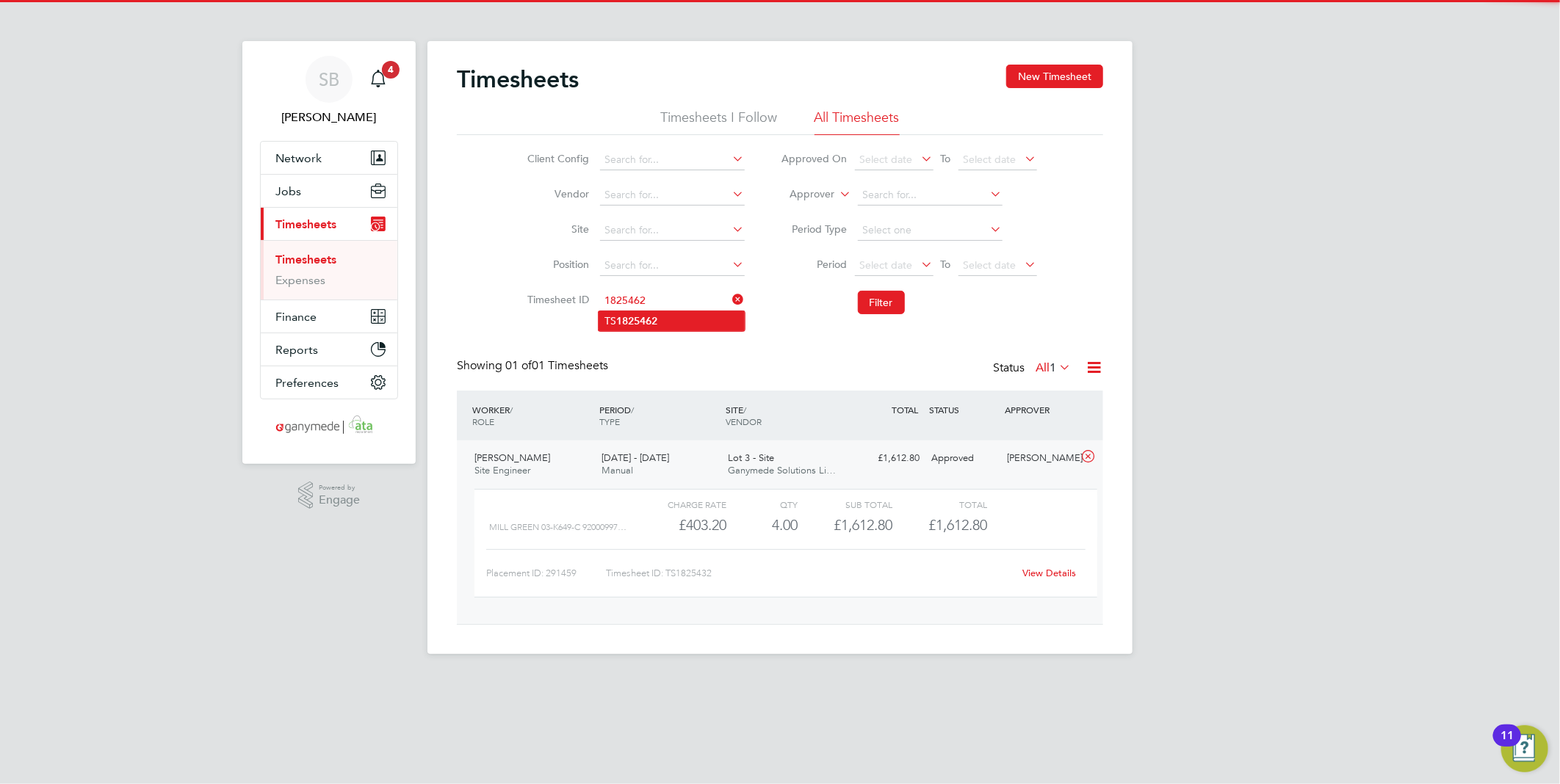
click at [678, 311] on li "TS 1825462" at bounding box center [672, 321] width 146 height 20
type input "TS1825462"
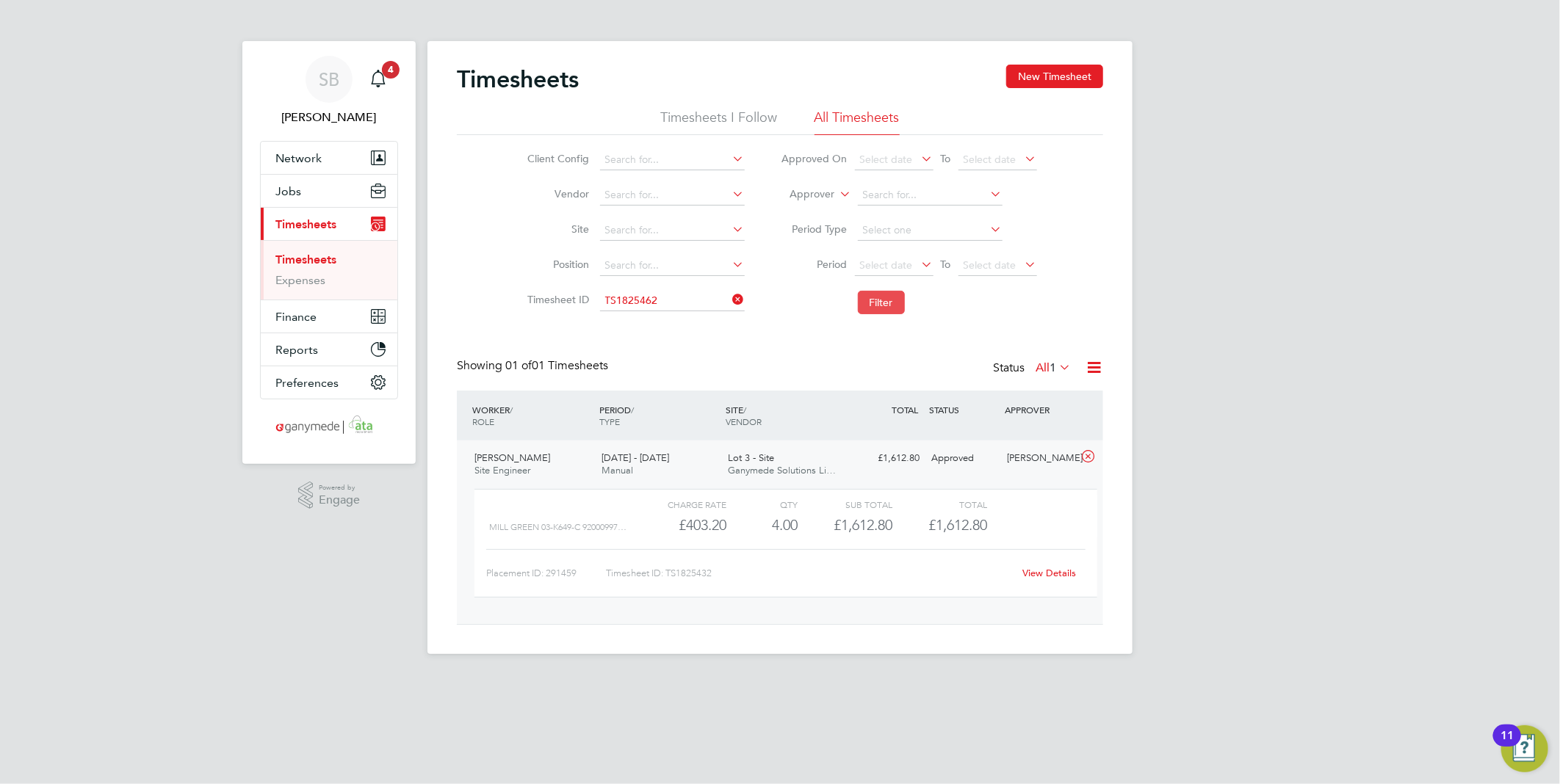
click at [879, 304] on button "Filter" at bounding box center [881, 302] width 47 height 23
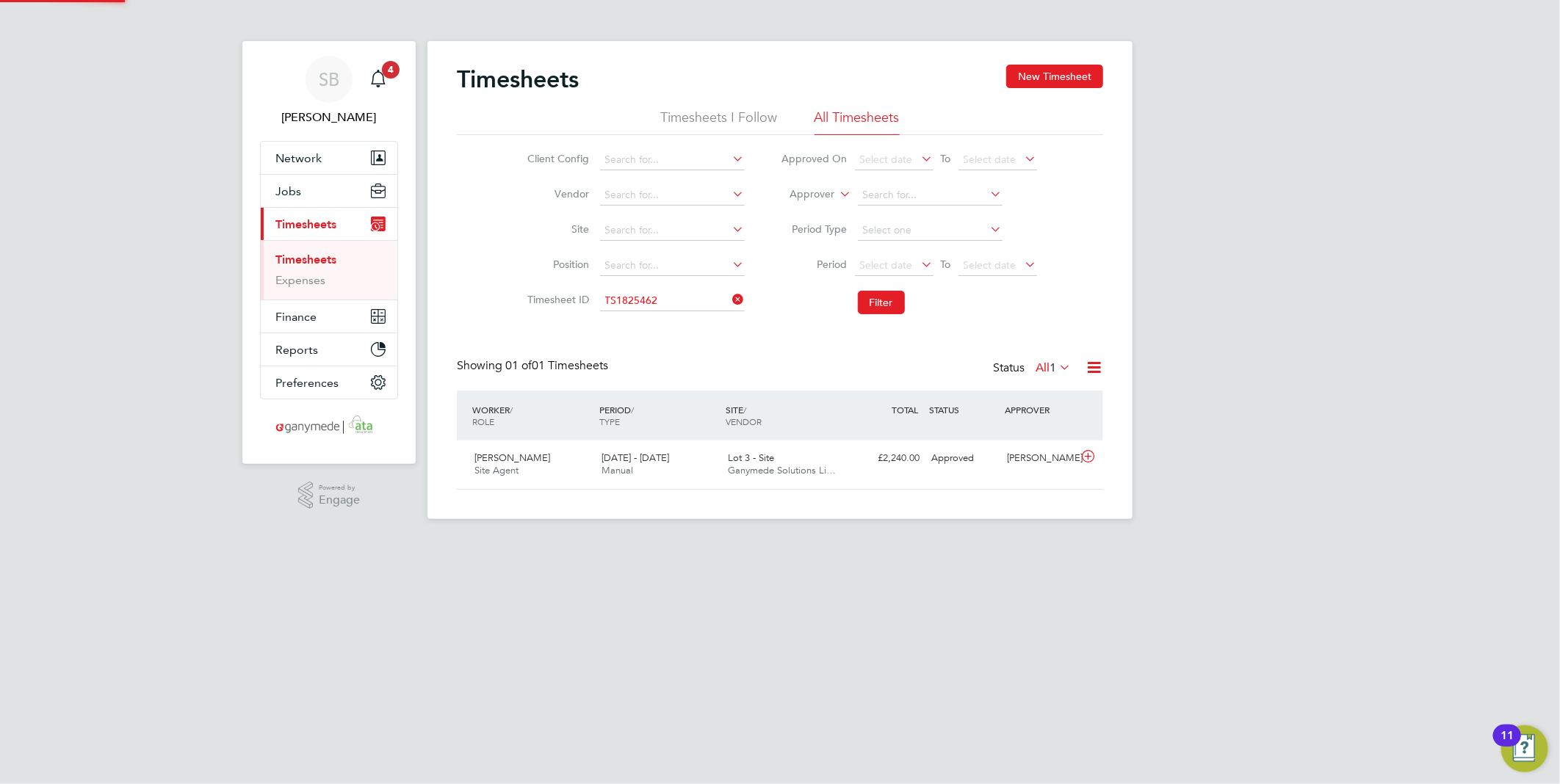
scroll to position [37, 128]
click at [1089, 459] on icon at bounding box center [1088, 457] width 18 height 12
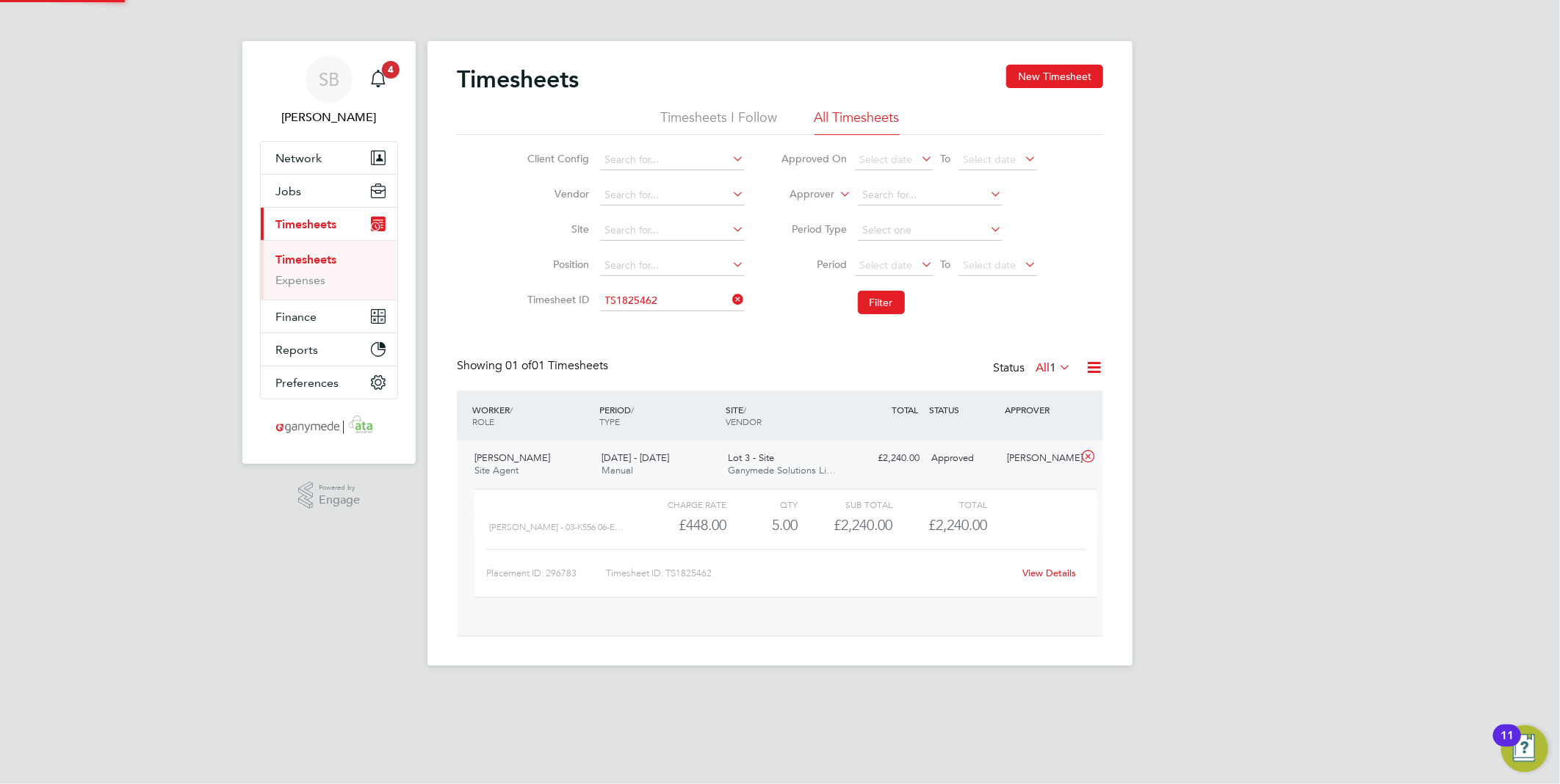
scroll to position [24, 143]
click at [1061, 572] on link "View Details" at bounding box center [1049, 573] width 53 height 13
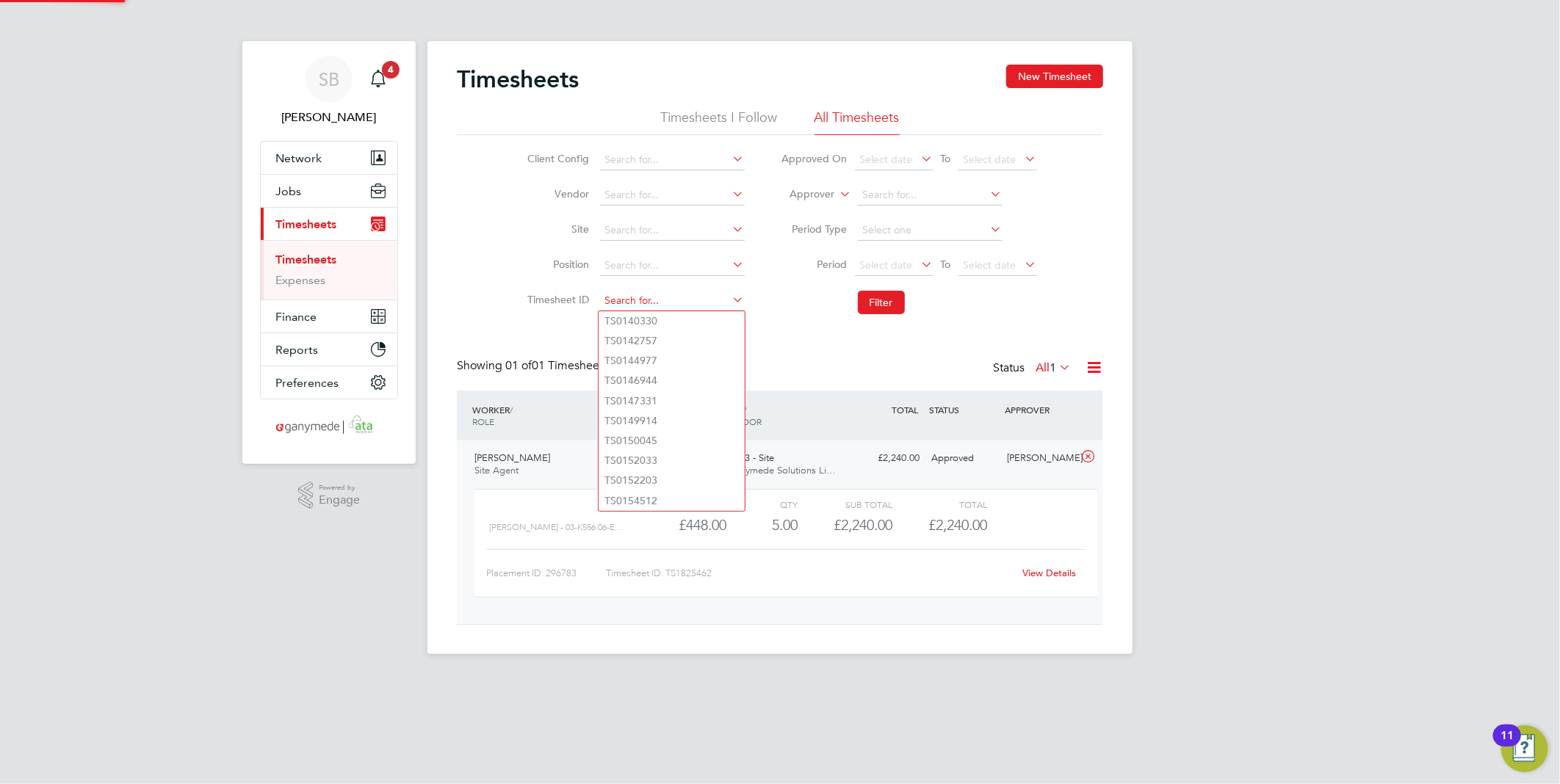
click at [670, 302] on input at bounding box center [673, 300] width 145 height 20
paste input "1825463"
click at [669, 319] on li "TS 1825463" at bounding box center [672, 321] width 146 height 20
type input "TS1825463"
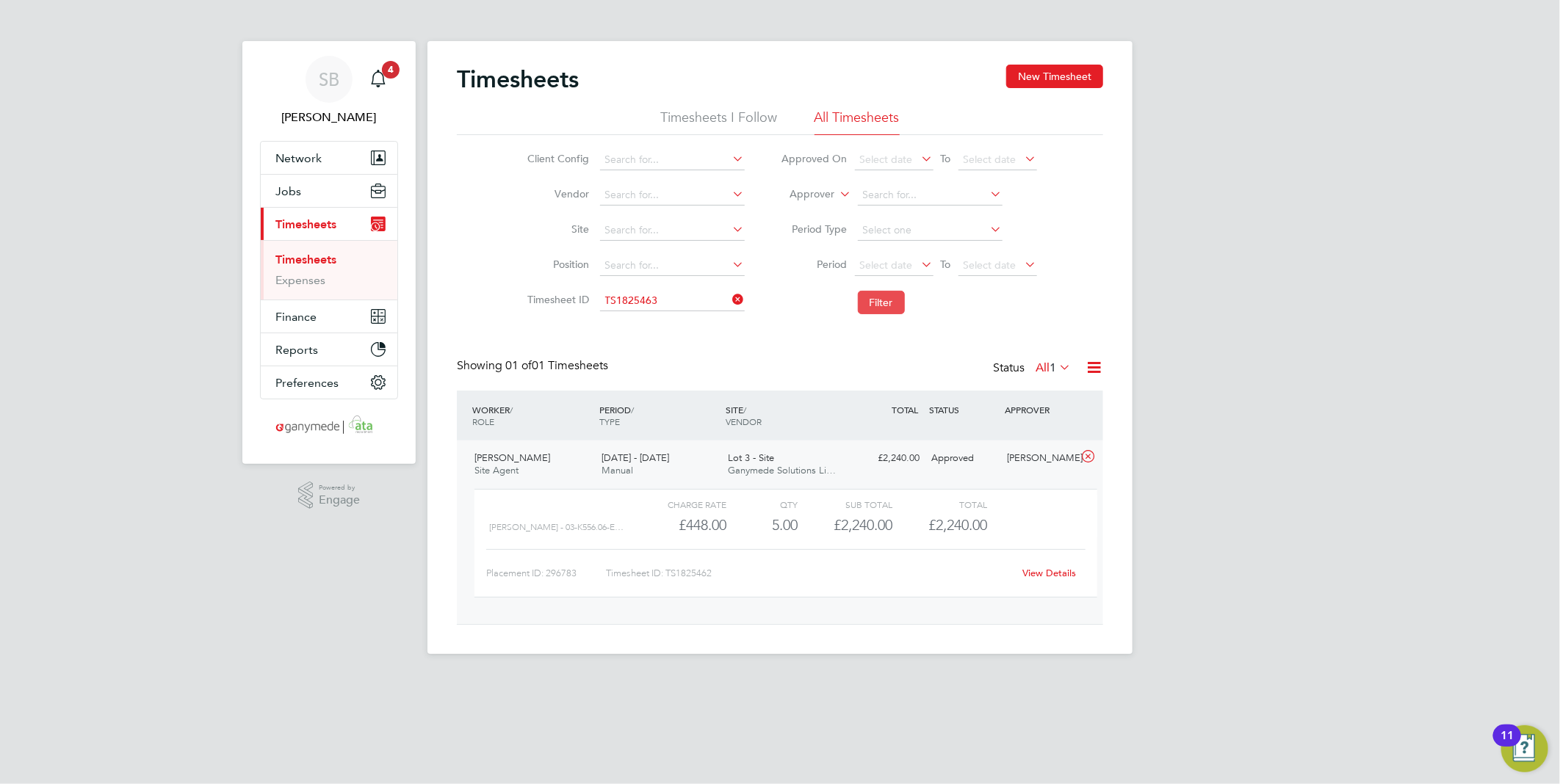
click at [866, 302] on button "Filter" at bounding box center [881, 302] width 47 height 23
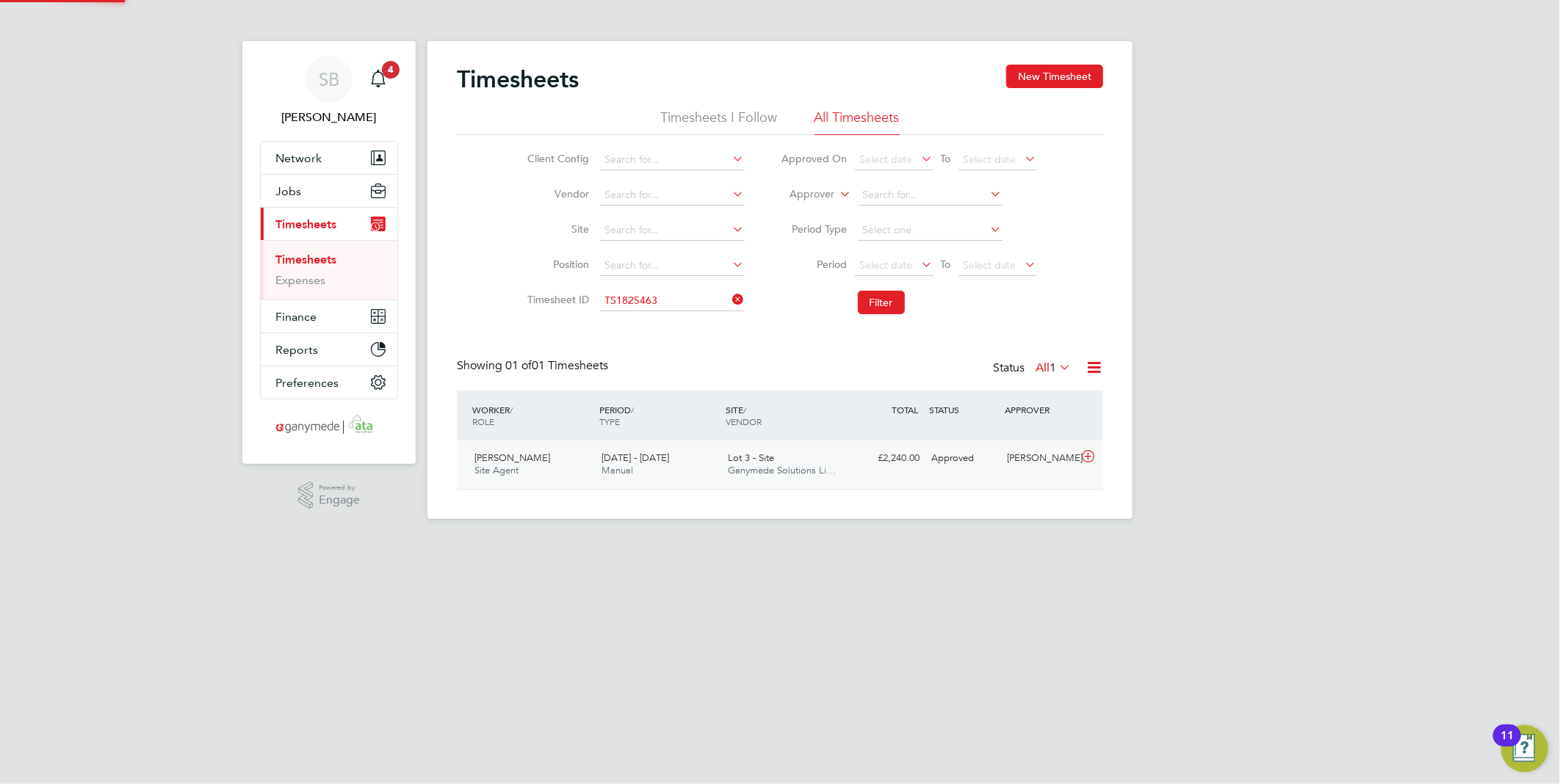
scroll to position [37, 128]
click at [1082, 459] on icon at bounding box center [1088, 457] width 18 height 12
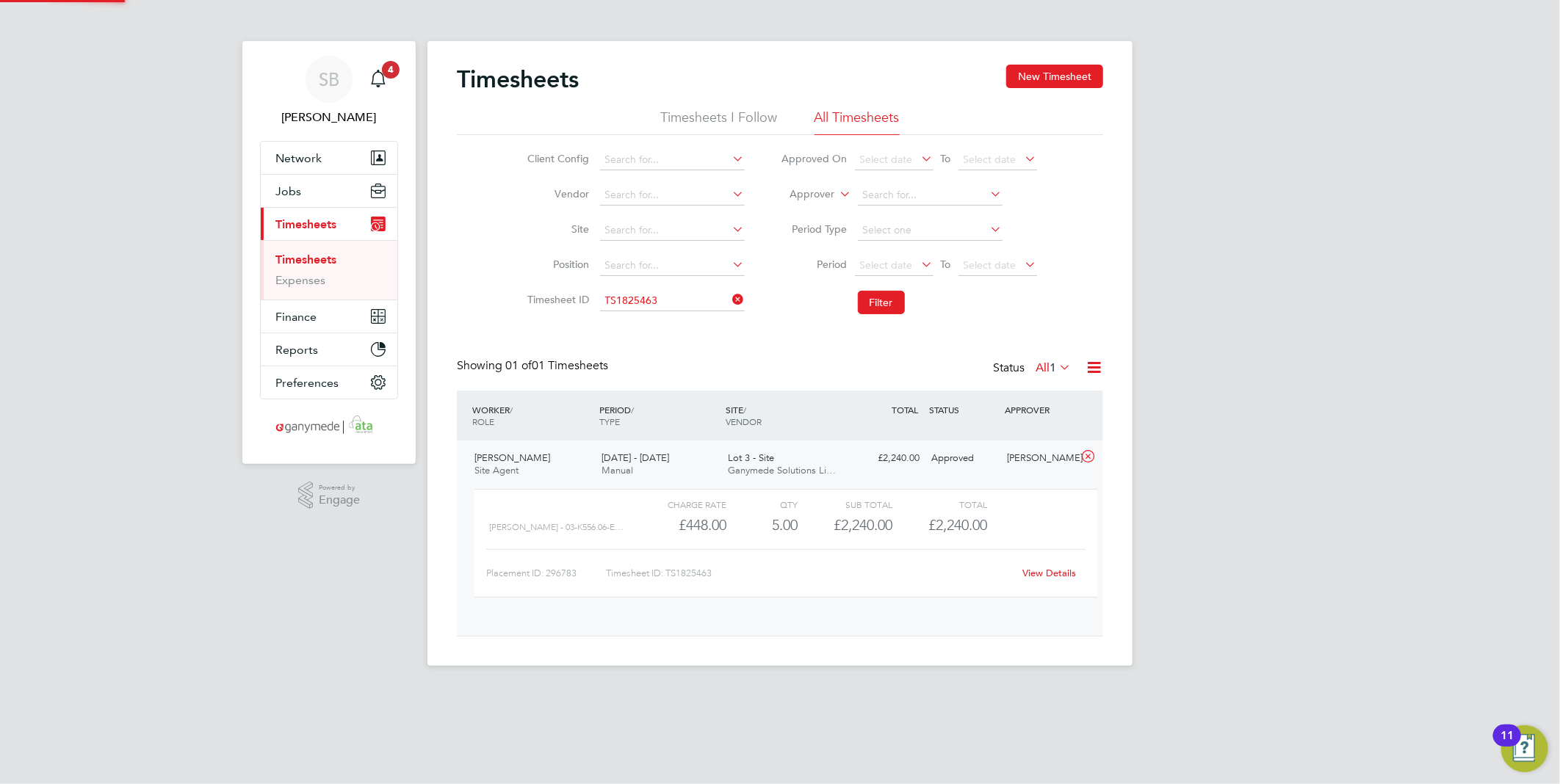
scroll to position [24, 143]
click at [1054, 574] on link "View Details" at bounding box center [1049, 573] width 53 height 13
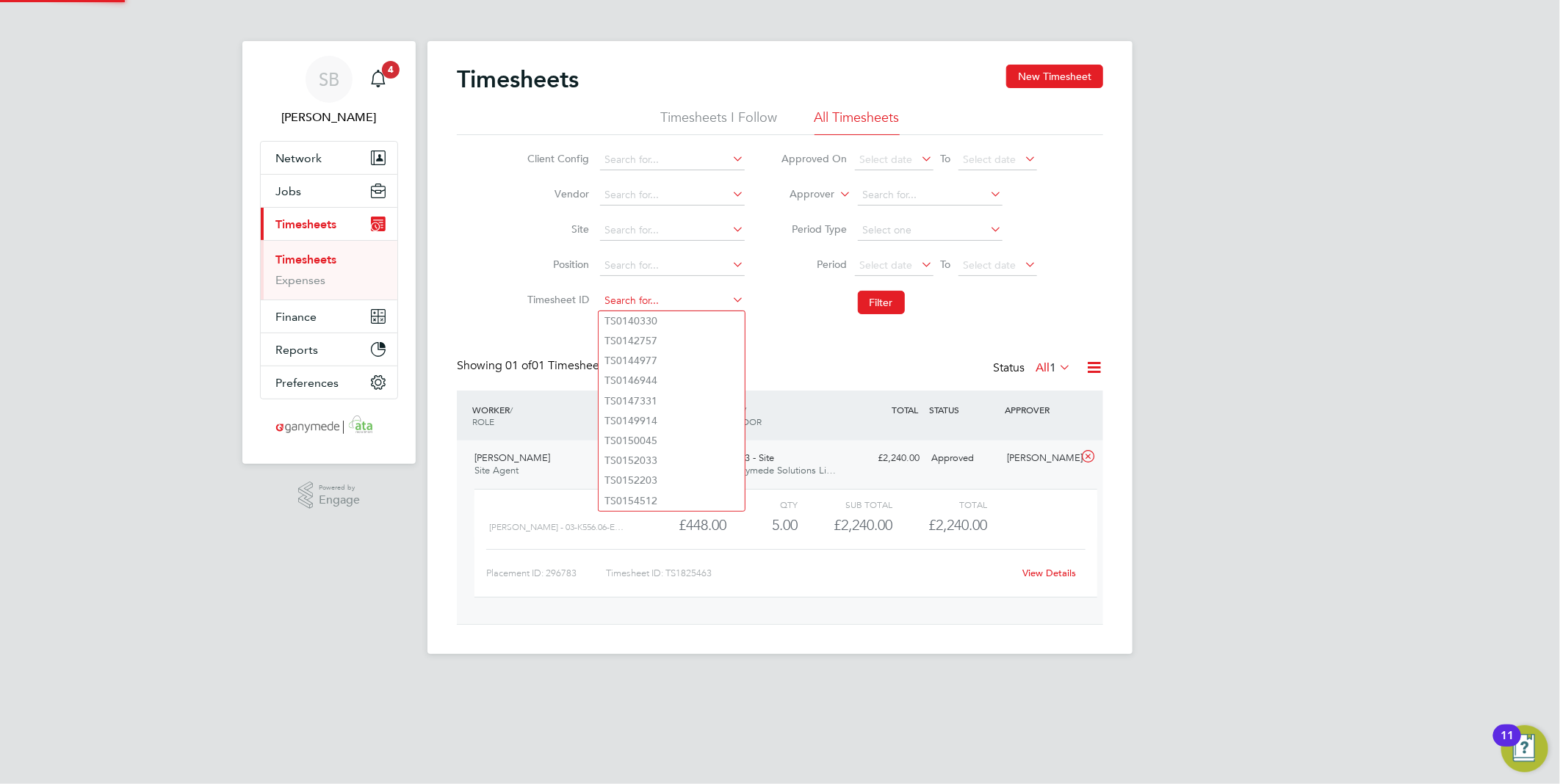
click at [639, 304] on input at bounding box center [673, 300] width 145 height 20
paste input "1825464"
click at [648, 323] on b "1825464" at bounding box center [637, 321] width 41 height 13
type input "TS1825464"
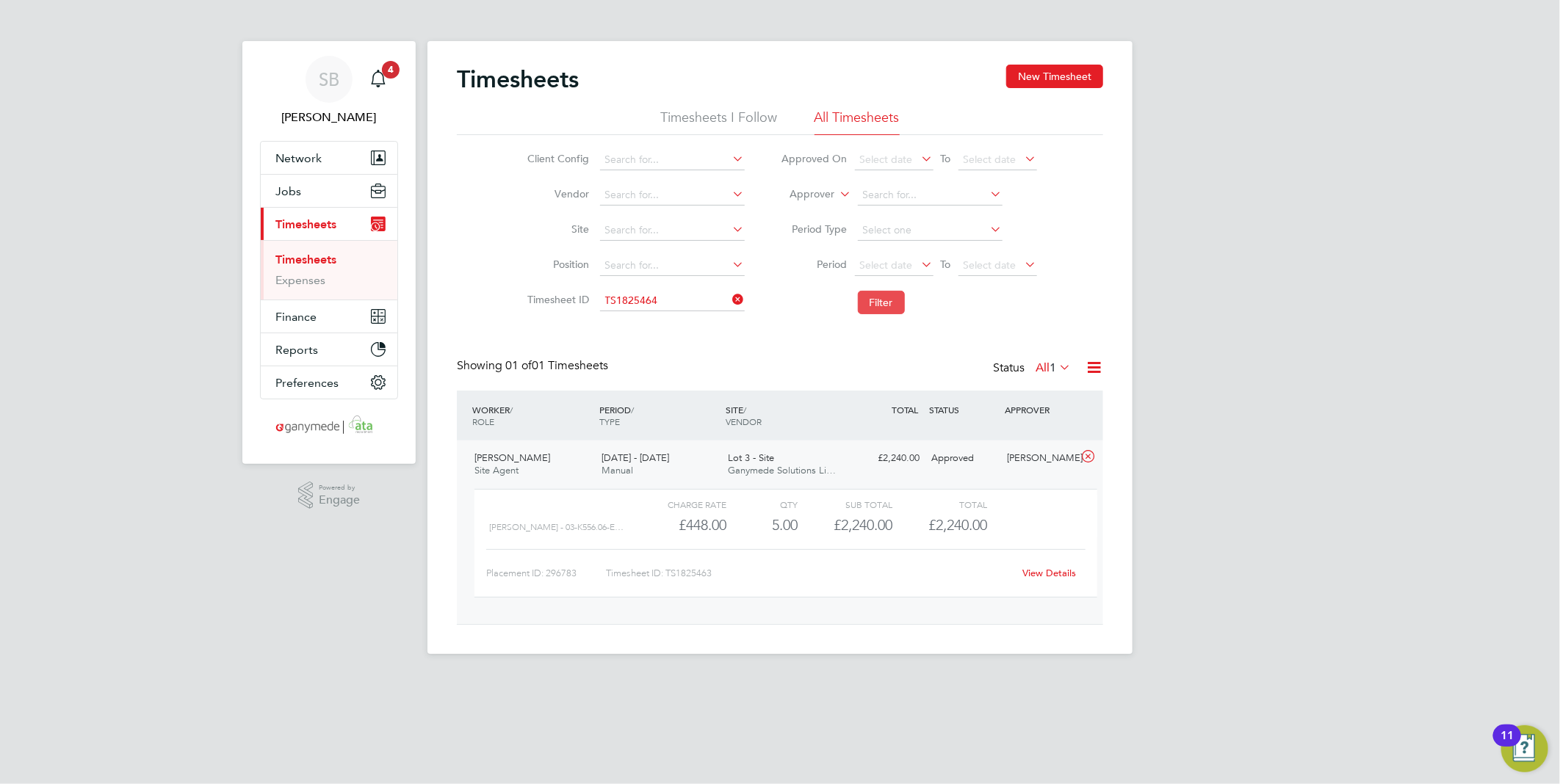
click at [877, 306] on button "Filter" at bounding box center [881, 302] width 47 height 23
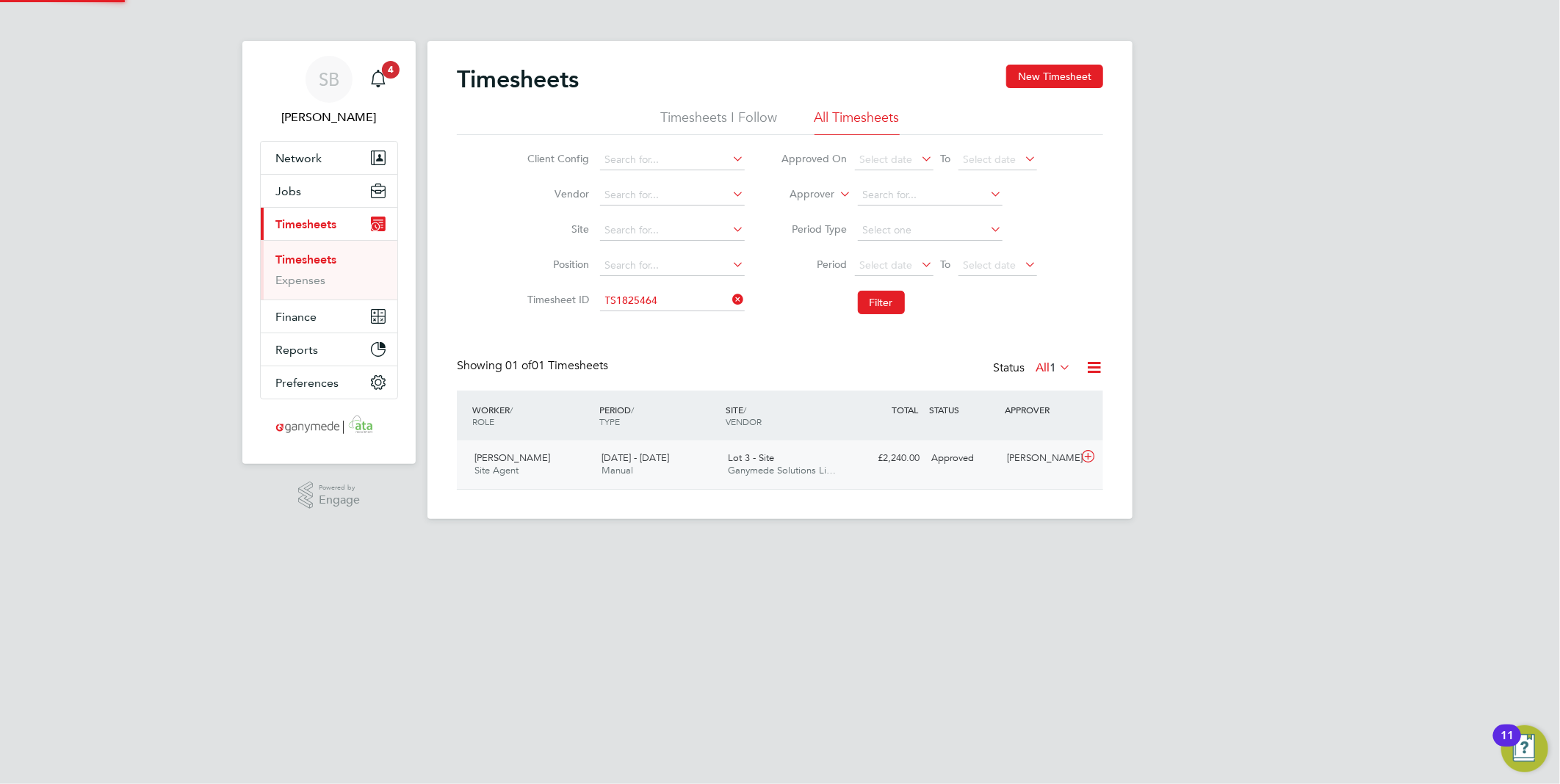
scroll to position [37, 128]
click at [1089, 456] on icon at bounding box center [1088, 457] width 18 height 12
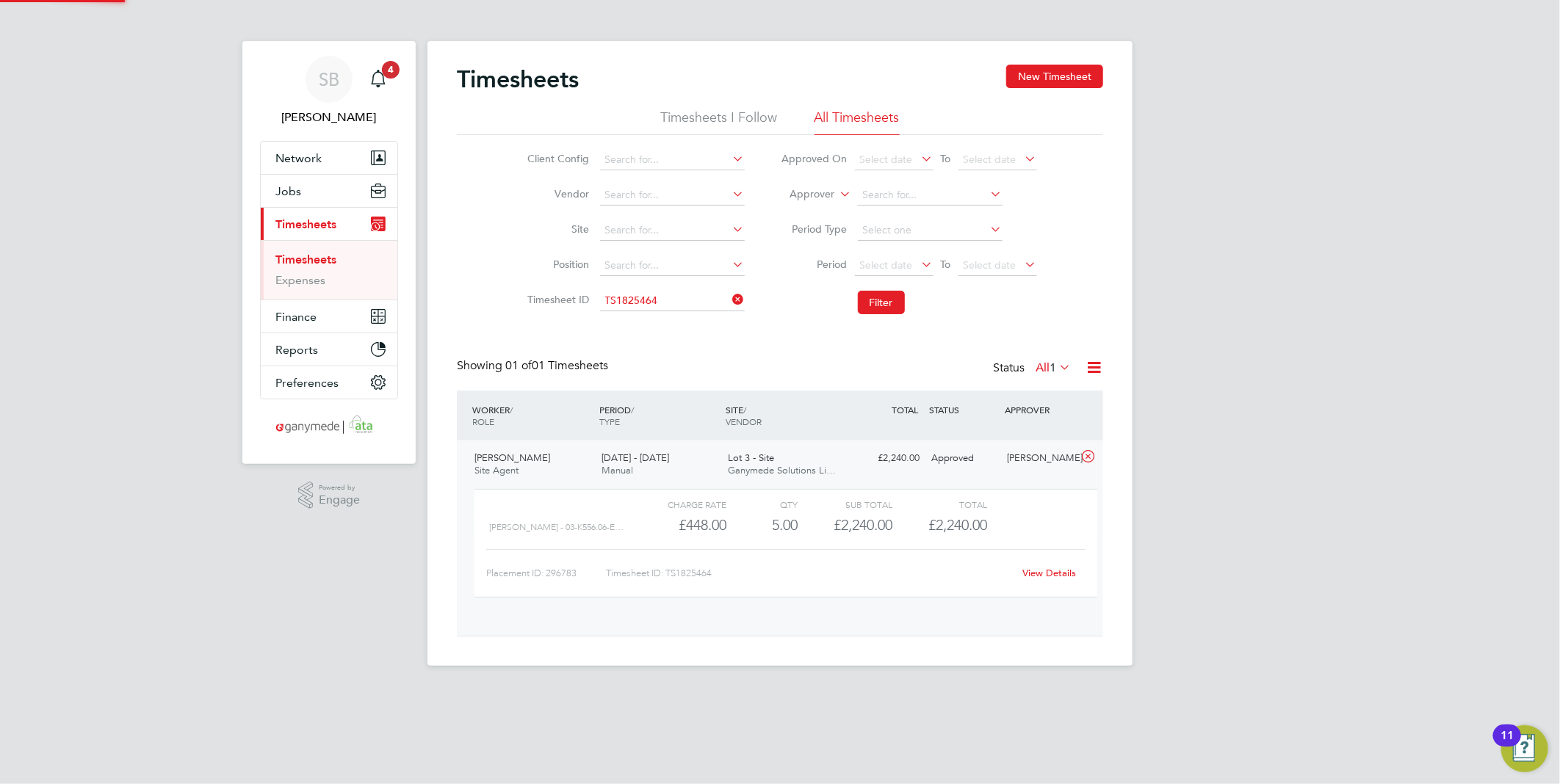
scroll to position [24, 143]
click at [1045, 572] on link "View Details" at bounding box center [1049, 573] width 53 height 13
click at [639, 297] on input at bounding box center [673, 300] width 145 height 20
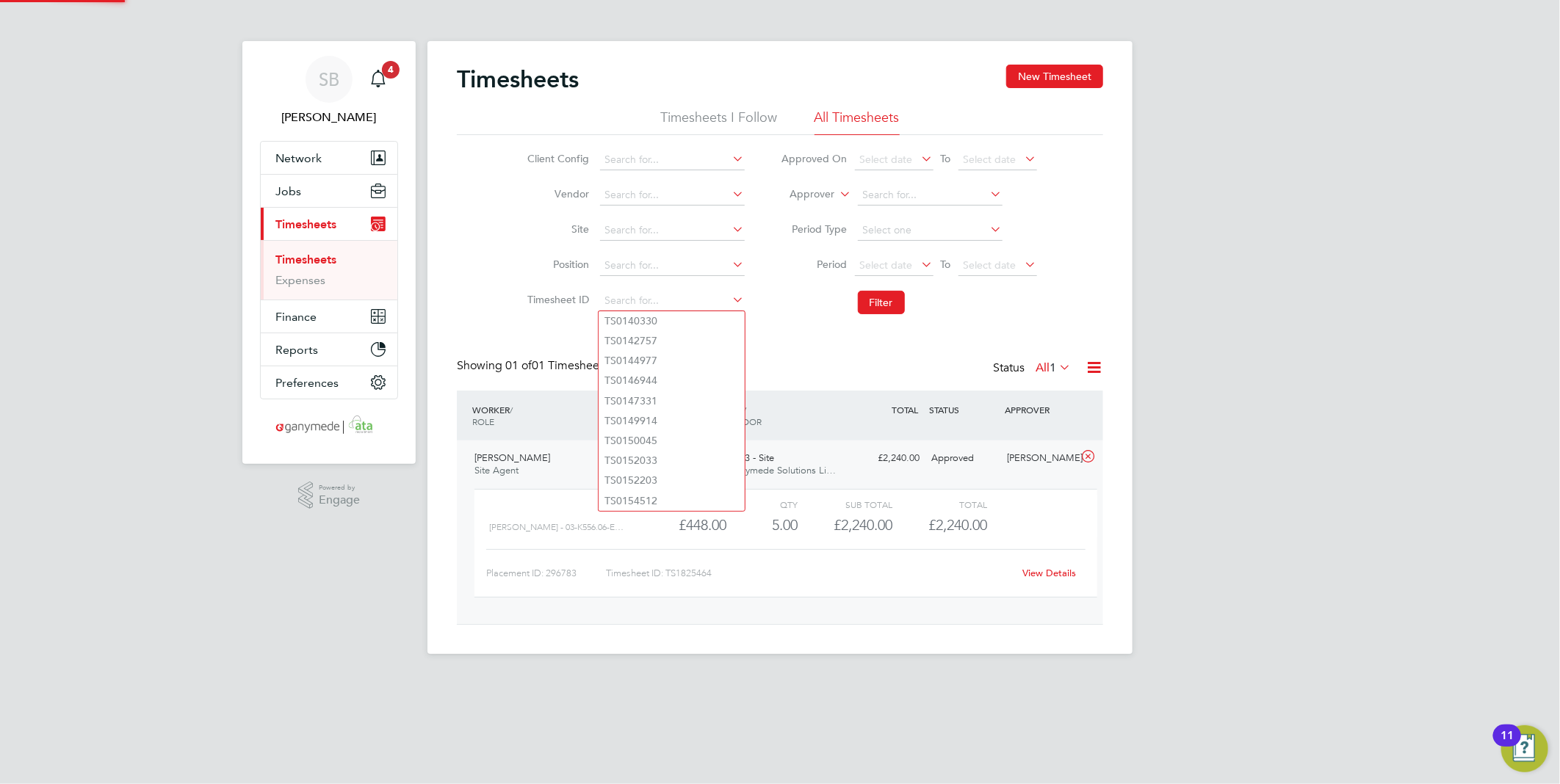
paste input "1825465"
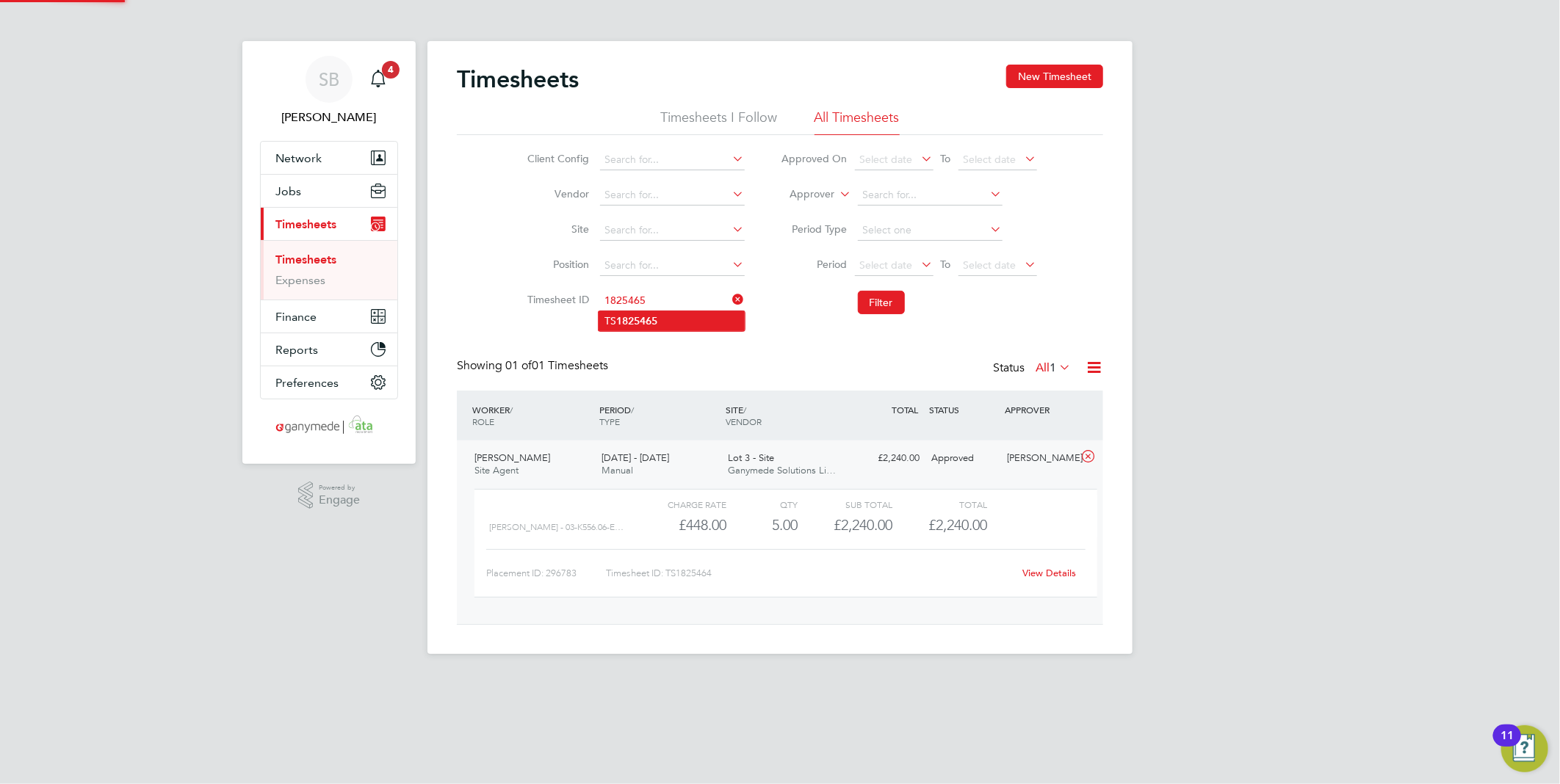
click at [656, 315] on b "1825465" at bounding box center [637, 321] width 41 height 13
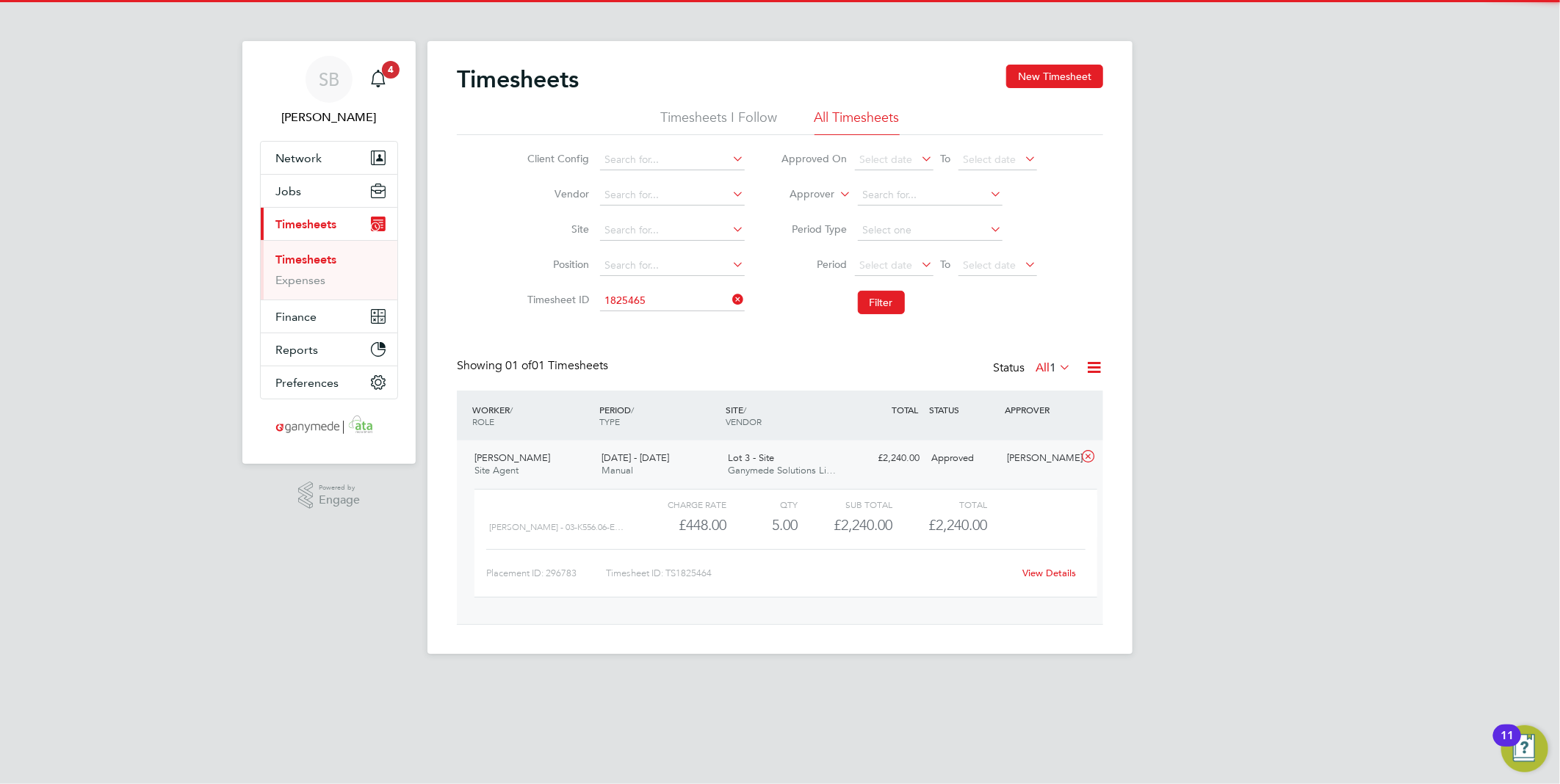
type input "TS1825465"
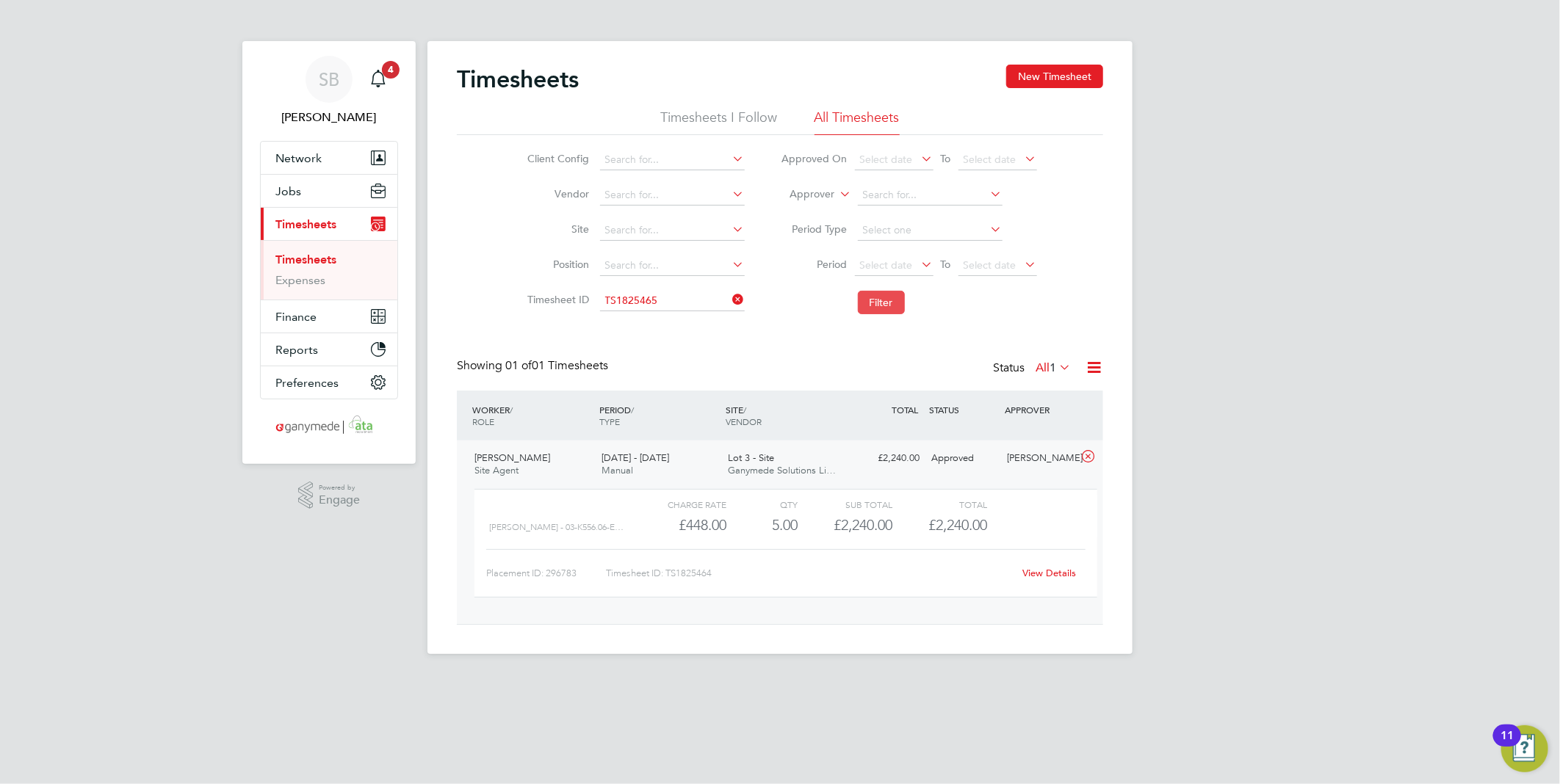
click at [887, 309] on button "Filter" at bounding box center [881, 302] width 47 height 23
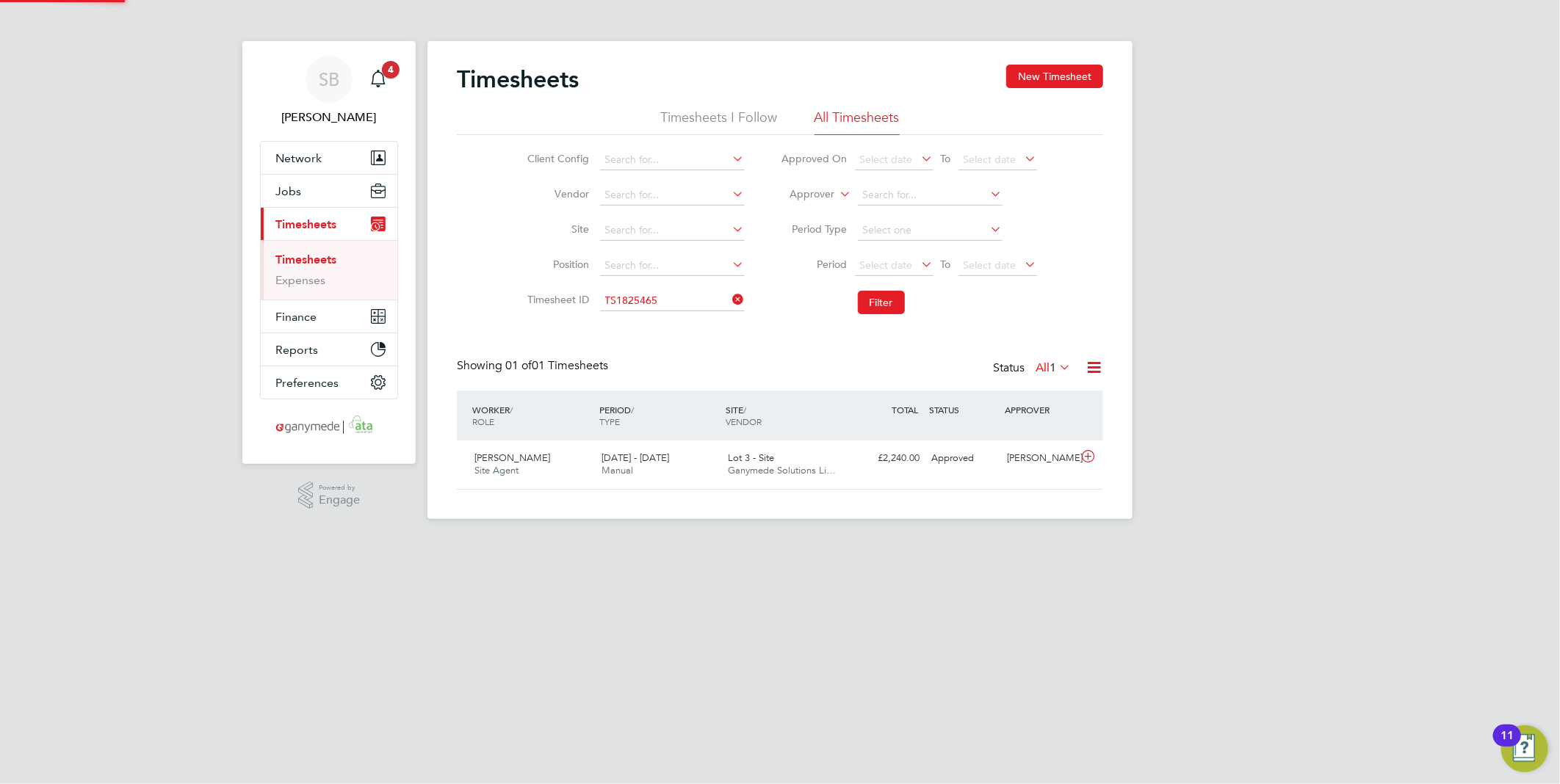
scroll to position [37, 128]
click at [1084, 457] on icon at bounding box center [1088, 457] width 18 height 12
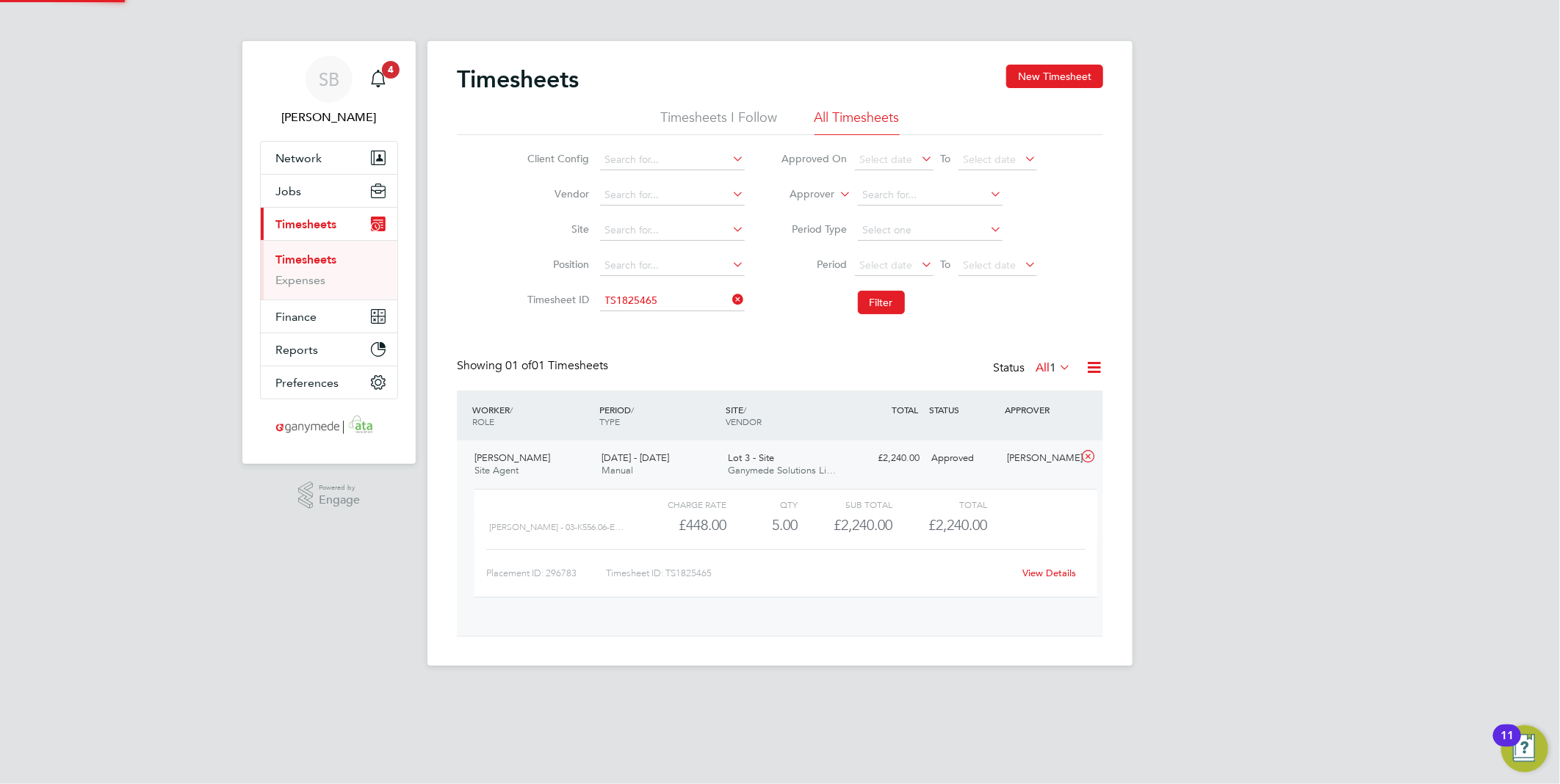
scroll to position [24, 143]
click at [1044, 571] on link "View Details" at bounding box center [1049, 573] width 53 height 13
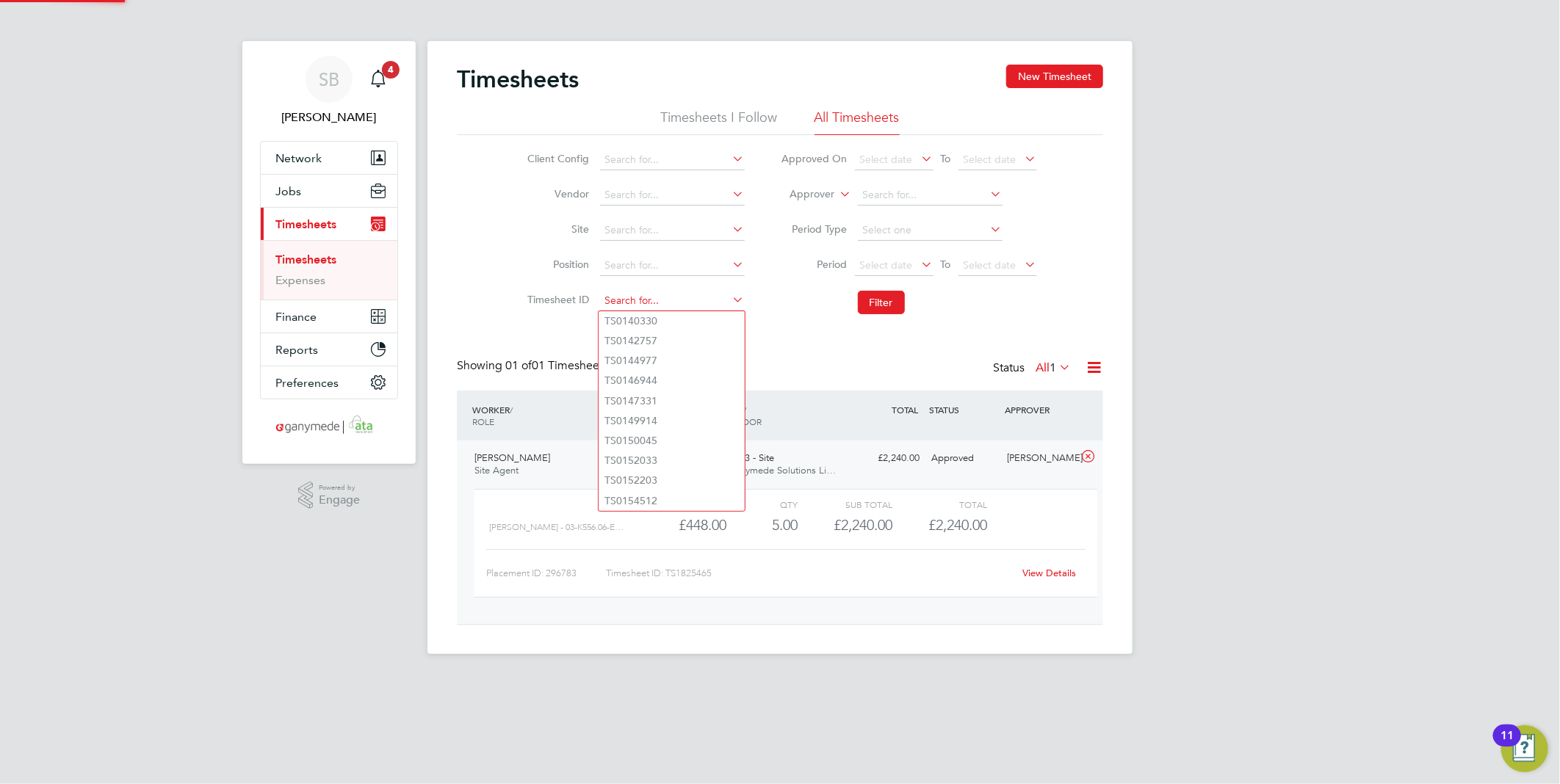
click at [668, 301] on input at bounding box center [673, 300] width 145 height 20
paste input "1825750"
drag, startPoint x: 658, startPoint y: 323, endPoint x: 743, endPoint y: 314, distance: 85.5
click at [658, 320] on b "1825750" at bounding box center [637, 321] width 41 height 13
type input "TS1825750"
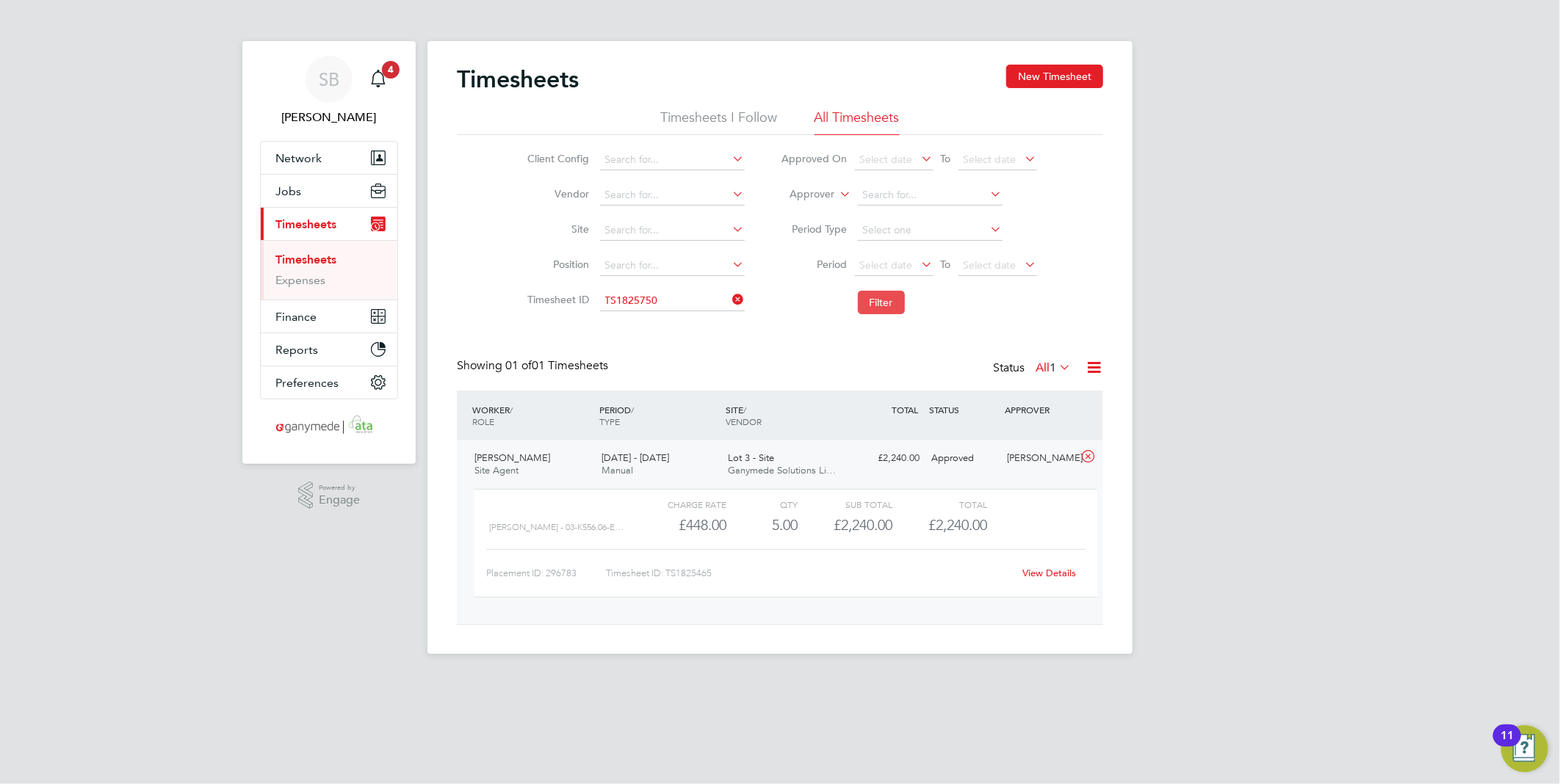
click at [869, 303] on button "Filter" at bounding box center [881, 302] width 47 height 23
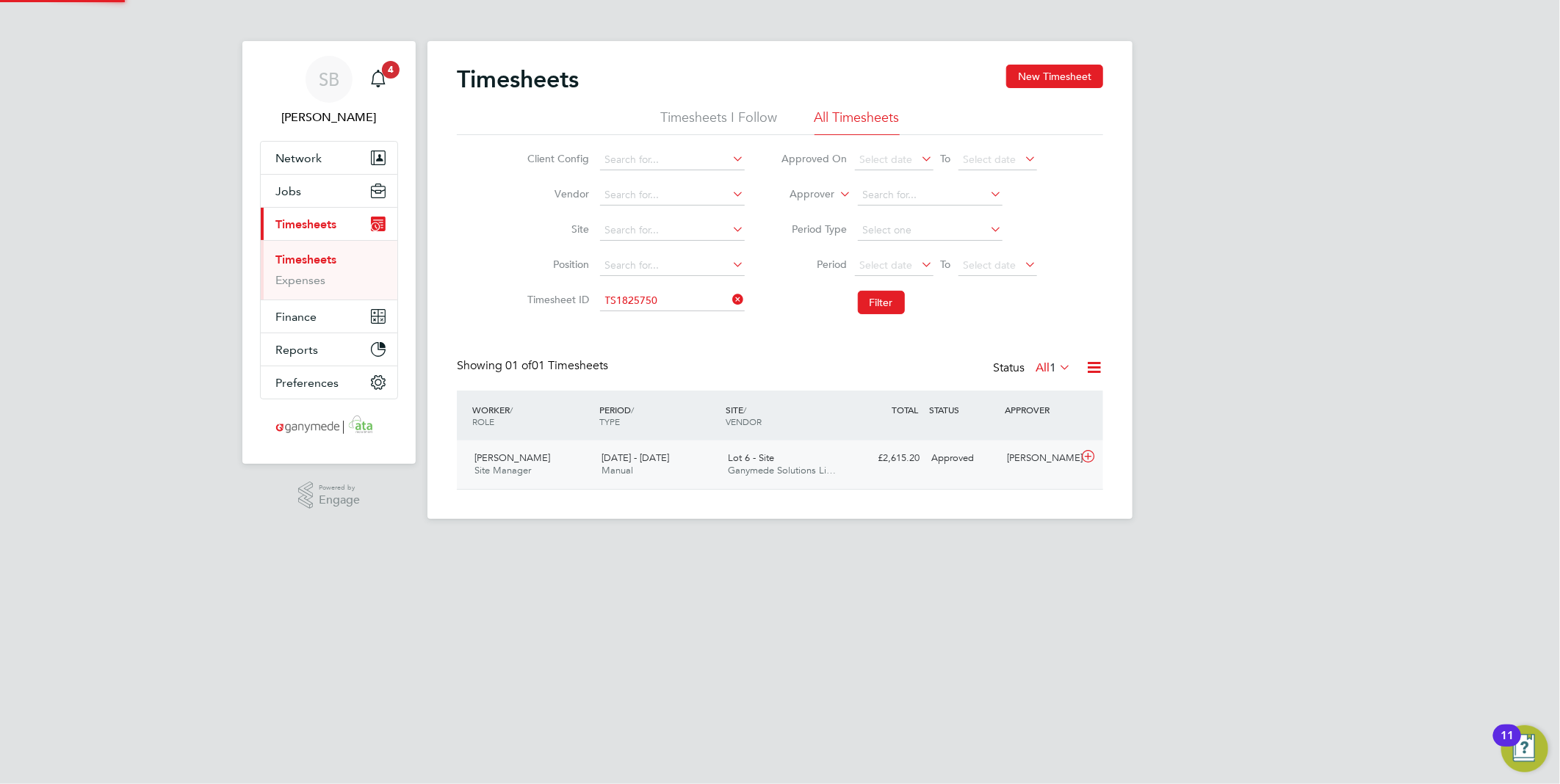
scroll to position [37, 128]
click at [1084, 457] on icon at bounding box center [1088, 457] width 18 height 12
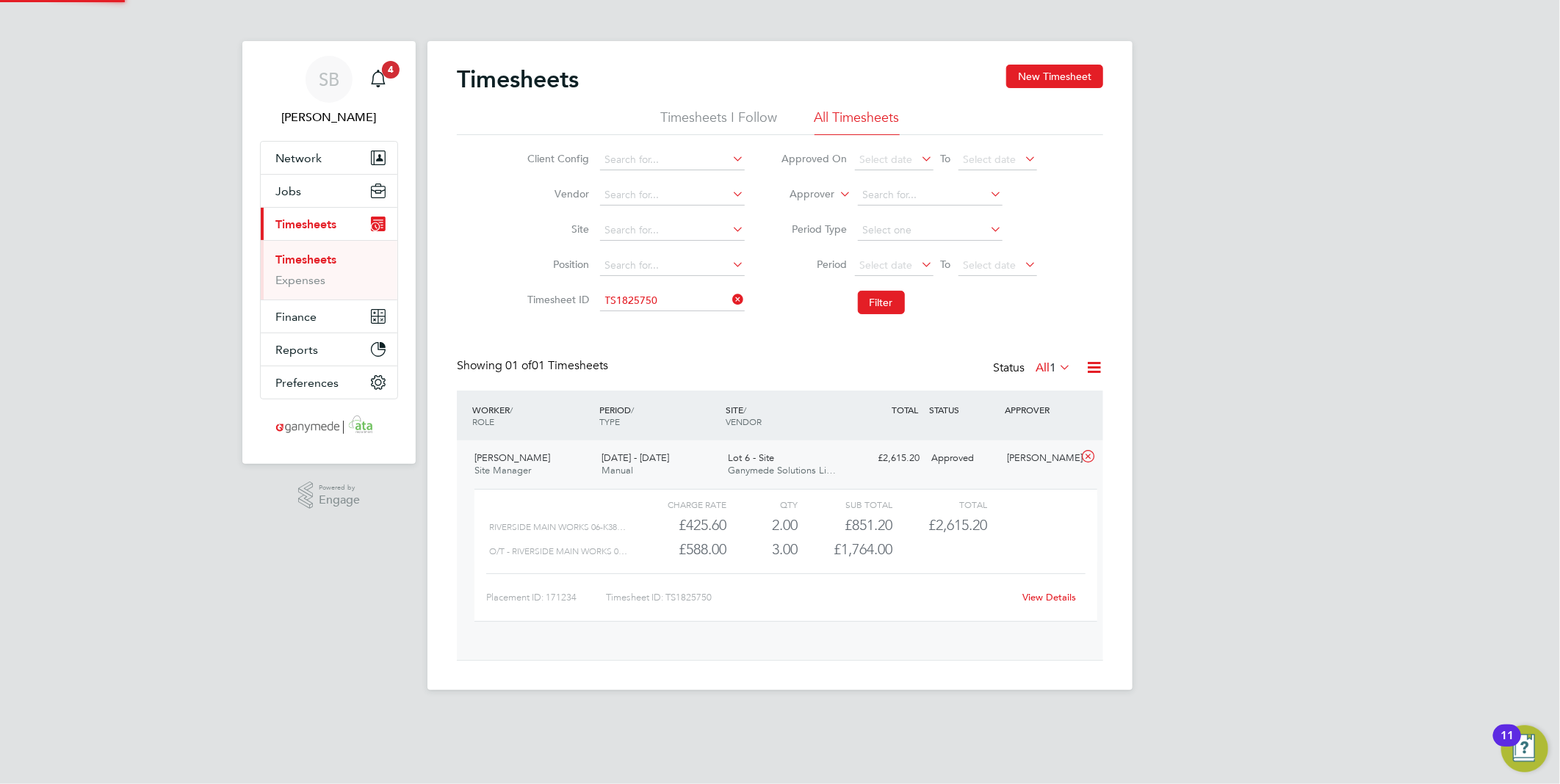
scroll to position [24, 143]
click at [1043, 600] on link "View Details" at bounding box center [1049, 597] width 53 height 13
click at [685, 307] on input at bounding box center [673, 300] width 145 height 20
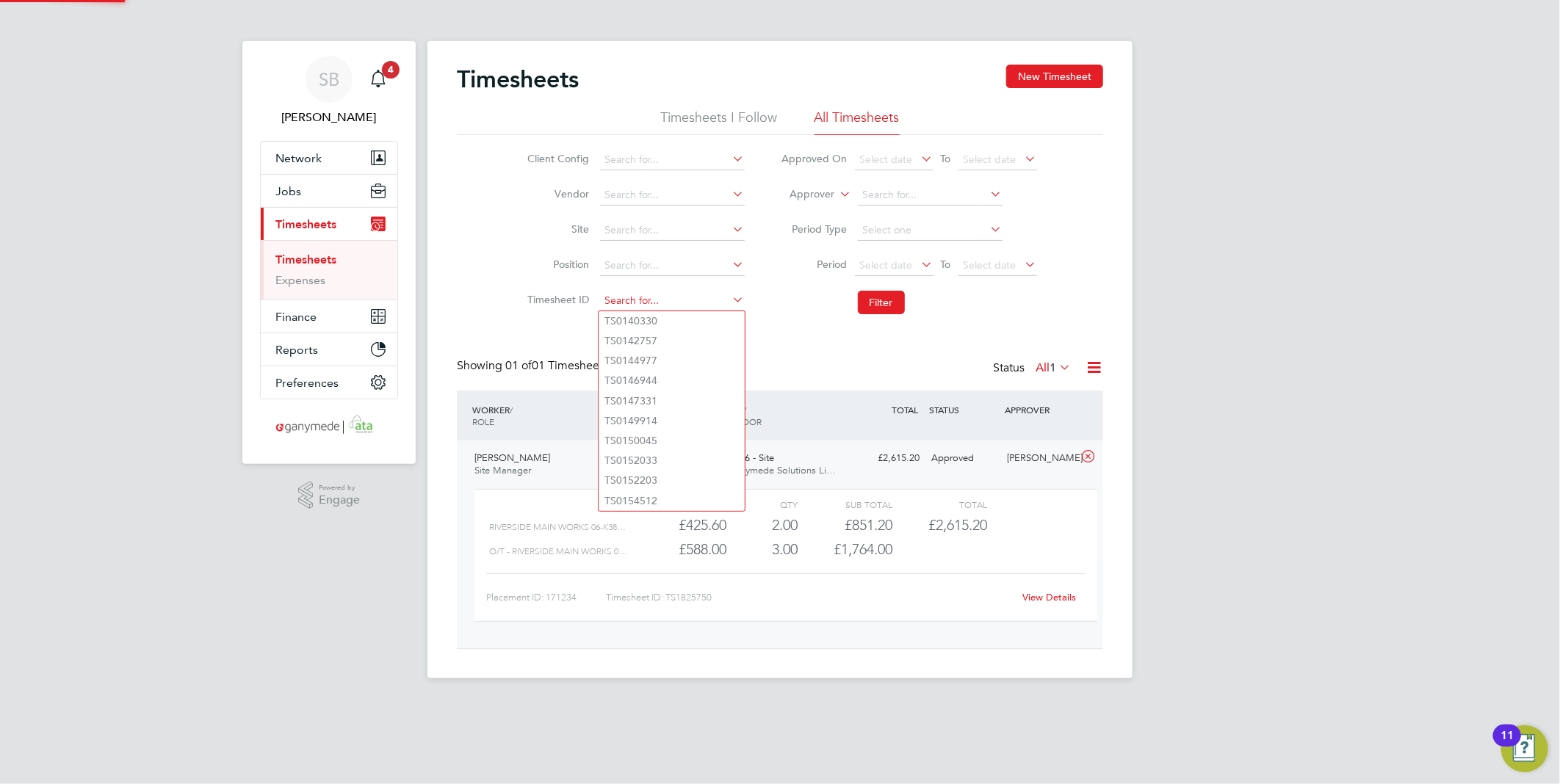
paste input "1825821"
type input "1825821"
drag, startPoint x: 666, startPoint y: 312, endPoint x: 829, endPoint y: 310, distance: 163.0
click at [683, 307] on div "Timesheets New Timesheet Timesheets I Follow All Timesheets Client Config Vendo…" at bounding box center [780, 360] width 705 height 637
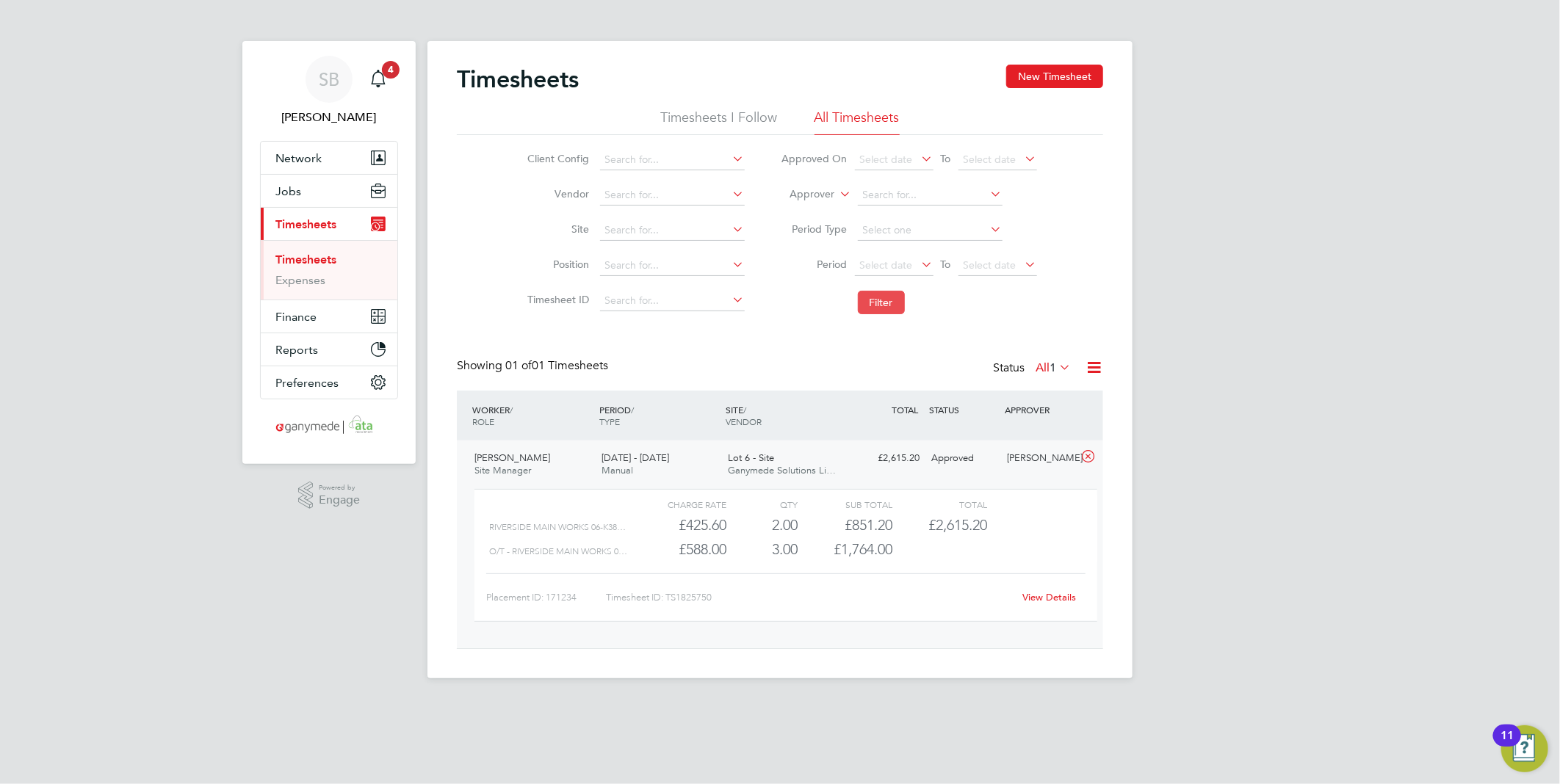
click at [893, 306] on button "Filter" at bounding box center [881, 302] width 47 height 23
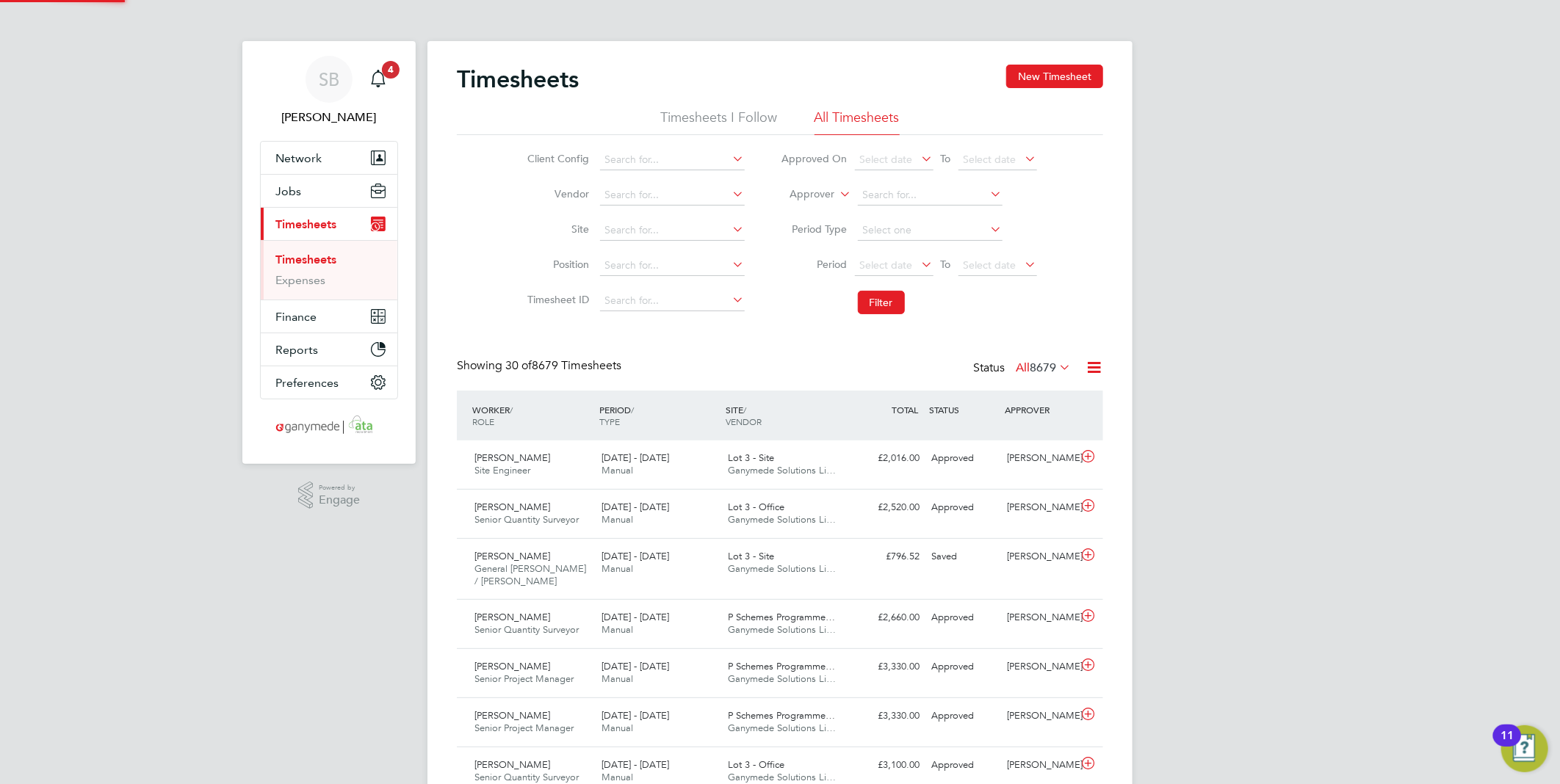
scroll to position [49, 128]
click at [624, 297] on input at bounding box center [673, 300] width 145 height 20
paste input "1825821"
drag, startPoint x: 636, startPoint y: 316, endPoint x: 644, endPoint y: 312, distance: 8.9
click at [637, 315] on b "1825821" at bounding box center [637, 321] width 41 height 13
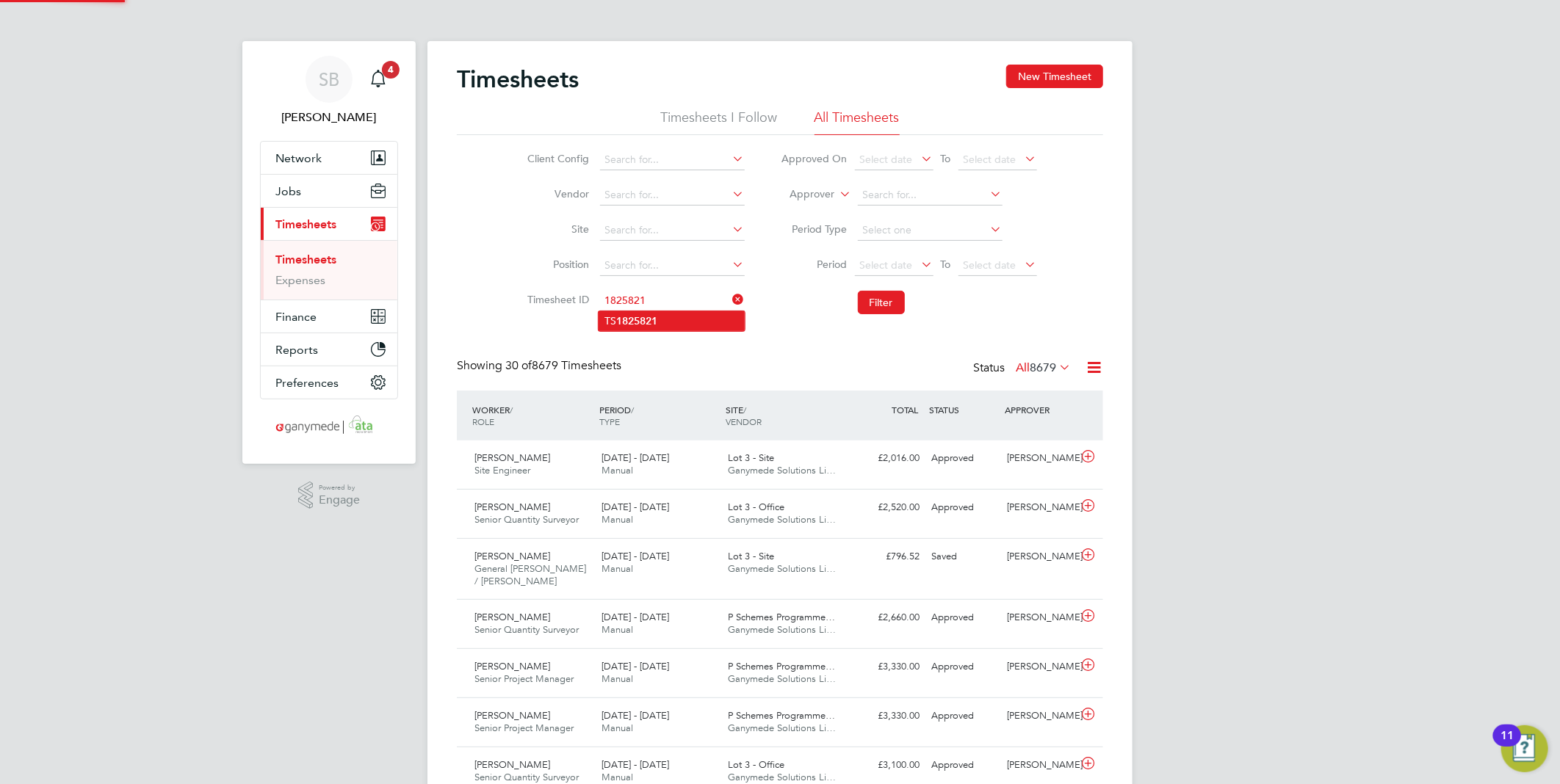
type input "TS1825821"
click at [880, 305] on button "Filter" at bounding box center [881, 302] width 47 height 23
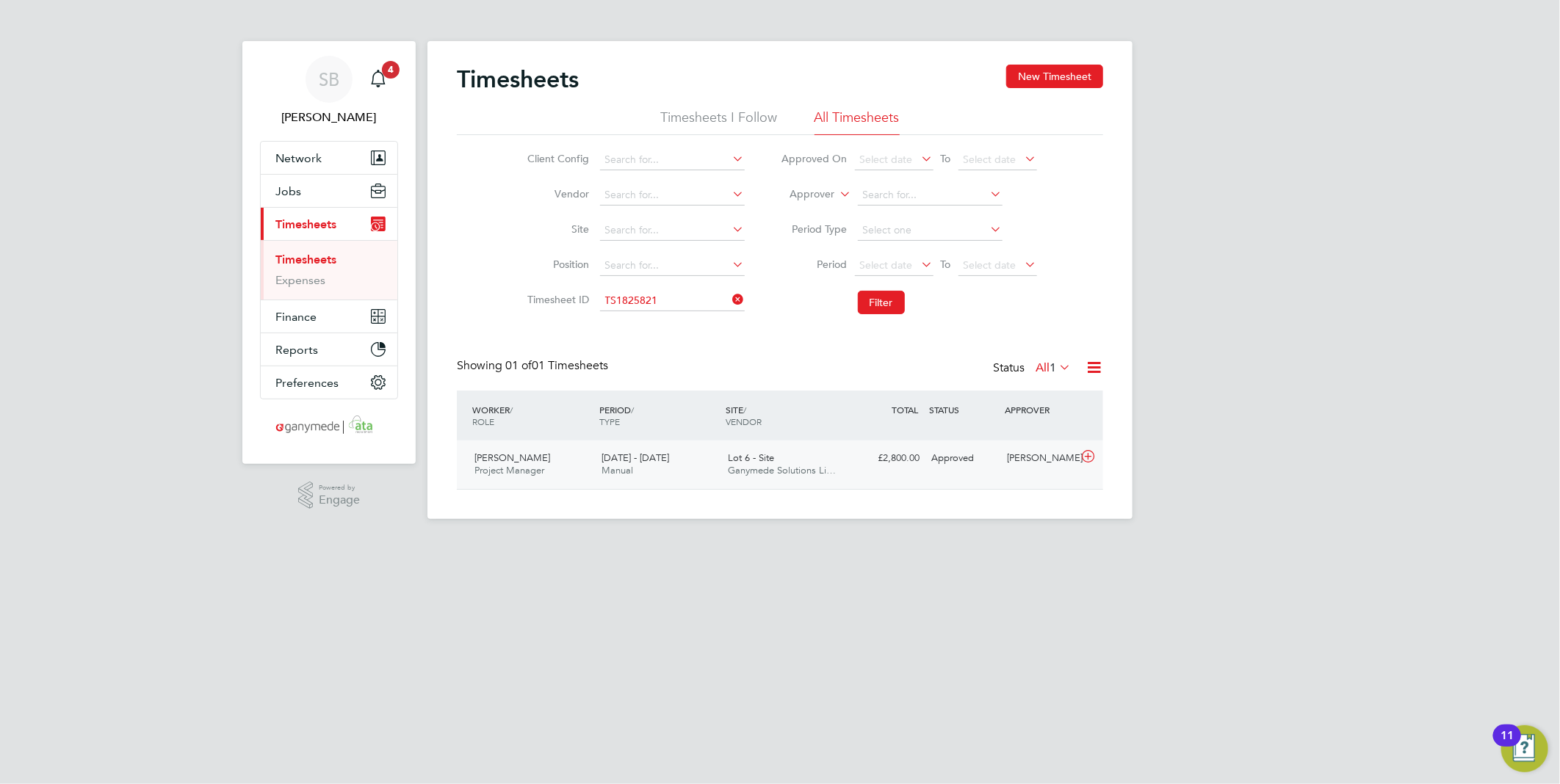
click at [1088, 458] on icon at bounding box center [1088, 457] width 18 height 12
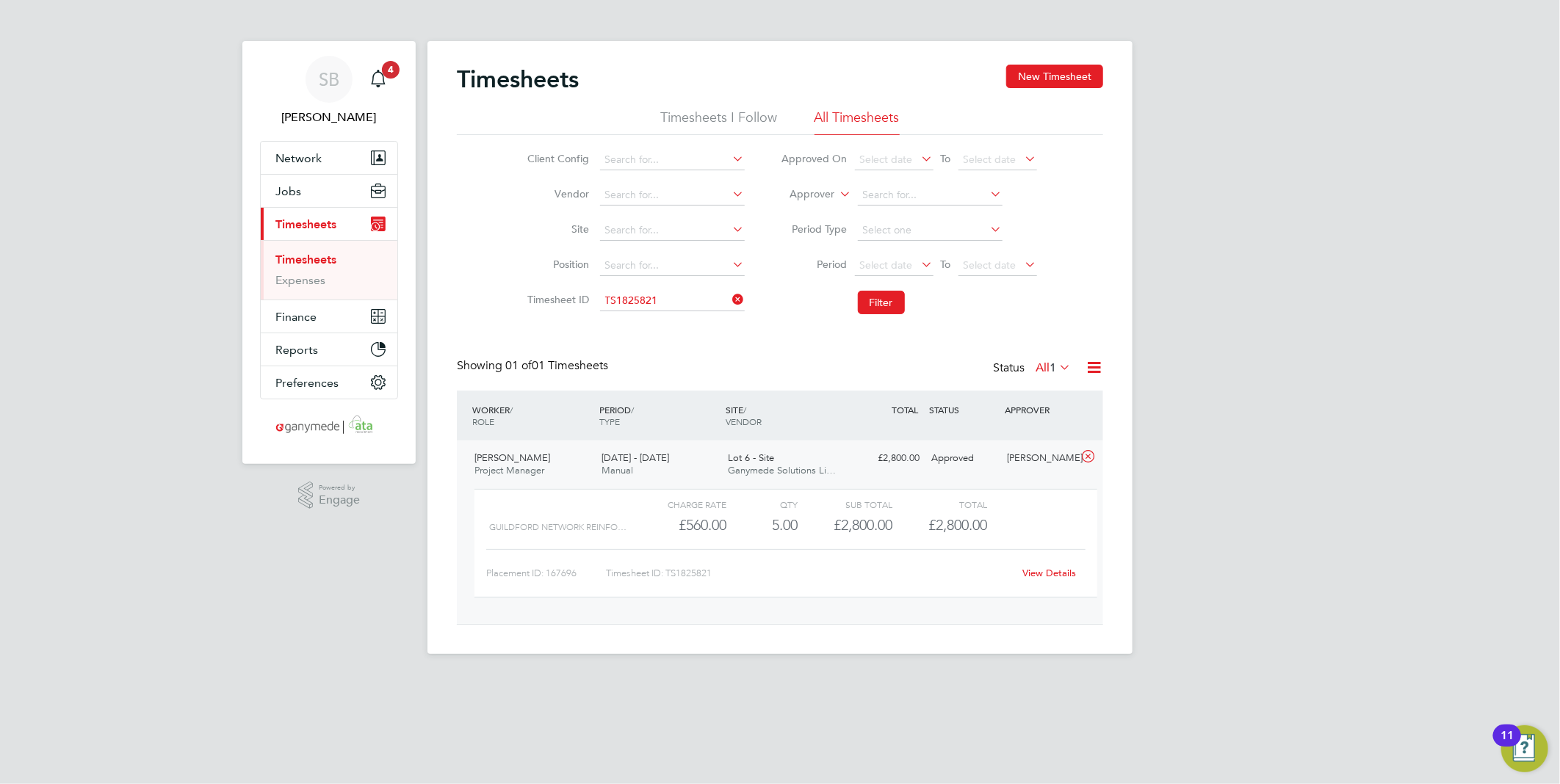
click at [1051, 569] on link "View Details" at bounding box center [1049, 573] width 53 height 13
click at [661, 306] on input at bounding box center [673, 300] width 145 height 20
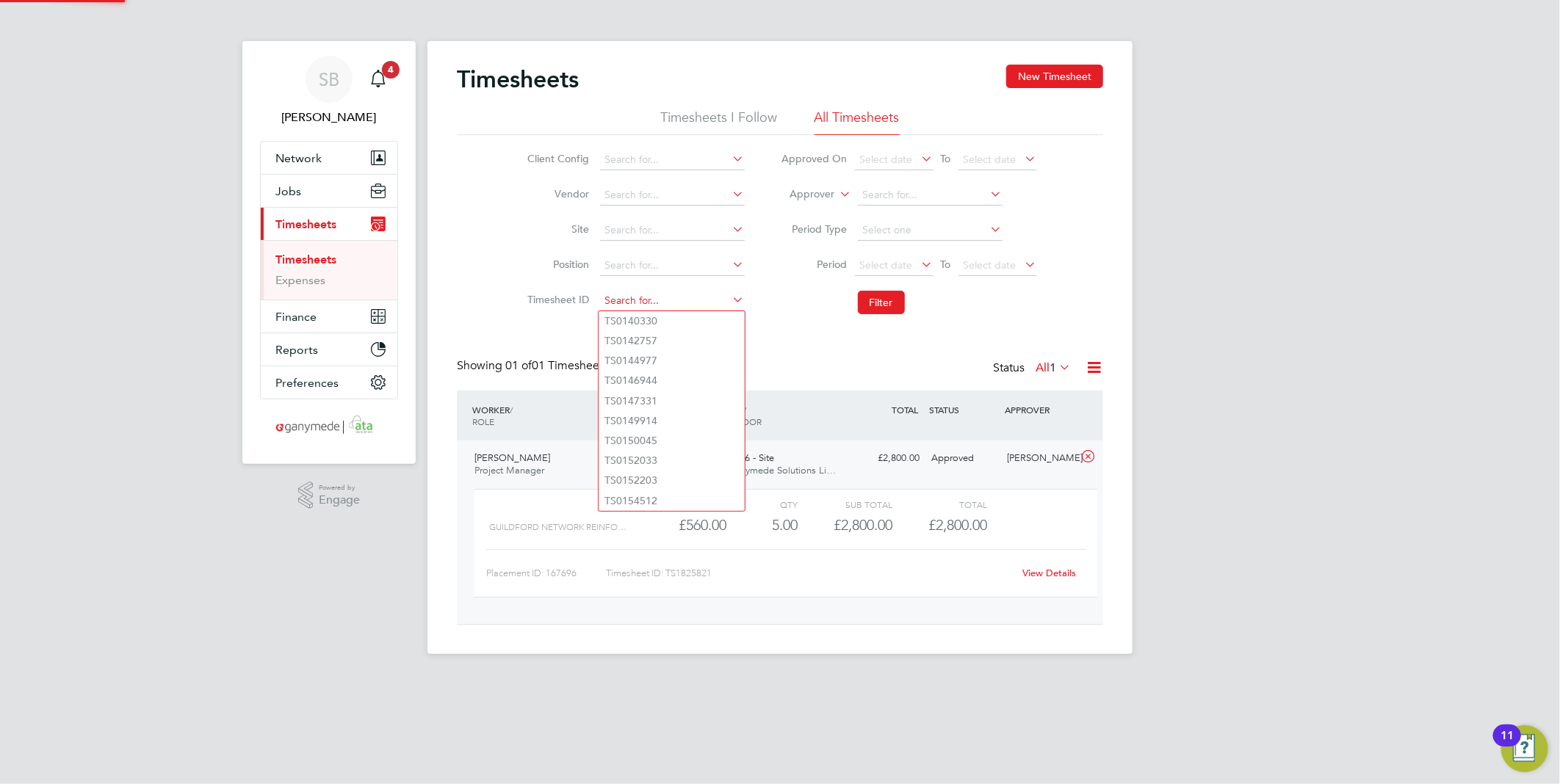
paste input "1825913"
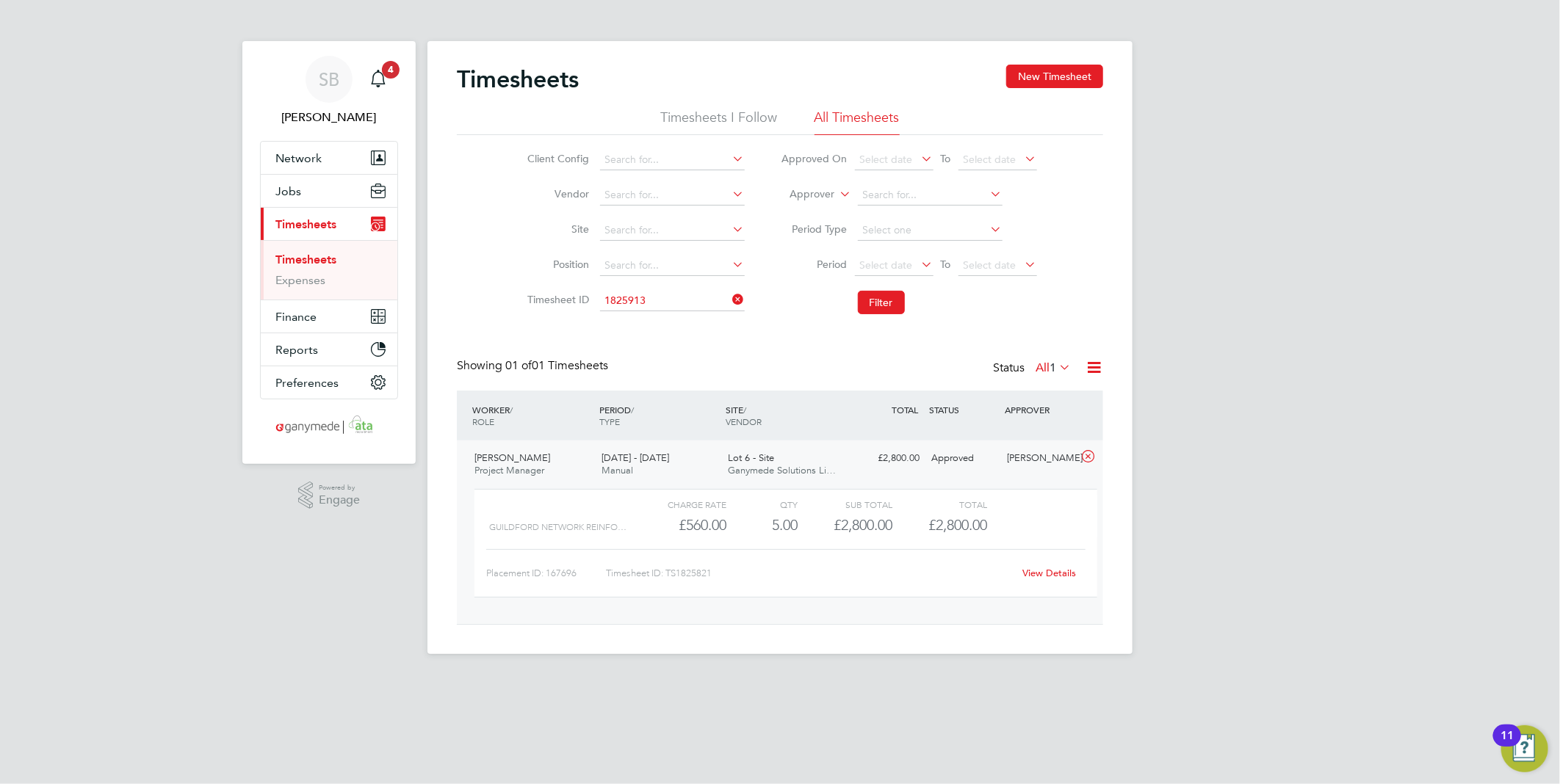
drag, startPoint x: 671, startPoint y: 314, endPoint x: 832, endPoint y: 322, distance: 161.2
click at [679, 321] on li "TS 1825913" at bounding box center [672, 321] width 146 height 20
type input "TS1825913"
click at [899, 310] on button "Filter" at bounding box center [881, 302] width 47 height 23
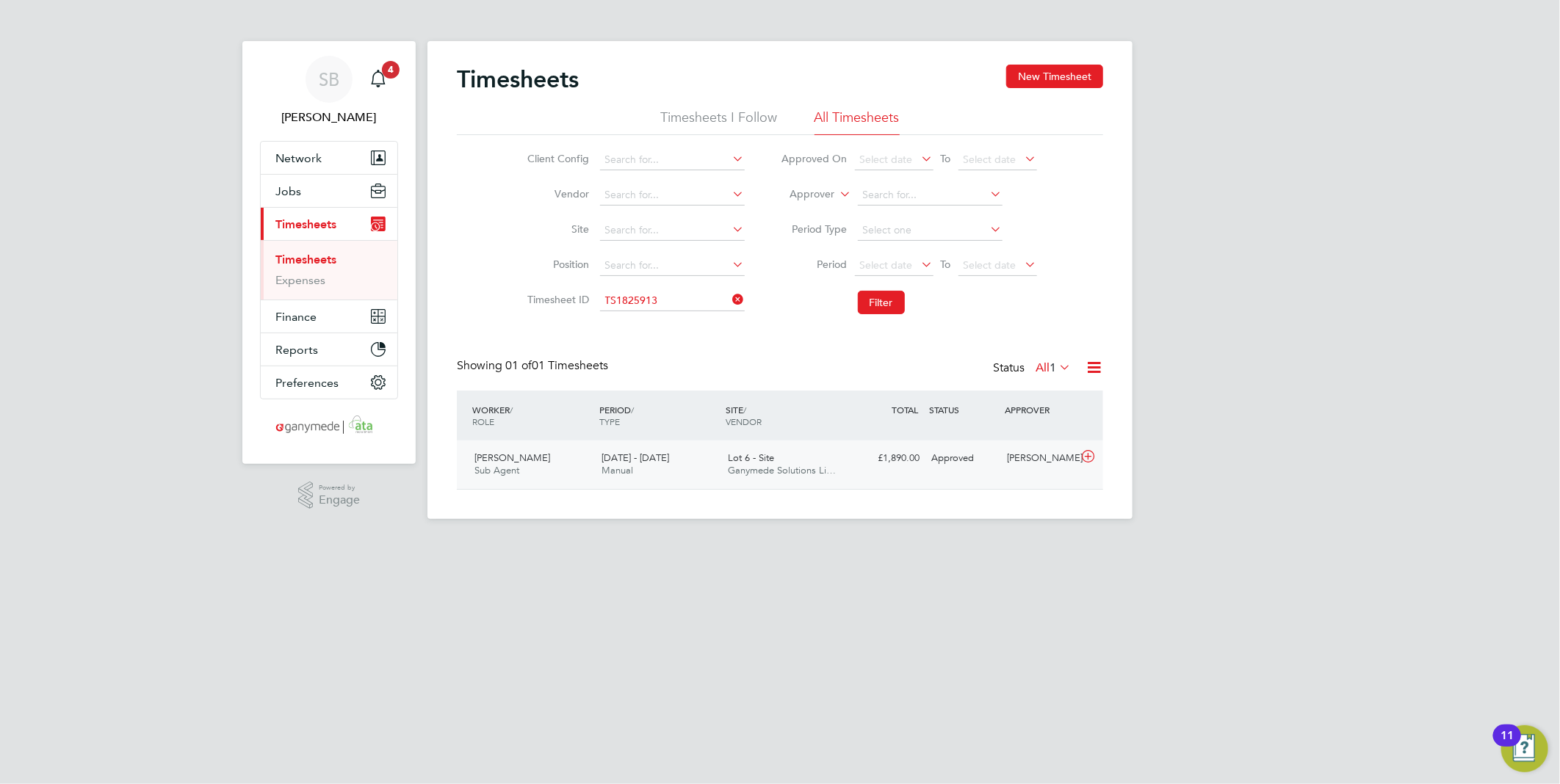
click at [1093, 455] on icon at bounding box center [1088, 457] width 18 height 12
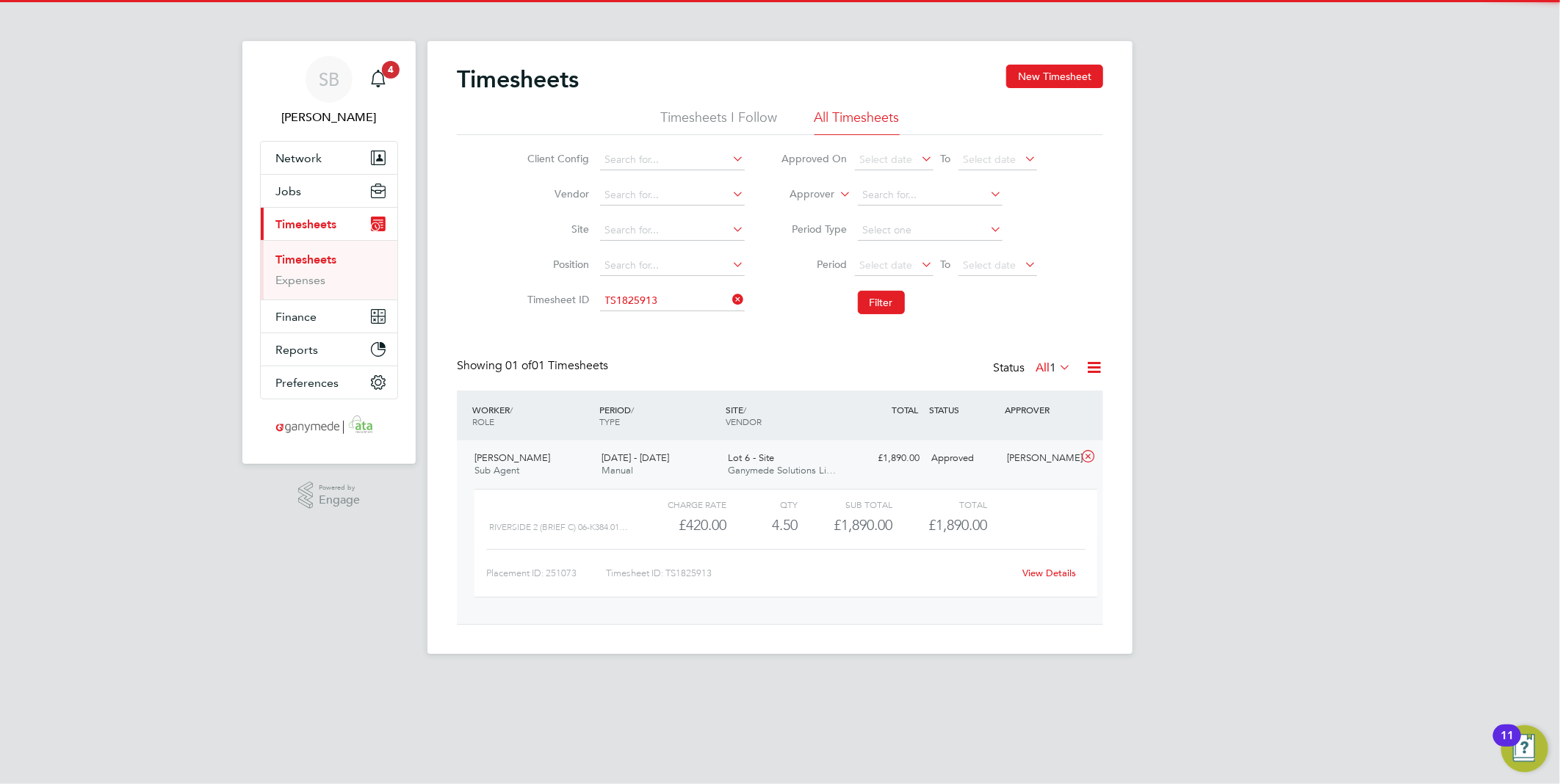
click at [1058, 566] on div "View Details" at bounding box center [1049, 573] width 72 height 23
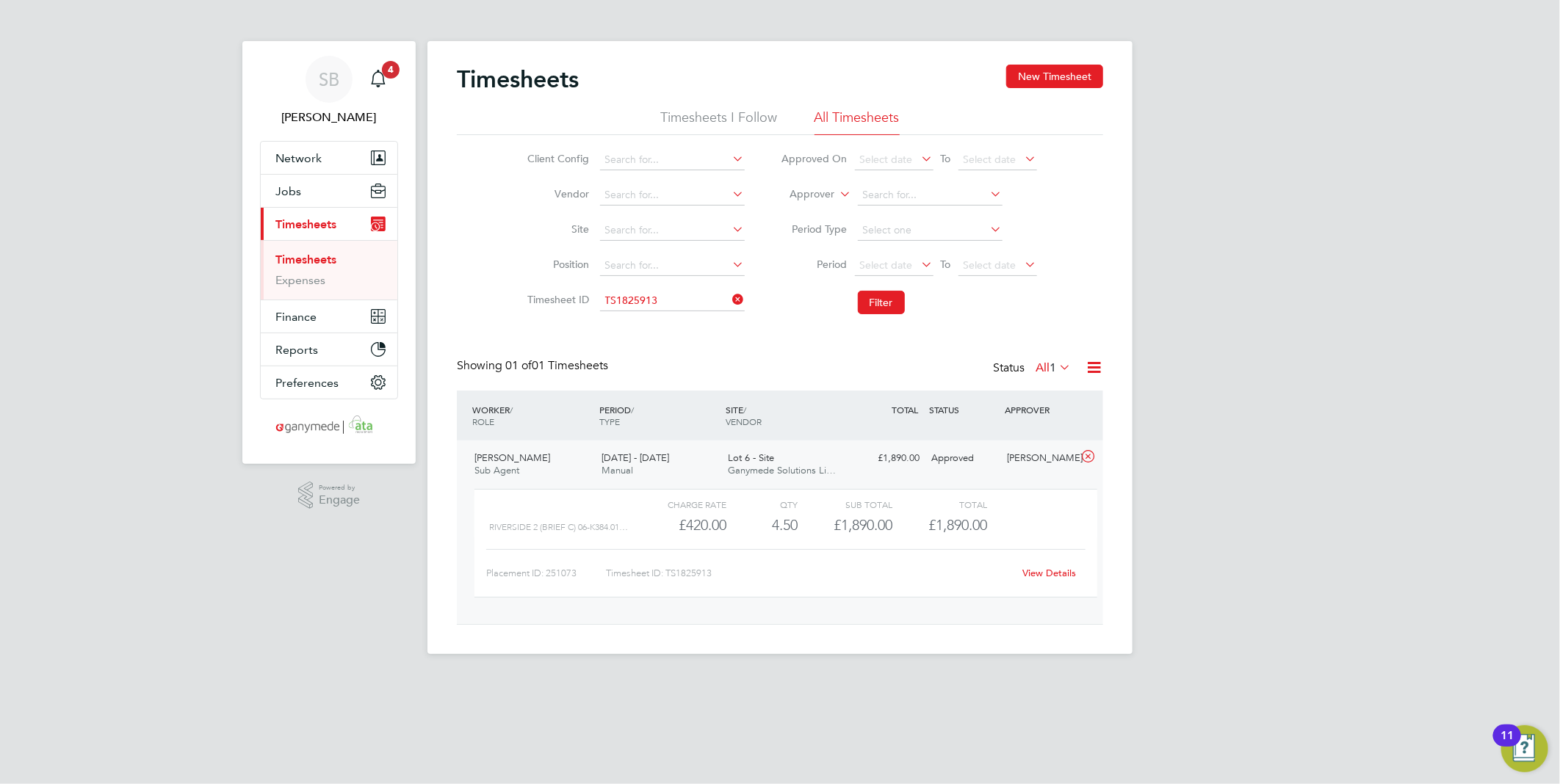
click at [1058, 569] on link "View Details" at bounding box center [1049, 573] width 53 height 13
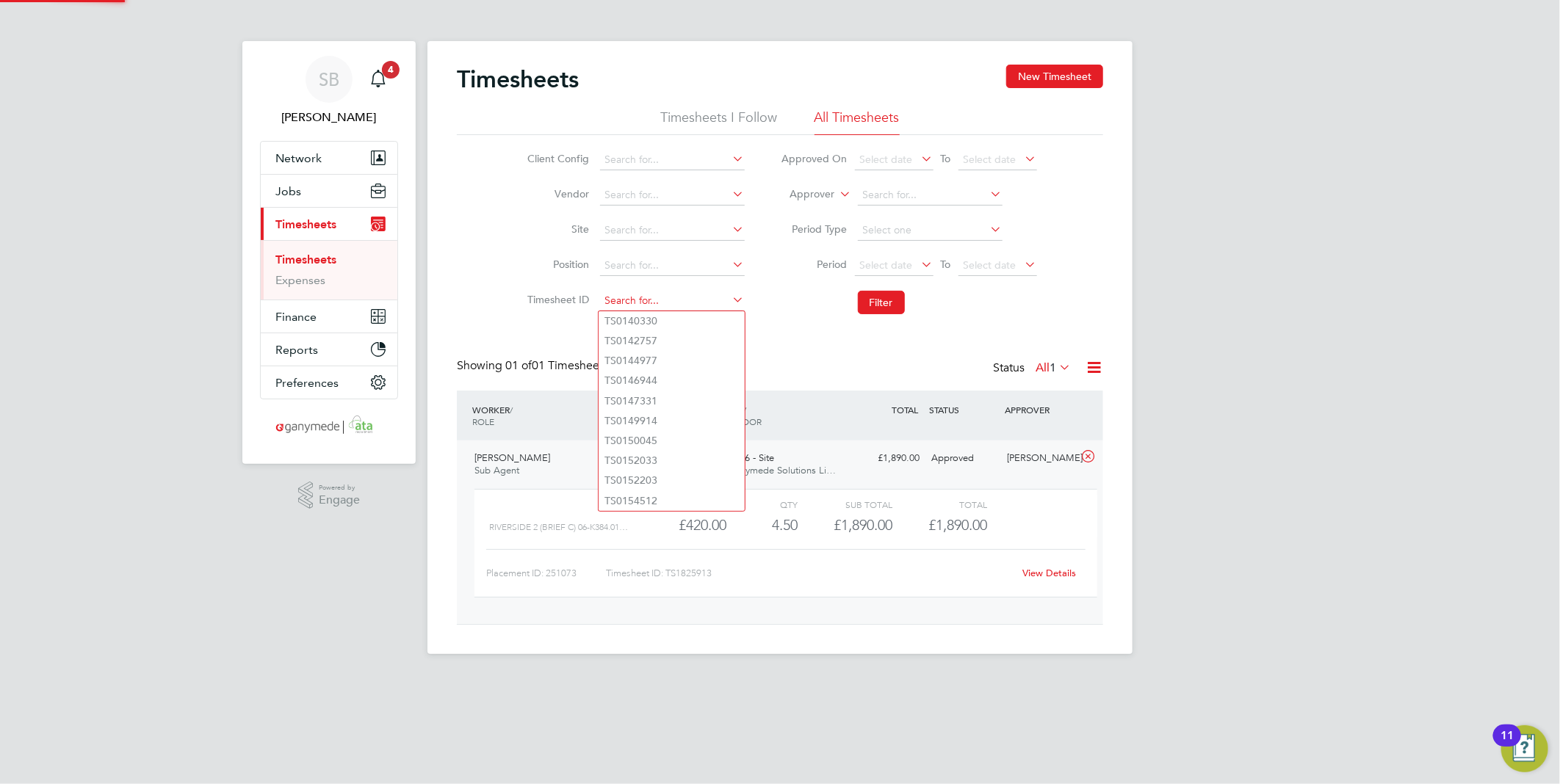
click at [641, 297] on input at bounding box center [673, 300] width 145 height 20
paste input "1826056"
drag, startPoint x: 661, startPoint y: 319, endPoint x: 731, endPoint y: 319, distance: 70.0
click at [663, 319] on li "TS 1826056" at bounding box center [672, 321] width 146 height 20
type input "TS1826056"
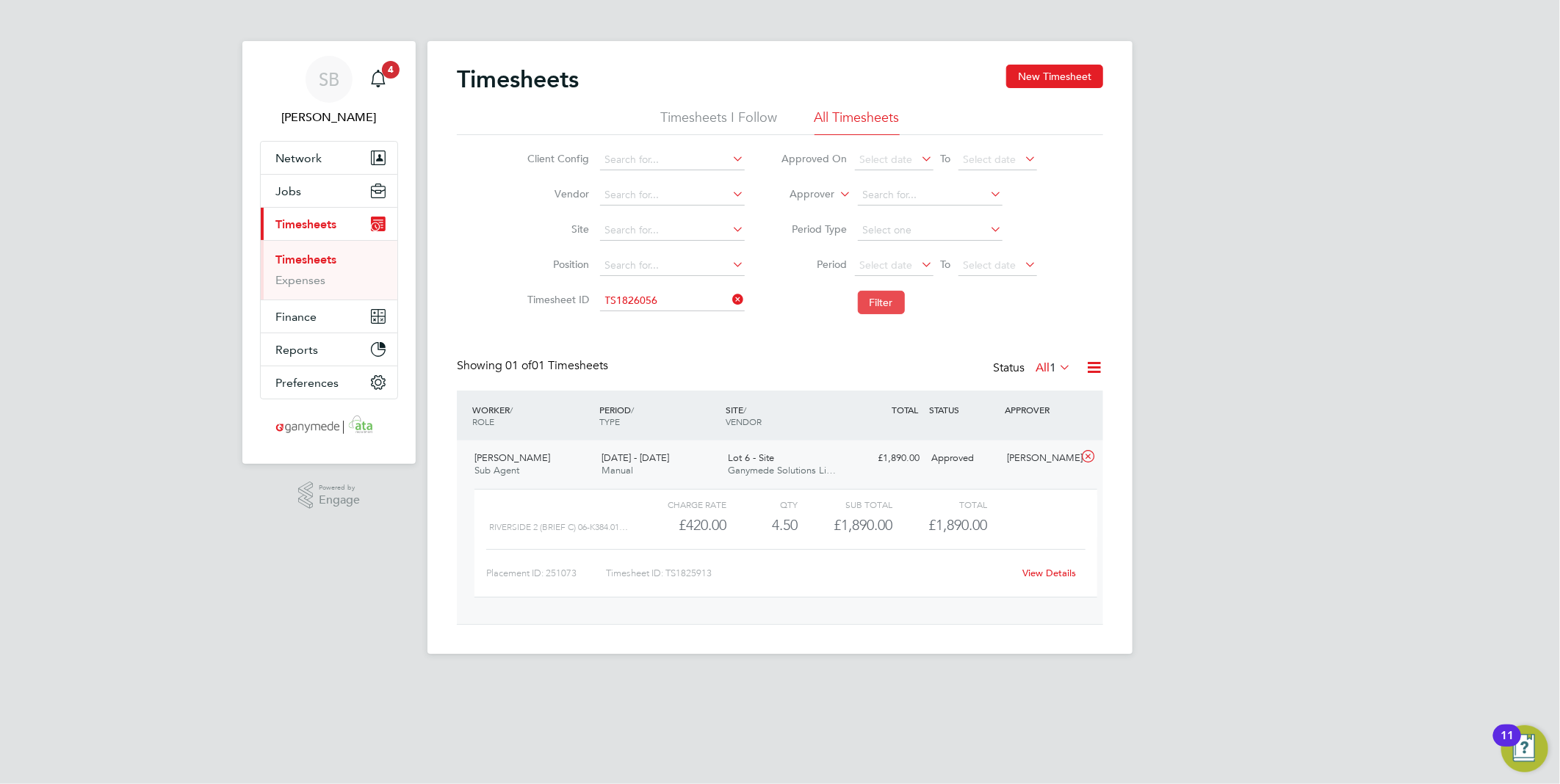
click at [878, 298] on button "Filter" at bounding box center [881, 302] width 47 height 23
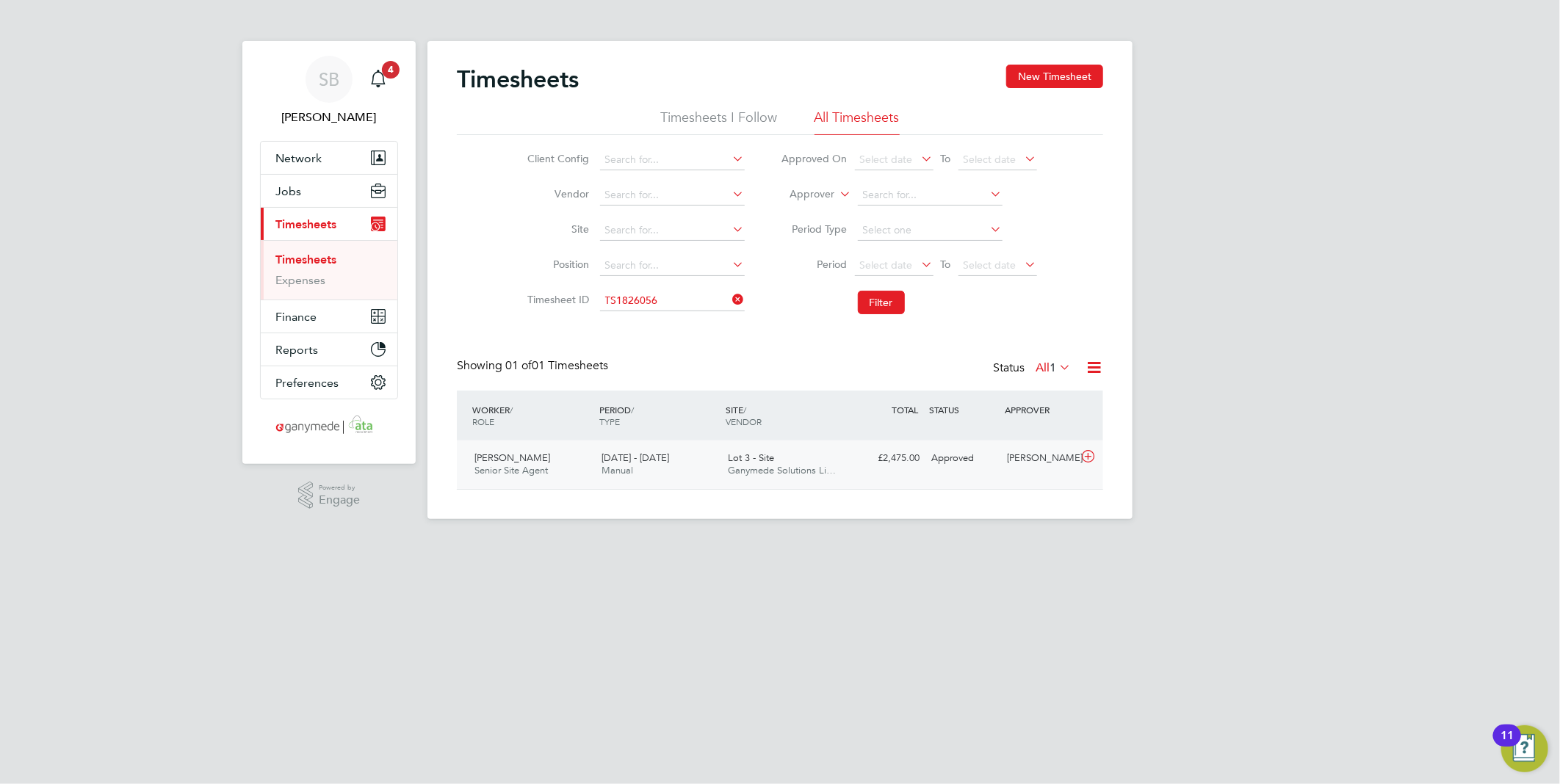
click at [1085, 457] on icon at bounding box center [1088, 457] width 18 height 12
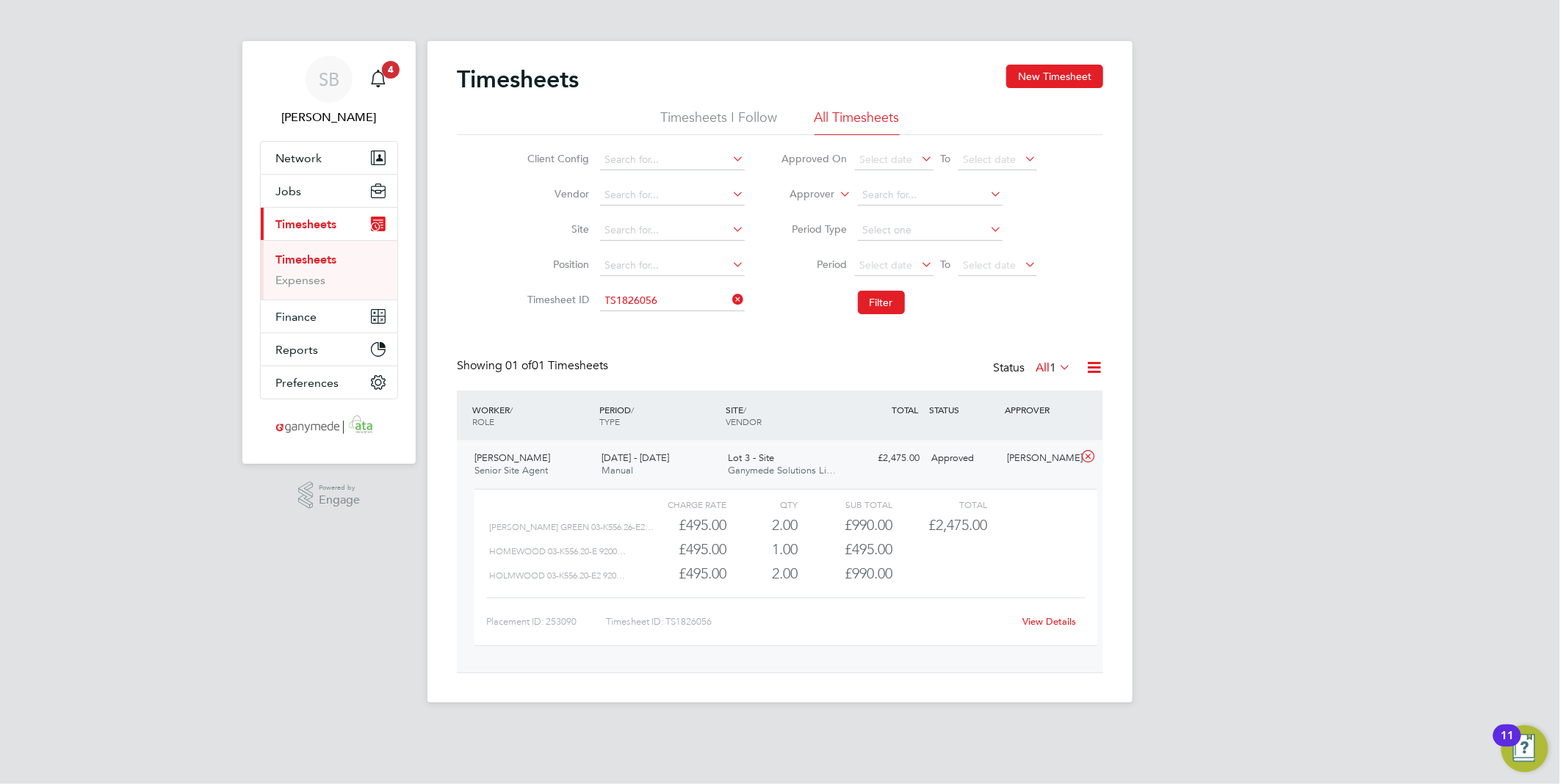
click at [1043, 618] on link "View Details" at bounding box center [1049, 621] width 53 height 13
click at [648, 300] on input at bounding box center [673, 300] width 145 height 20
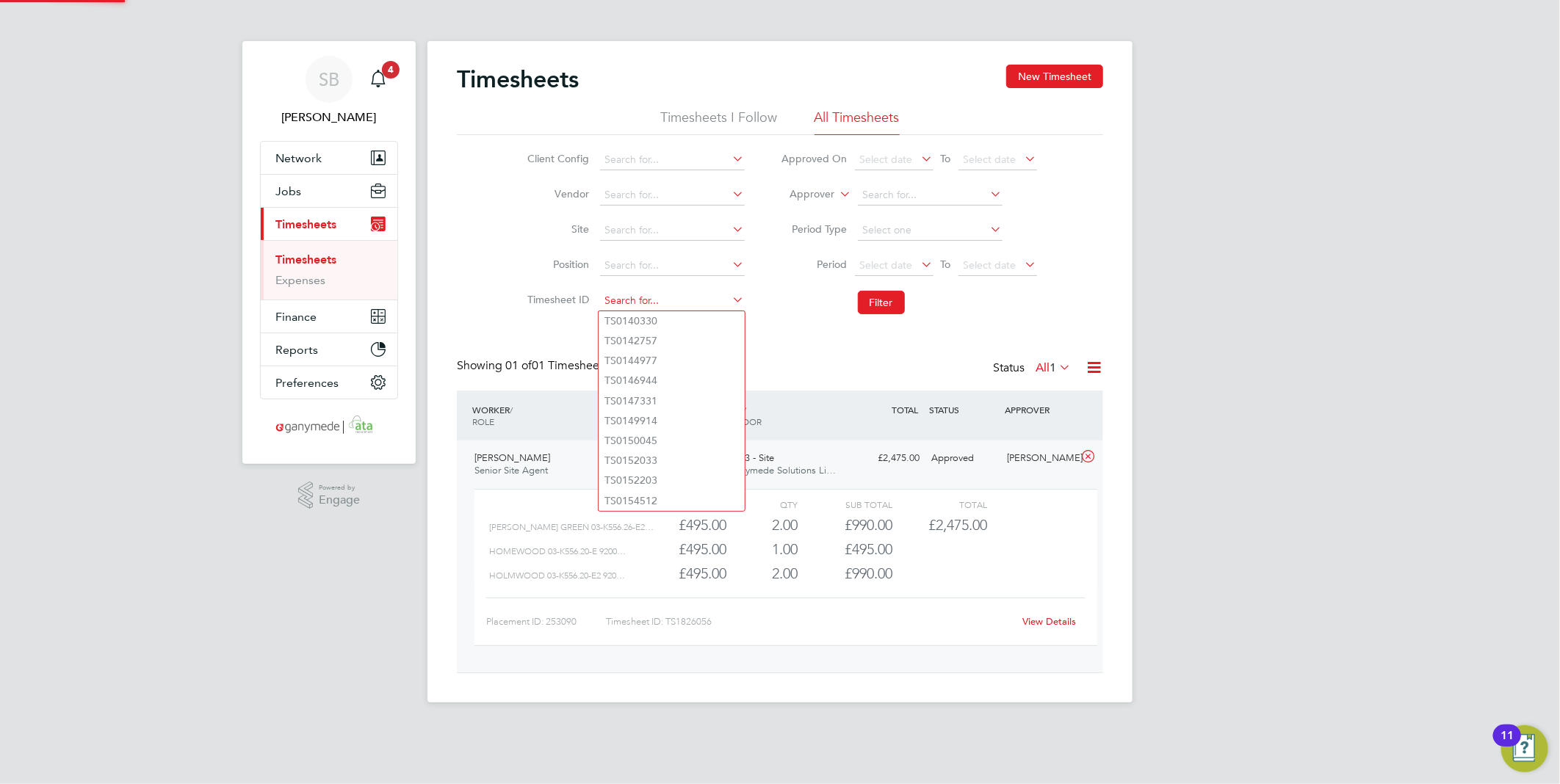
paste input "1826160"
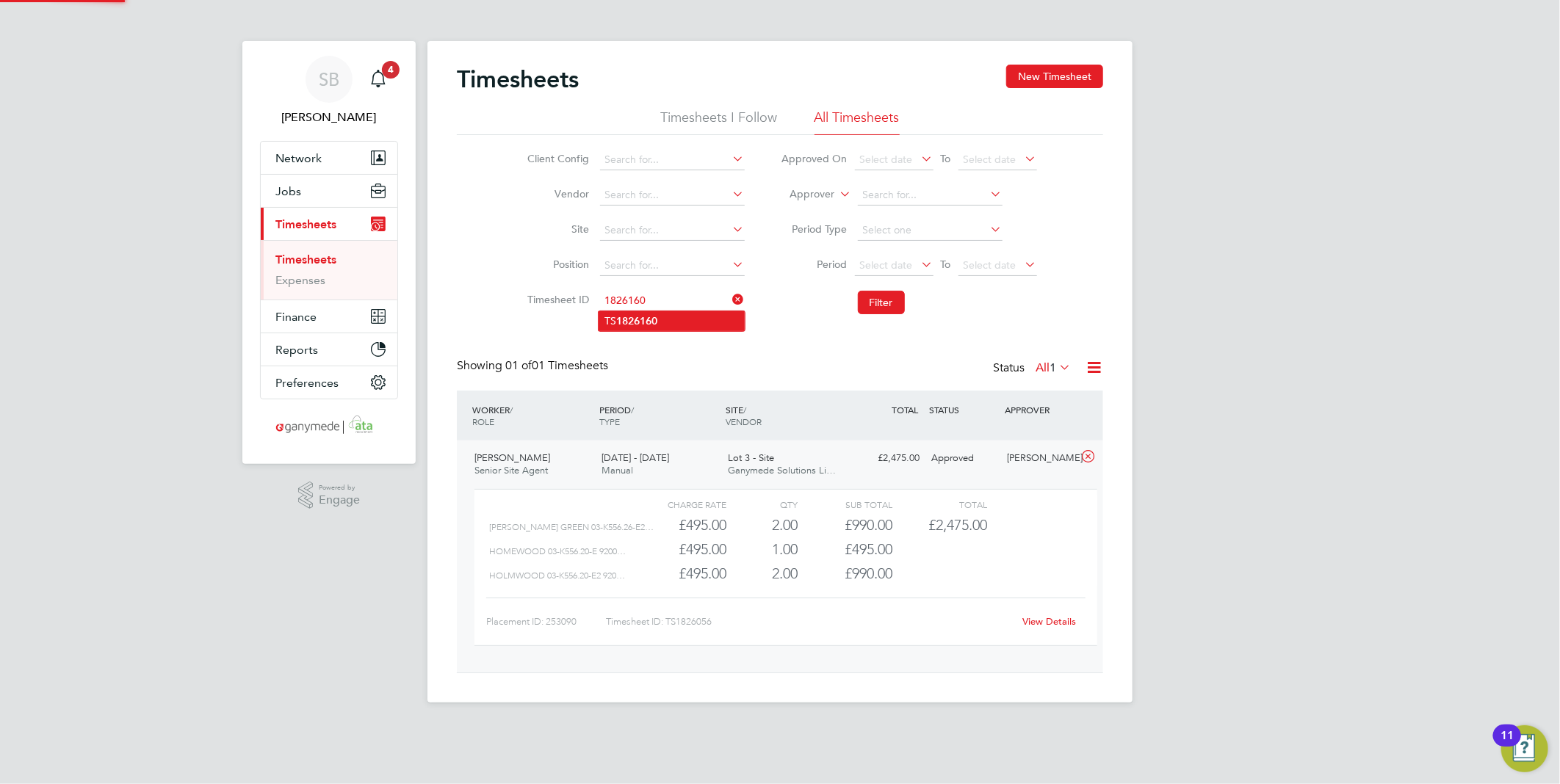
click at [667, 319] on li "TS 1826160" at bounding box center [672, 321] width 146 height 20
type input "TS1826160"
click at [870, 305] on button "Filter" at bounding box center [881, 302] width 47 height 23
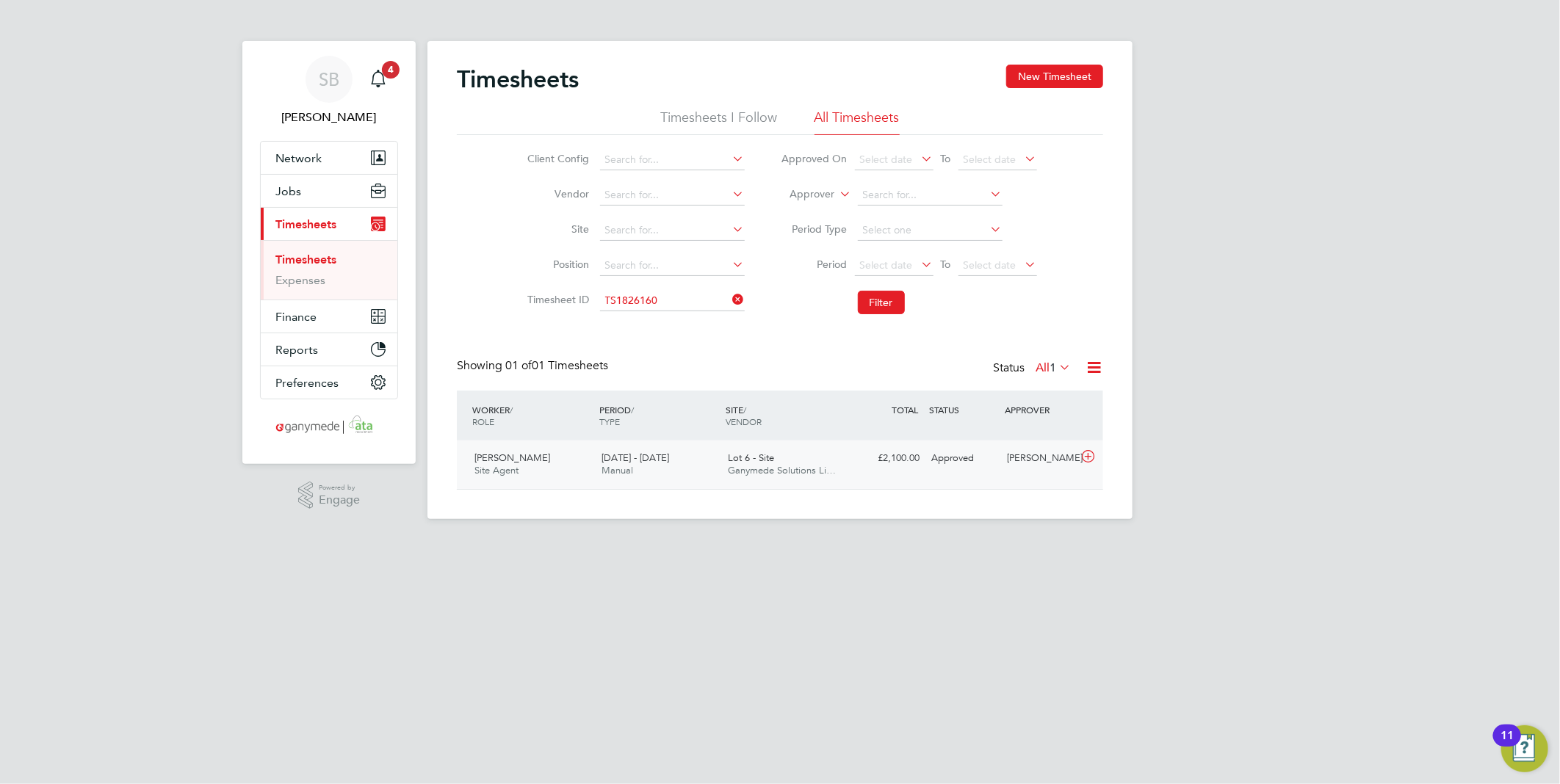
click at [1085, 459] on icon at bounding box center [1088, 457] width 18 height 12
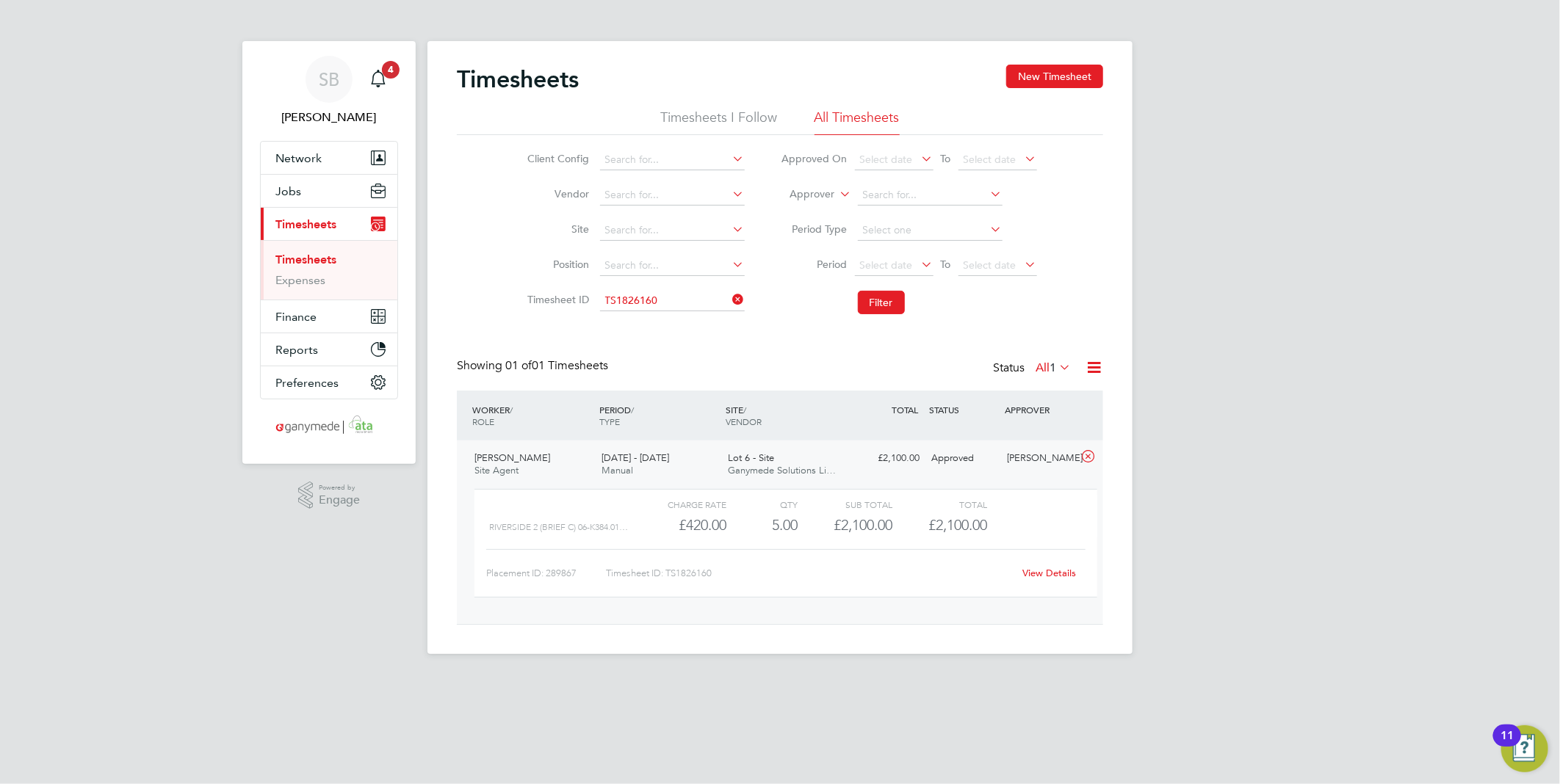
click at [1050, 572] on link "View Details" at bounding box center [1049, 573] width 53 height 13
click at [693, 306] on input at bounding box center [673, 300] width 145 height 20
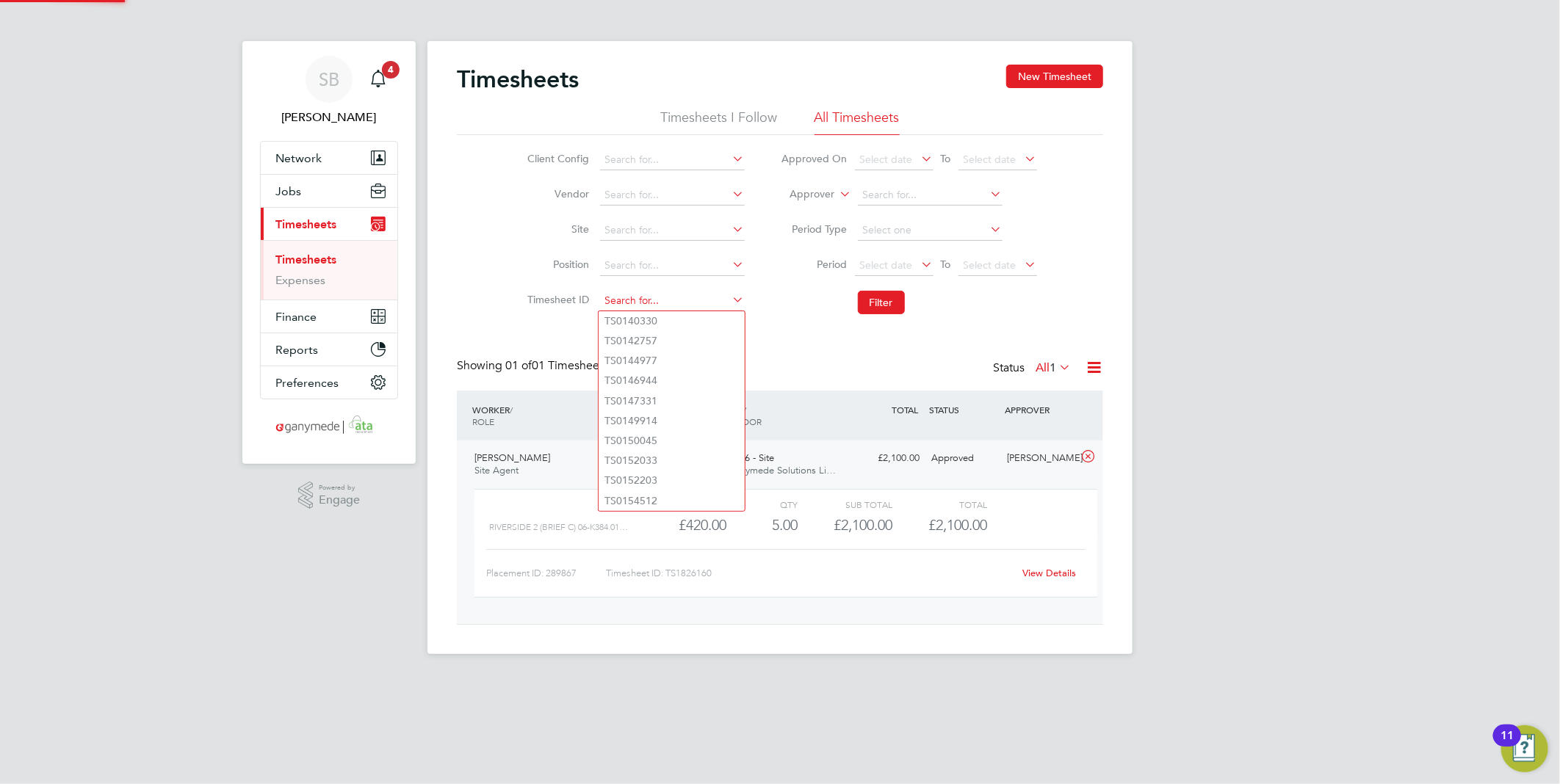
paste input "1826178"
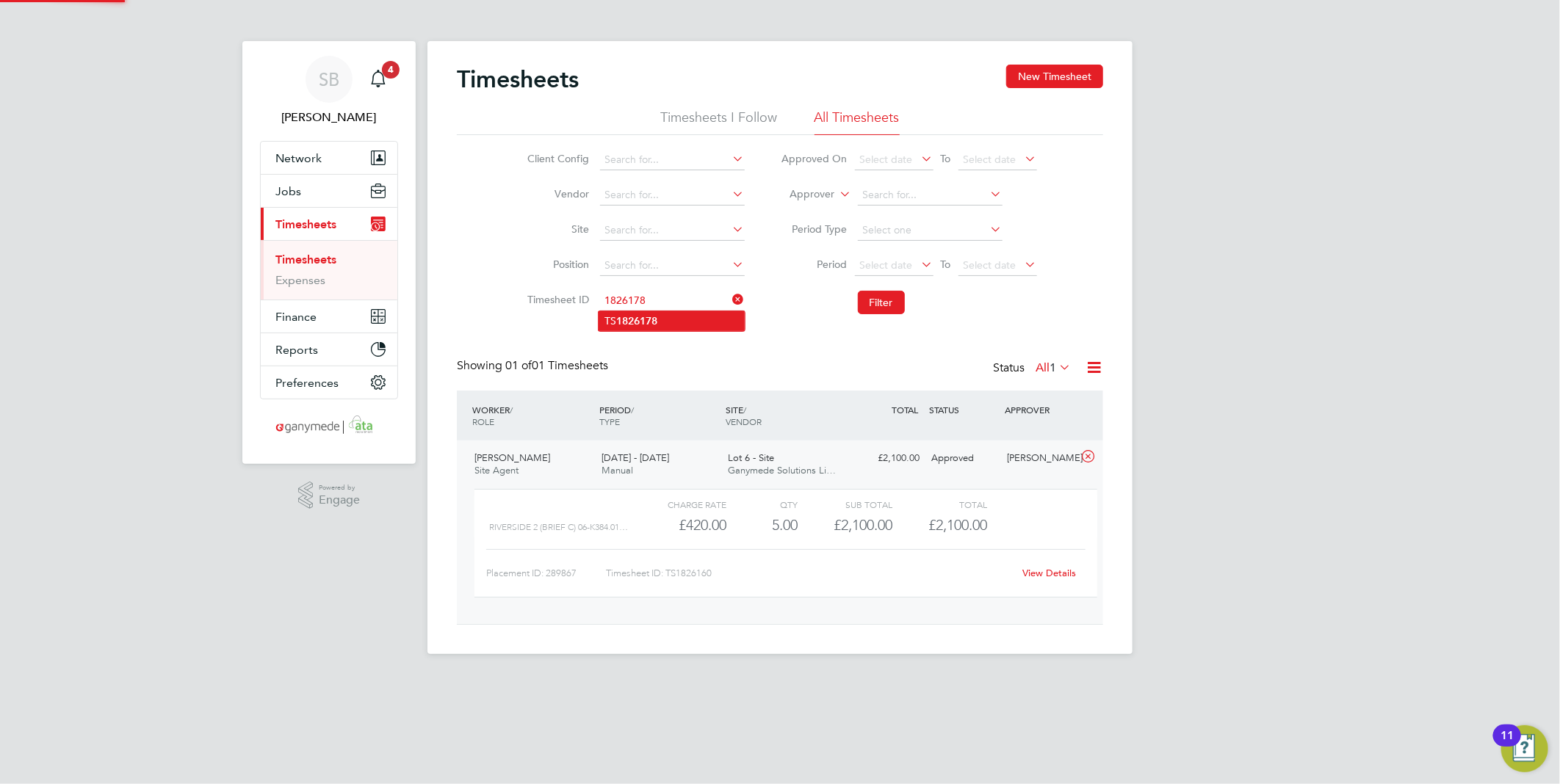
click at [691, 313] on li "TS 1826178" at bounding box center [672, 321] width 146 height 20
type input "TS1826178"
click at [884, 308] on button "Filter" at bounding box center [881, 302] width 47 height 23
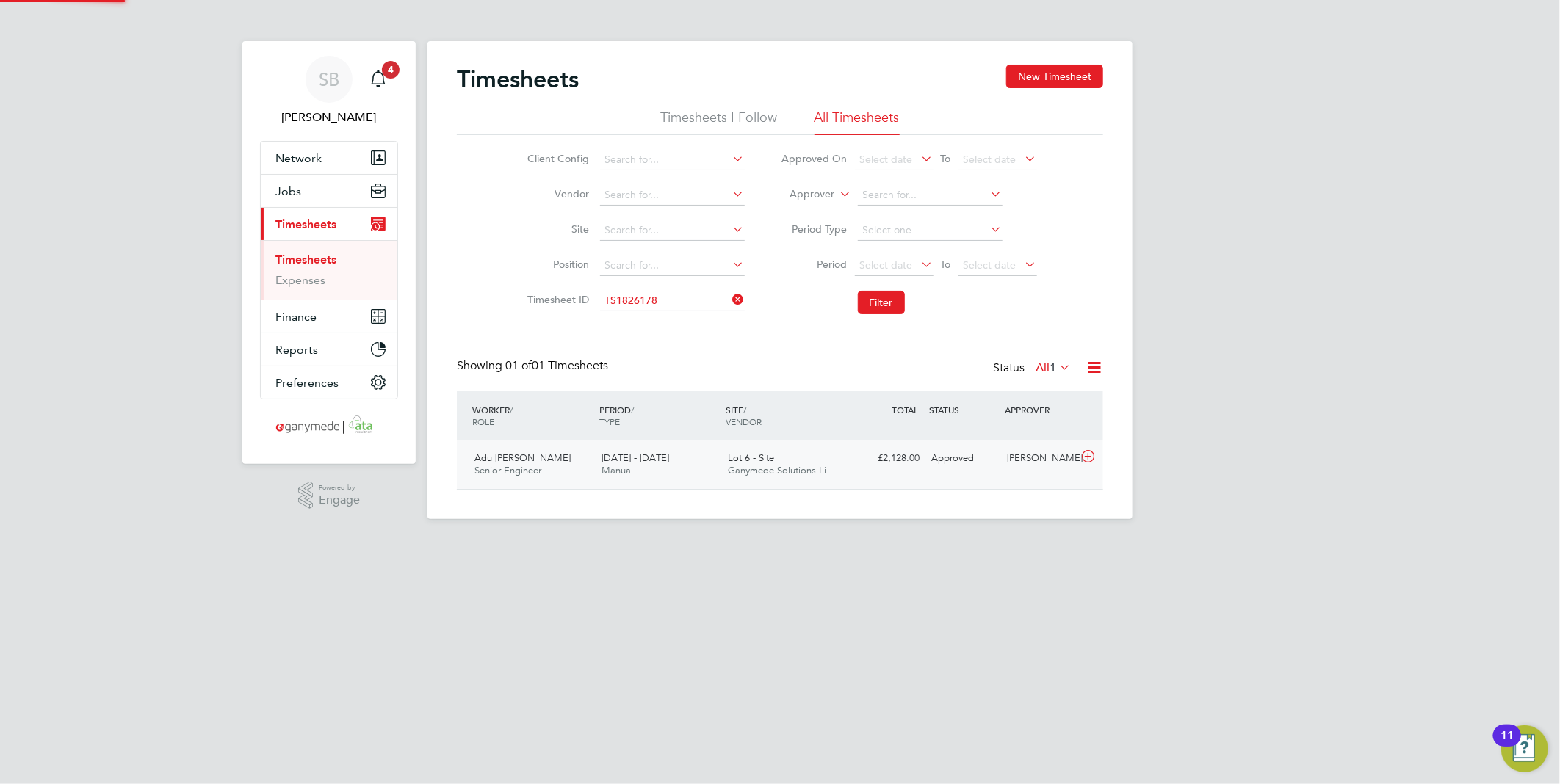
scroll to position [37, 128]
drag, startPoint x: 1082, startPoint y: 462, endPoint x: 1082, endPoint y: 481, distance: 19.0
click at [1082, 465] on div at bounding box center [1090, 458] width 26 height 23
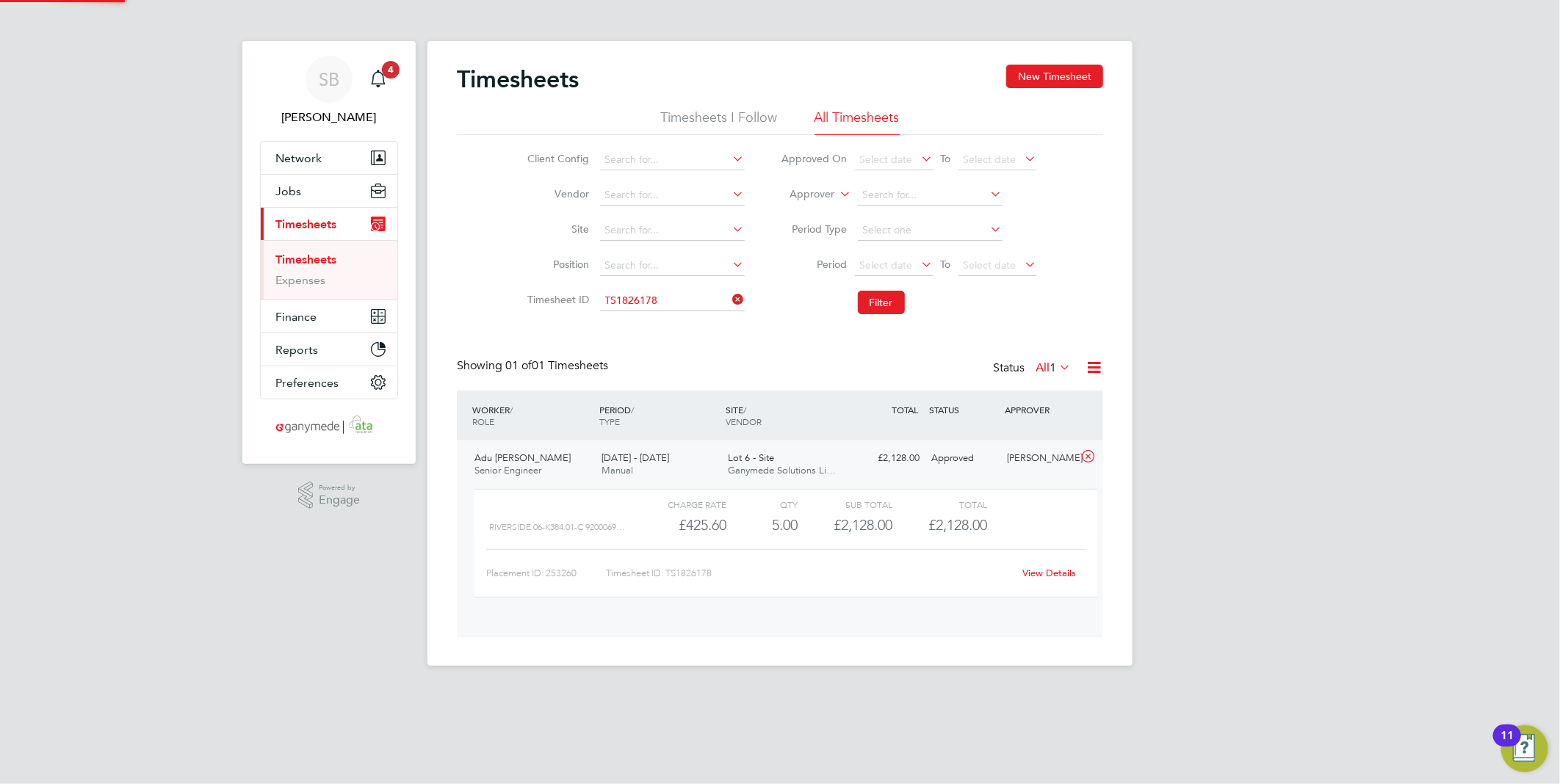
scroll to position [24, 143]
click at [1053, 572] on link "View Details" at bounding box center [1049, 573] width 53 height 13
click at [660, 299] on input at bounding box center [673, 300] width 145 height 20
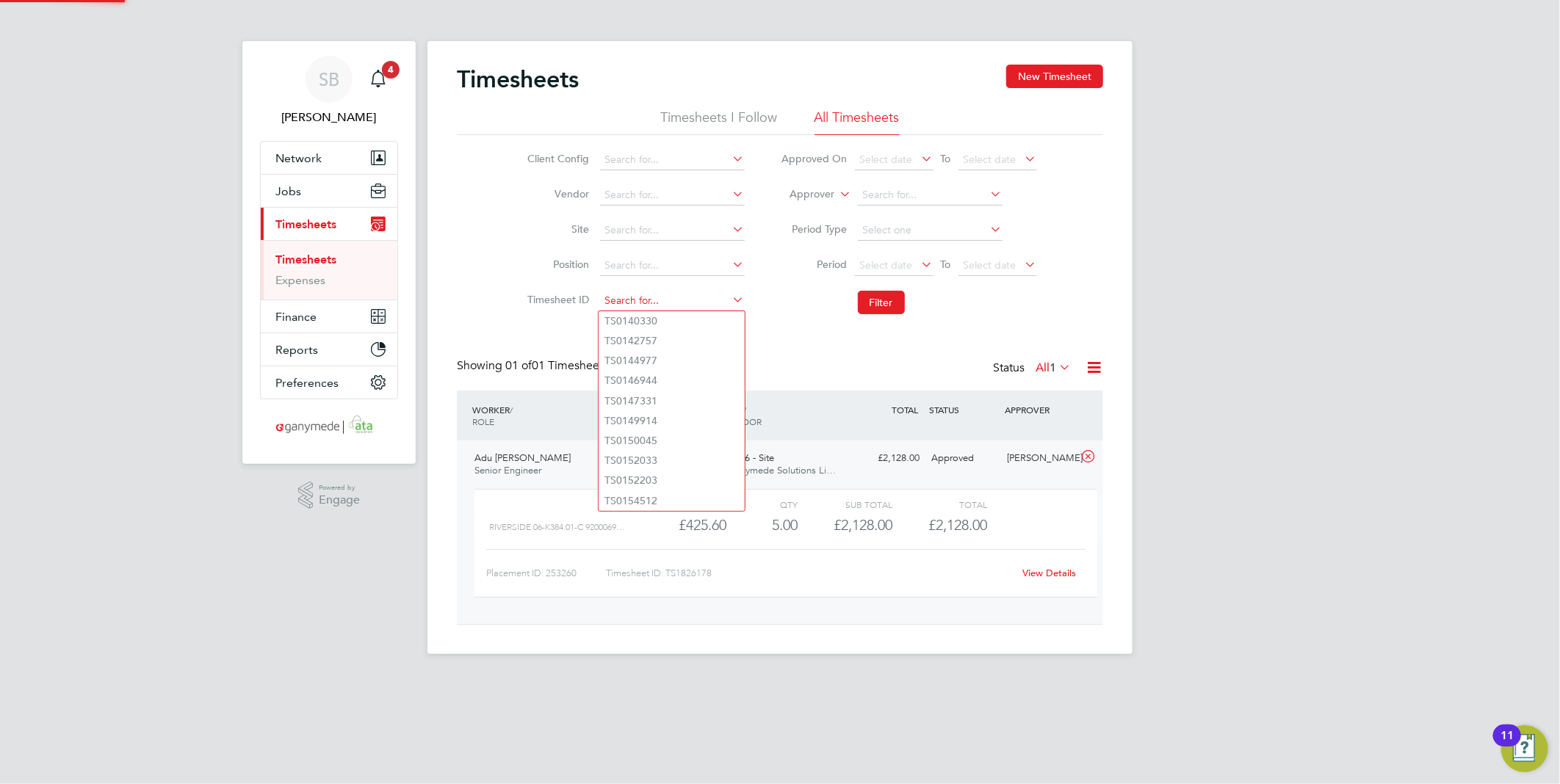
paste input "1826388"
drag, startPoint x: 681, startPoint y: 314, endPoint x: 754, endPoint y: 332, distance: 75.2
click at [683, 314] on li "TS 1826388" at bounding box center [672, 321] width 146 height 20
type input "TS1826388"
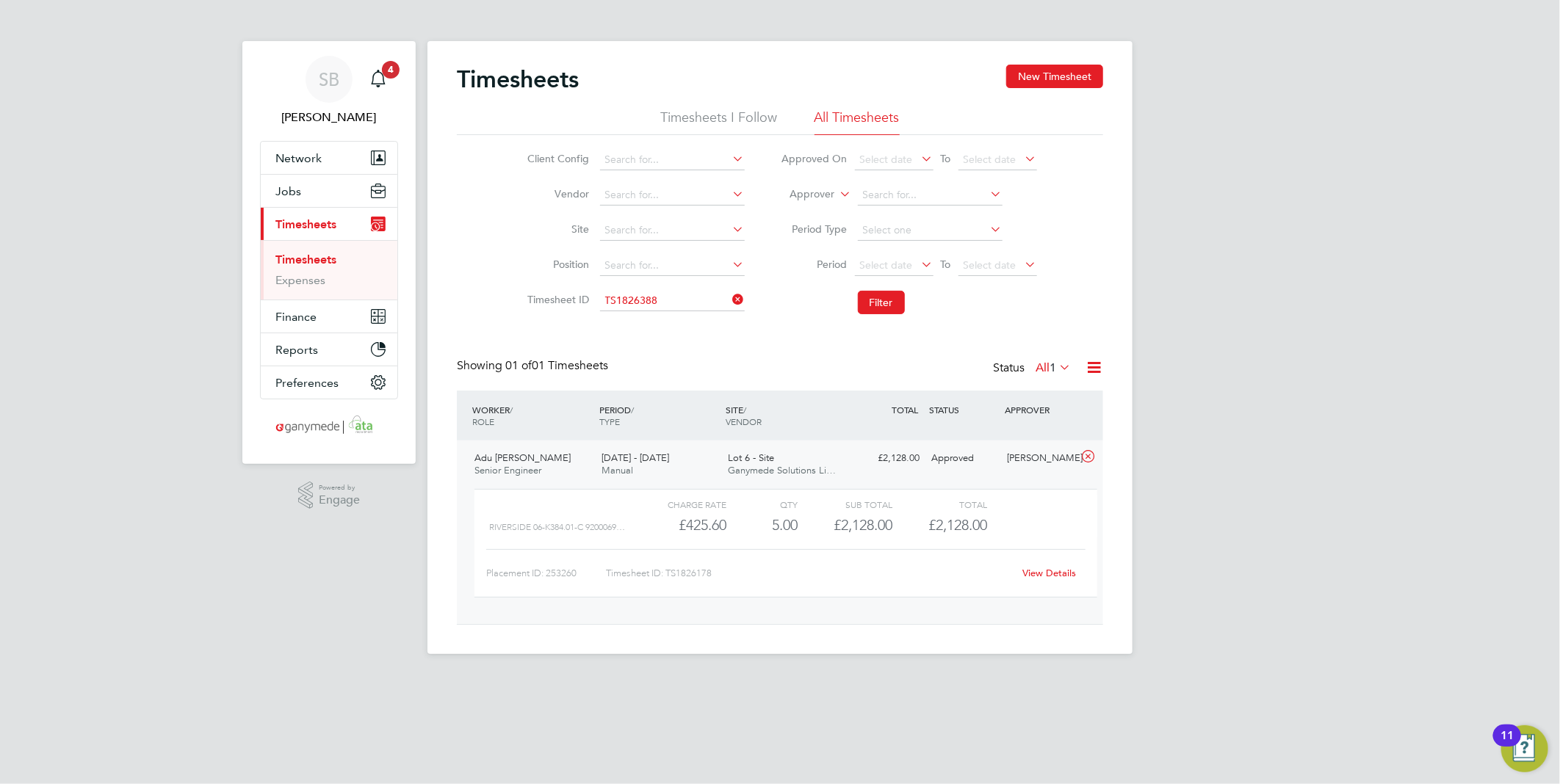
drag, startPoint x: 870, startPoint y: 291, endPoint x: 869, endPoint y: 284, distance: 7.1
click at [870, 291] on button "Filter" at bounding box center [881, 302] width 47 height 23
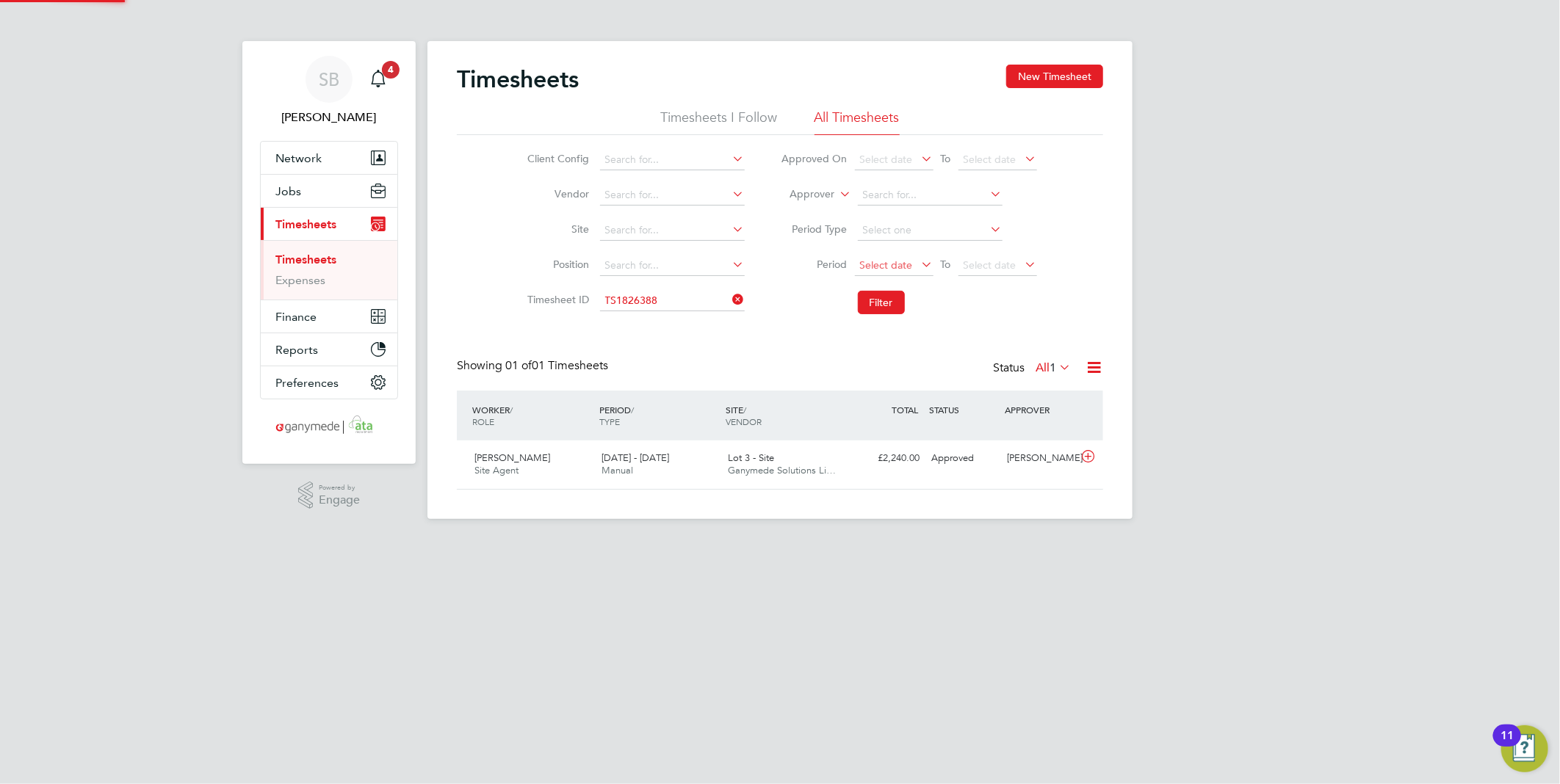
scroll to position [37, 128]
click at [1090, 456] on icon at bounding box center [1088, 457] width 18 height 12
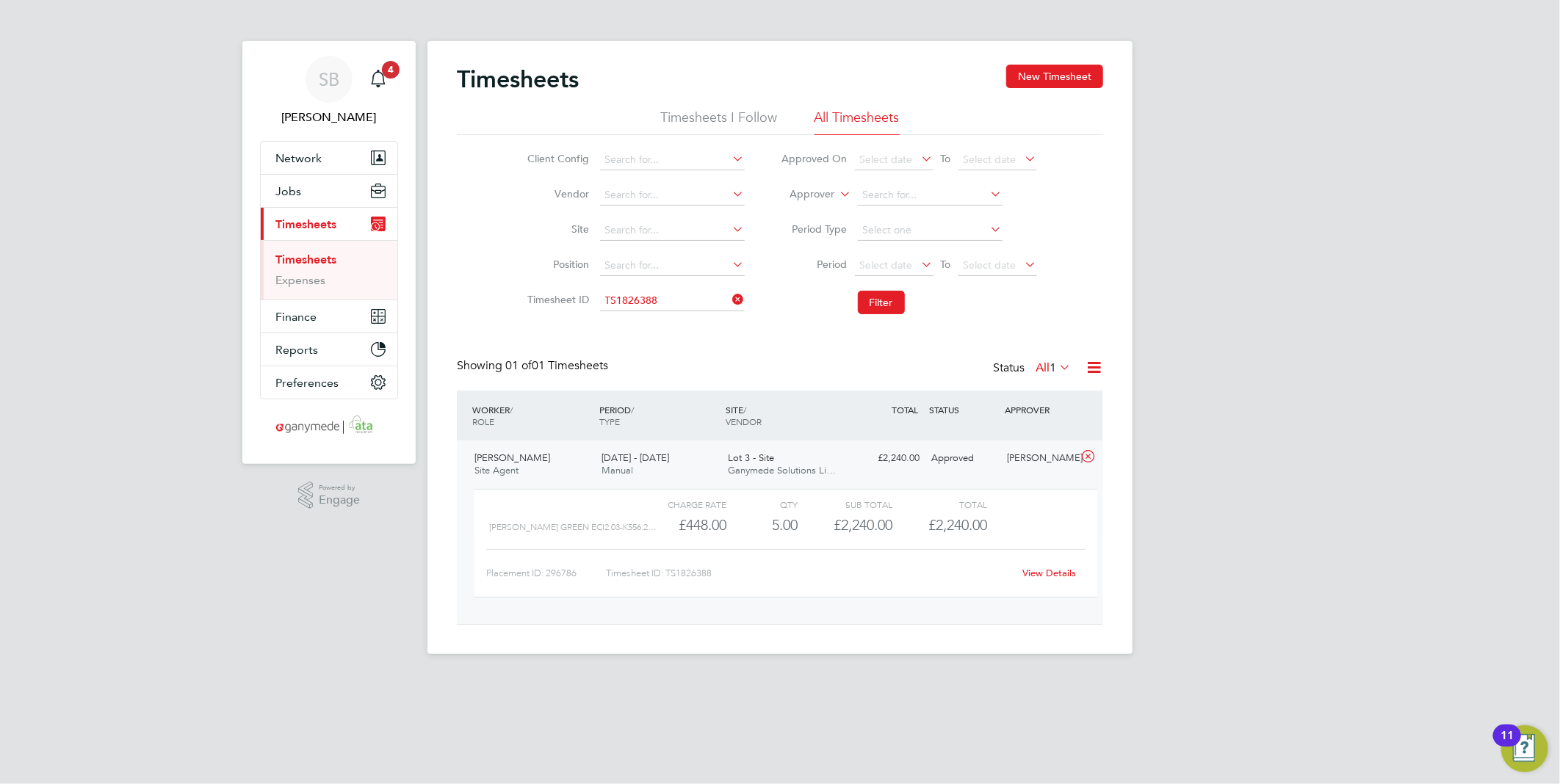
click at [1055, 569] on link "View Details" at bounding box center [1049, 573] width 53 height 13
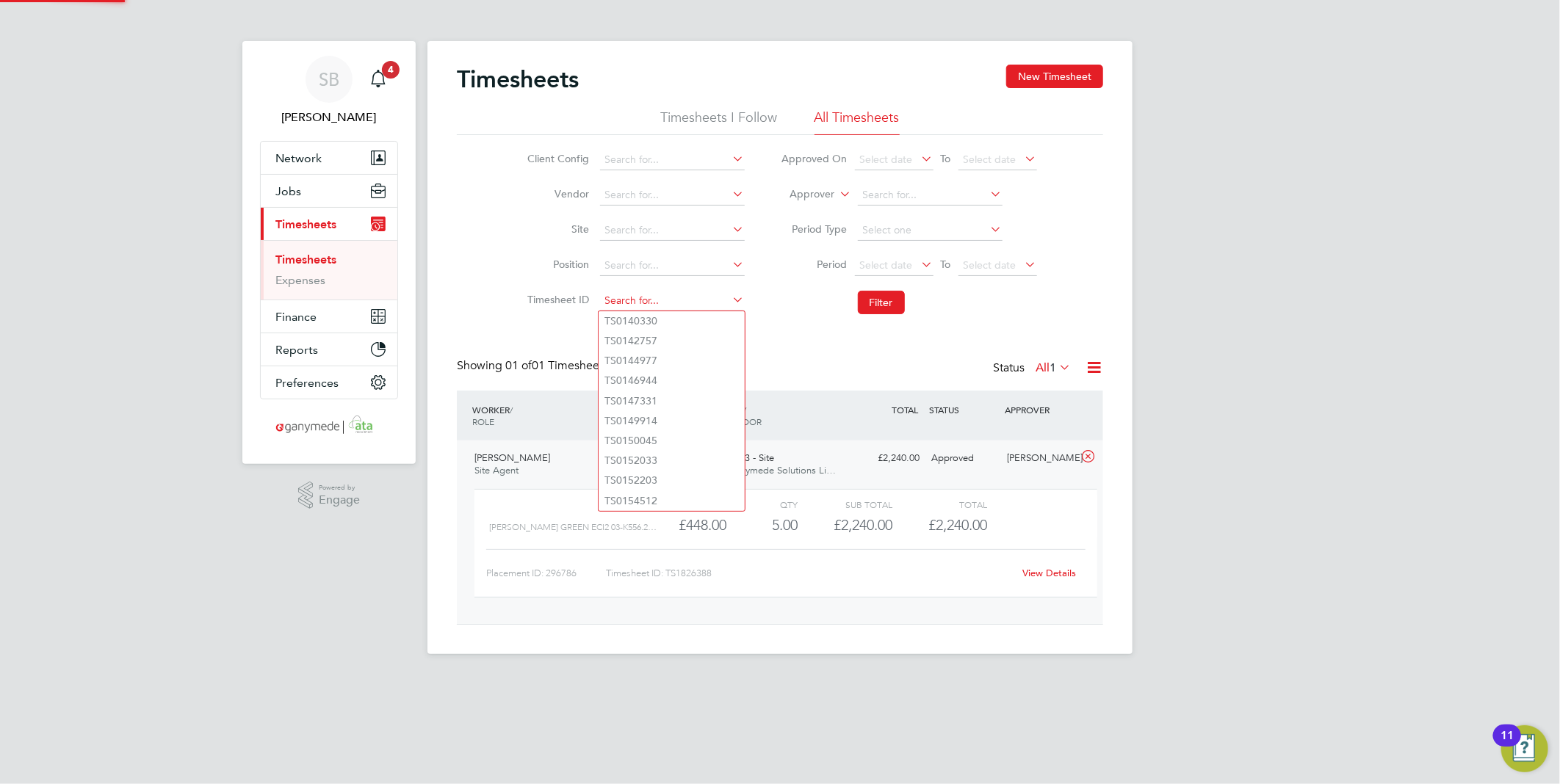
click at [664, 295] on input at bounding box center [673, 300] width 145 height 20
paste input "1826632"
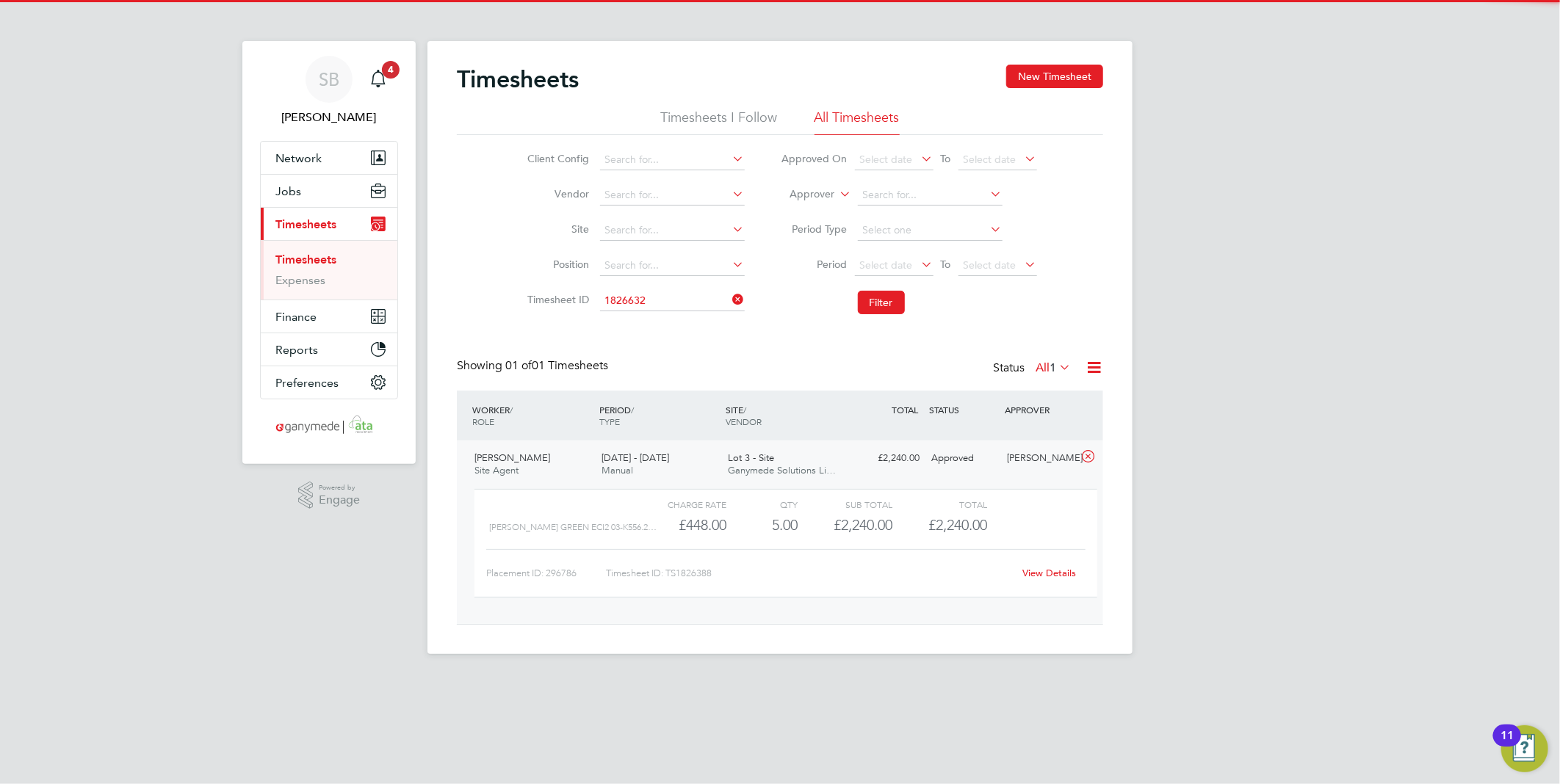
drag, startPoint x: 670, startPoint y: 316, endPoint x: 767, endPoint y: 311, distance: 97.1
click at [670, 316] on li "TS 1826632" at bounding box center [672, 321] width 146 height 20
type input "TS1826632"
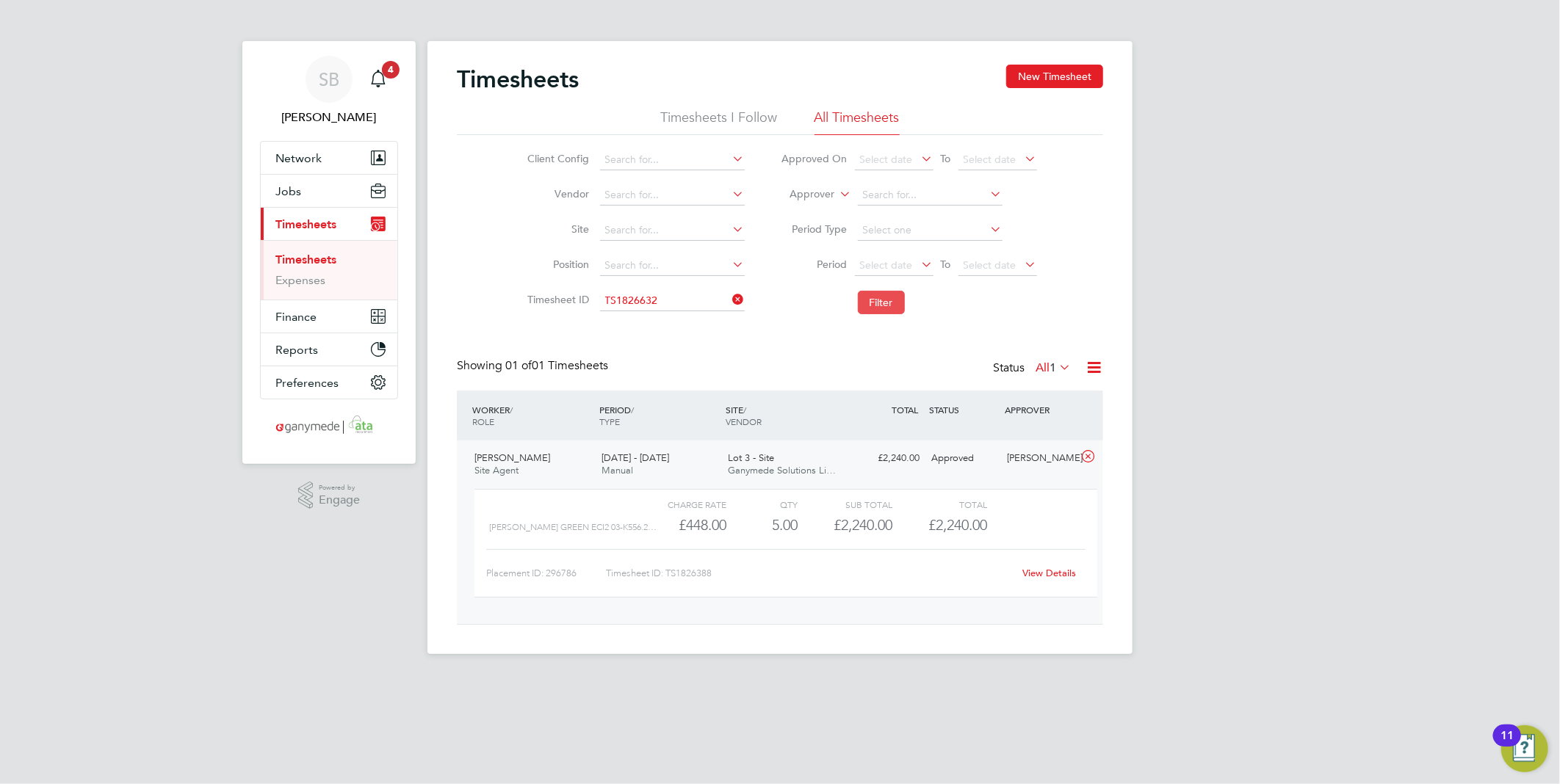
click at [896, 309] on button "Filter" at bounding box center [881, 302] width 47 height 23
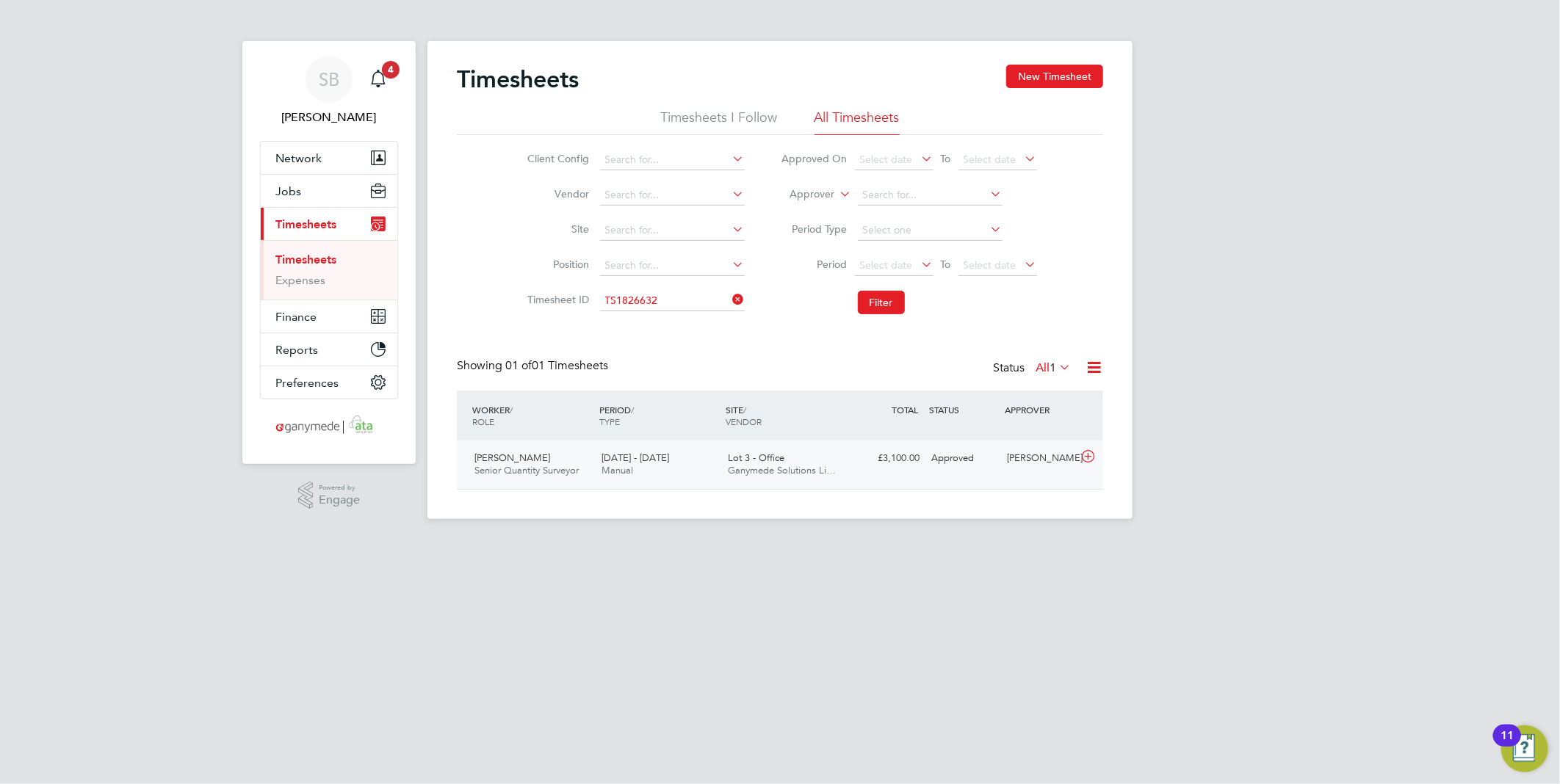
click at [1091, 456] on icon at bounding box center [1088, 457] width 18 height 12
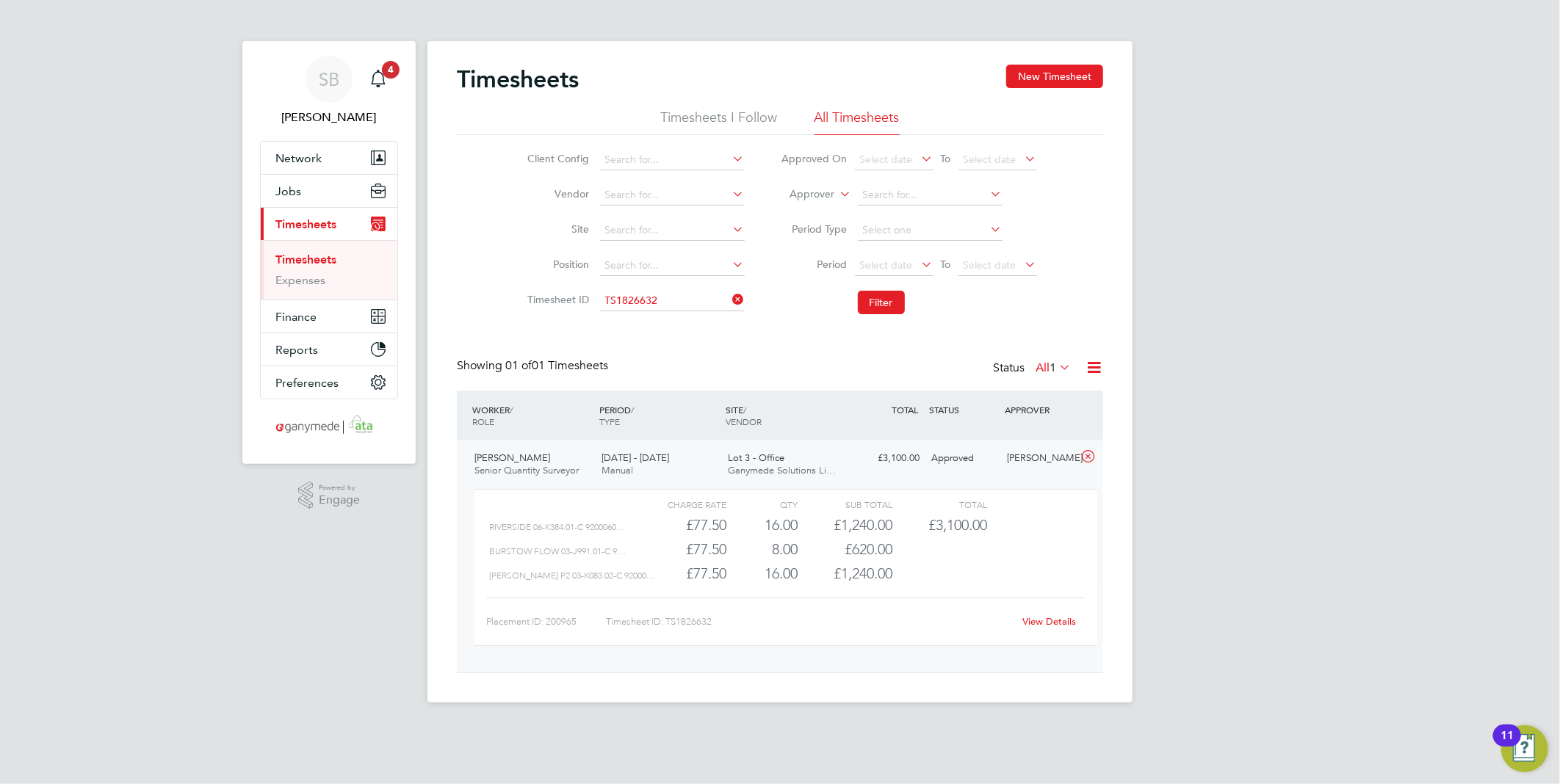
click at [1040, 618] on link "View Details" at bounding box center [1049, 621] width 53 height 13
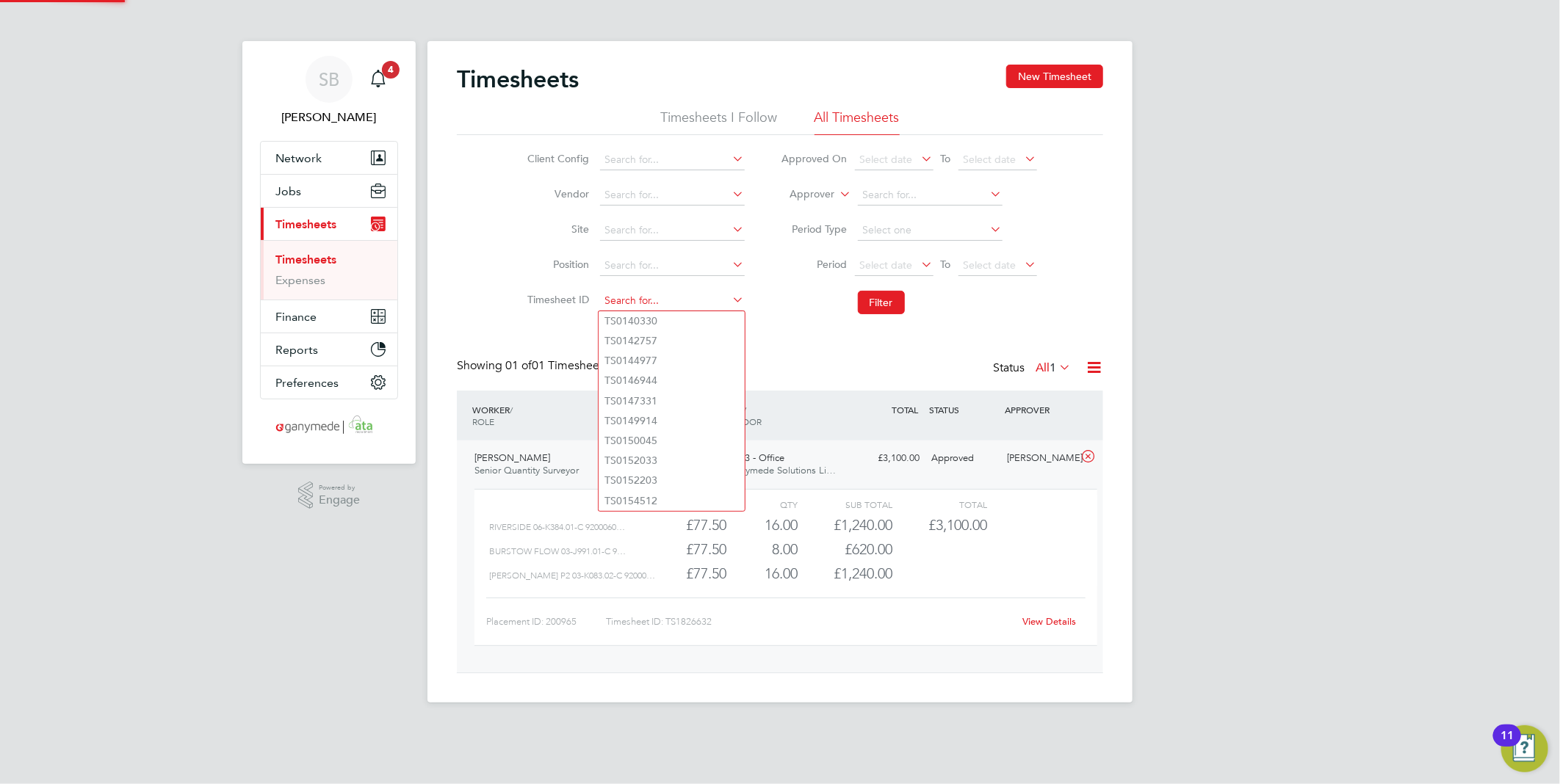
click at [672, 303] on input at bounding box center [673, 300] width 145 height 20
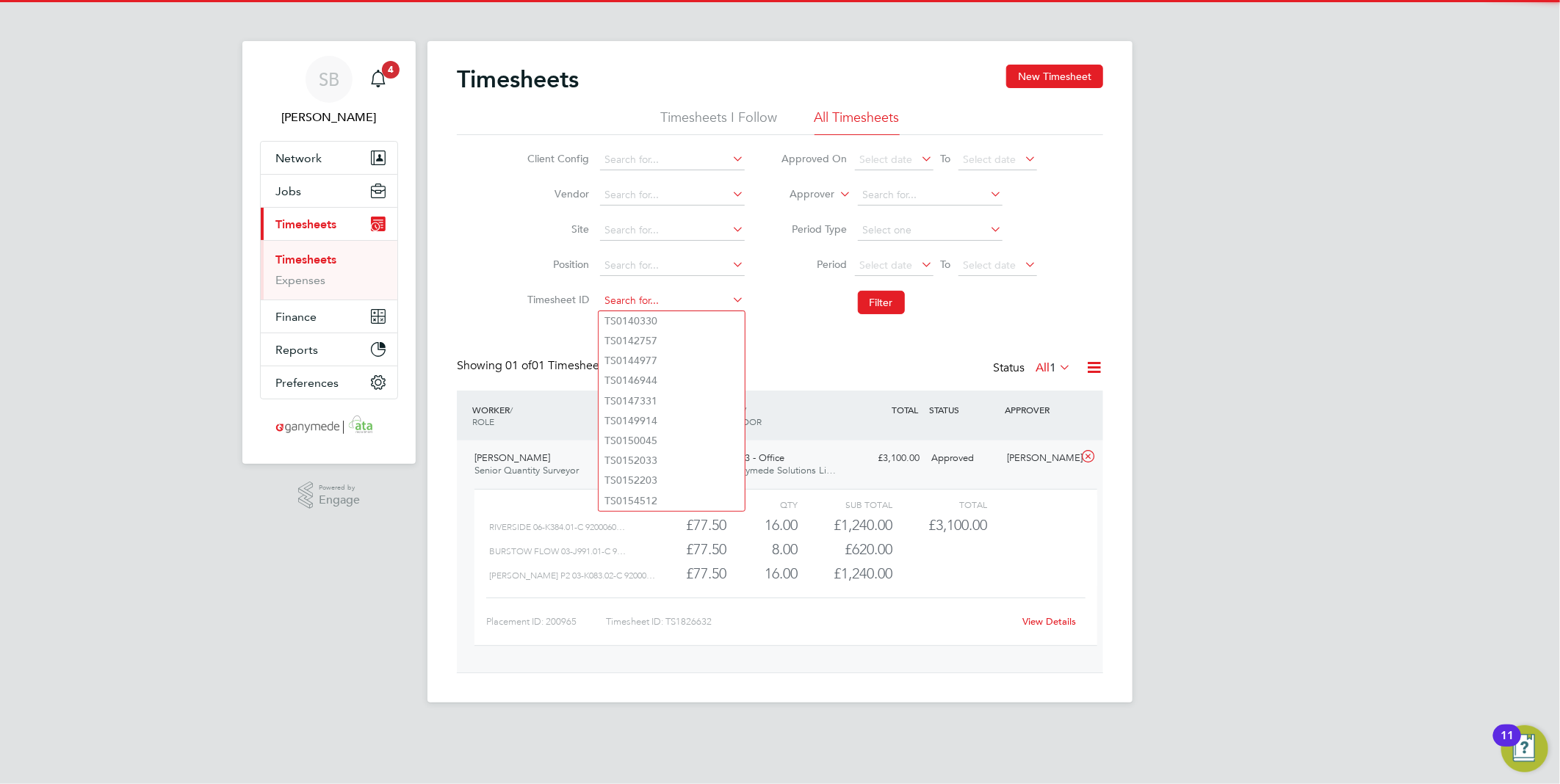
paste input "1826643"
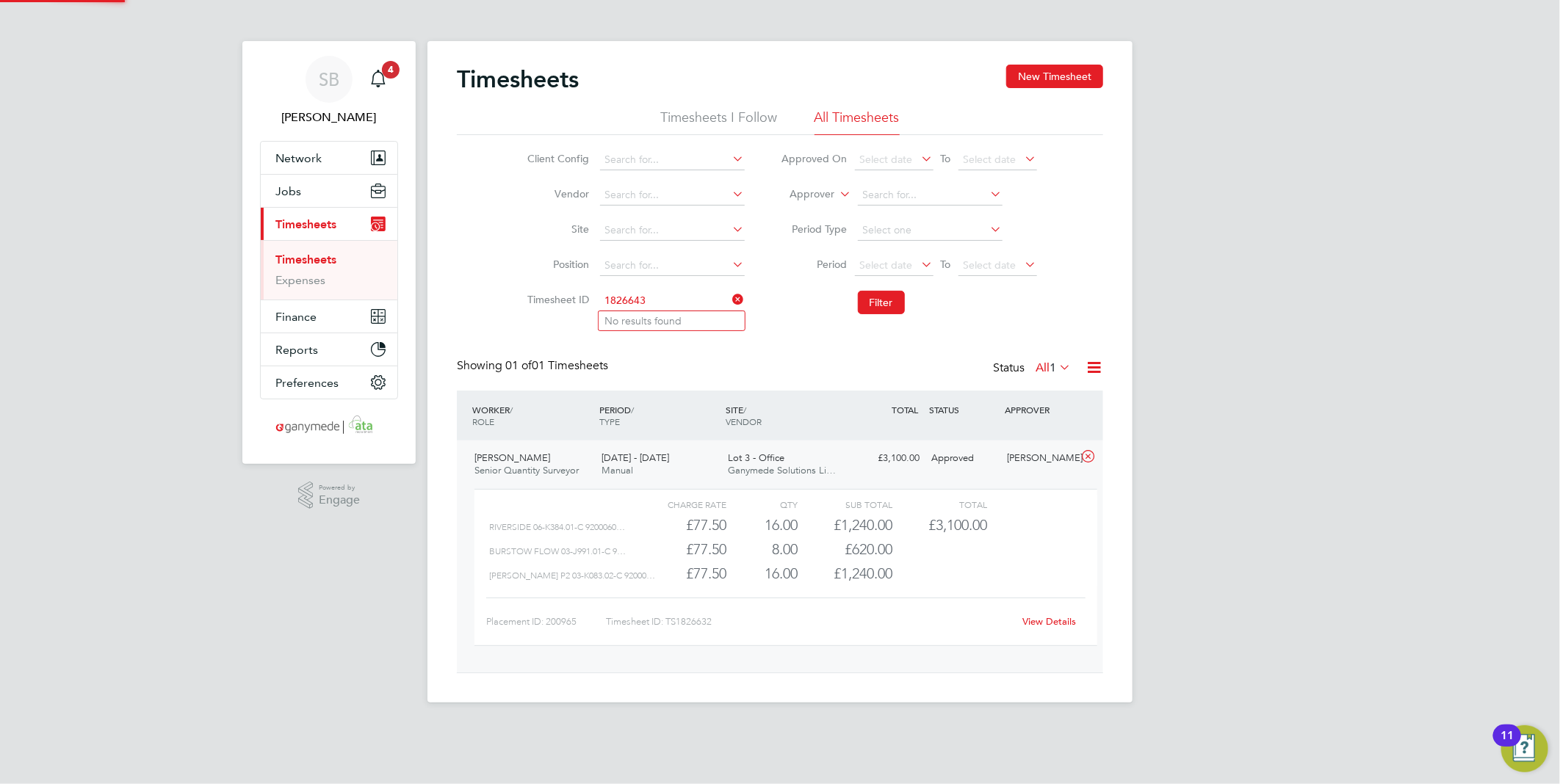
type input "1826643"
click at [684, 321] on li "No results found" at bounding box center [672, 320] width 146 height 19
click at [283, 287] on link "Expenses" at bounding box center [301, 280] width 50 height 14
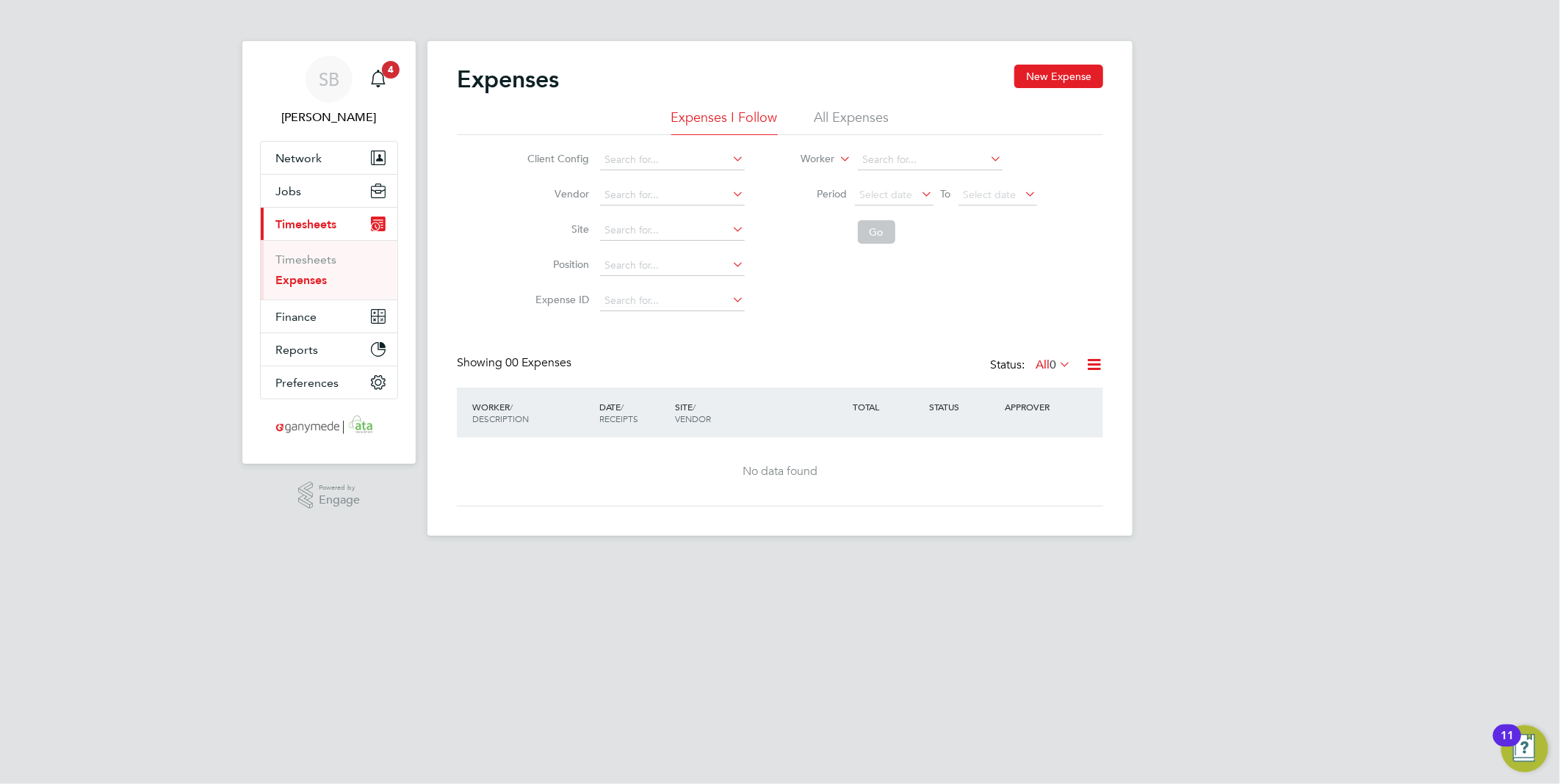
drag, startPoint x: 860, startPoint y: 118, endPoint x: 834, endPoint y: 144, distance: 36.8
click at [853, 126] on li "All Expenses" at bounding box center [851, 121] width 75 height 26
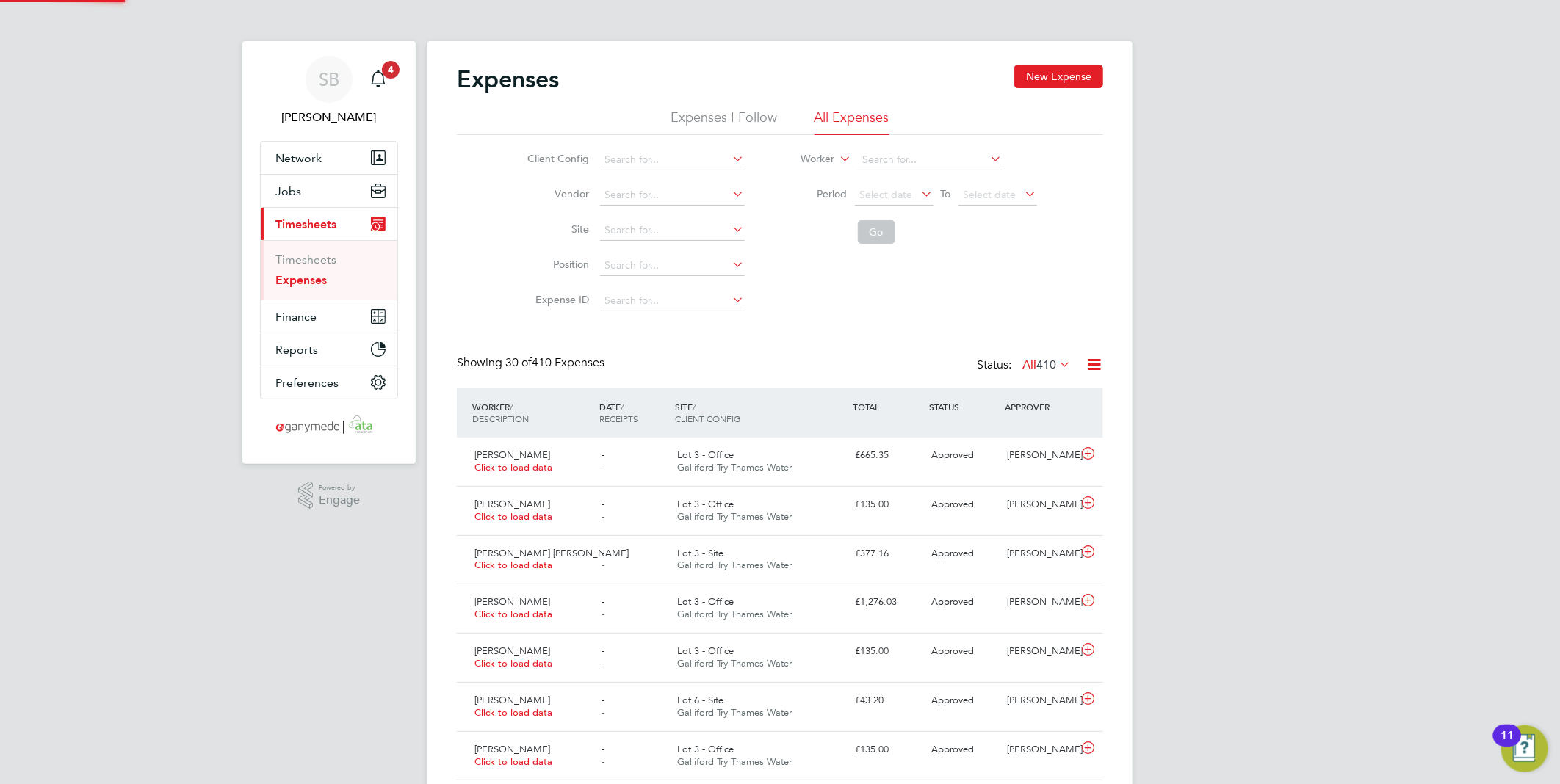
scroll to position [37, 178]
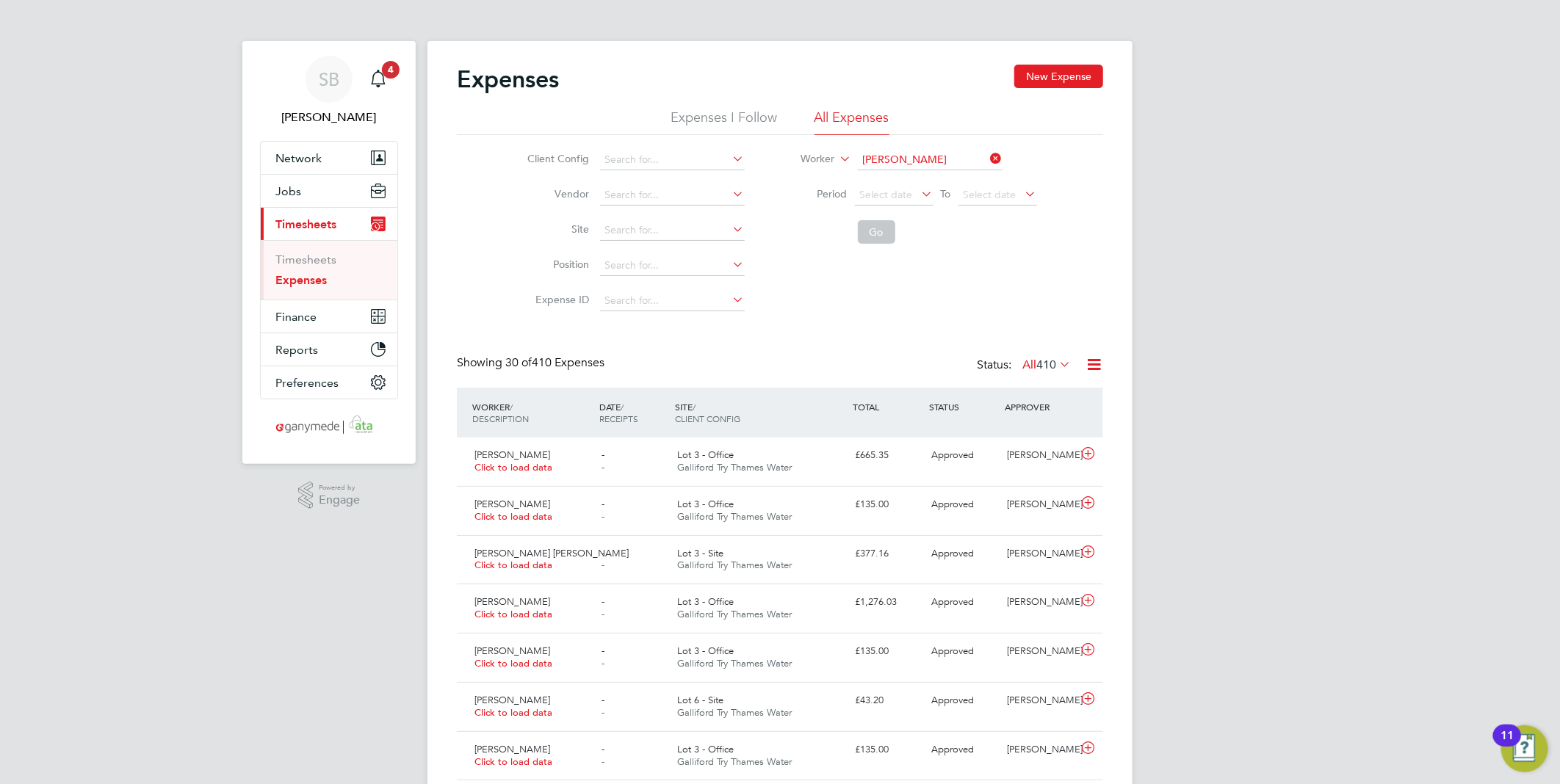
click at [890, 175] on li "Alex ande r Rennie" at bounding box center [960, 180] width 209 height 20
type input "Alexander Rennie"
click at [872, 226] on button "Go" at bounding box center [877, 231] width 38 height 23
click at [1091, 450] on icon at bounding box center [1088, 454] width 18 height 12
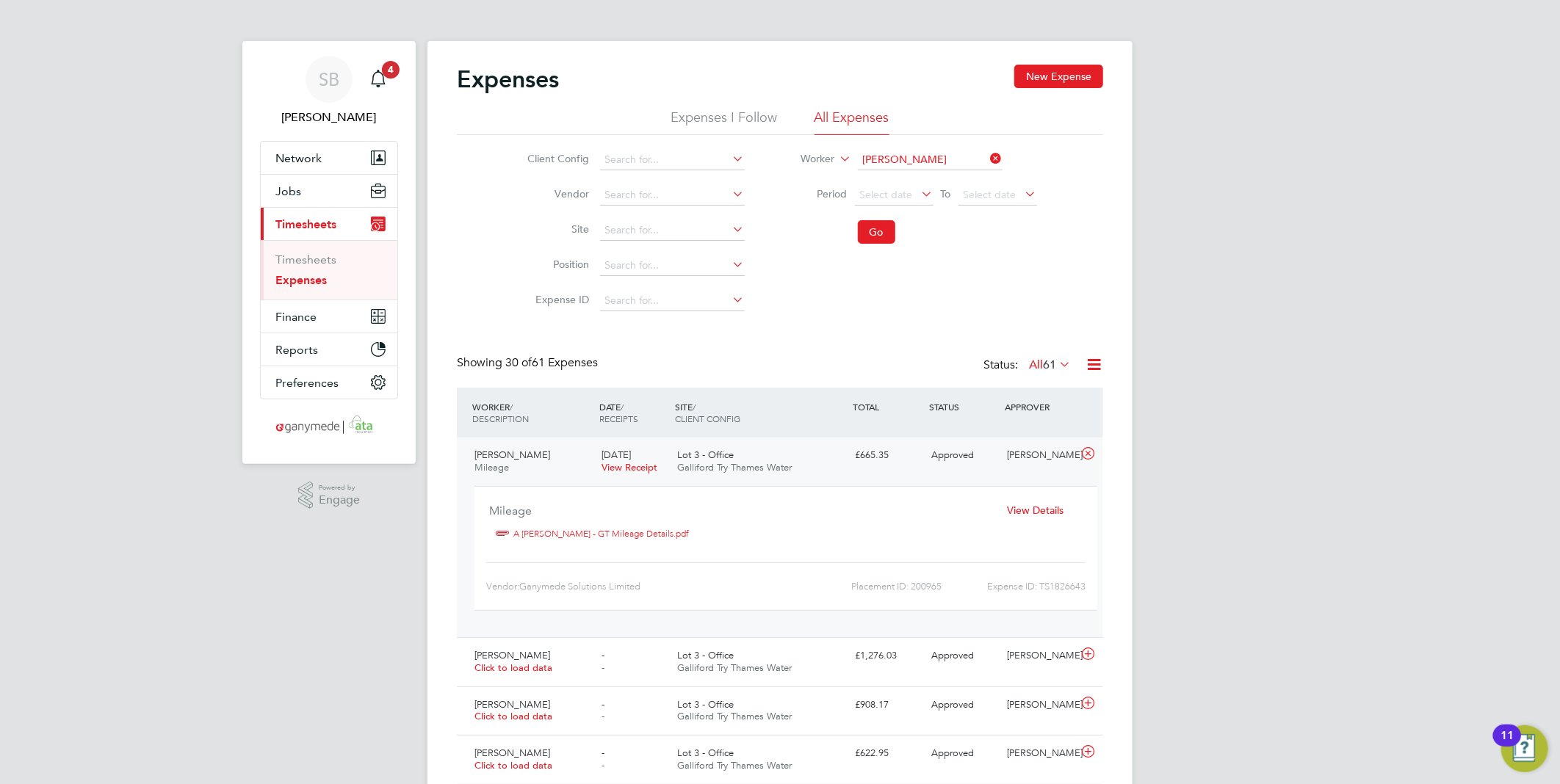
click at [896, 148] on li "Worker Alexander Rennie" at bounding box center [909, 160] width 292 height 35
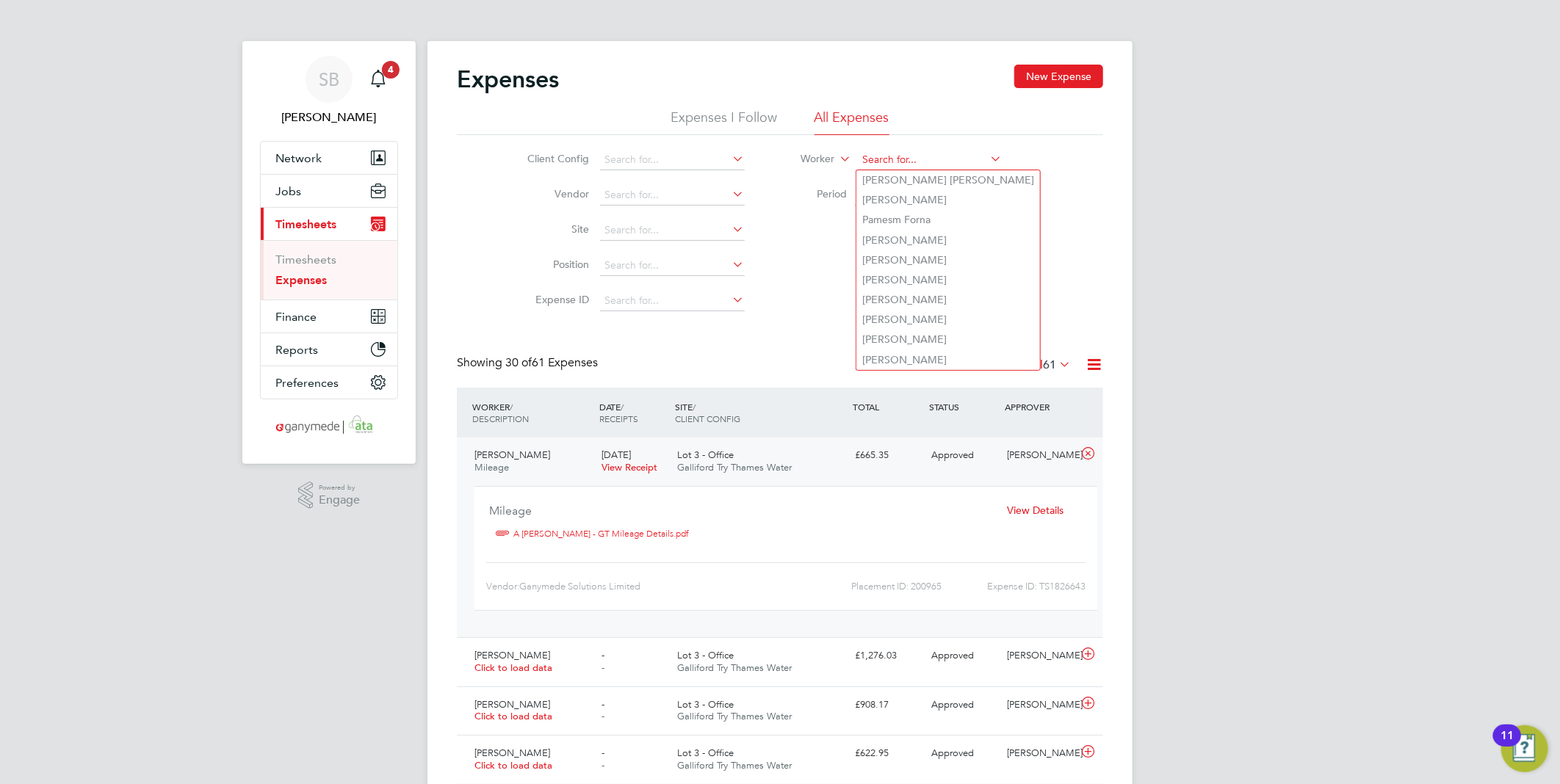
click at [899, 156] on input at bounding box center [930, 160] width 145 height 20
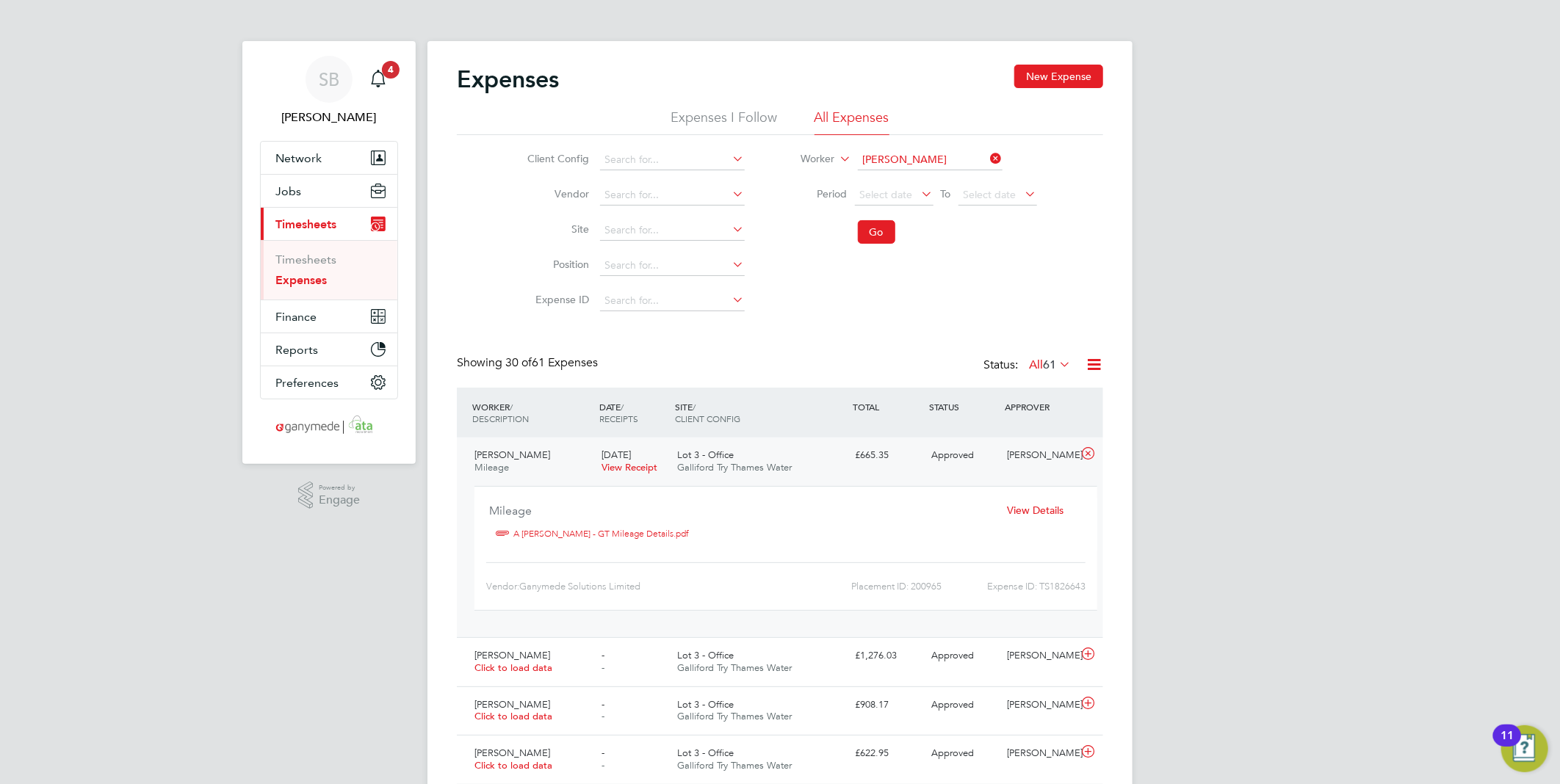
drag, startPoint x: 950, startPoint y: 215, endPoint x: 943, endPoint y: 220, distance: 8.6
click at [949, 215] on li "Connor Hollin gsworth" at bounding box center [966, 220] width 220 height 20
type input "Connor Hollingsworth"
click at [879, 233] on button "Go" at bounding box center [877, 231] width 38 height 23
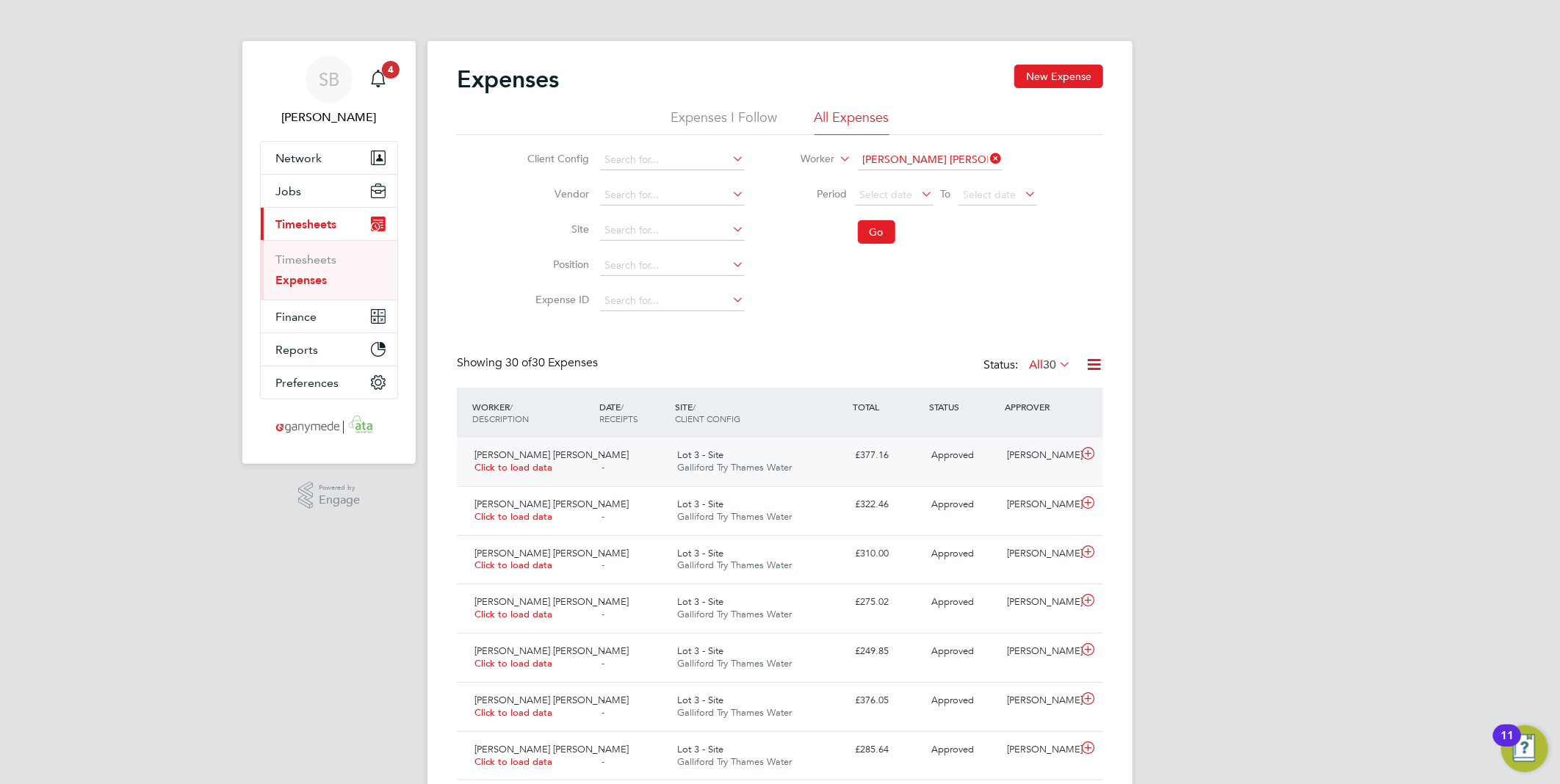
click at [1082, 454] on icon at bounding box center [1088, 454] width 18 height 12
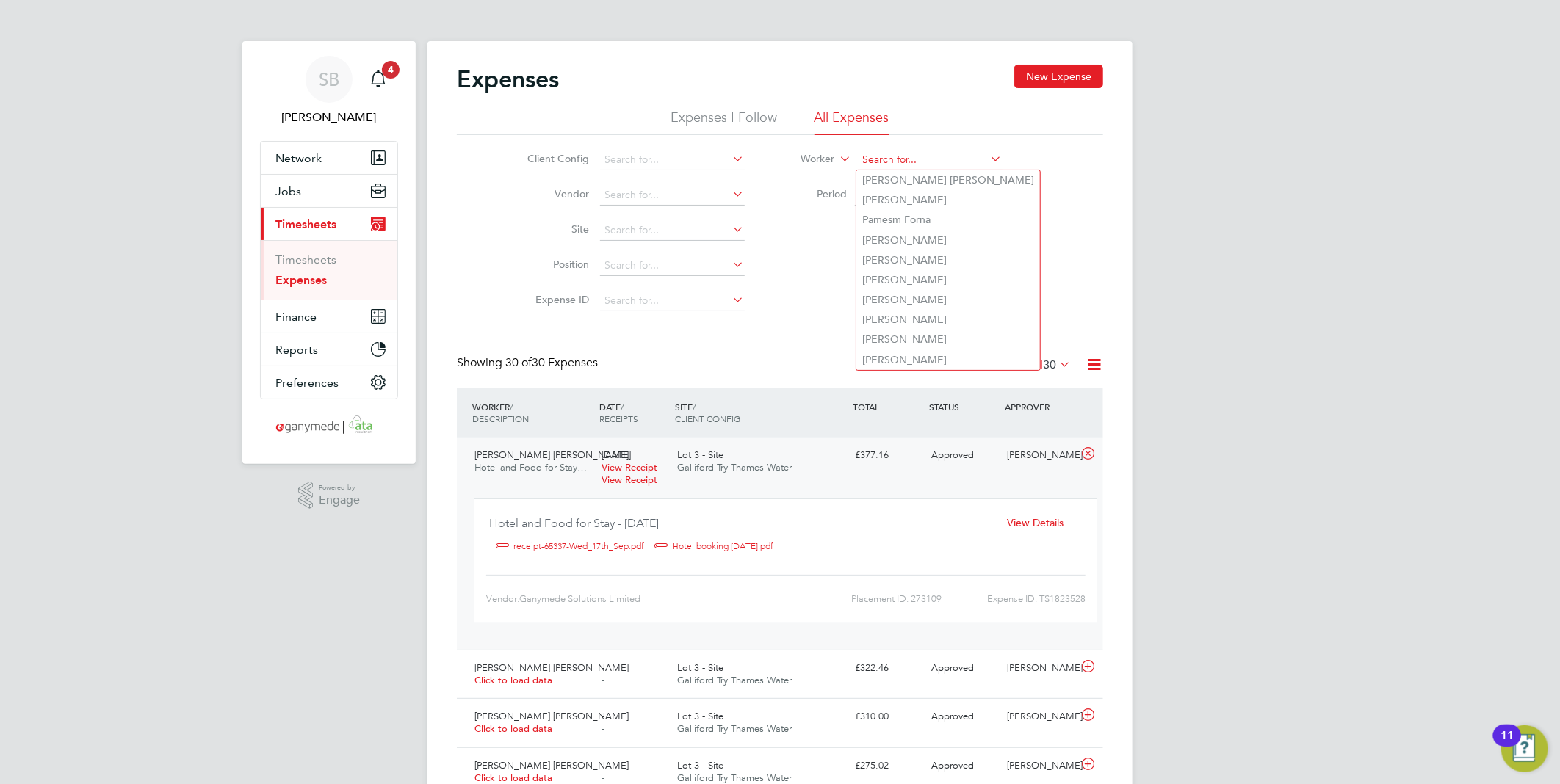
click at [942, 150] on input at bounding box center [930, 160] width 145 height 20
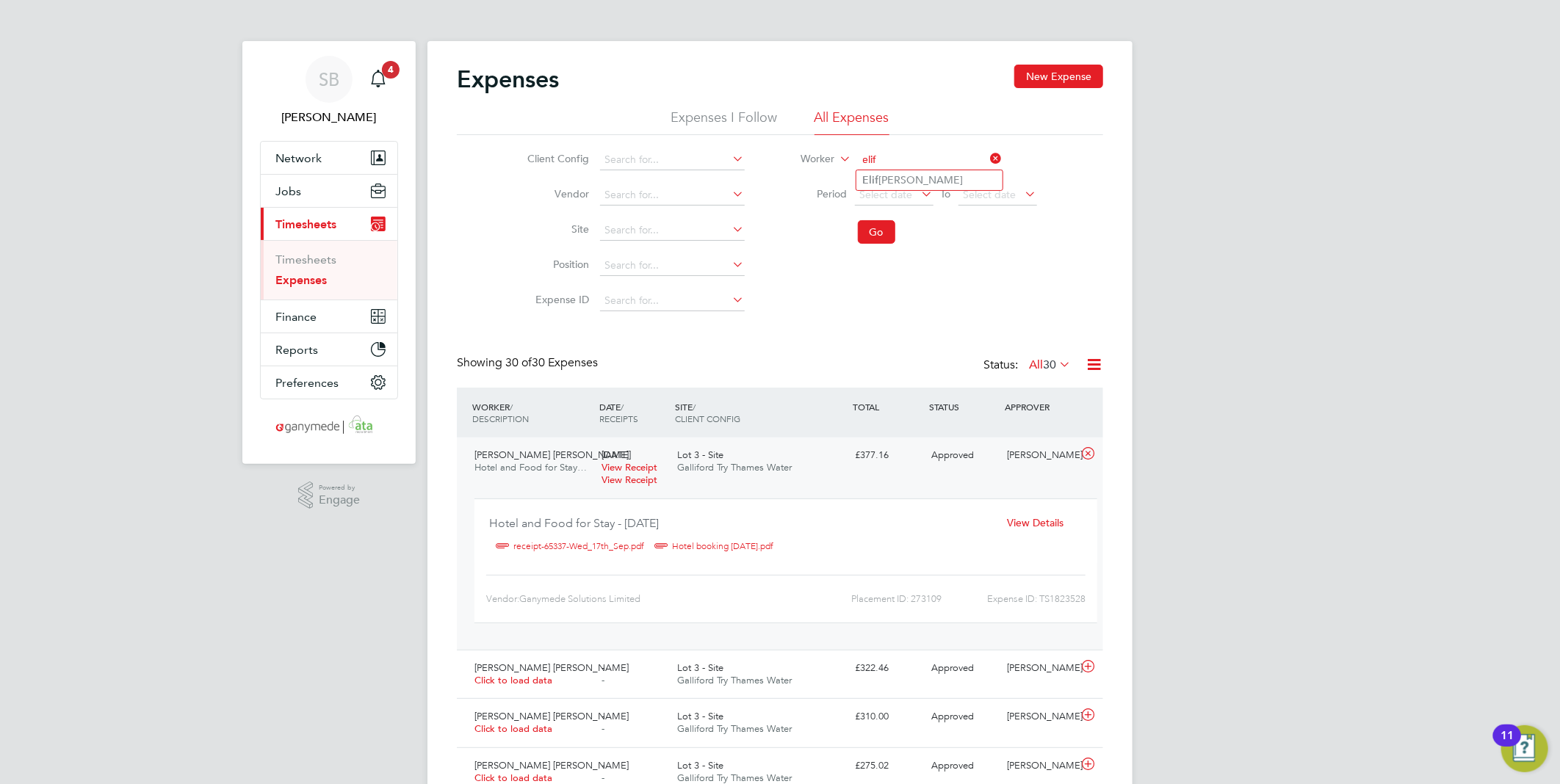
drag, startPoint x: 950, startPoint y: 172, endPoint x: 930, endPoint y: 198, distance: 32.8
click at [946, 178] on li "Elif Zengin Mclaughlin" at bounding box center [930, 180] width 146 height 20
type input "Elif Zengin Mclaughlin"
click at [889, 228] on button "Go" at bounding box center [877, 231] width 38 height 23
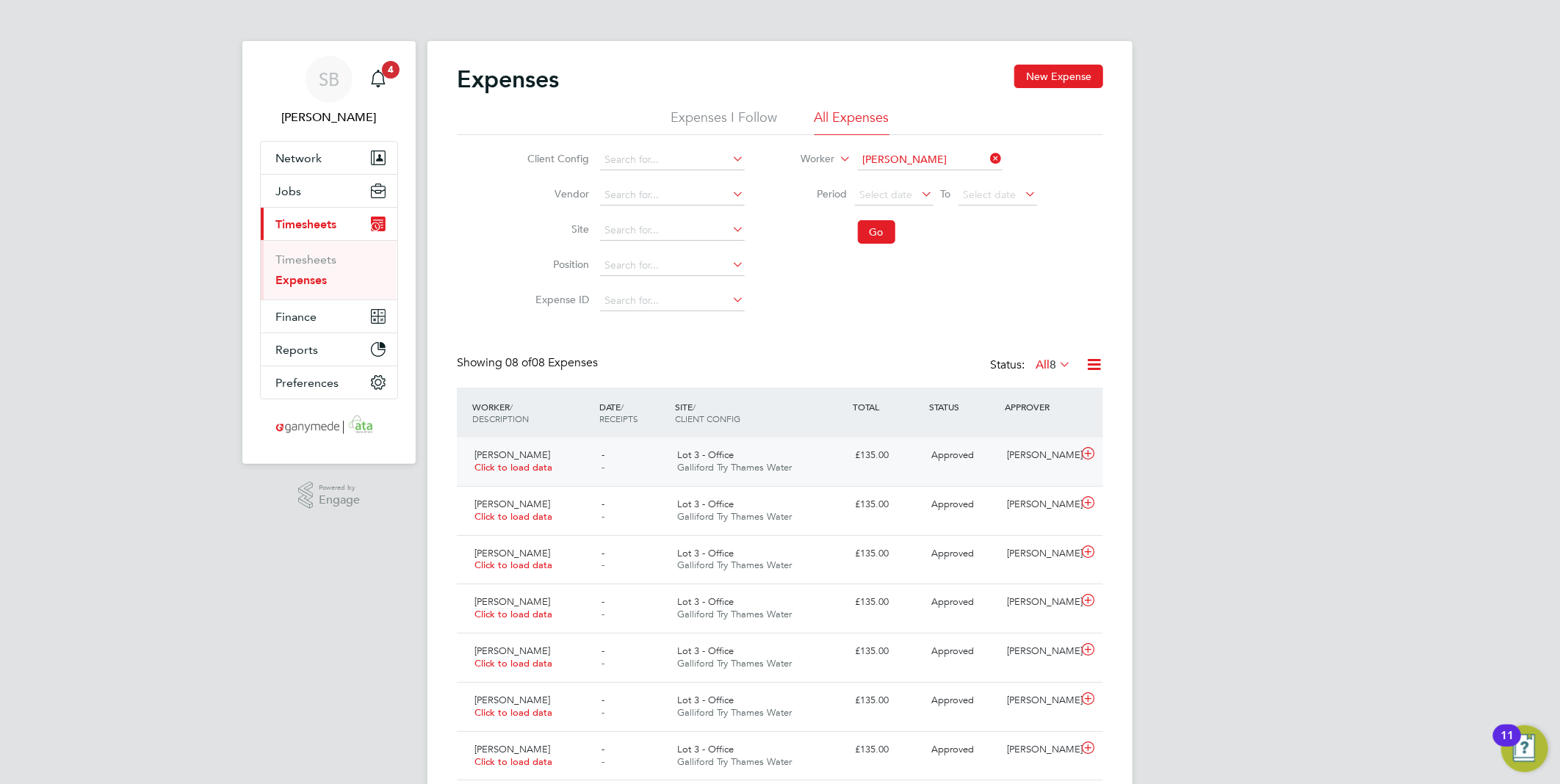
click at [1092, 459] on icon at bounding box center [1088, 454] width 18 height 12
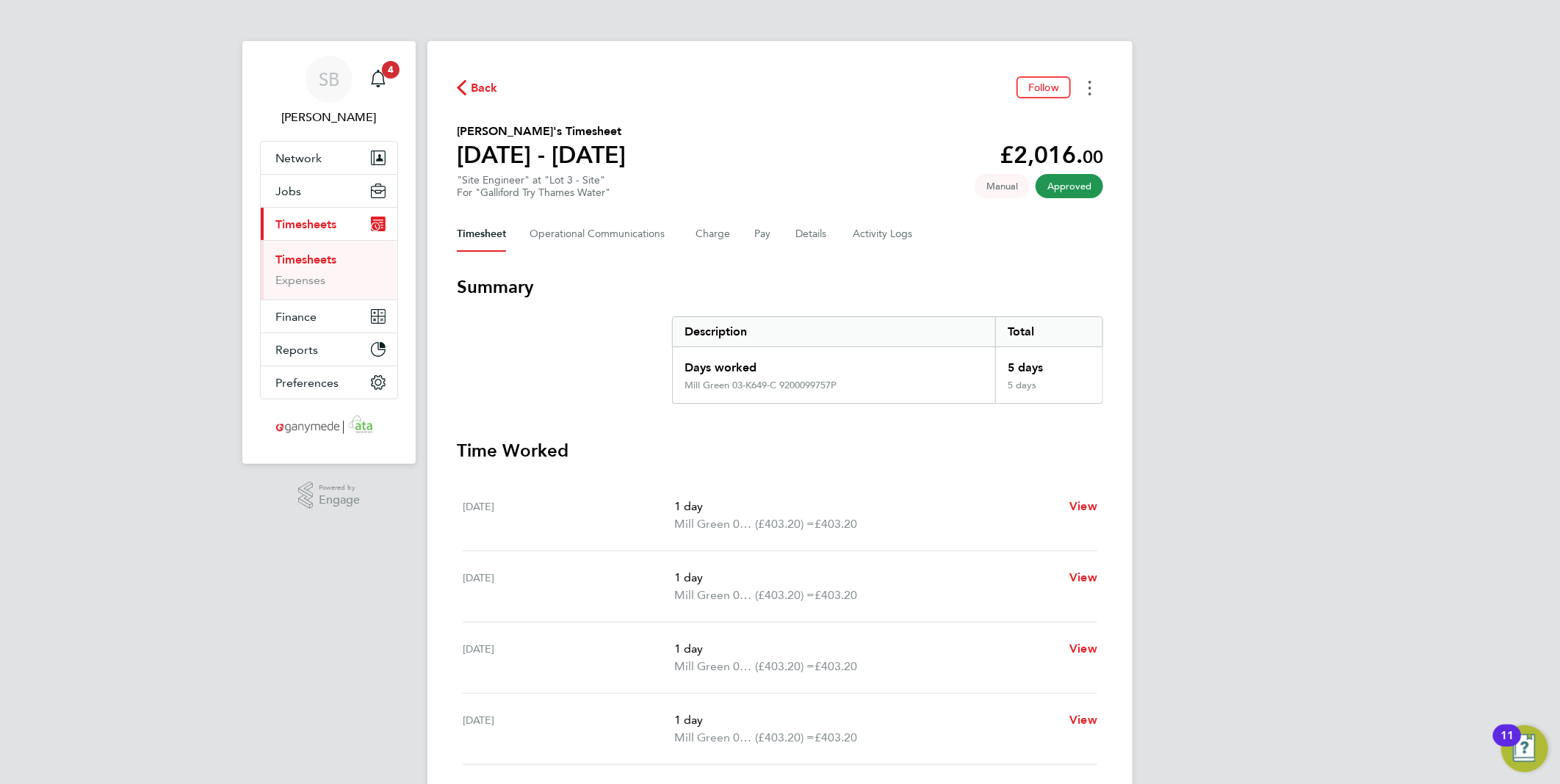
click at [1093, 90] on button "Timesheets Menu" at bounding box center [1089, 87] width 26 height 23
click at [1058, 121] on link "Download timesheet" at bounding box center [1015, 120] width 176 height 29
click at [1091, 94] on button "Timesheets Menu" at bounding box center [1089, 87] width 26 height 23
click at [1066, 126] on link "Download timesheet" at bounding box center [1015, 120] width 176 height 29
drag, startPoint x: 1088, startPoint y: 89, endPoint x: 1082, endPoint y: 98, distance: 10.8
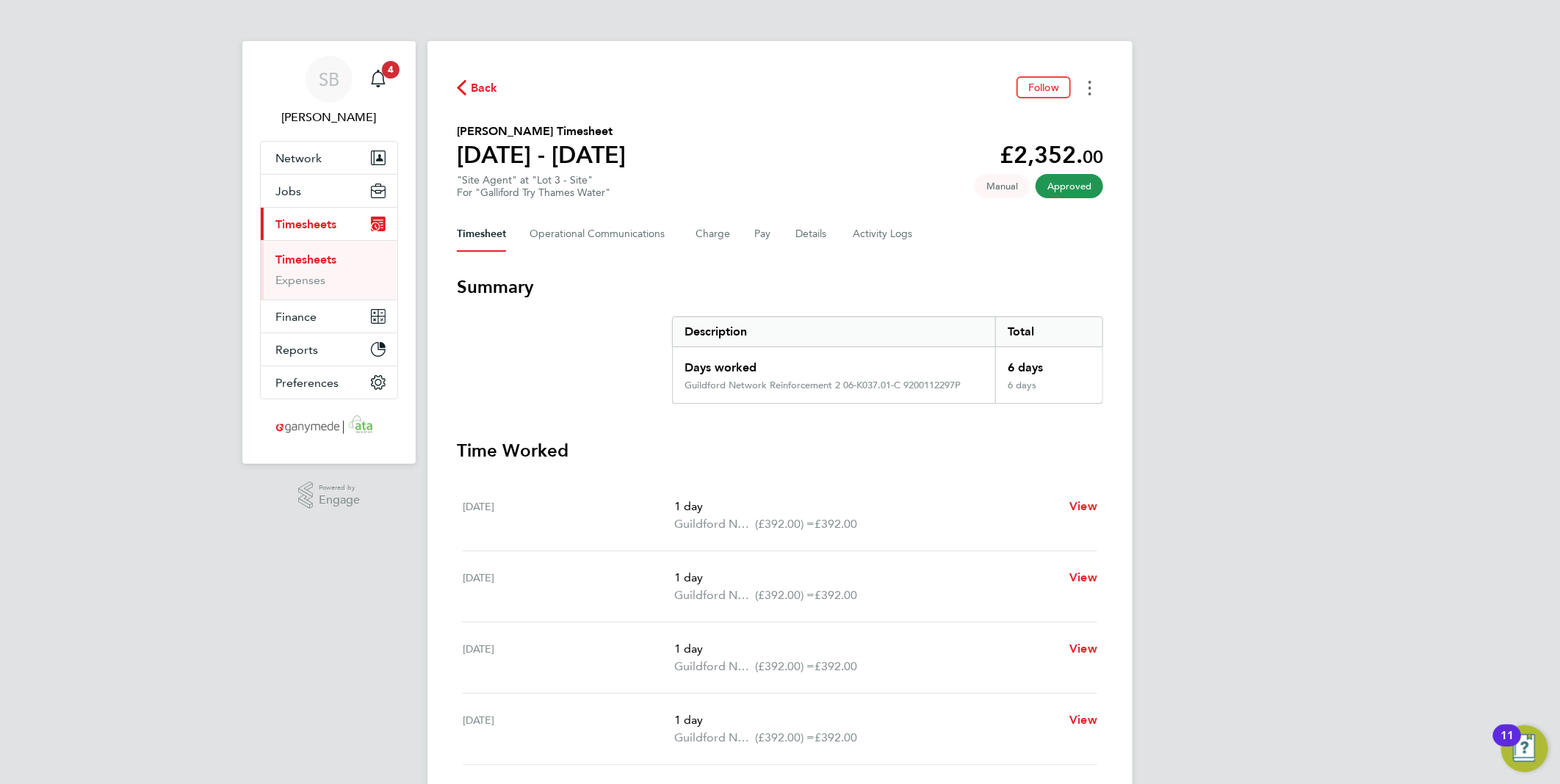
click at [1083, 96] on button "Timesheets Menu" at bounding box center [1089, 87] width 26 height 23
drag, startPoint x: 1050, startPoint y: 122, endPoint x: 1120, endPoint y: 182, distance: 92.2
click at [1050, 123] on link "Download timesheet" at bounding box center [1015, 120] width 176 height 29
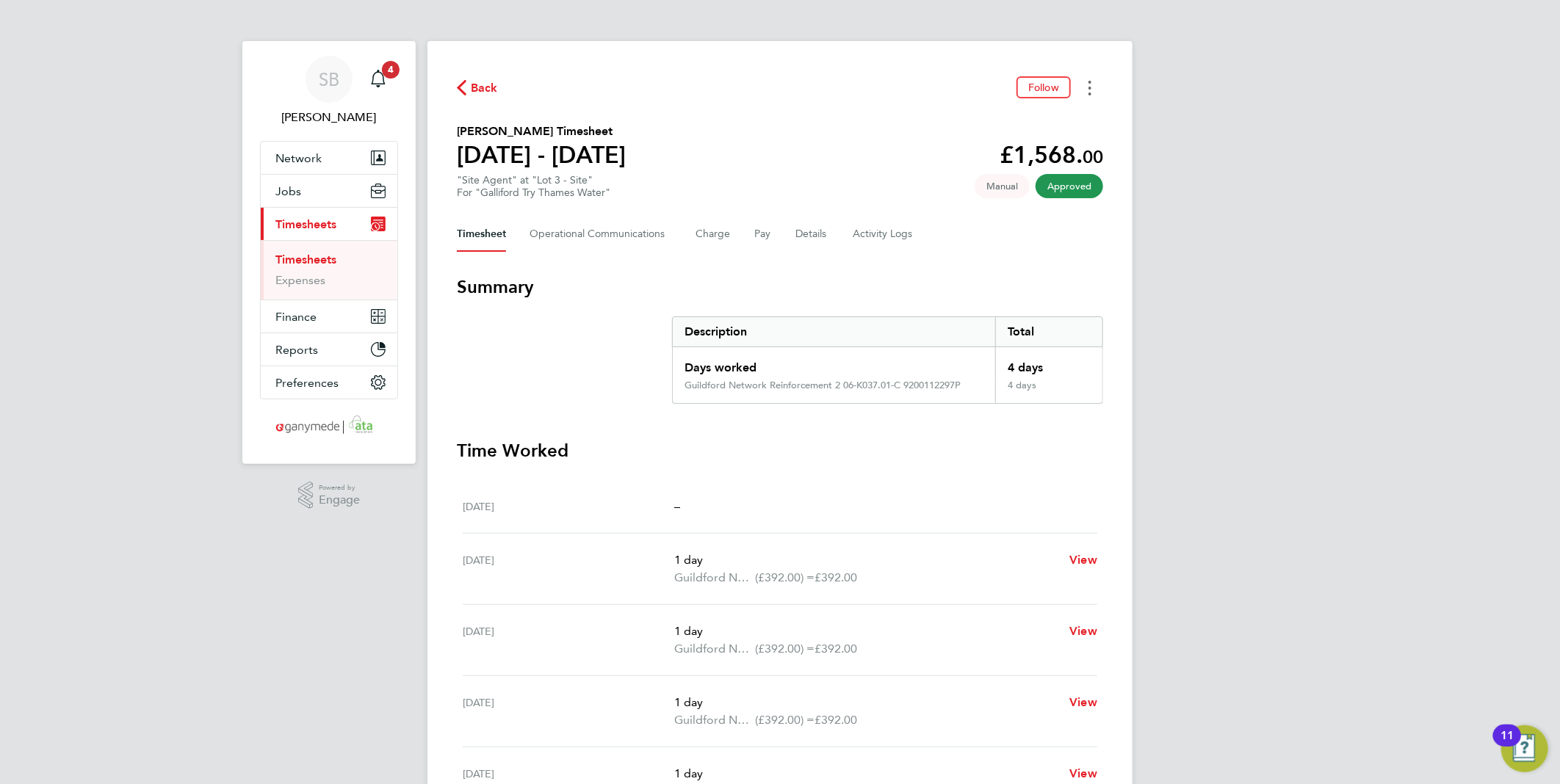
click at [1088, 83] on icon "Timesheets Menu" at bounding box center [1090, 87] width 3 height 14
click at [1052, 115] on link "Download timesheet" at bounding box center [1015, 120] width 176 height 29
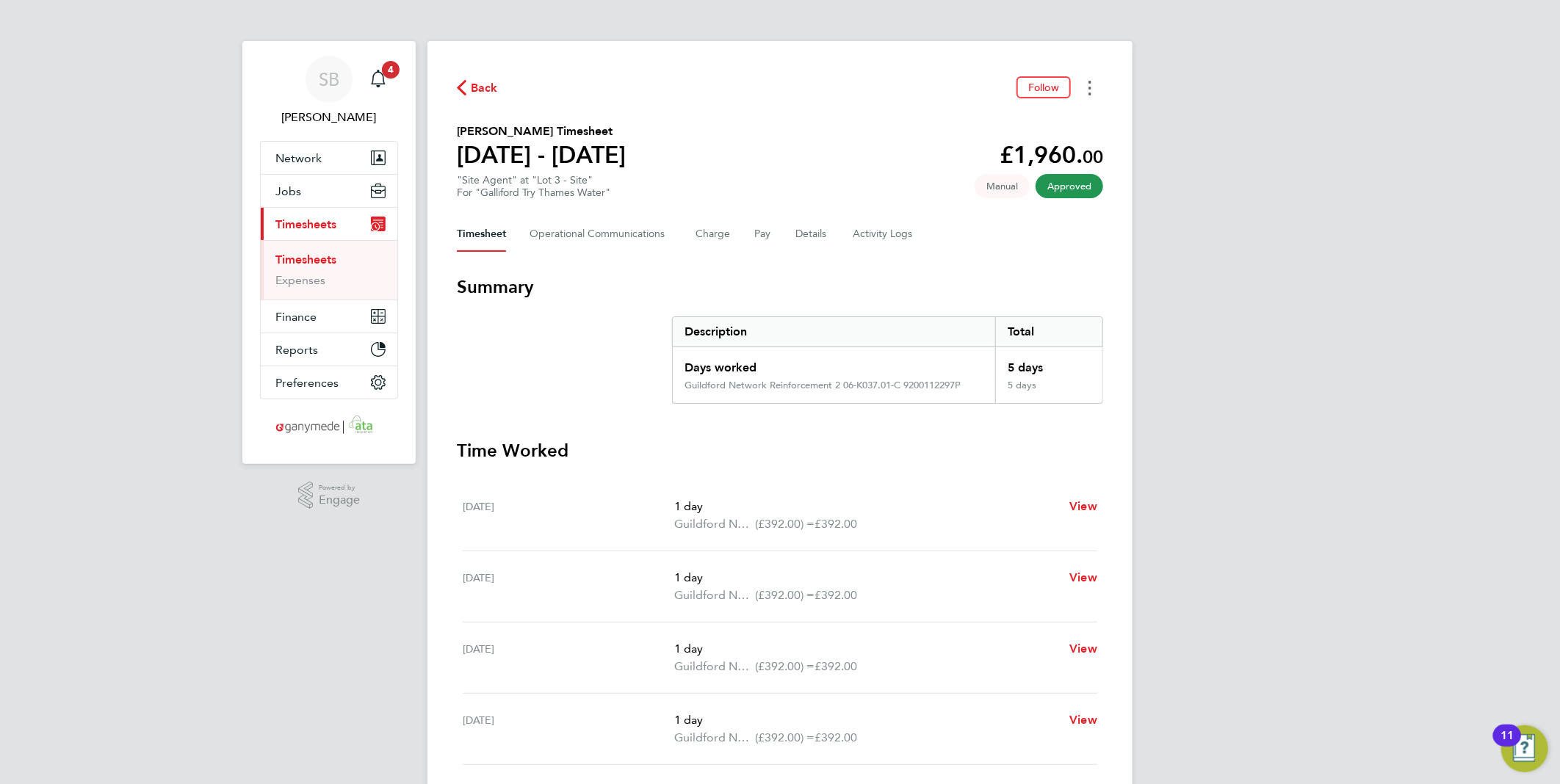
click at [1080, 93] on button "Timesheets Menu" at bounding box center [1089, 87] width 26 height 23
click at [1054, 119] on link "Download timesheet" at bounding box center [1015, 120] width 176 height 29
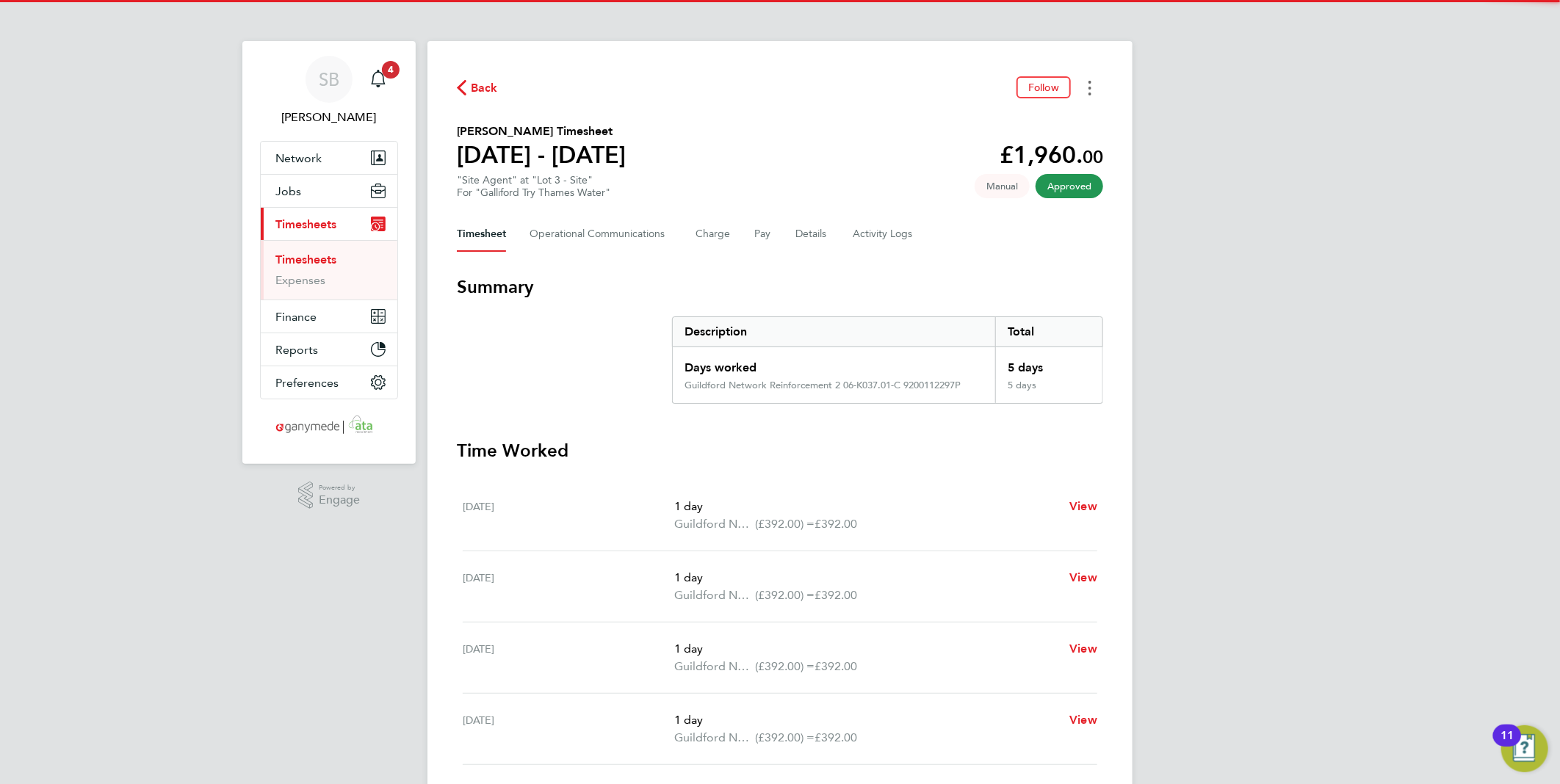
click at [1085, 85] on button "Timesheets Menu" at bounding box center [1089, 87] width 26 height 23
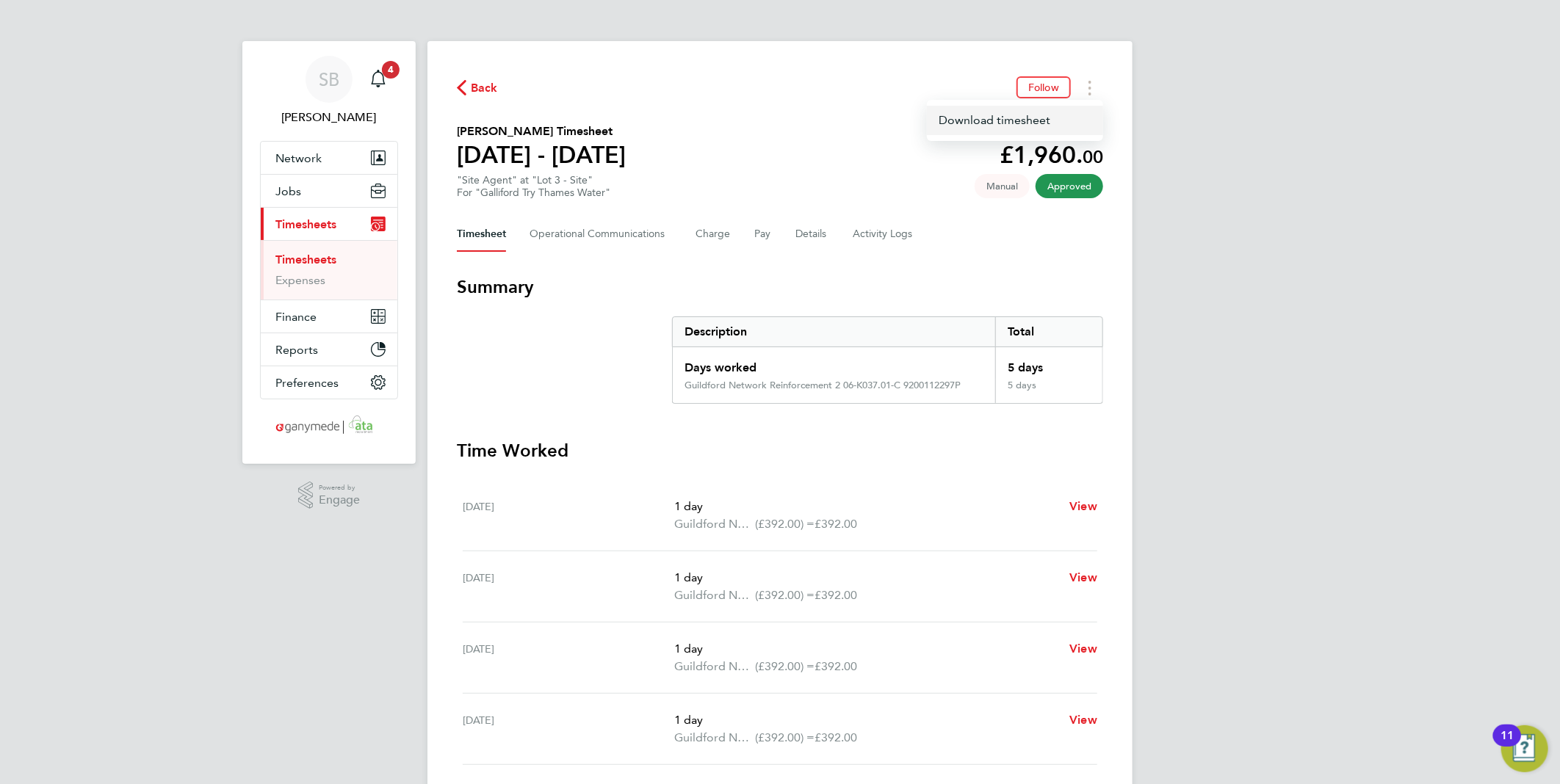
click at [1029, 121] on link "Download timesheet" at bounding box center [1015, 120] width 176 height 29
click at [1093, 89] on button "Timesheets Menu" at bounding box center [1089, 87] width 26 height 23
click at [1044, 117] on link "Download timesheet" at bounding box center [1015, 120] width 176 height 29
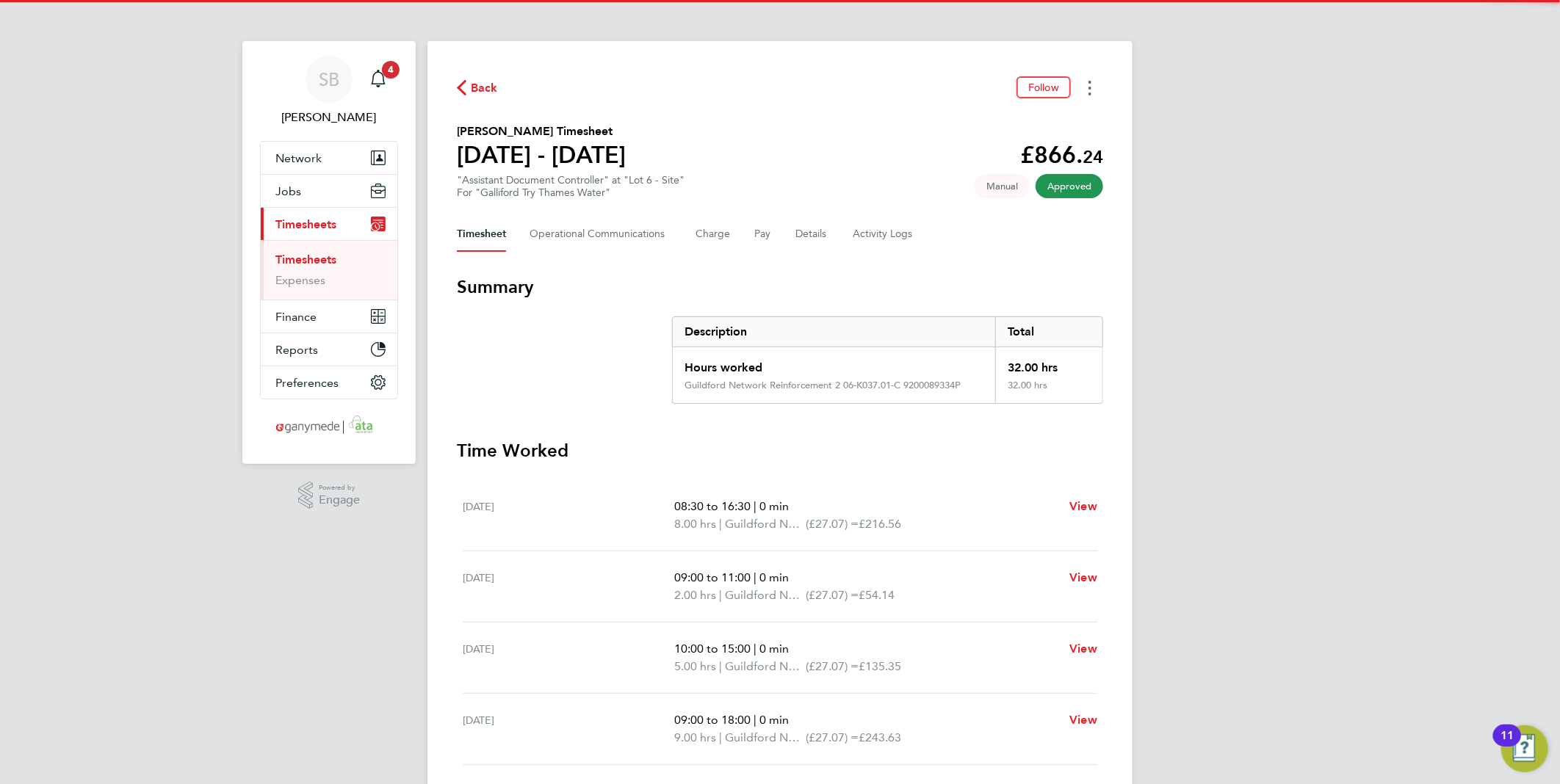
click at [1091, 81] on button "Timesheets Menu" at bounding box center [1089, 87] width 26 height 23
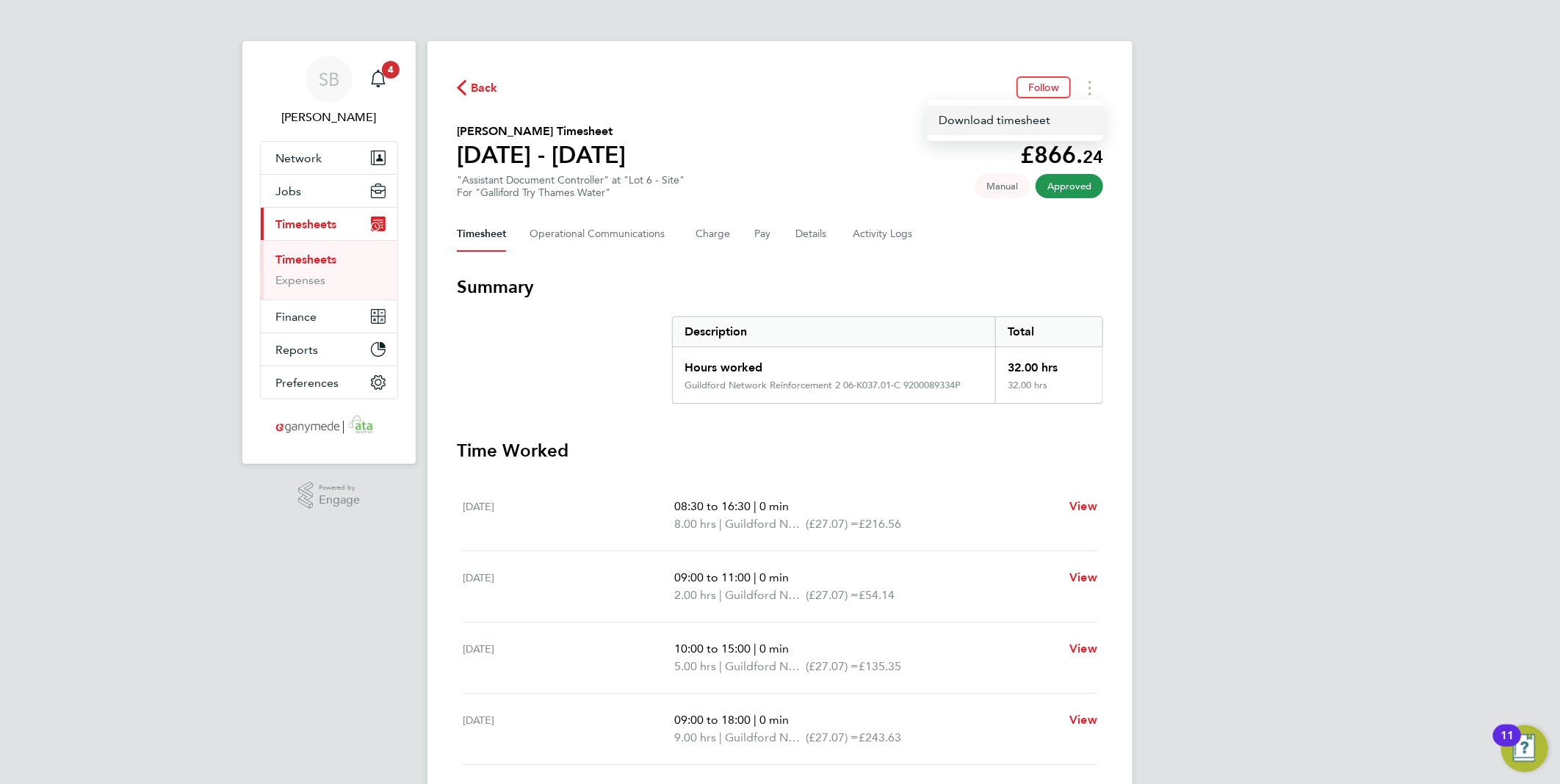
click at [1040, 114] on link "Download timesheet" at bounding box center [1015, 120] width 176 height 29
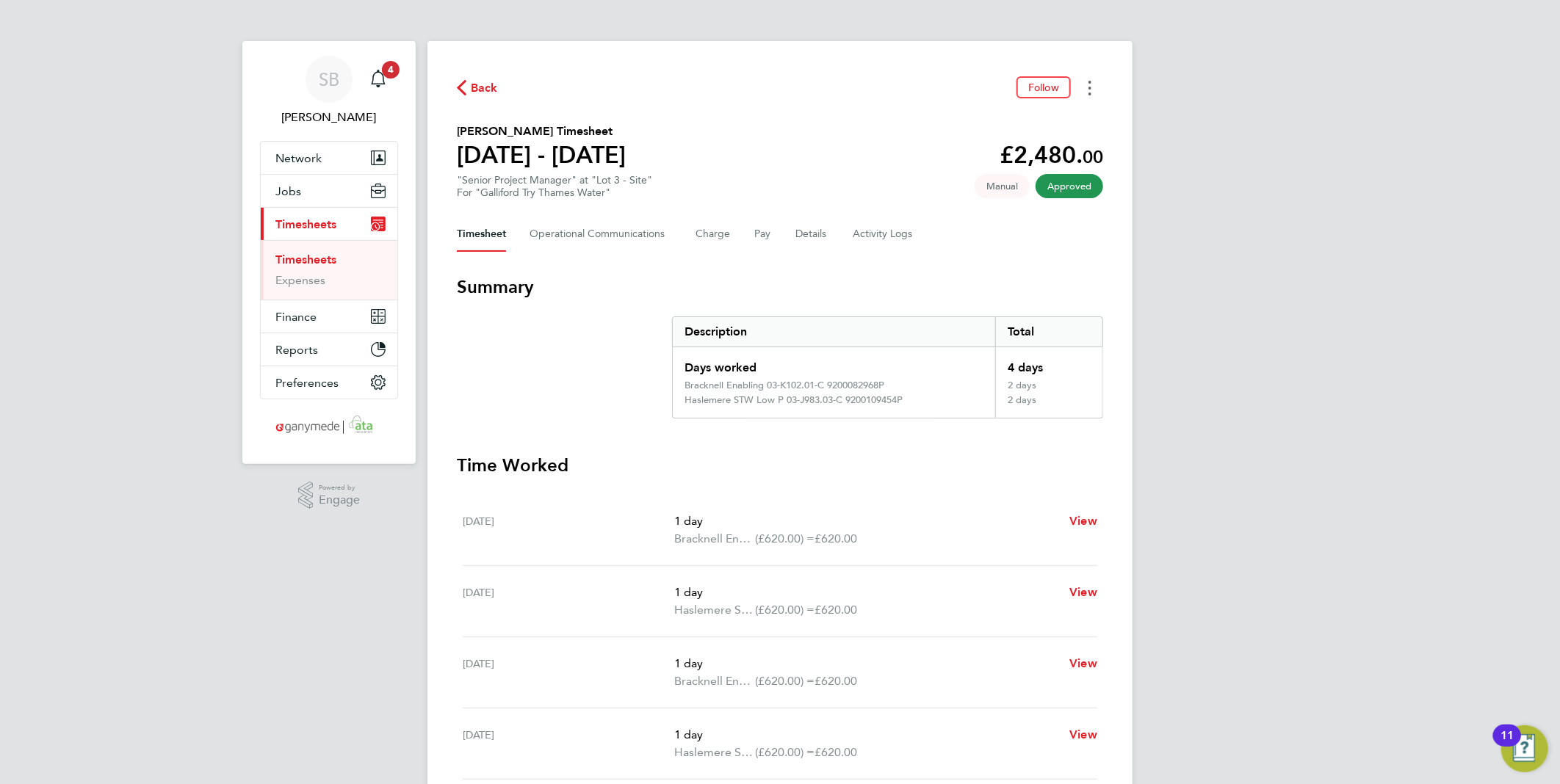
drag, startPoint x: 1088, startPoint y: 81, endPoint x: 1077, endPoint y: 96, distance: 18.6
click at [1085, 86] on button "Timesheets Menu" at bounding box center [1089, 87] width 26 height 23
drag, startPoint x: 1054, startPoint y: 117, endPoint x: 1117, endPoint y: 127, distance: 63.8
click at [1053, 115] on link "Download timesheet" at bounding box center [1015, 120] width 176 height 29
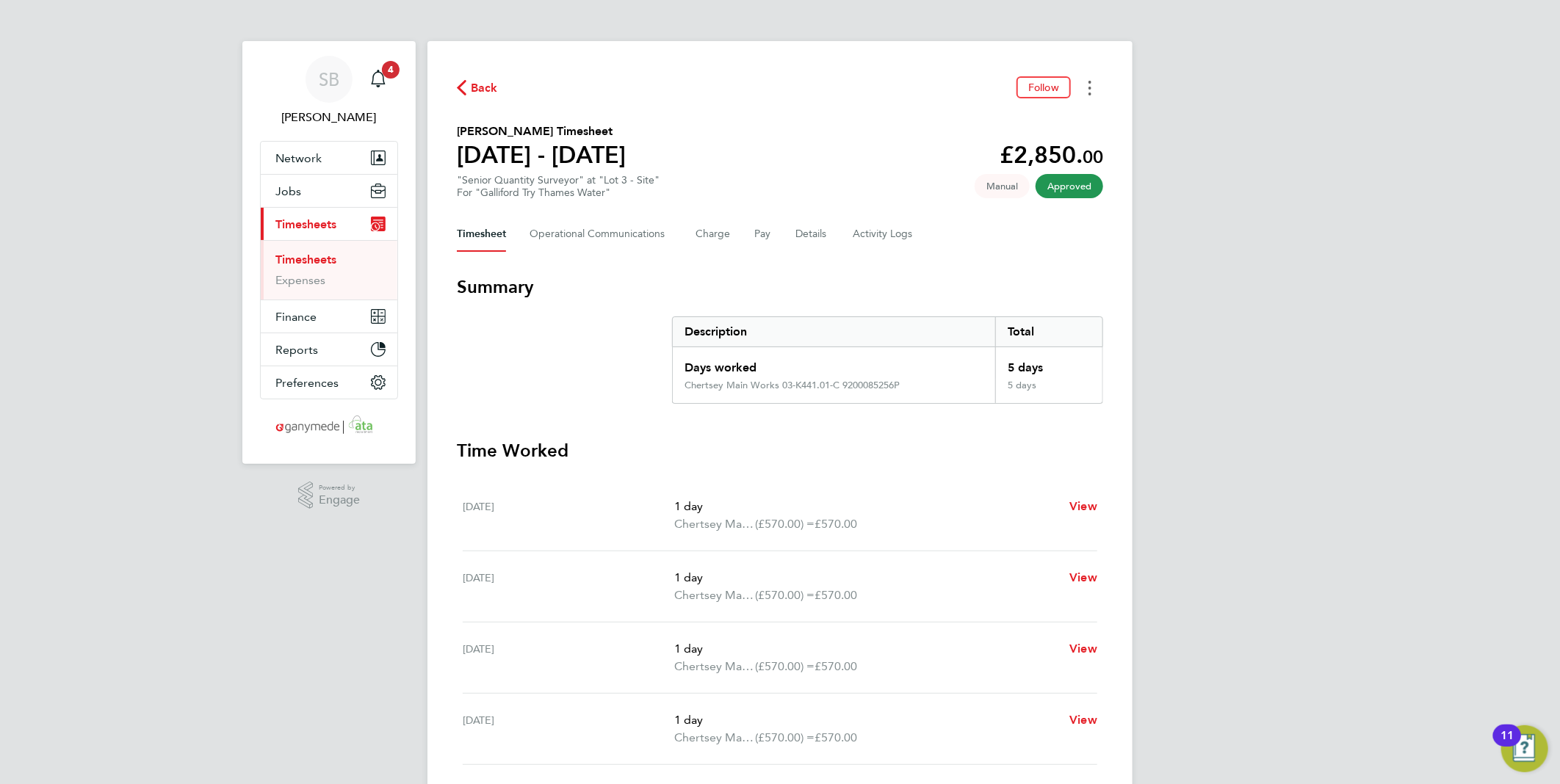
click at [1085, 81] on button "Timesheets Menu" at bounding box center [1089, 87] width 26 height 23
click at [1049, 120] on link "Download timesheet" at bounding box center [1015, 120] width 176 height 29
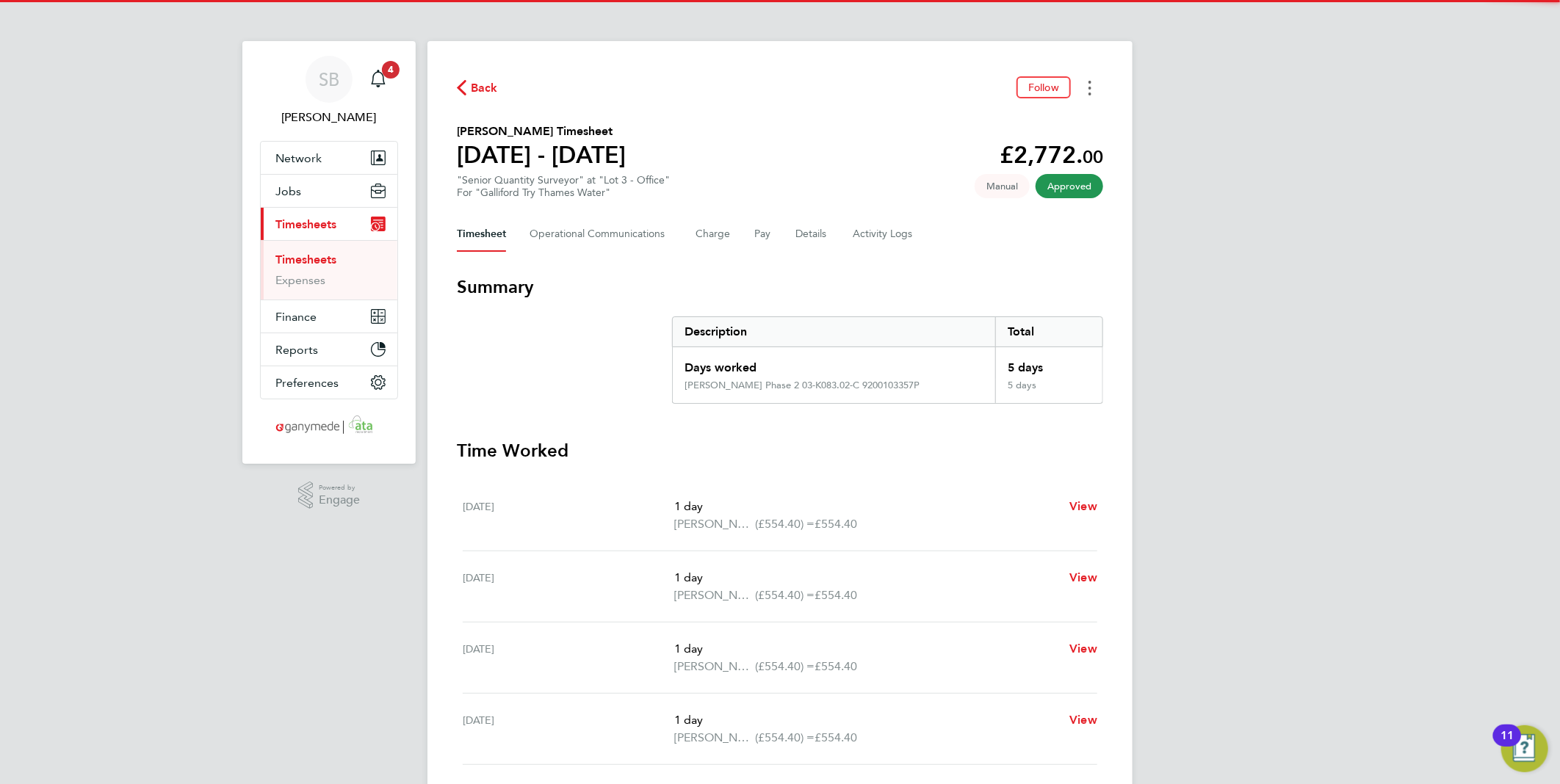
click at [1091, 84] on icon "Timesheets Menu" at bounding box center [1090, 87] width 3 height 14
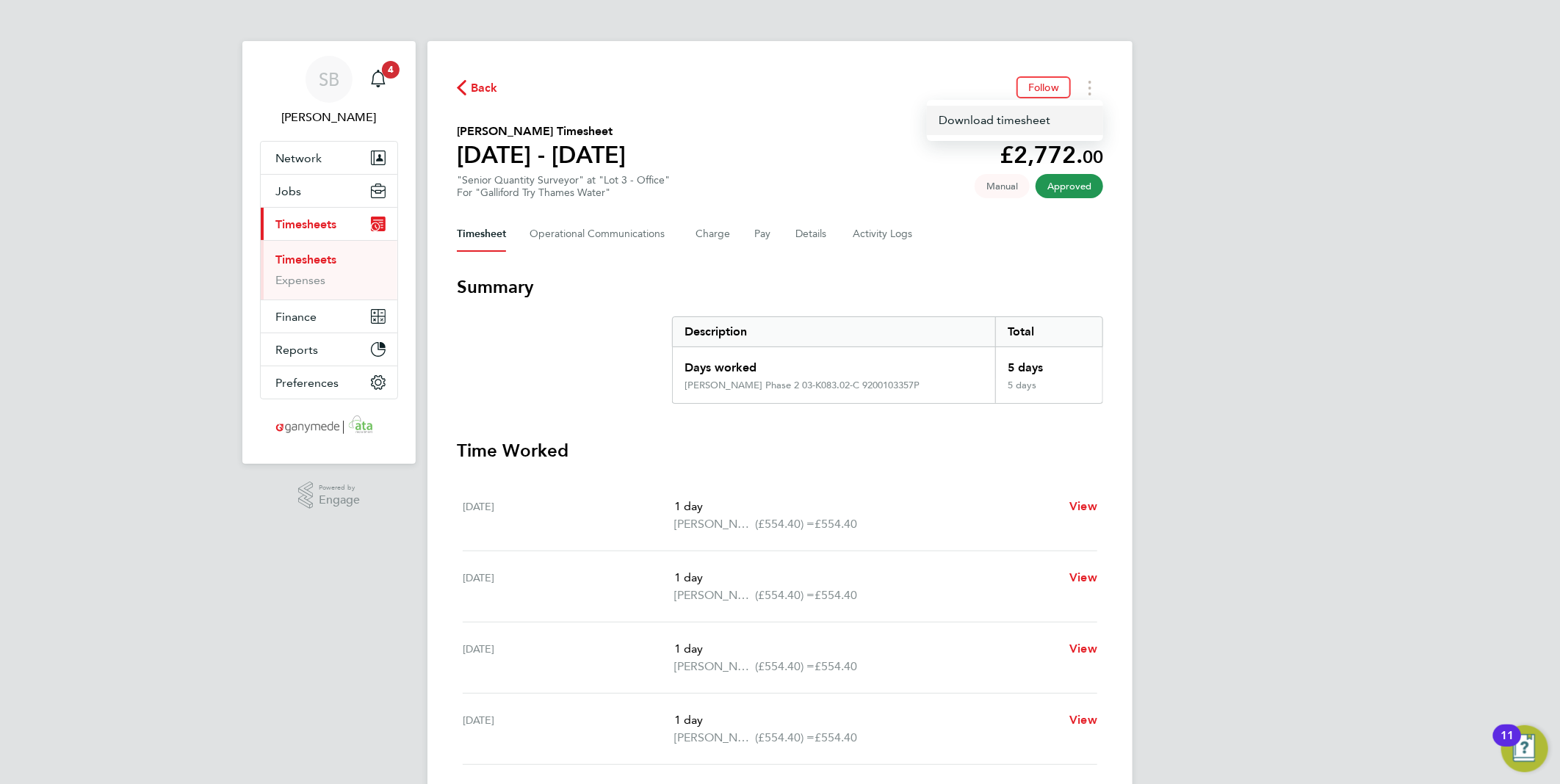
click at [1045, 116] on link "Download timesheet" at bounding box center [1015, 120] width 176 height 29
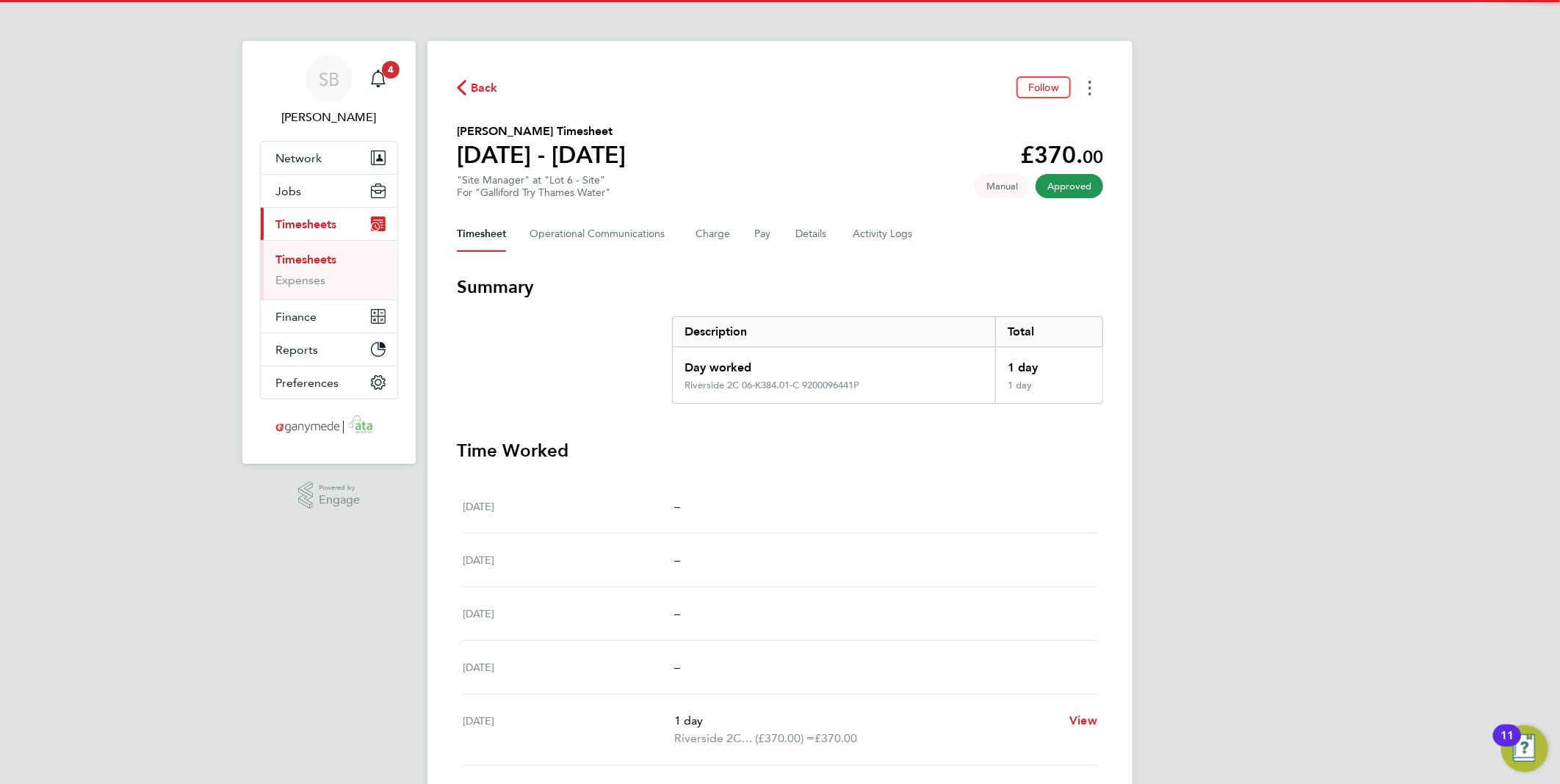
click at [1092, 84] on button "Timesheets Menu" at bounding box center [1089, 87] width 26 height 23
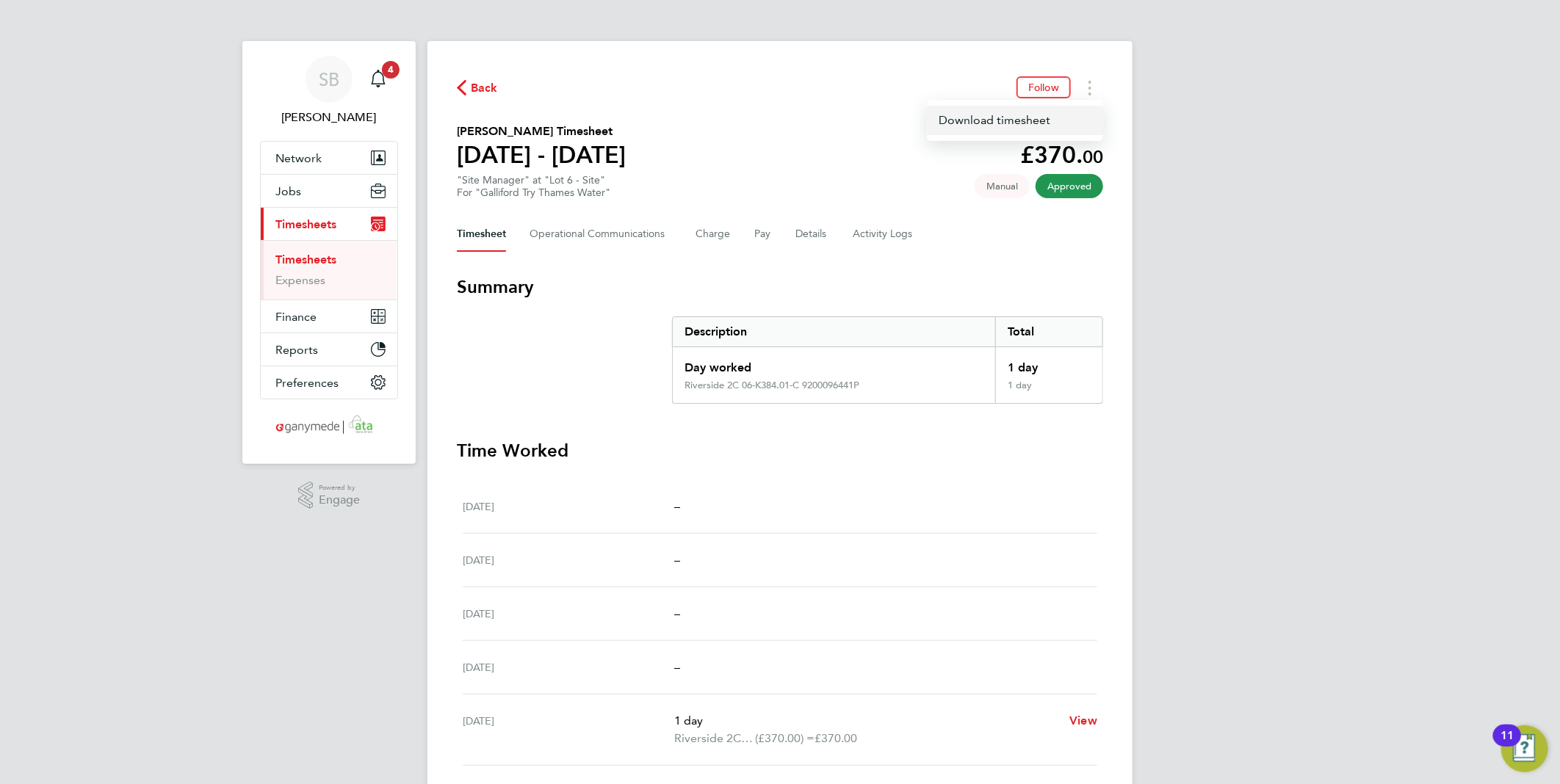
click at [1060, 117] on link "Download timesheet" at bounding box center [1015, 120] width 176 height 29
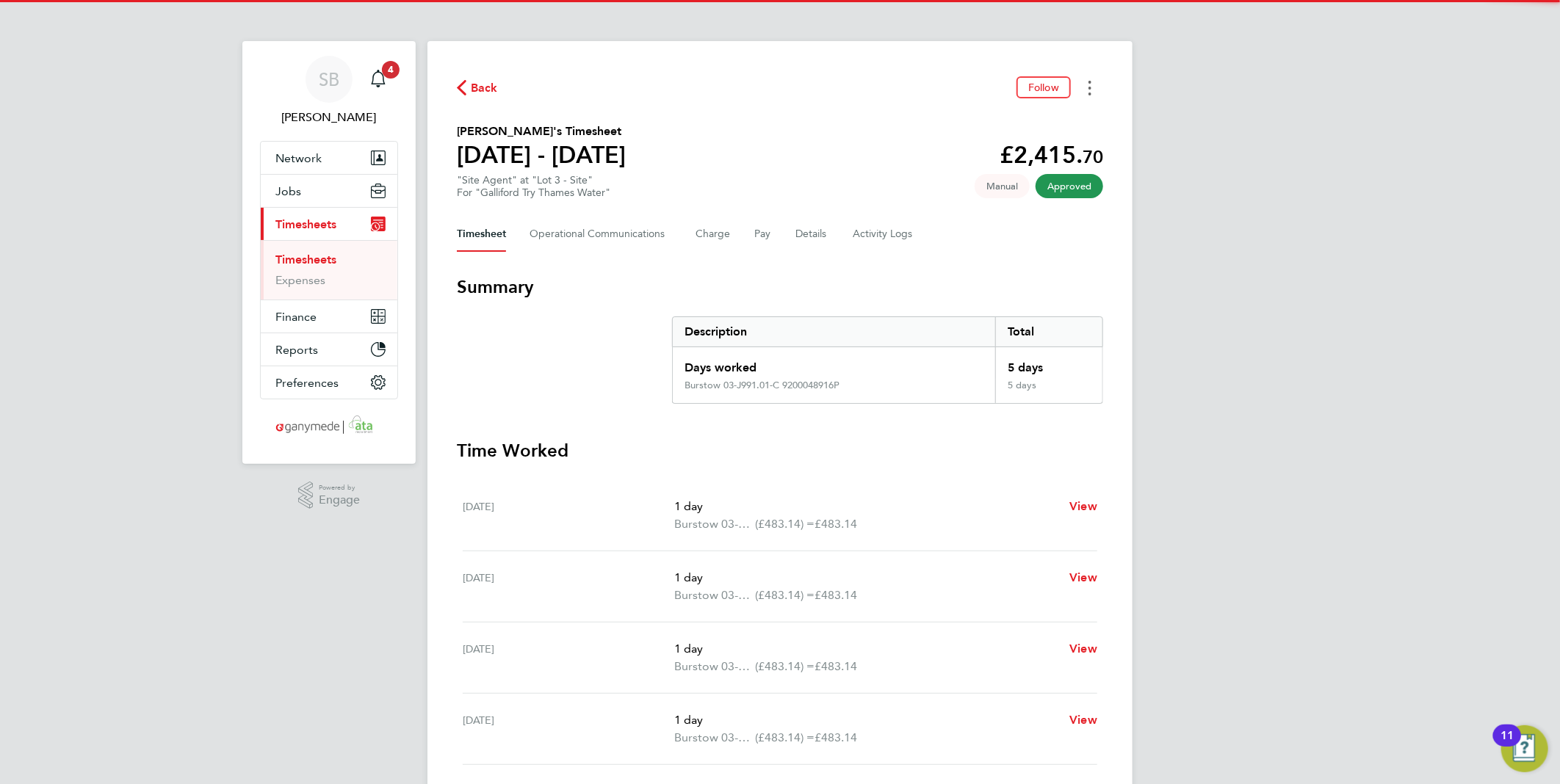
click at [1091, 90] on icon "Timesheets Menu" at bounding box center [1090, 87] width 3 height 14
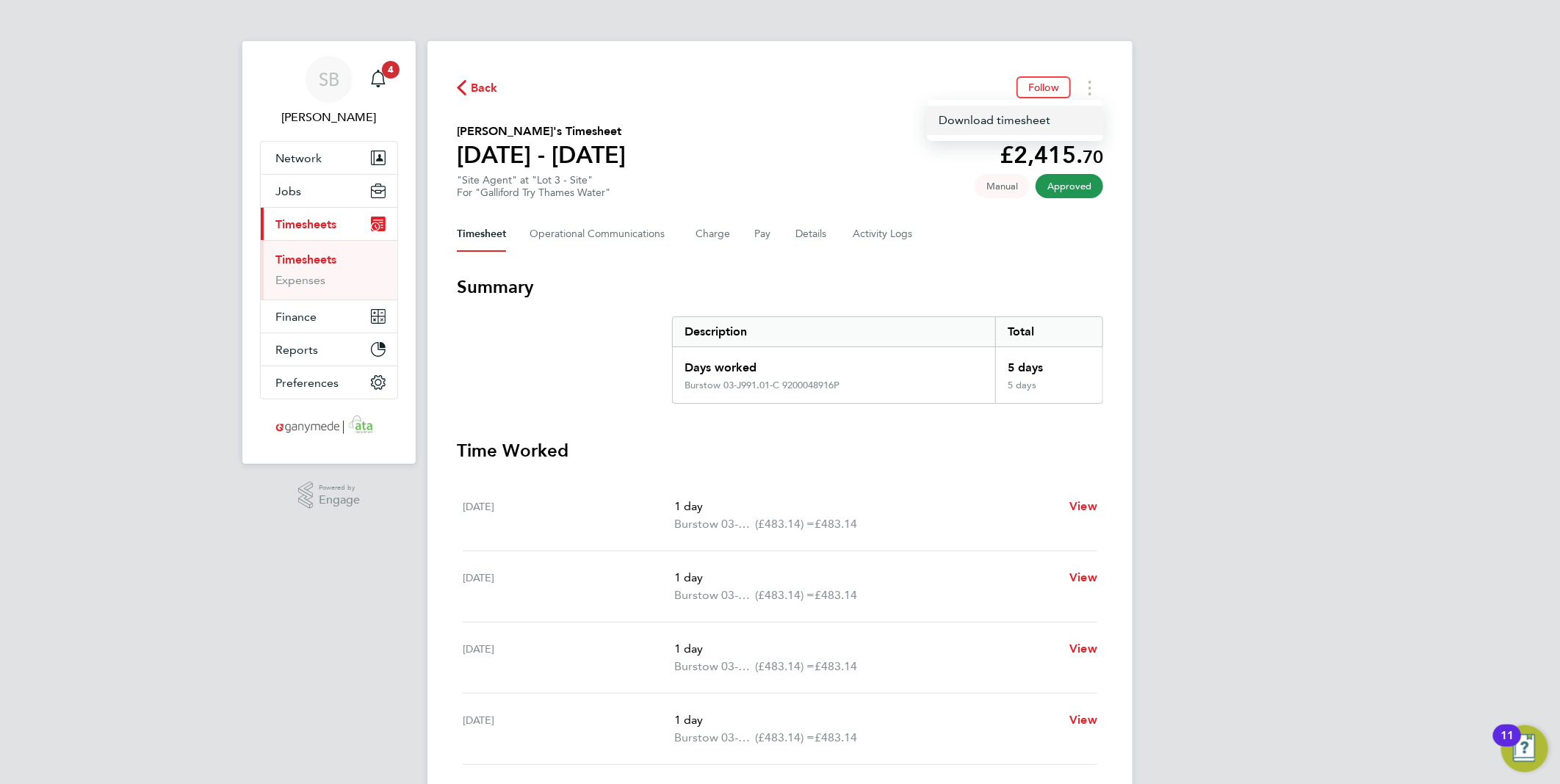
click at [1028, 122] on link "Download timesheet" at bounding box center [1015, 120] width 176 height 29
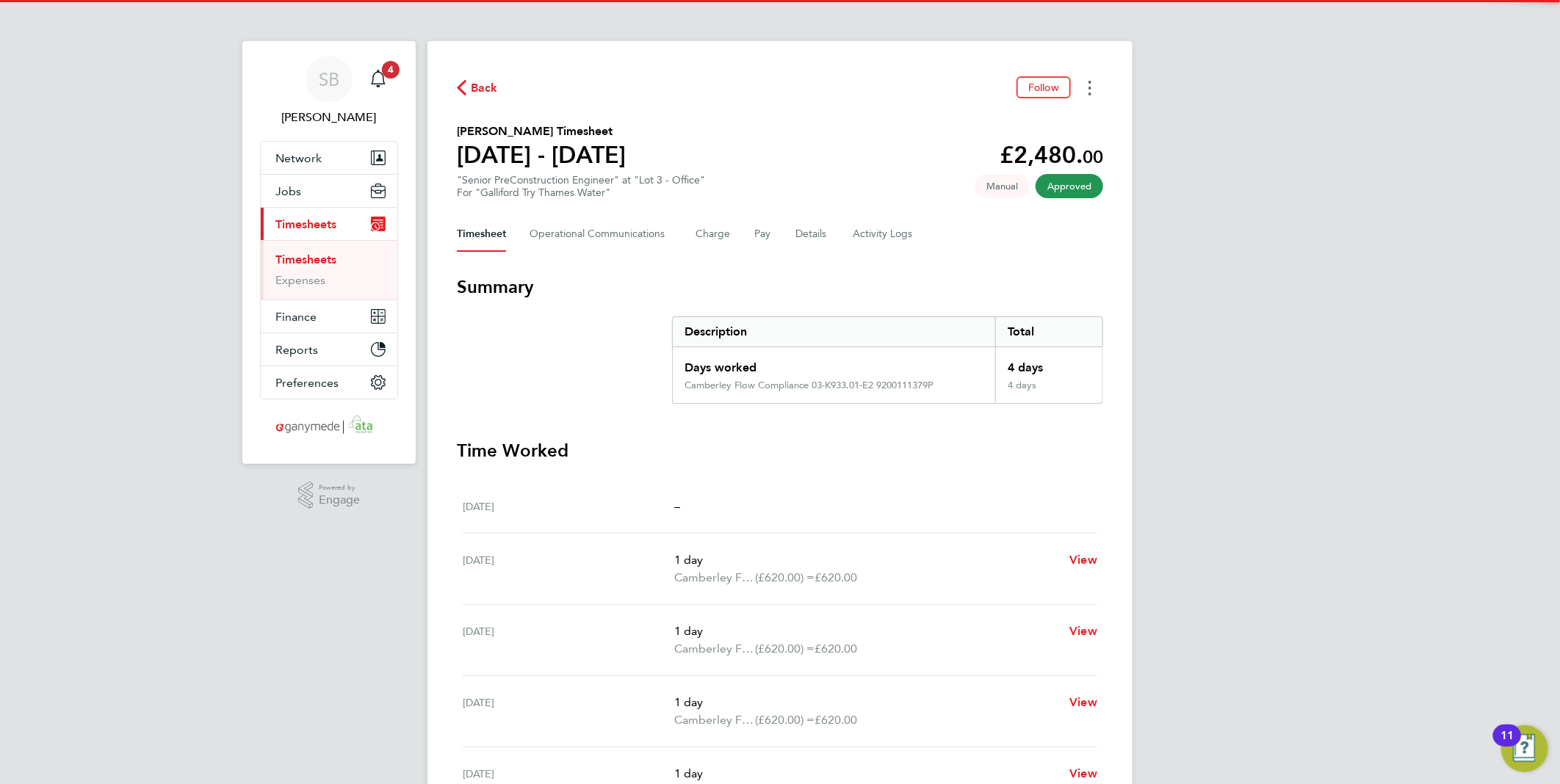
click at [1091, 77] on button "Timesheets Menu" at bounding box center [1089, 87] width 26 height 23
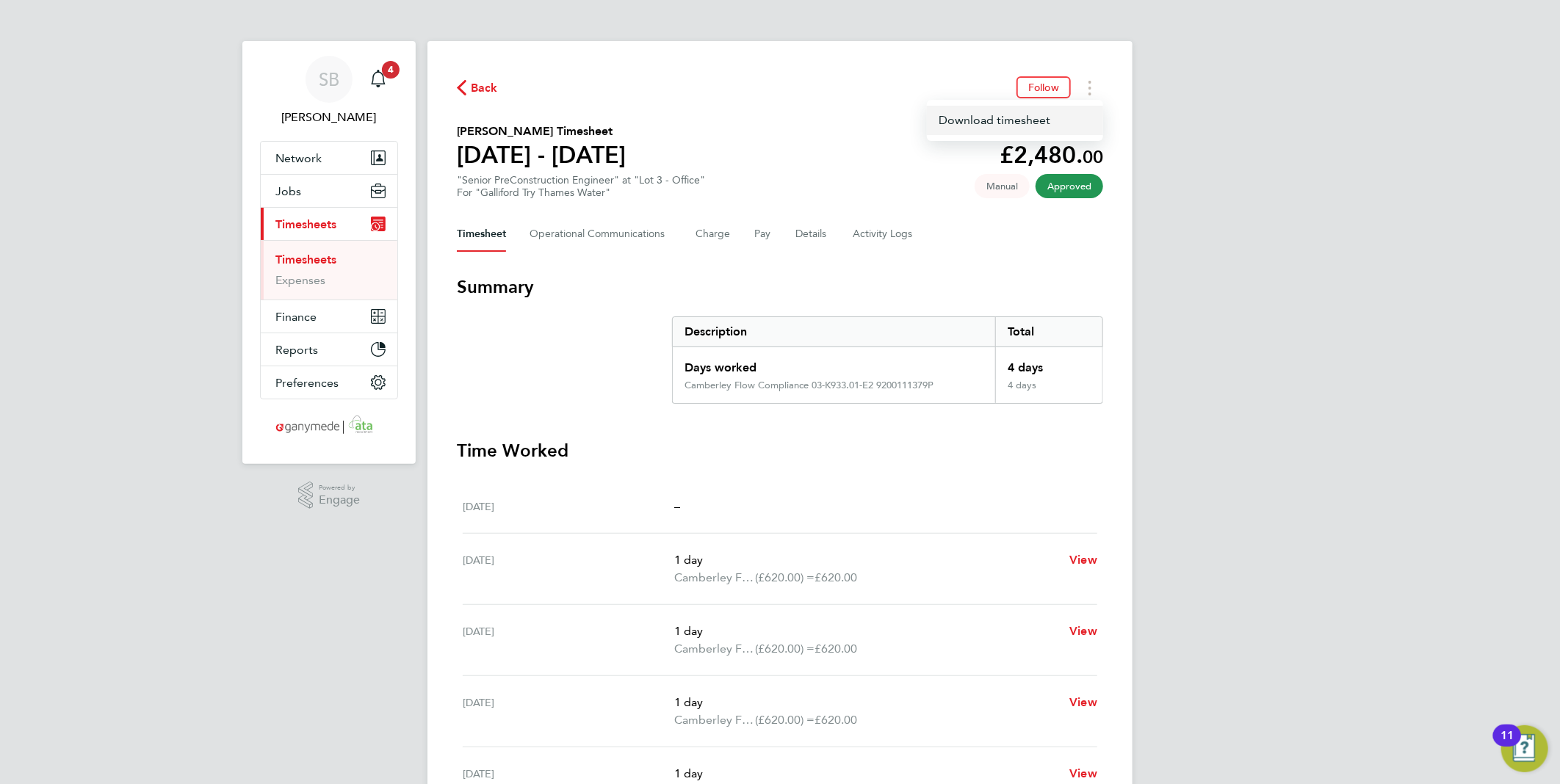
drag, startPoint x: 1049, startPoint y: 117, endPoint x: 1220, endPoint y: 152, distance: 174.5
click at [1049, 118] on link "Download timesheet" at bounding box center [1015, 120] width 176 height 29
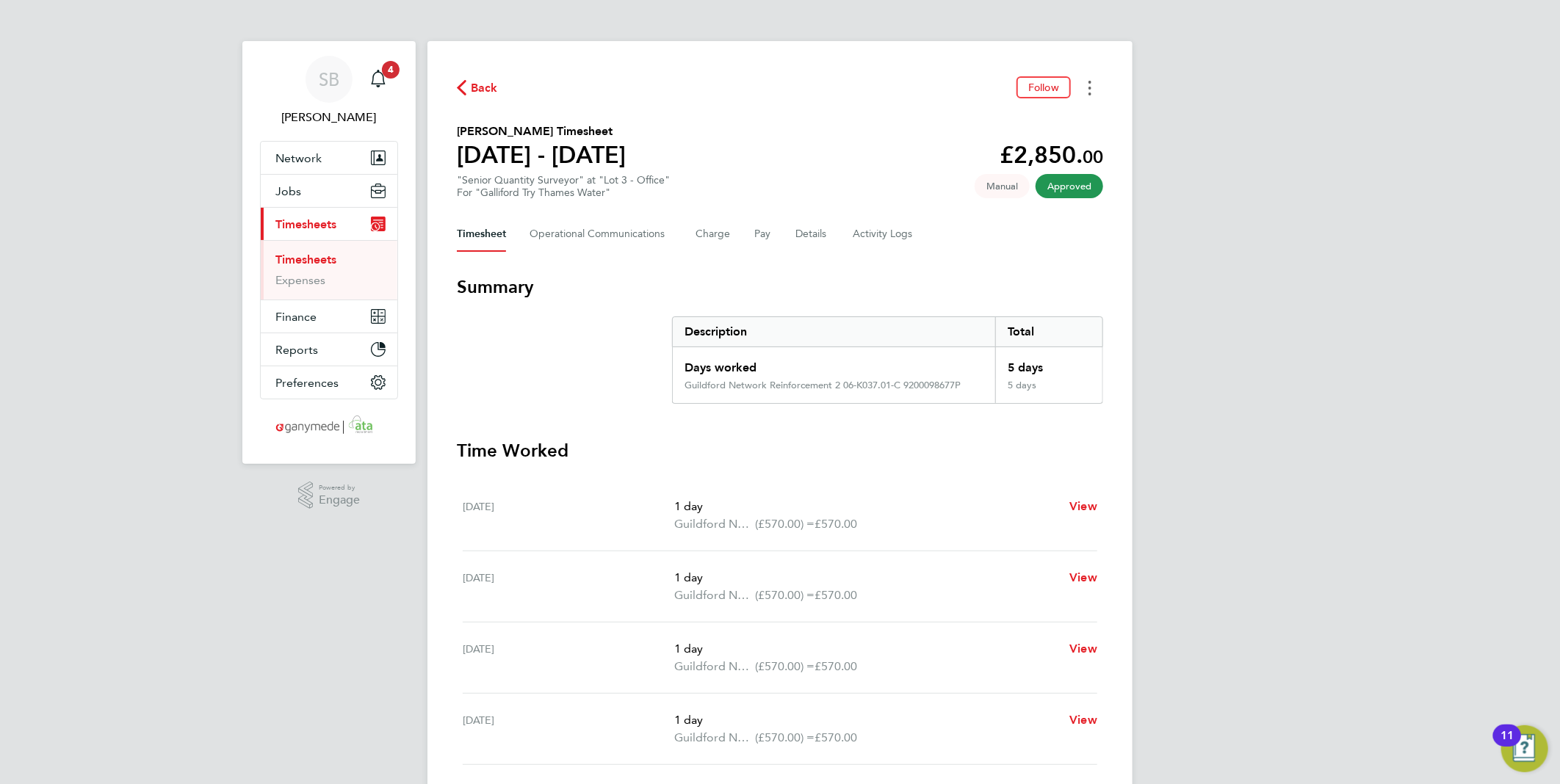
drag, startPoint x: 1089, startPoint y: 93, endPoint x: 1082, endPoint y: 99, distance: 9.2
click at [1085, 96] on button "Timesheets Menu" at bounding box center [1089, 87] width 26 height 23
click at [1031, 124] on link "Download timesheet" at bounding box center [1015, 120] width 176 height 29
click at [1090, 92] on icon "Timesheets Menu" at bounding box center [1090, 87] width 3 height 14
click at [1042, 118] on link "Download timesheet" at bounding box center [1015, 120] width 176 height 29
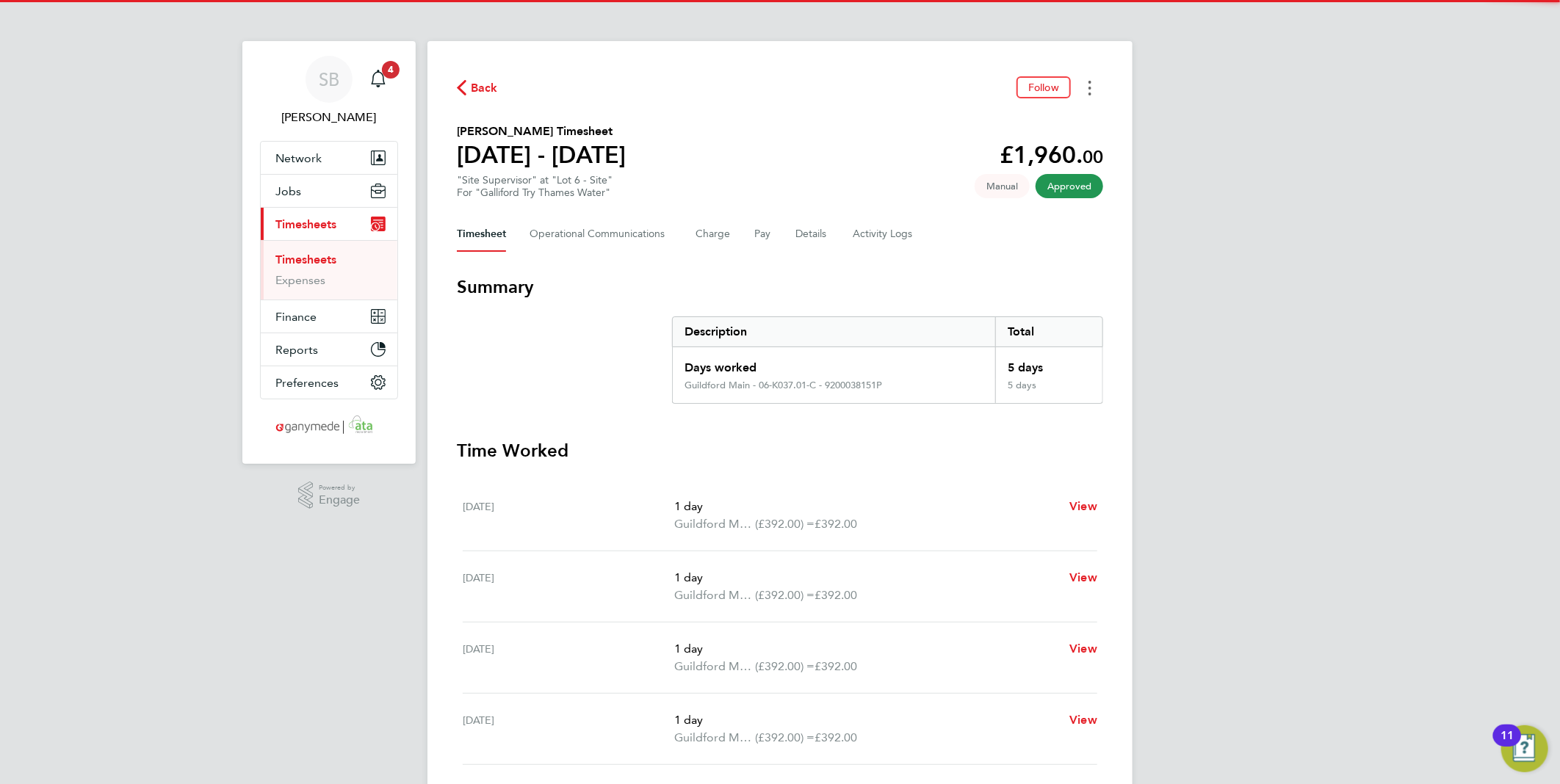
click at [1088, 88] on button "Timesheets Menu" at bounding box center [1089, 87] width 26 height 23
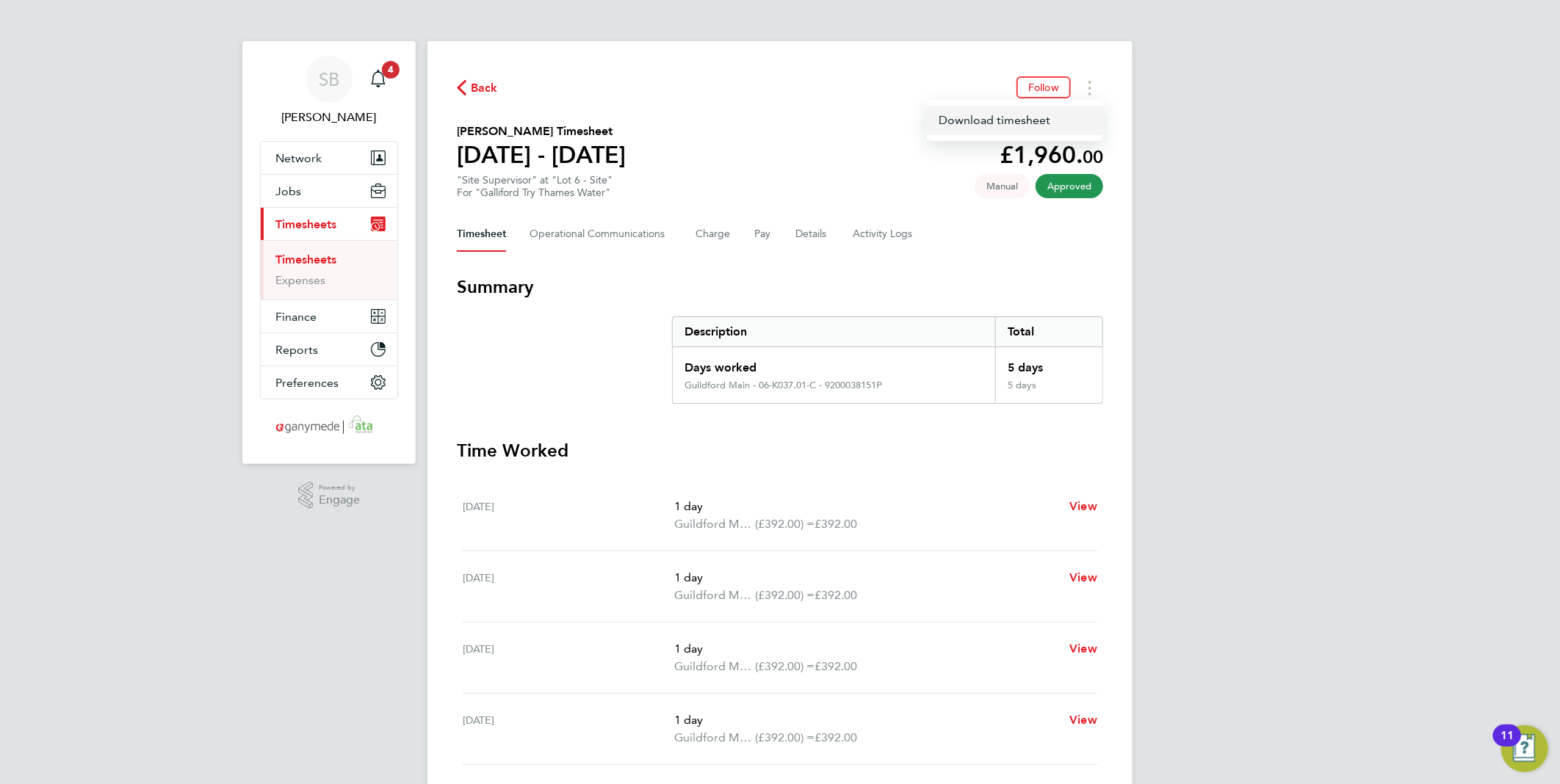
click at [1042, 120] on link "Download timesheet" at bounding box center [1015, 120] width 176 height 29
drag, startPoint x: 1087, startPoint y: 92, endPoint x: 1080, endPoint y: 99, distance: 9.9
click at [1082, 98] on button "Timesheets Menu" at bounding box center [1089, 87] width 26 height 23
click at [1031, 118] on link "Download timesheet" at bounding box center [1015, 120] width 176 height 29
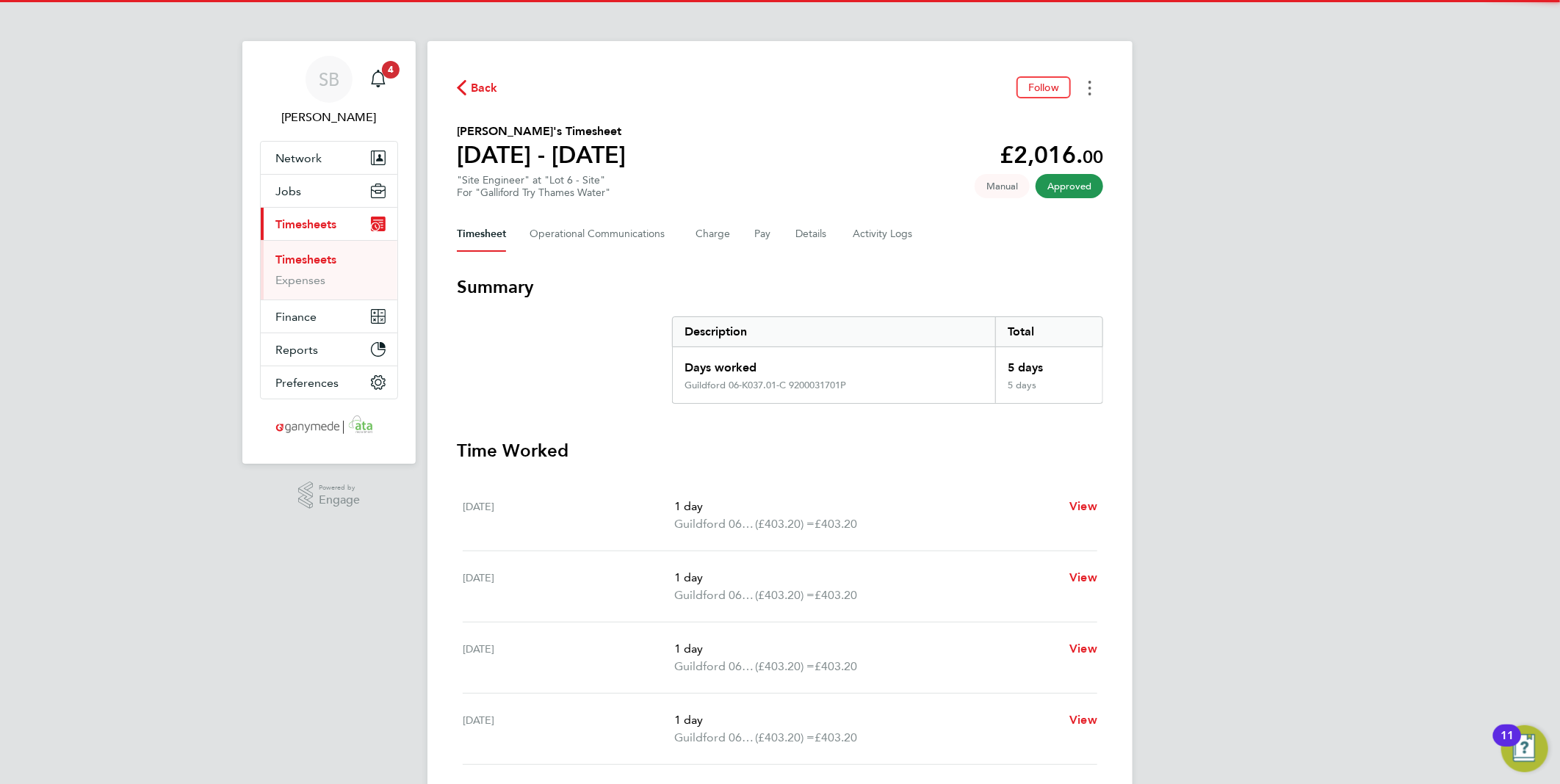
click at [1091, 84] on button "Timesheets Menu" at bounding box center [1089, 87] width 26 height 23
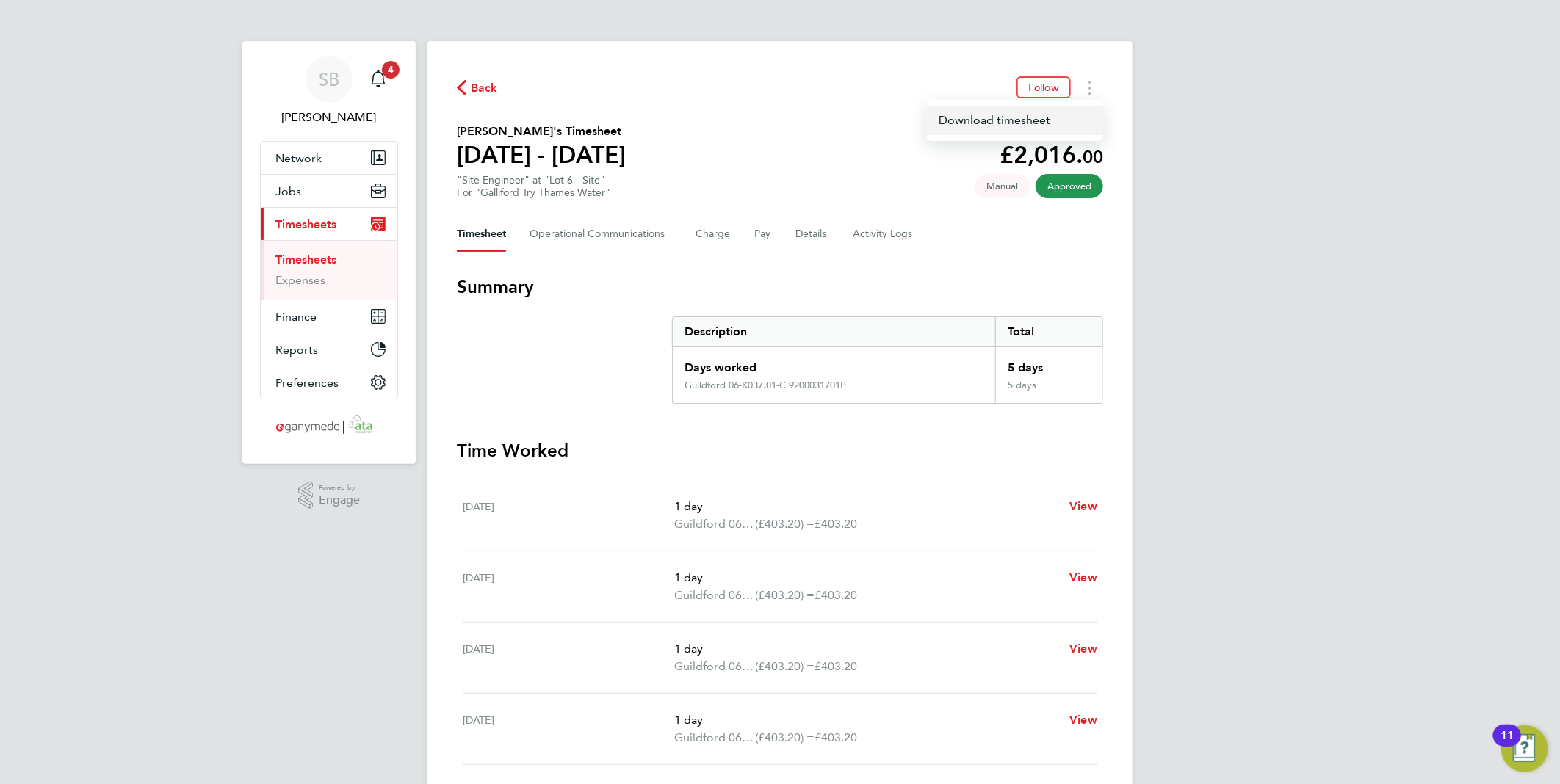
click at [1058, 119] on link "Download timesheet" at bounding box center [1015, 120] width 176 height 29
click at [1096, 89] on button "Timesheets Menu" at bounding box center [1089, 87] width 26 height 23
click at [1073, 130] on link "Download timesheet" at bounding box center [1015, 120] width 176 height 29
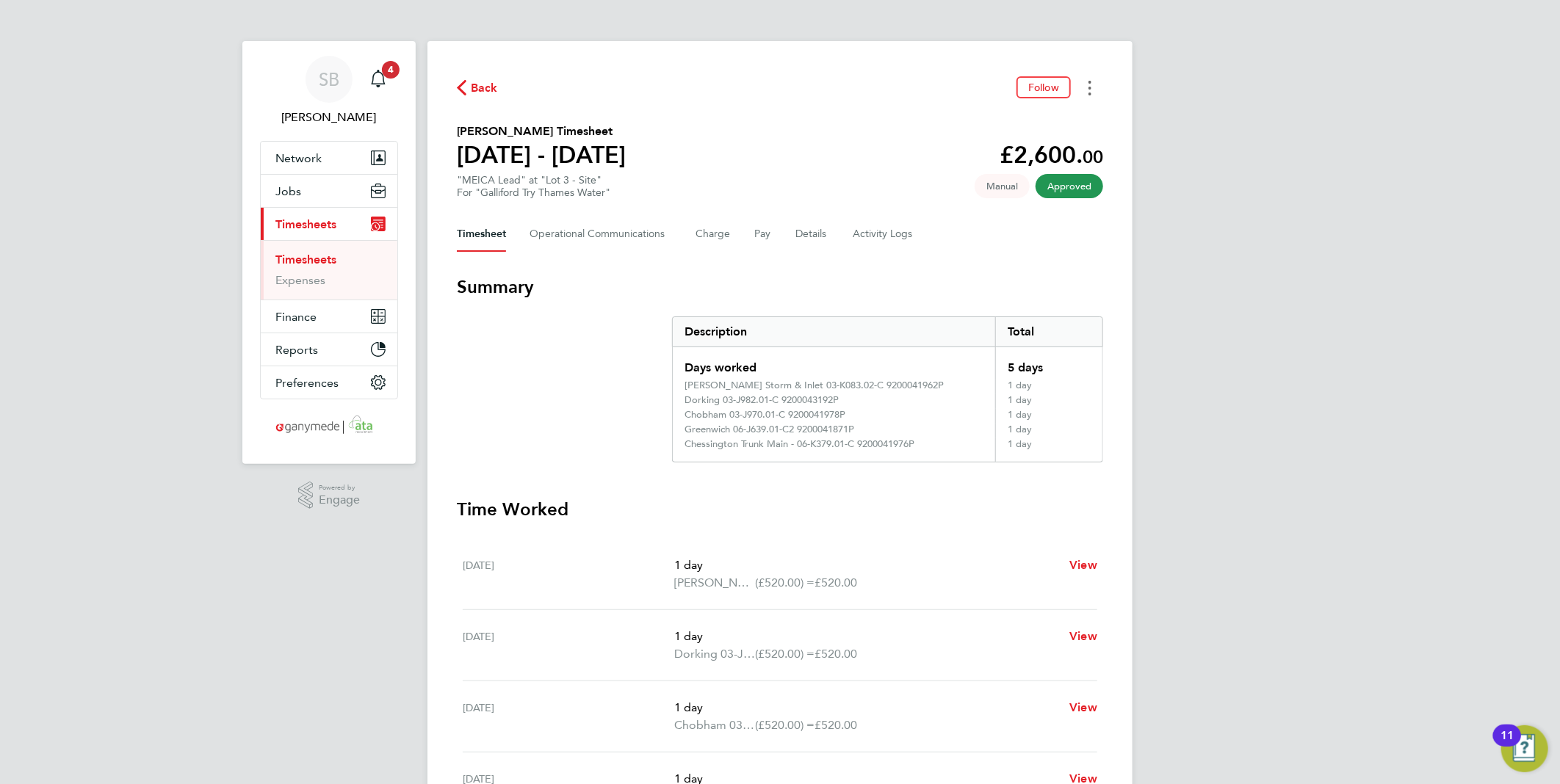
drag, startPoint x: 1087, startPoint y: 89, endPoint x: 1066, endPoint y: 128, distance: 44.3
click at [1082, 100] on div "Back Follow [PERSON_NAME] Timesheet [DATE] - [DATE] £2,600. 00 "MEICA Lead" at …" at bounding box center [780, 575] width 705 height 1067
click at [1091, 93] on circle "Timesheets Menu" at bounding box center [1090, 94] width 3 height 3
click at [1059, 127] on link "Download timesheet" at bounding box center [1015, 120] width 176 height 29
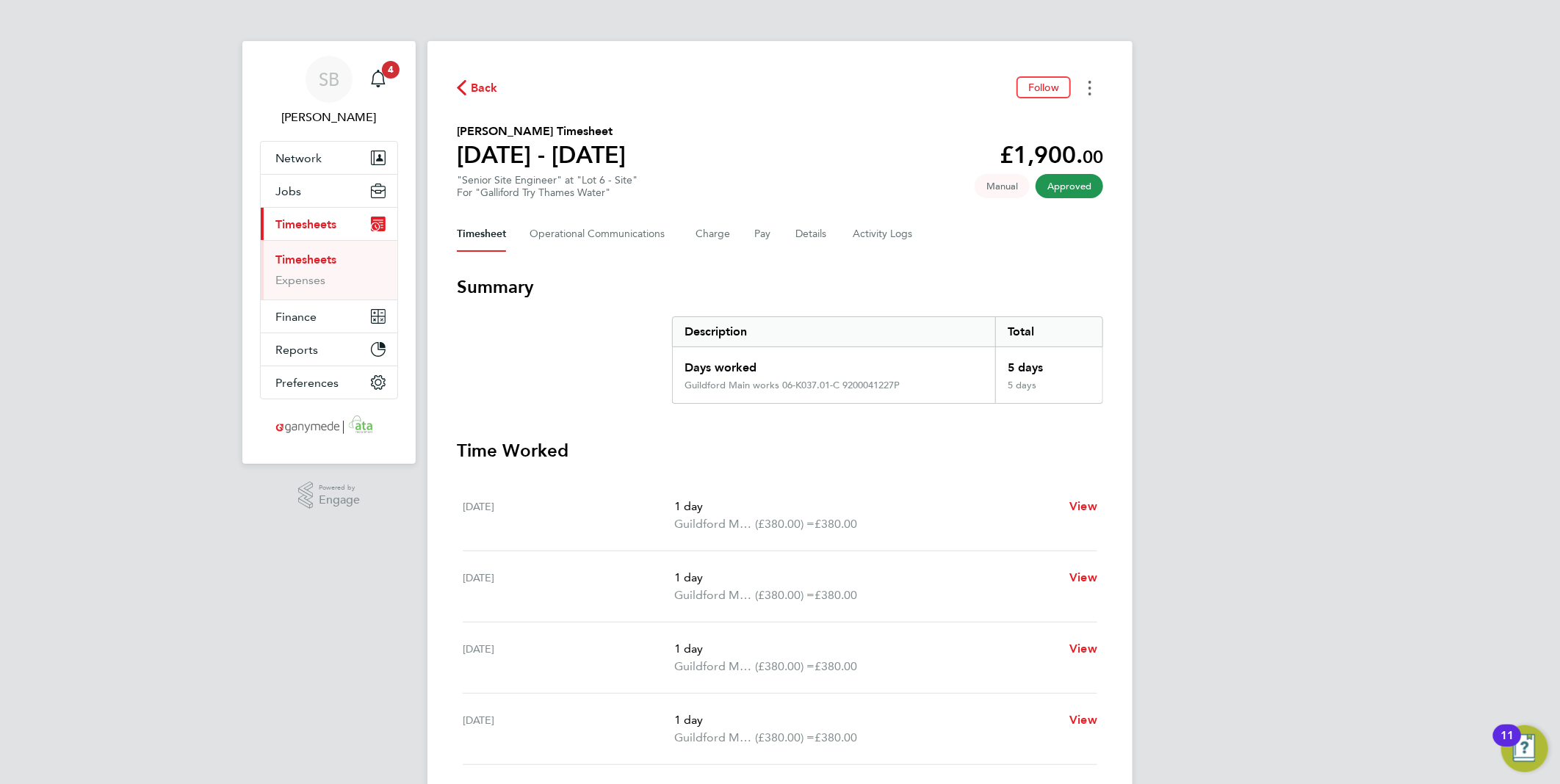
click at [1079, 86] on button "Timesheets Menu" at bounding box center [1089, 87] width 26 height 23
click at [1017, 124] on link "Download timesheet" at bounding box center [1015, 120] width 176 height 29
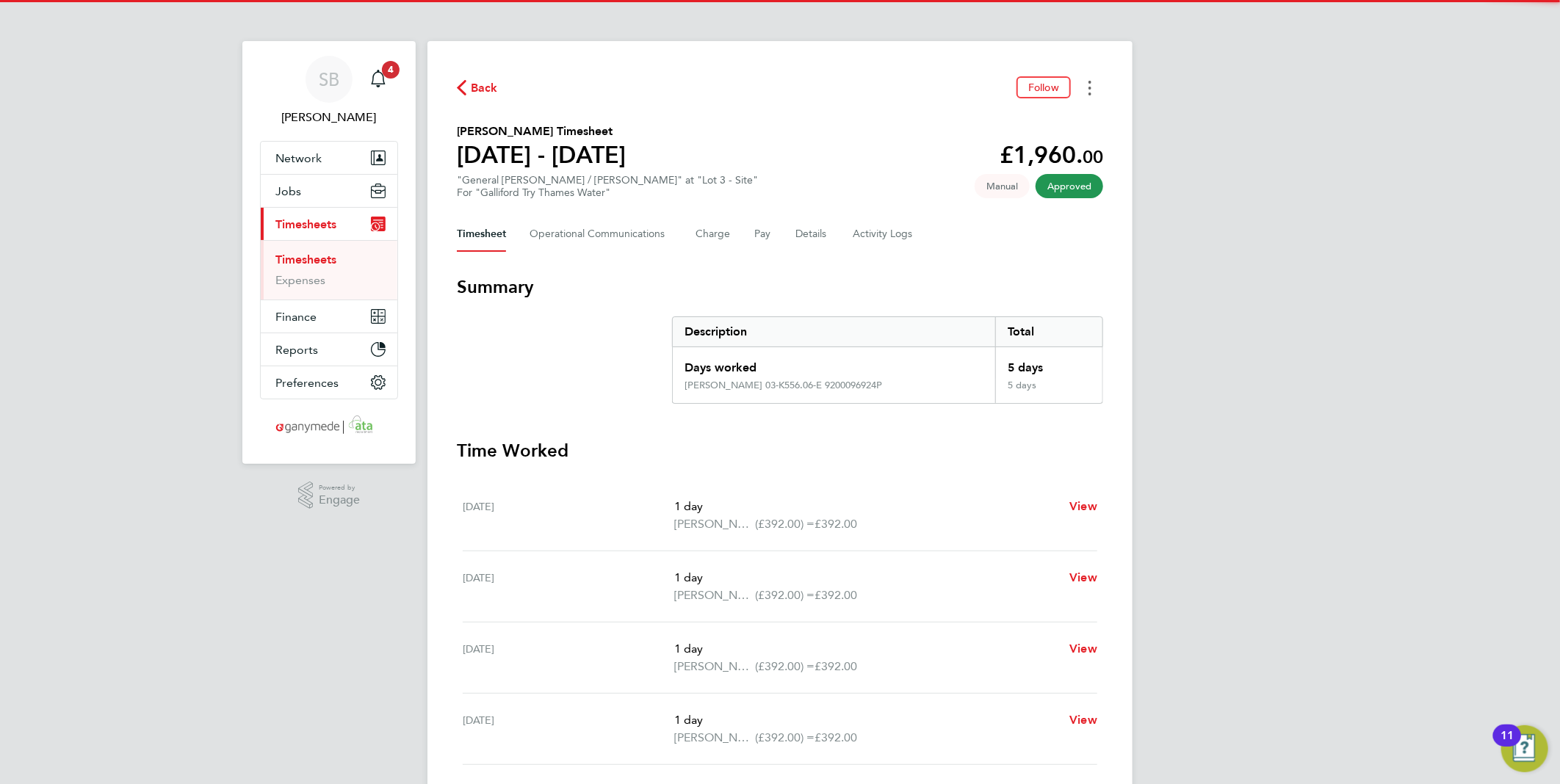
drag, startPoint x: 1080, startPoint y: 83, endPoint x: 1071, endPoint y: 93, distance: 13.5
click at [1080, 85] on button "Timesheets Menu" at bounding box center [1089, 87] width 26 height 23
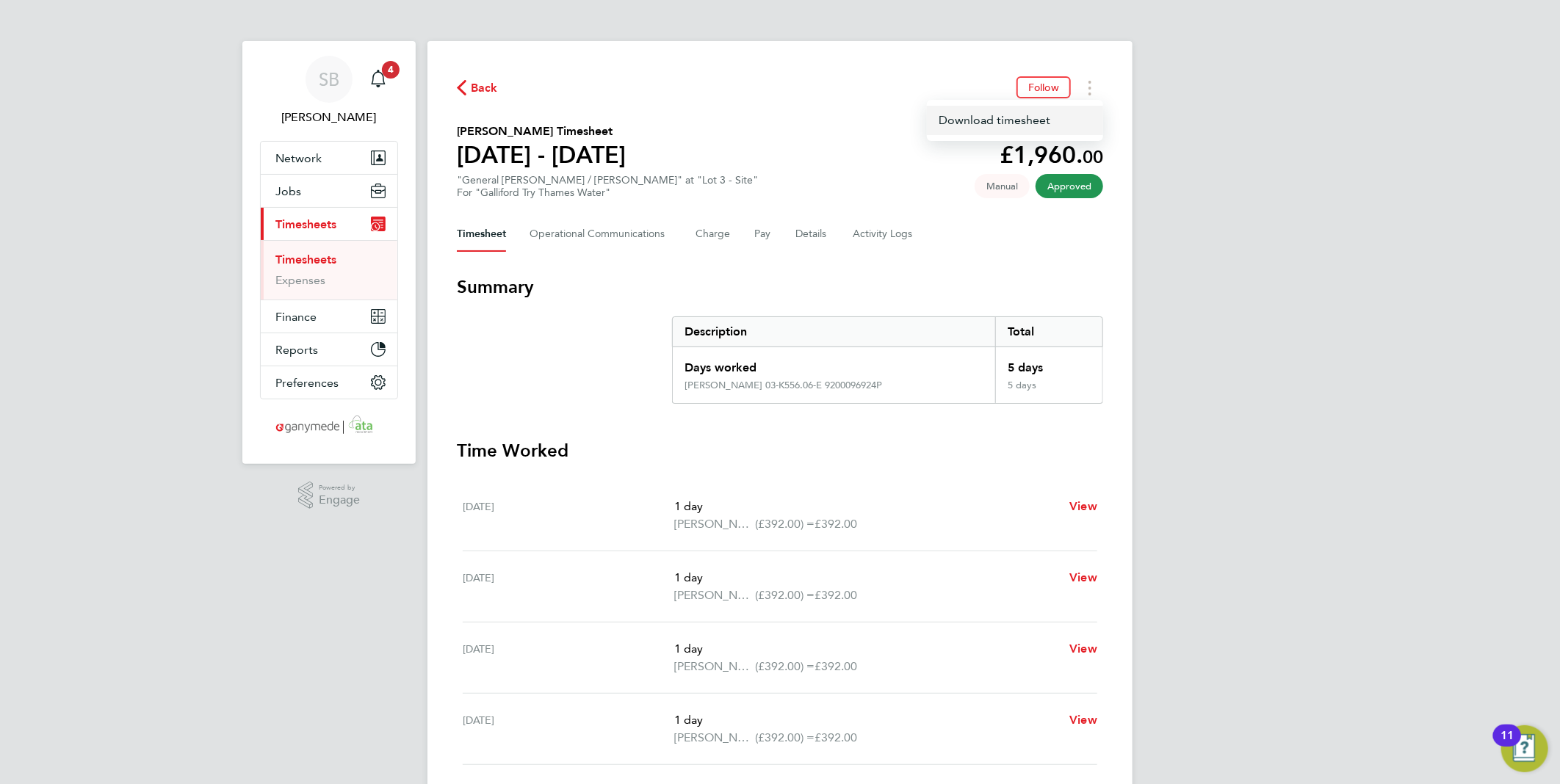
click at [1046, 108] on link "Download timesheet" at bounding box center [1015, 120] width 176 height 29
click at [1093, 90] on button "Timesheets Menu" at bounding box center [1089, 87] width 26 height 23
click link "Download timesheet"
click at [1104, 90] on div "Back Follow [PERSON_NAME]'s Timesheet [DATE] - [DATE] £2,520. 00 "Project Manag…" at bounding box center [780, 545] width 705 height 1008
drag, startPoint x: 1087, startPoint y: 83, endPoint x: 1076, endPoint y: 97, distance: 17.8
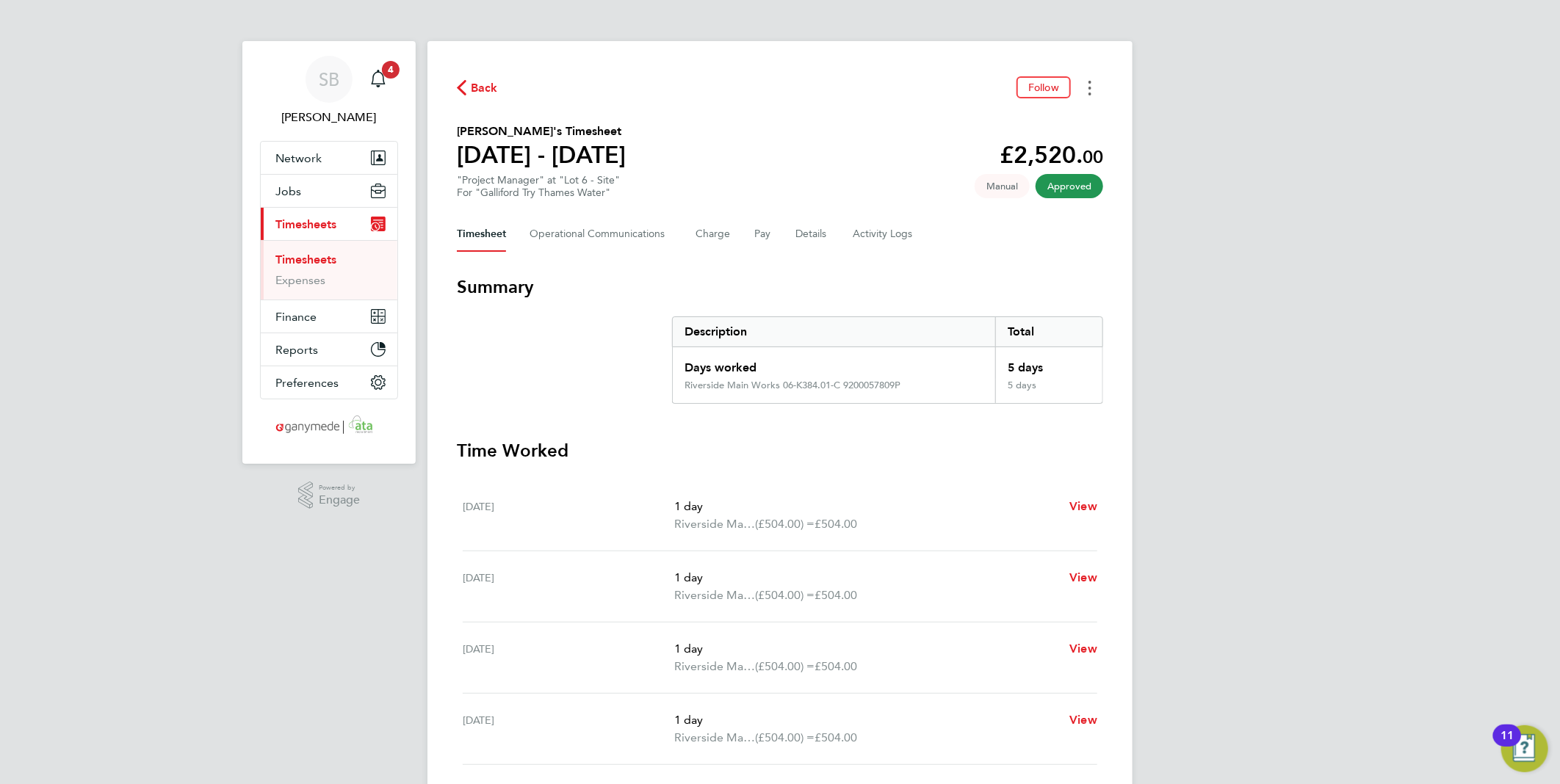
click at [1085, 84] on button "Timesheets Menu" at bounding box center [1089, 87] width 26 height 23
click at [1050, 127] on link "Download timesheet" at bounding box center [1015, 120] width 176 height 29
drag, startPoint x: 1083, startPoint y: 75, endPoint x: 1083, endPoint y: 84, distance: 9.0
click at [1083, 77] on div "Back Follow [PERSON_NAME]'s Timesheet [DATE] - [DATE] £1,612. 80 "Site Engineer…" at bounding box center [780, 536] width 705 height 990
drag, startPoint x: 1085, startPoint y: 86, endPoint x: 1082, endPoint y: 96, distance: 10.4
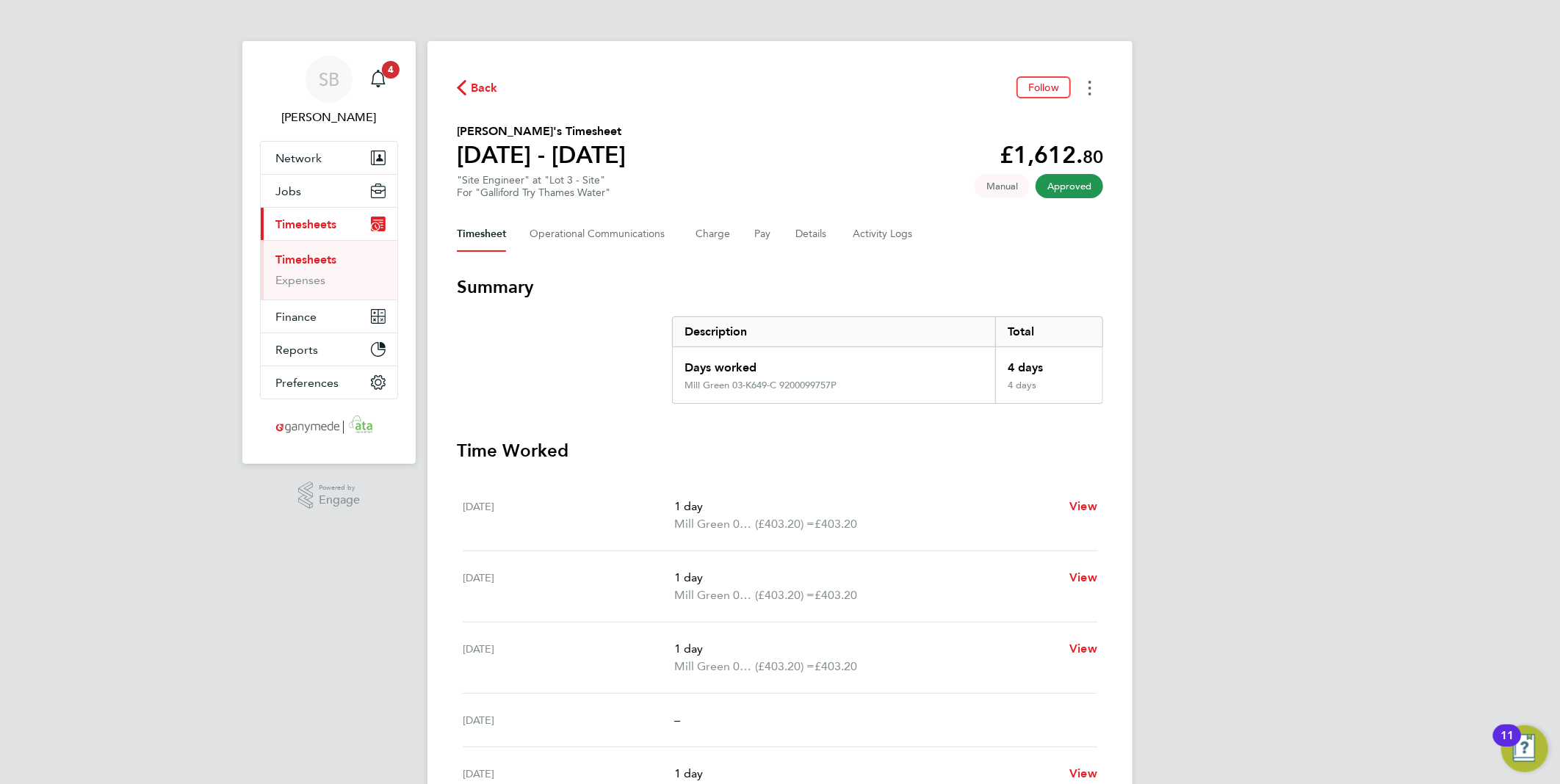
click at [1085, 87] on button "Timesheets Menu" at bounding box center [1089, 87] width 26 height 23
click at [1043, 126] on link "Download timesheet" at bounding box center [1015, 120] width 176 height 29
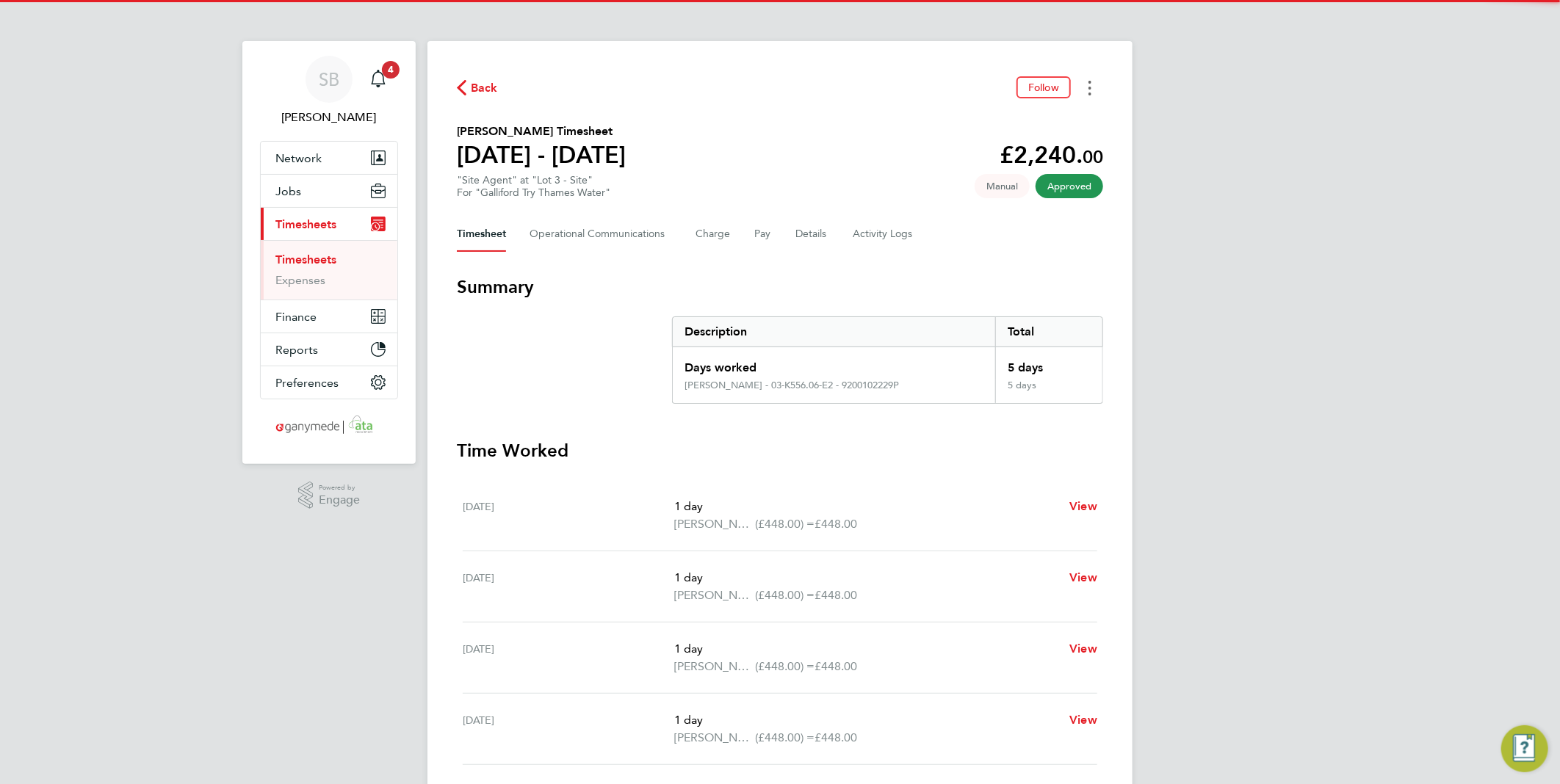
drag, startPoint x: 1088, startPoint y: 87, endPoint x: 1070, endPoint y: 97, distance: 20.6
click at [1083, 90] on button "Timesheets Menu" at bounding box center [1089, 87] width 26 height 23
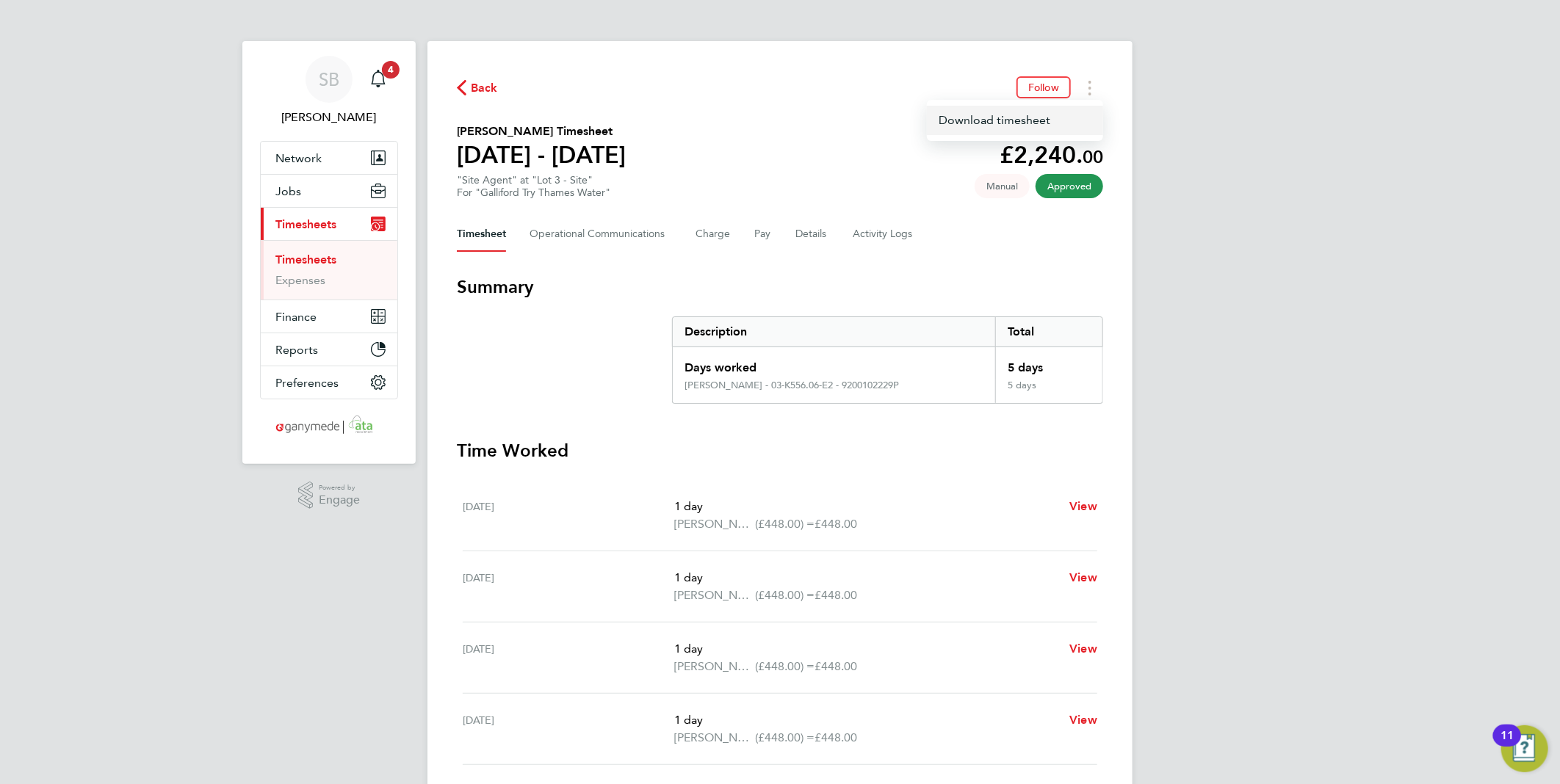
click at [1043, 114] on link "Download timesheet" at bounding box center [1015, 120] width 176 height 29
click at [1097, 84] on button "Timesheets Menu" at bounding box center [1089, 87] width 26 height 23
click at [1037, 113] on link "Download timesheet" at bounding box center [1015, 120] width 176 height 29
drag, startPoint x: 1083, startPoint y: 86, endPoint x: 1075, endPoint y: 92, distance: 10.0
click at [1082, 86] on button "Timesheets Menu" at bounding box center [1089, 87] width 26 height 23
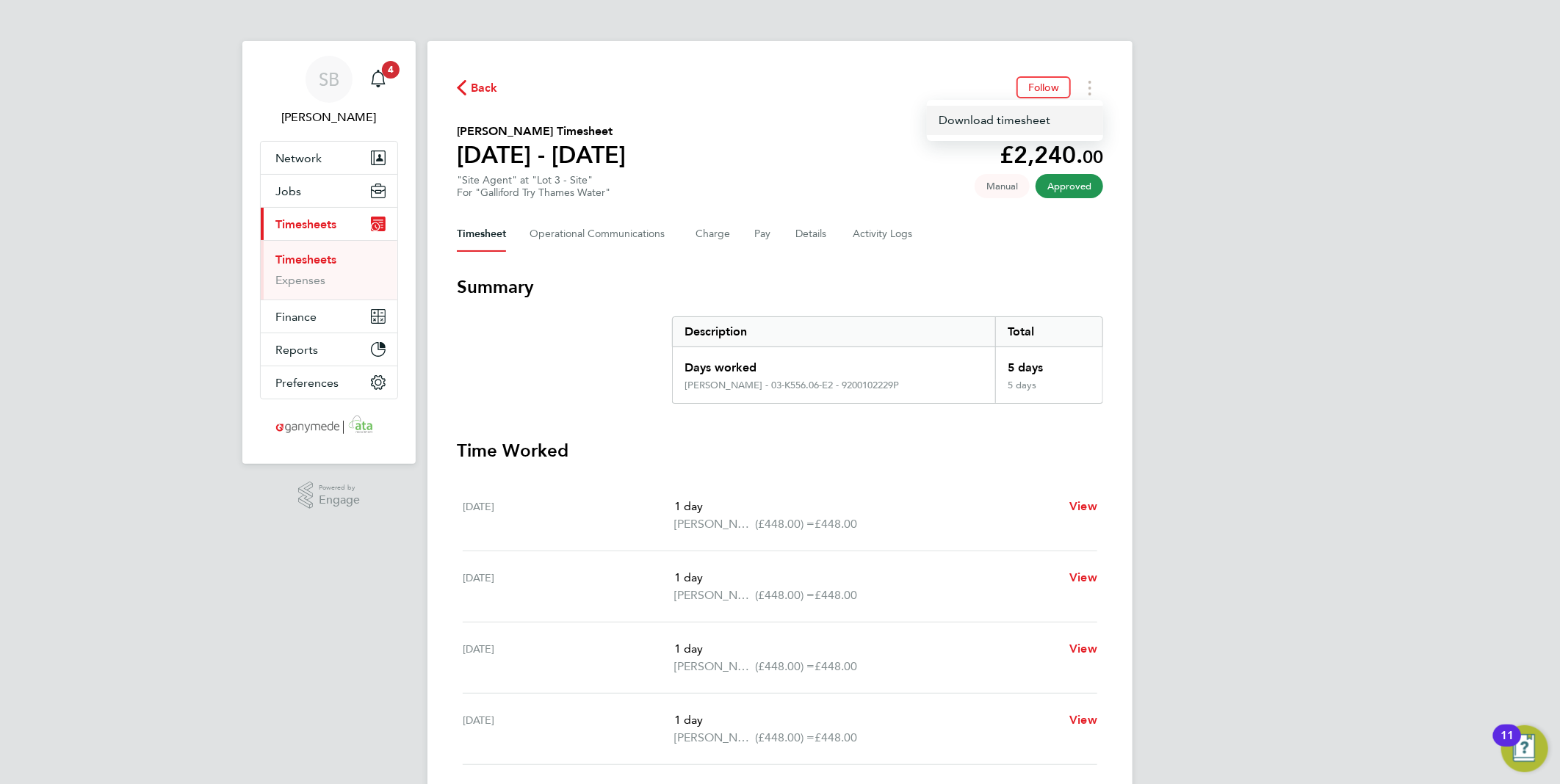
click at [1052, 119] on link "Download timesheet" at bounding box center [1015, 120] width 176 height 29
click at [1094, 84] on button "Timesheets Menu" at bounding box center [1089, 87] width 26 height 23
click at [1056, 113] on link "Download timesheet" at bounding box center [1015, 120] width 176 height 29
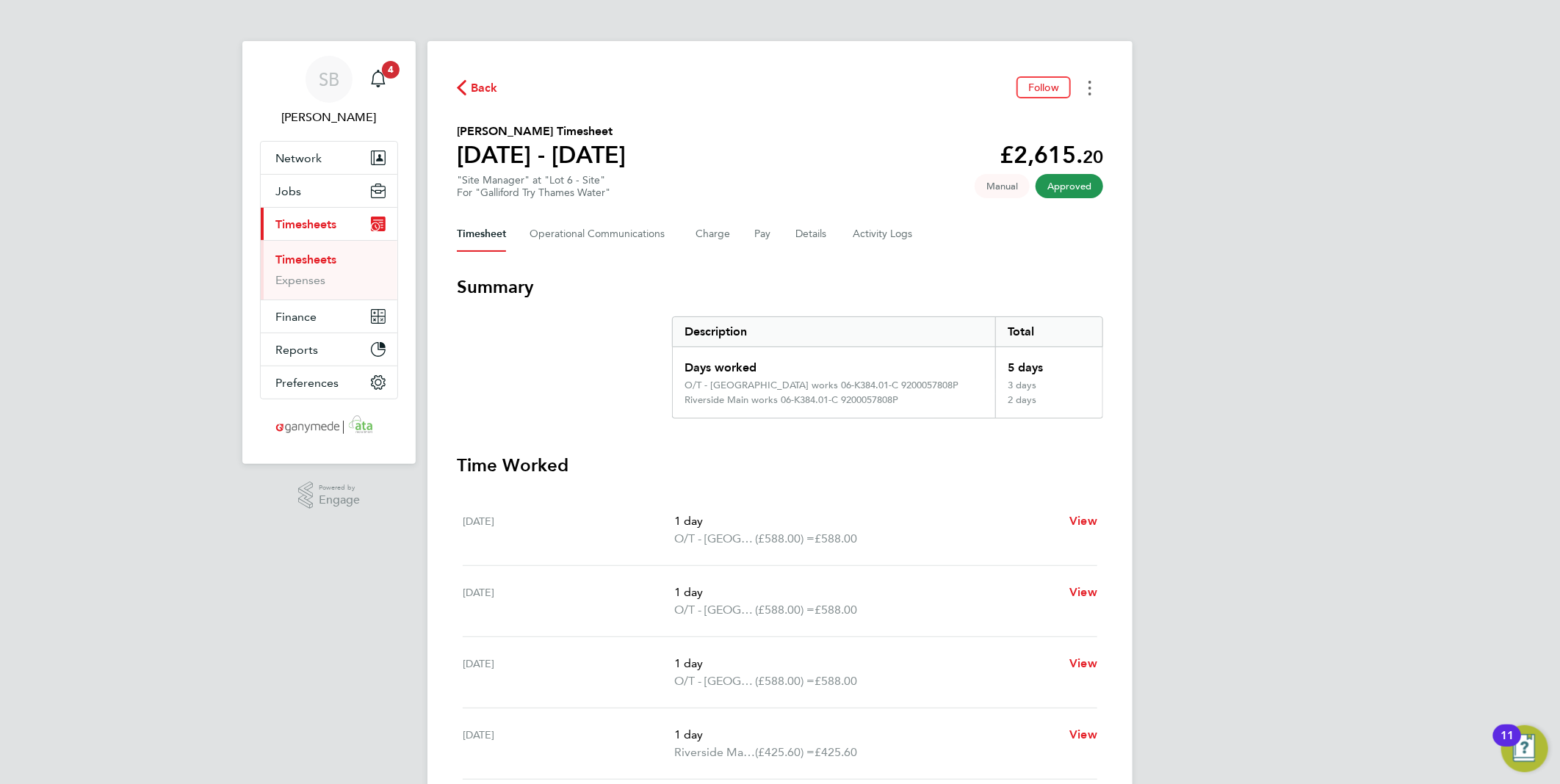
click at [1094, 92] on button "Timesheets Menu" at bounding box center [1089, 87] width 26 height 23
click at [1066, 123] on link "Download timesheet" at bounding box center [1015, 120] width 176 height 29
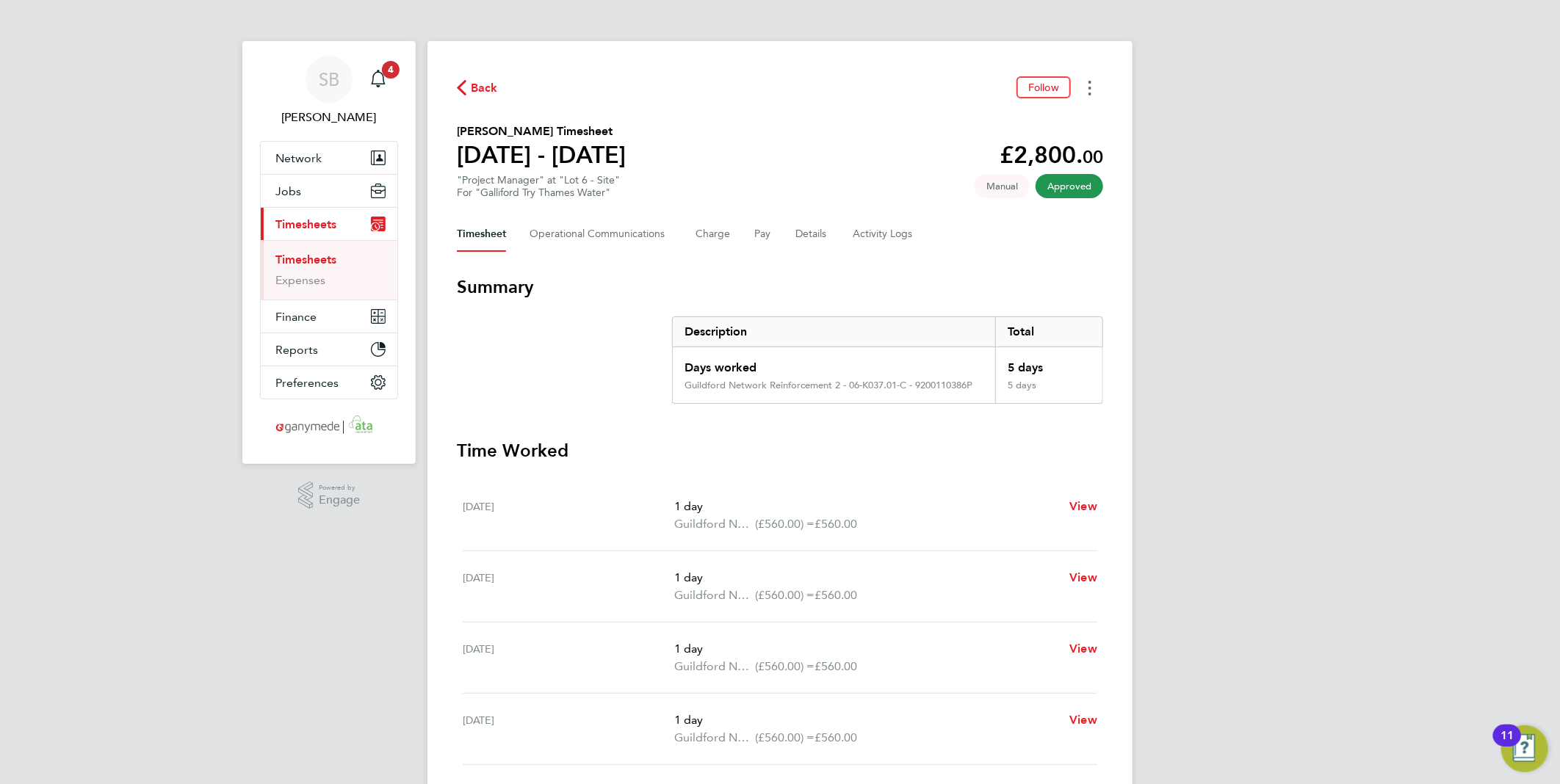
click at [1089, 83] on circle "Timesheets Menu" at bounding box center [1090, 82] width 3 height 3
click at [1055, 122] on link "Download timesheet" at bounding box center [1015, 120] width 176 height 29
drag, startPoint x: 1089, startPoint y: 89, endPoint x: 1083, endPoint y: 97, distance: 10.0
click at [1088, 89] on icon "Timesheets Menu" at bounding box center [1090, 87] width 3 height 14
click at [1061, 129] on link "Download timesheet" at bounding box center [1015, 120] width 176 height 29
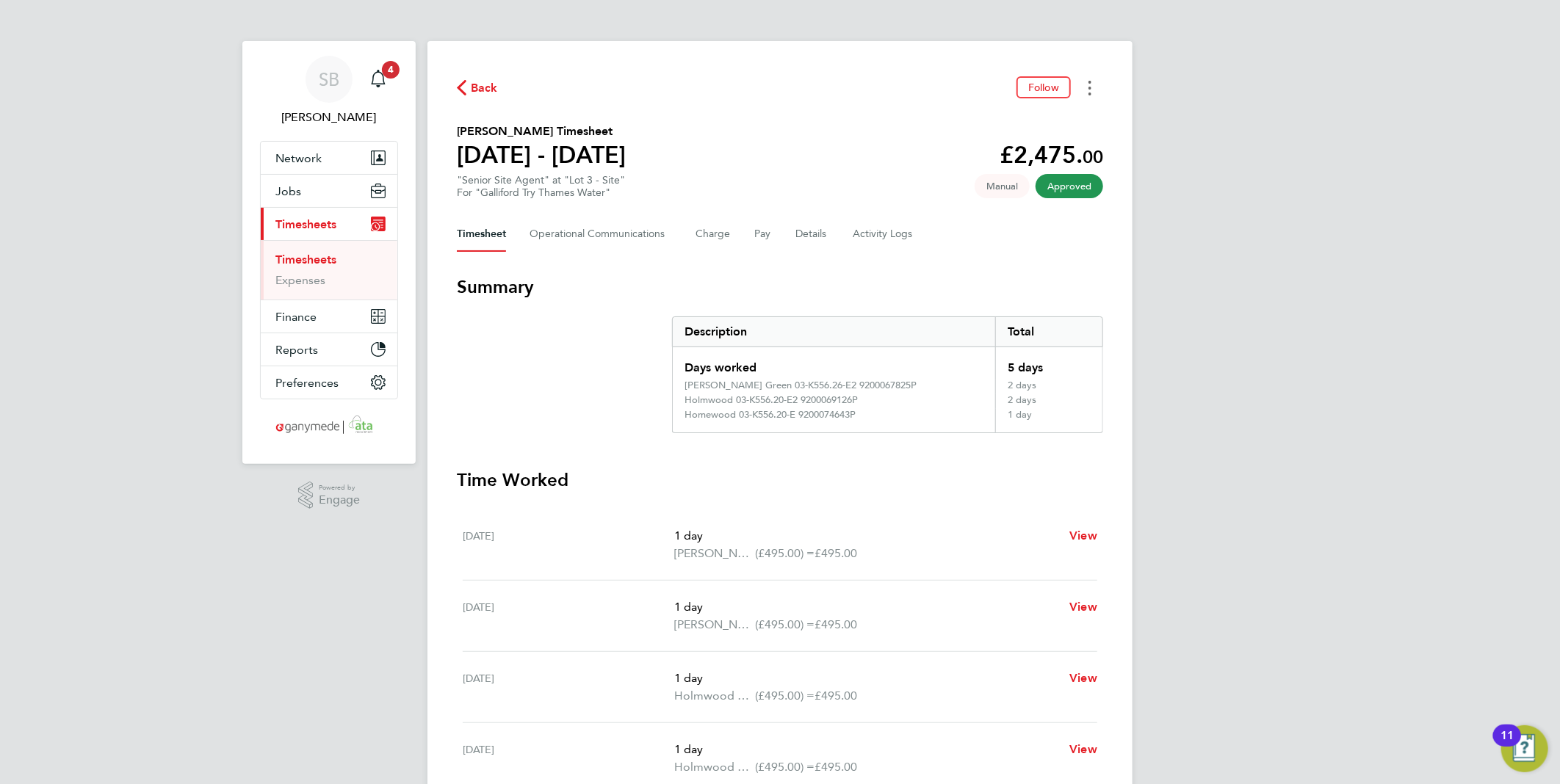
drag, startPoint x: 1092, startPoint y: 89, endPoint x: 1047, endPoint y: 142, distance: 69.5
click at [1091, 89] on button "Timesheets Menu" at bounding box center [1089, 87] width 26 height 23
click at [1012, 120] on link "Download timesheet" at bounding box center [1015, 120] width 176 height 29
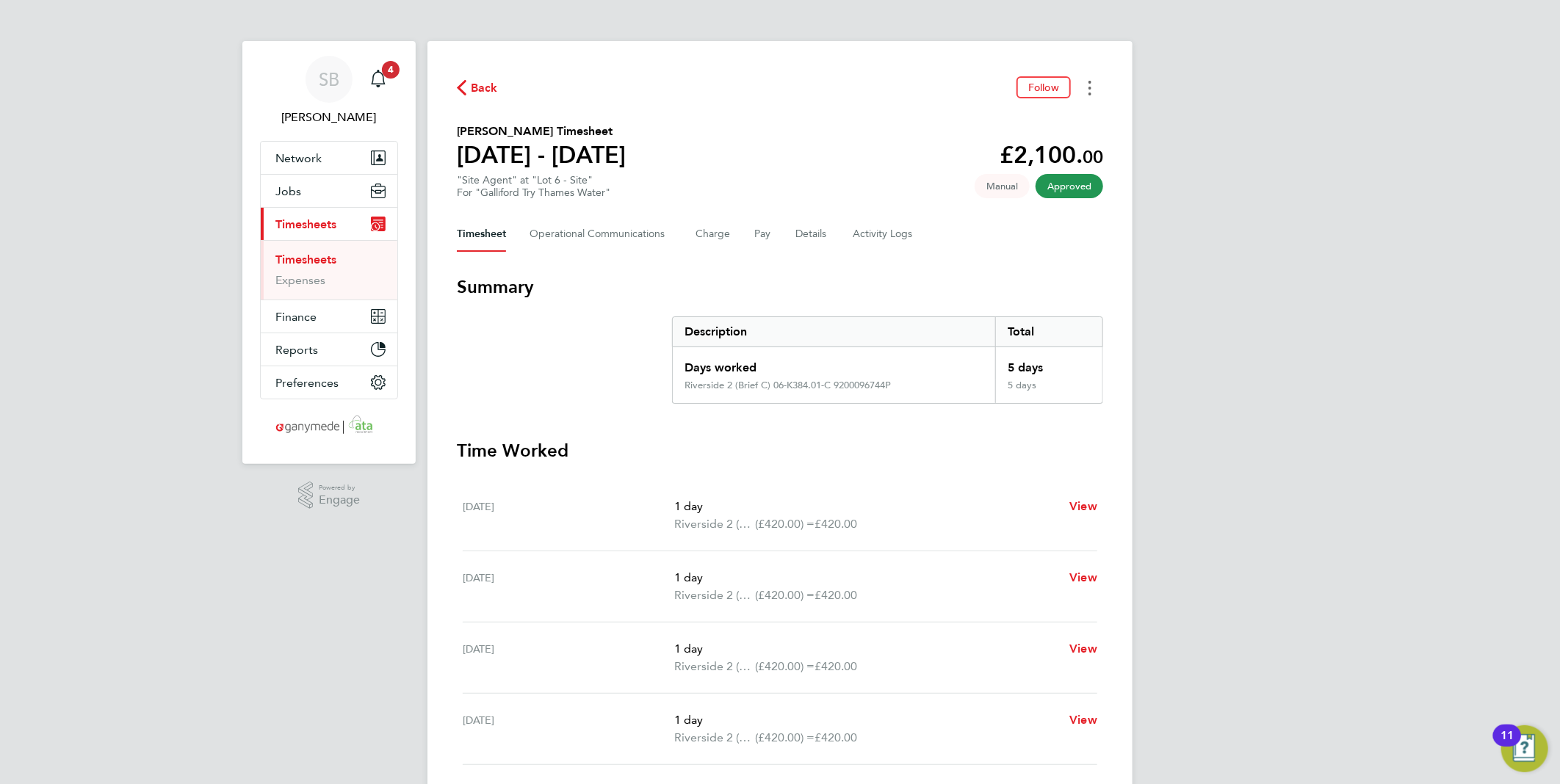
click at [1088, 90] on button "Timesheets Menu" at bounding box center [1089, 87] width 26 height 23
click at [1021, 120] on link "Download timesheet" at bounding box center [1015, 120] width 176 height 29
click at [1095, 93] on button "Timesheets Menu" at bounding box center [1089, 87] width 26 height 23
click at [1059, 120] on link "Download timesheet" at bounding box center [1015, 120] width 176 height 29
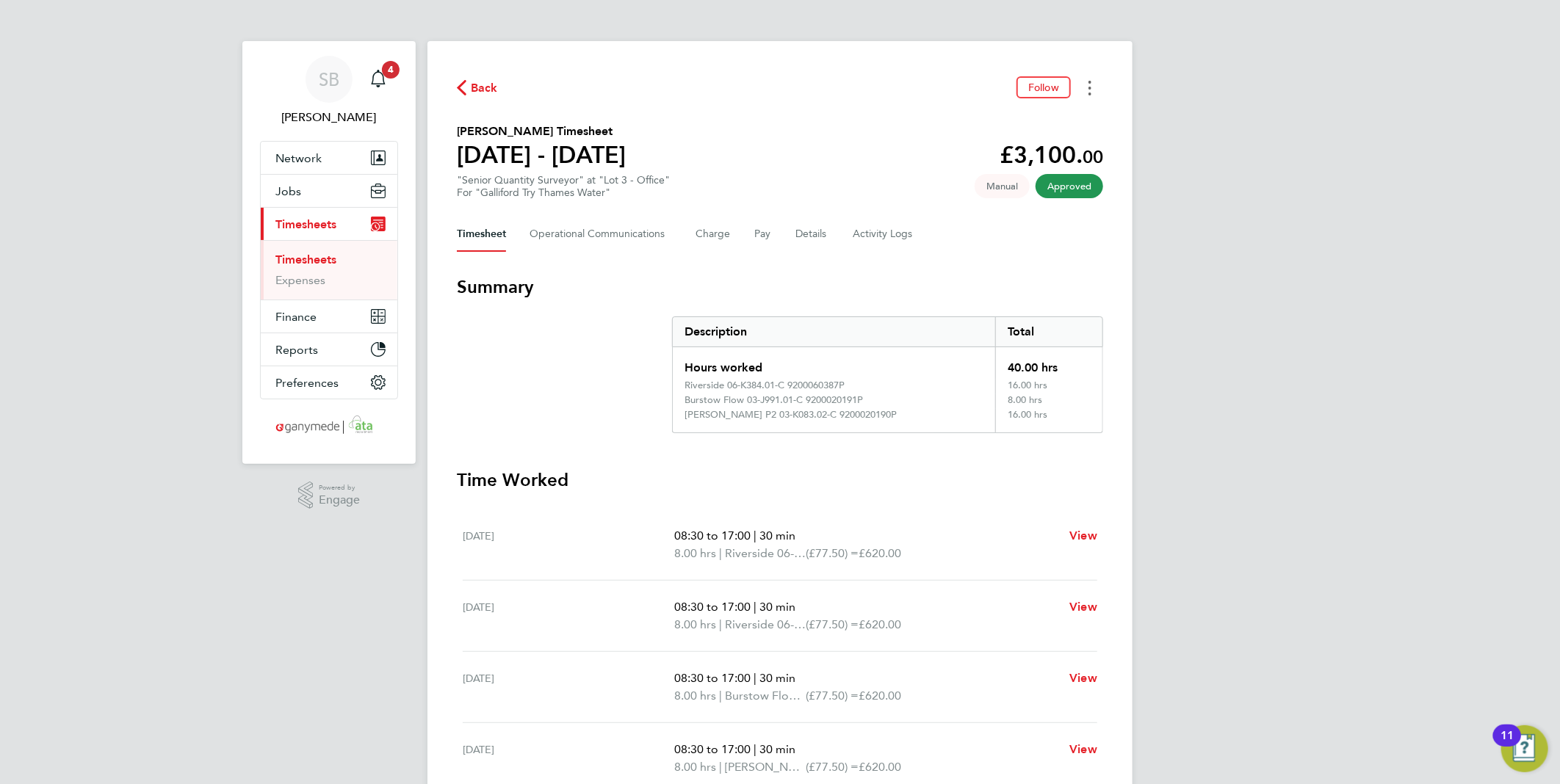
drag, startPoint x: 1089, startPoint y: 78, endPoint x: 1075, endPoint y: 99, distance: 25.2
click at [1088, 78] on button "Timesheets Menu" at bounding box center [1089, 87] width 26 height 23
click at [1053, 120] on link "Download timesheet" at bounding box center [1015, 120] width 176 height 29
